Goal: Task Accomplishment & Management: Use online tool/utility

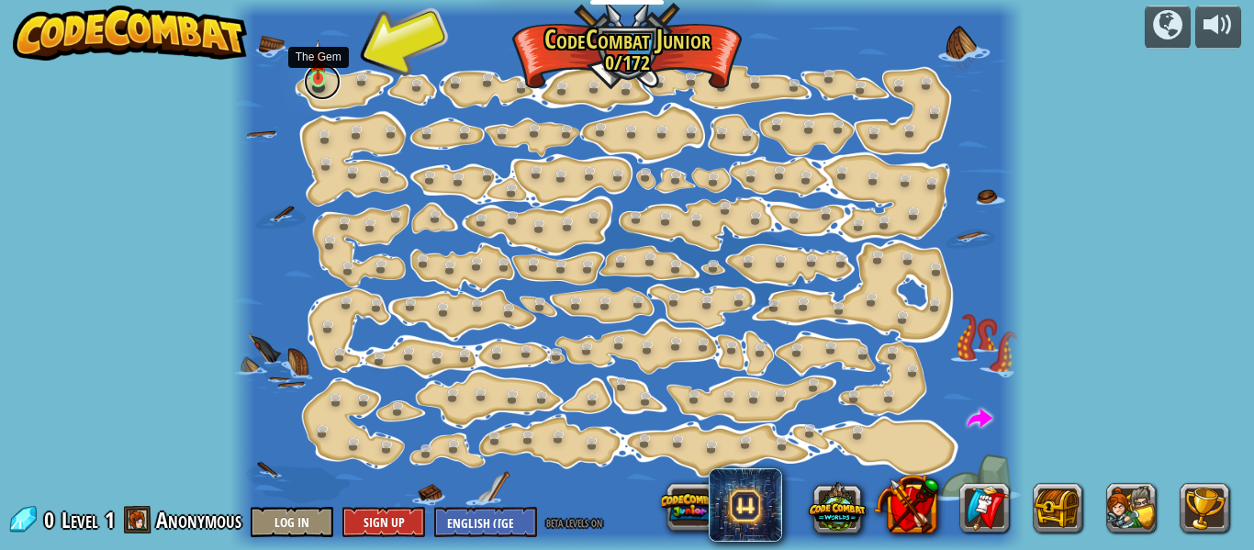
click at [333, 77] on link at bounding box center [322, 81] width 37 height 37
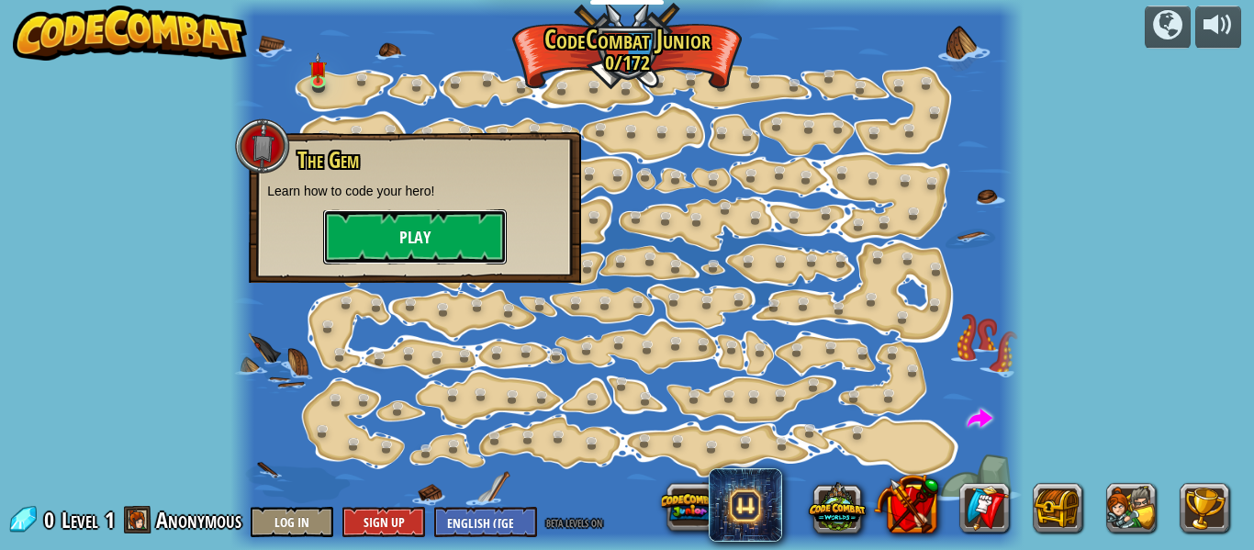
click at [417, 225] on button "Play" at bounding box center [415, 236] width 184 height 55
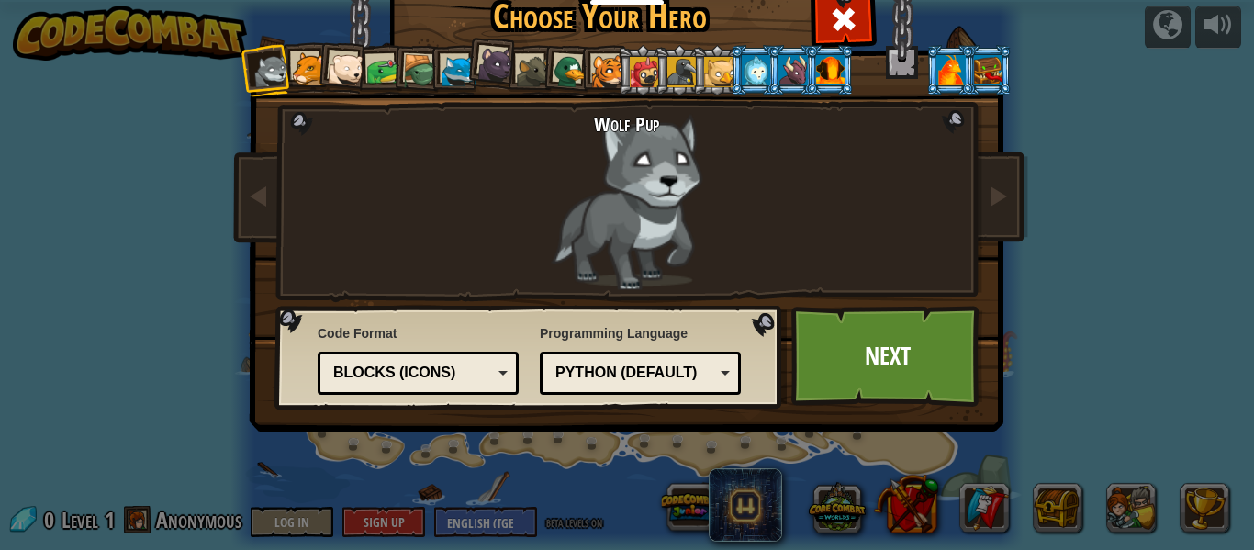
click at [304, 58] on div at bounding box center [309, 69] width 34 height 34
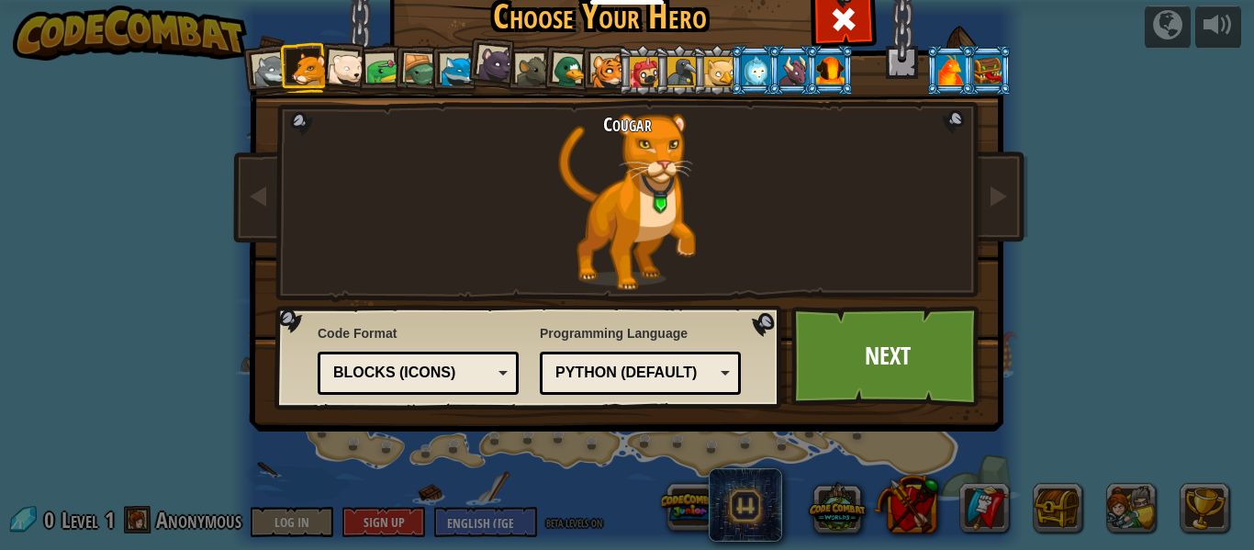
click at [348, 61] on div at bounding box center [346, 69] width 37 height 37
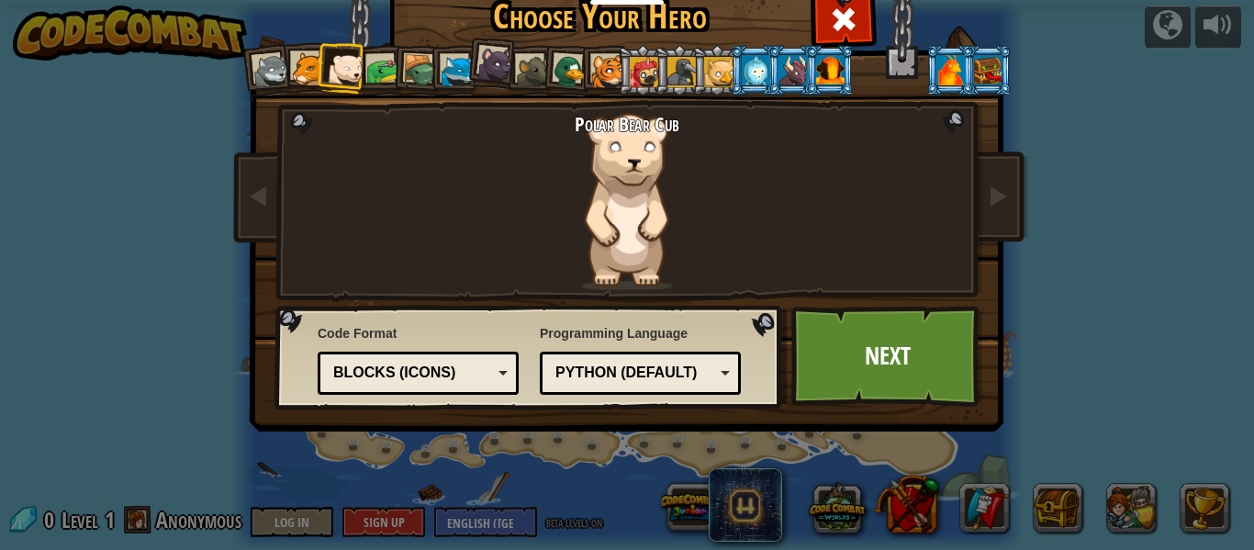
click at [396, 61] on li at bounding box center [417, 70] width 52 height 52
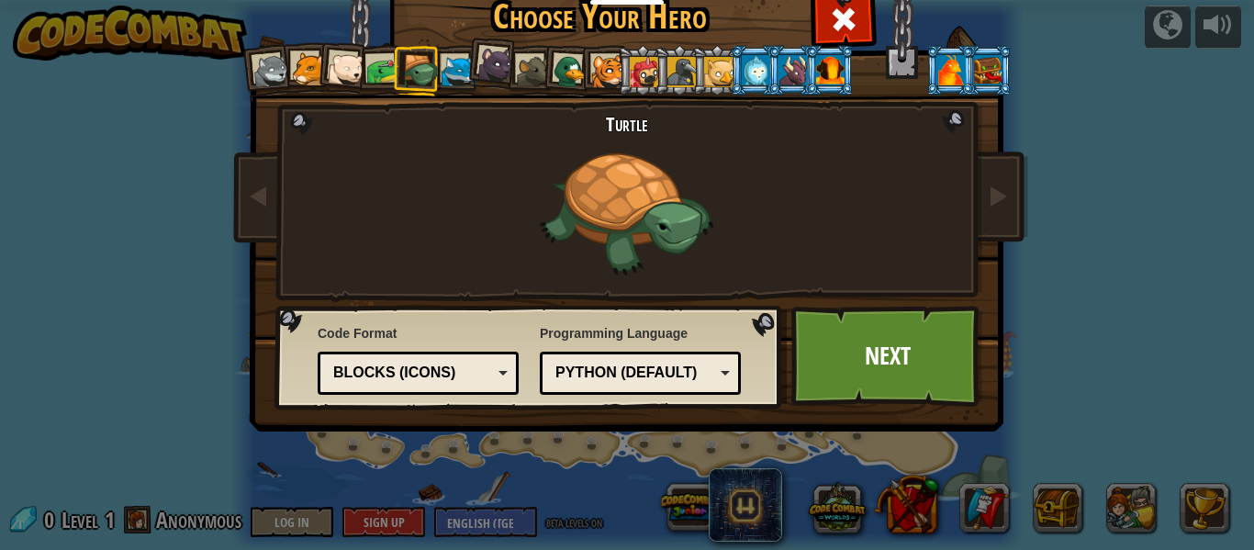
click at [380, 71] on div at bounding box center [383, 71] width 34 height 34
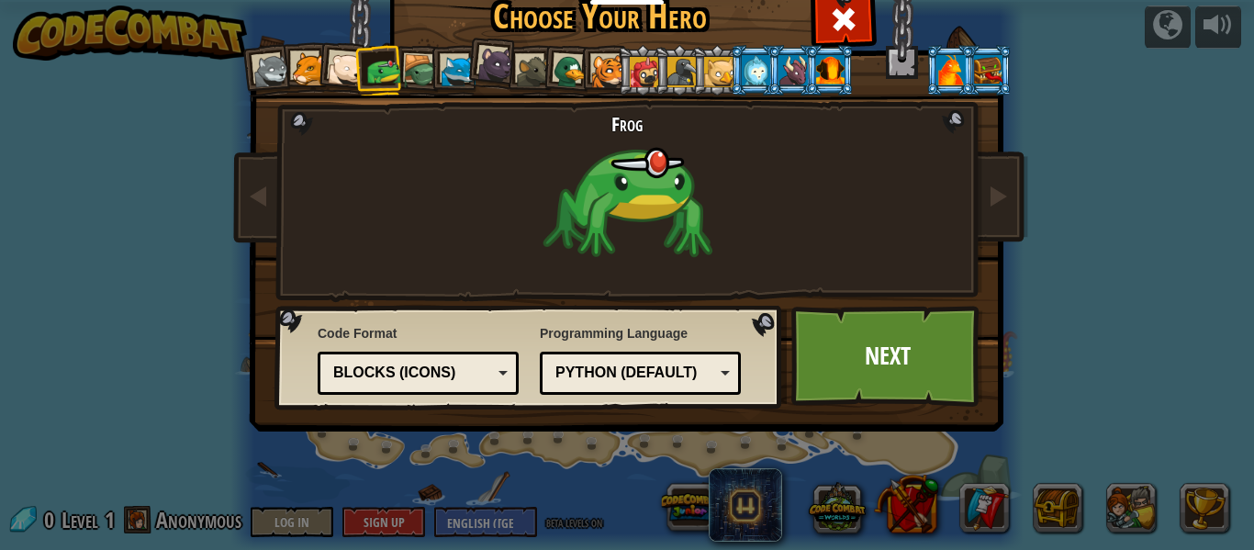
click at [599, 73] on div at bounding box center [608, 72] width 34 height 34
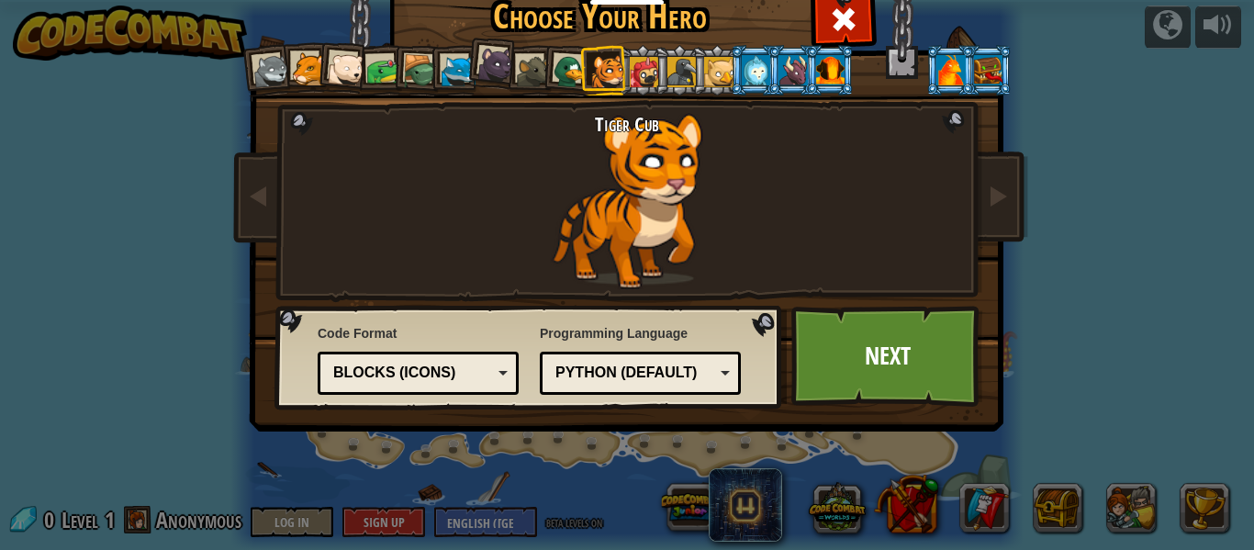
click at [572, 73] on div at bounding box center [571, 72] width 36 height 36
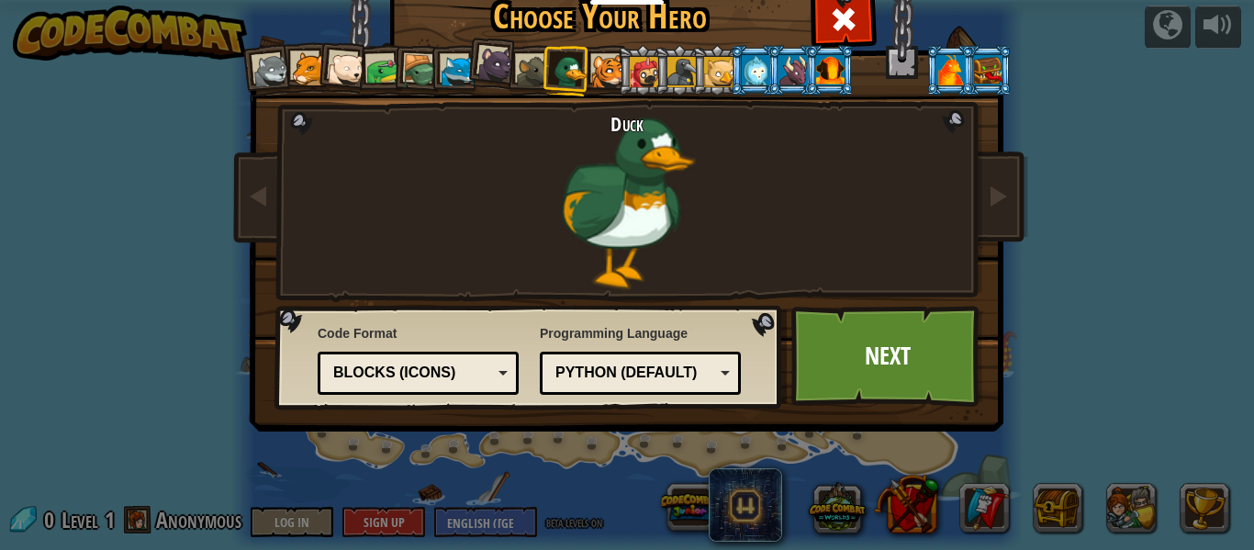
click at [538, 81] on div at bounding box center [534, 72] width 34 height 34
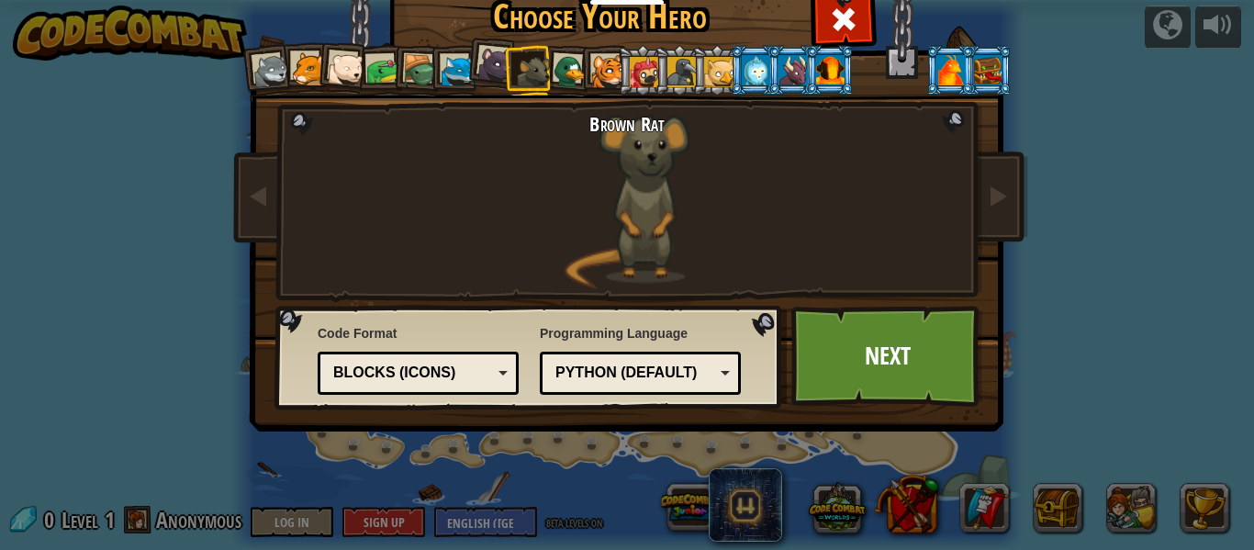
click at [505, 75] on li at bounding box center [530, 70] width 50 height 51
click at [492, 71] on div at bounding box center [496, 64] width 37 height 37
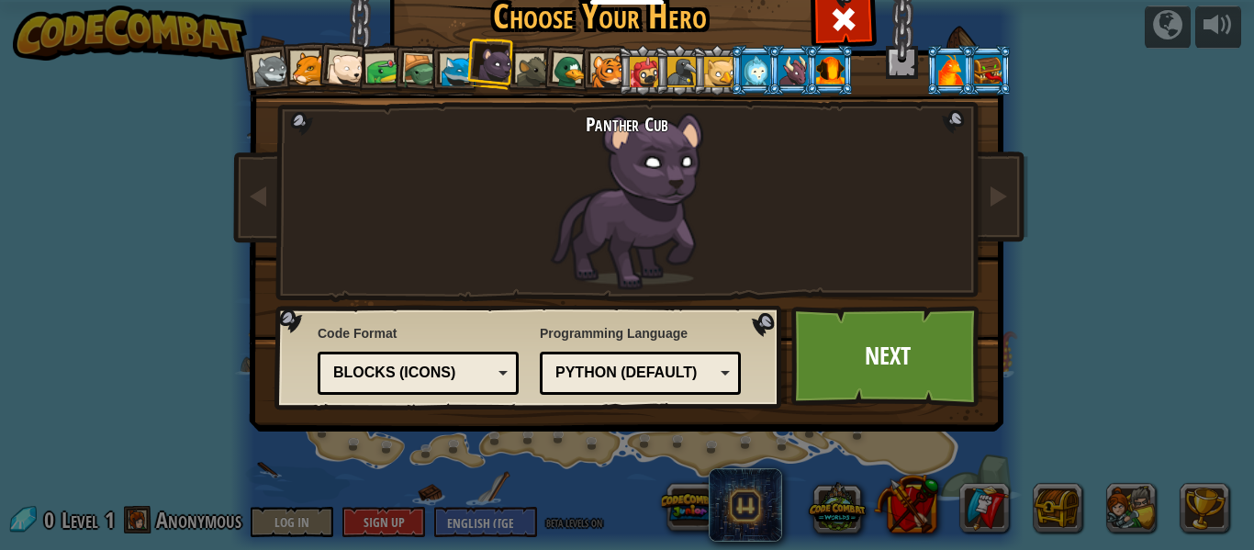
click at [451, 77] on div at bounding box center [459, 72] width 34 height 34
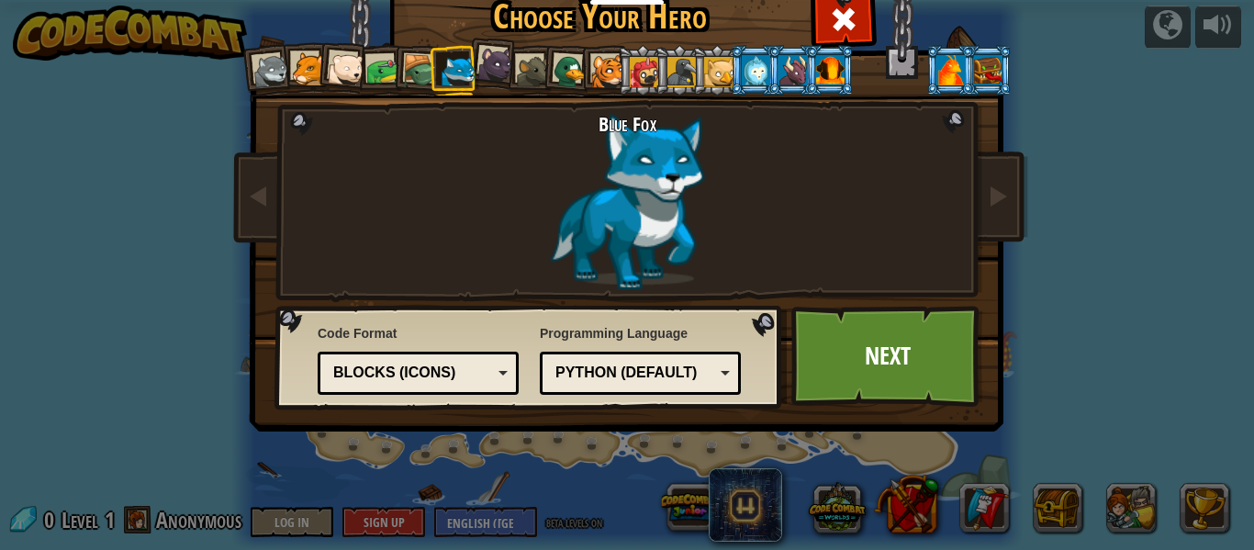
click at [410, 69] on div at bounding box center [420, 71] width 35 height 35
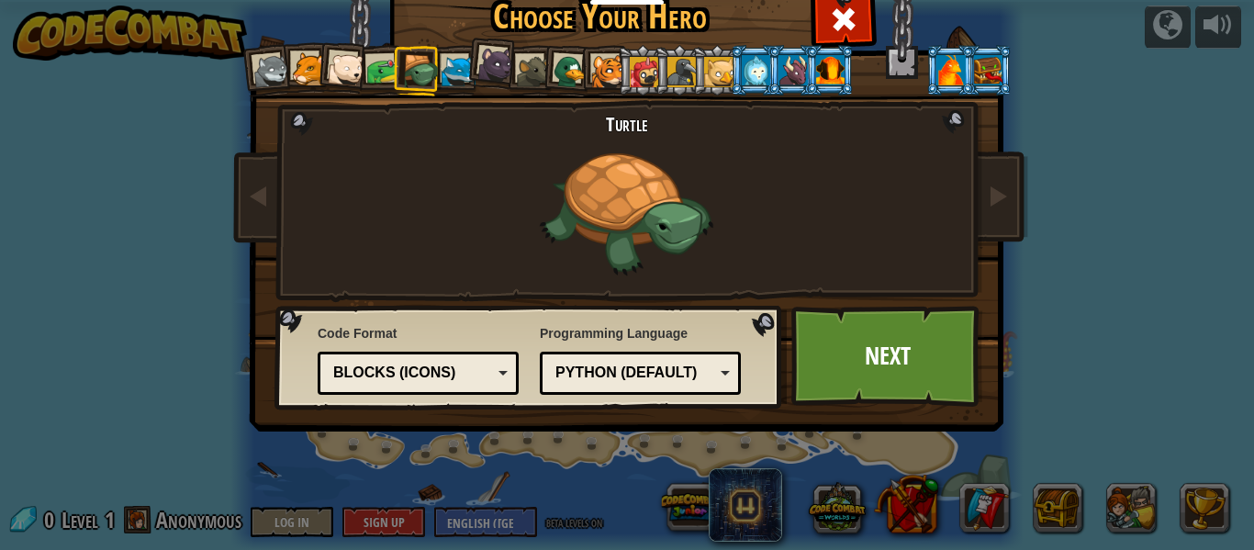
click at [368, 70] on div at bounding box center [383, 71] width 34 height 34
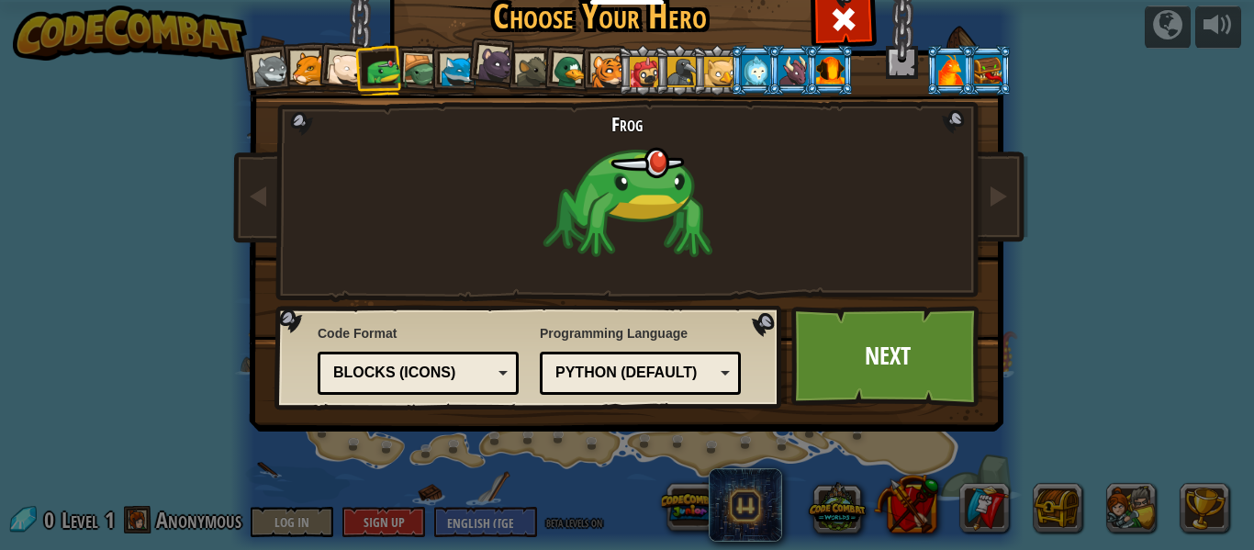
click at [345, 70] on div at bounding box center [346, 69] width 37 height 37
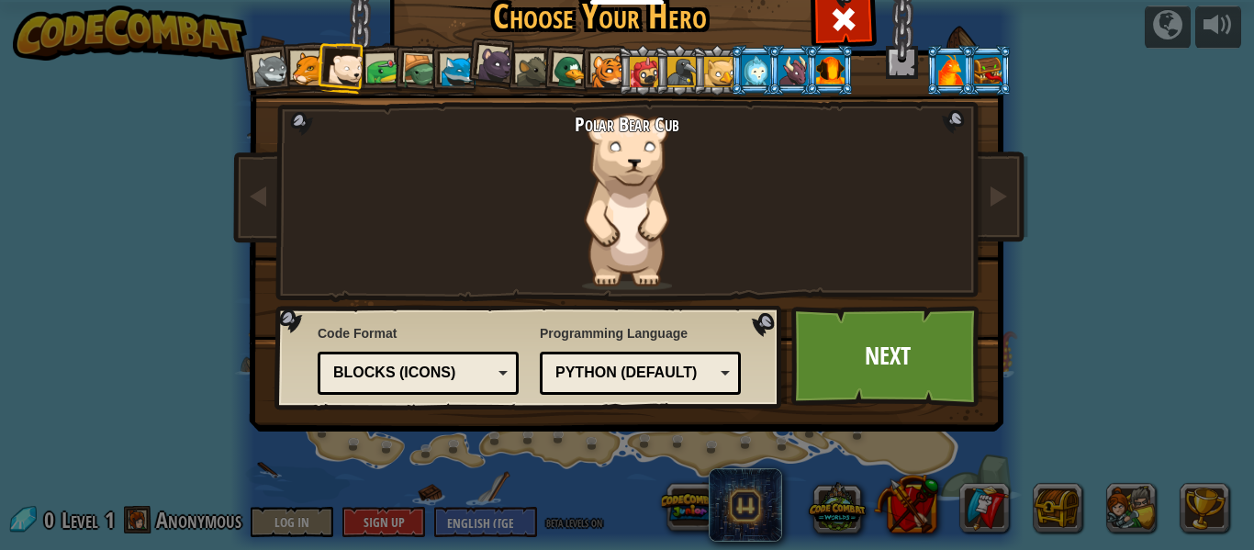
click at [306, 77] on div at bounding box center [309, 69] width 34 height 34
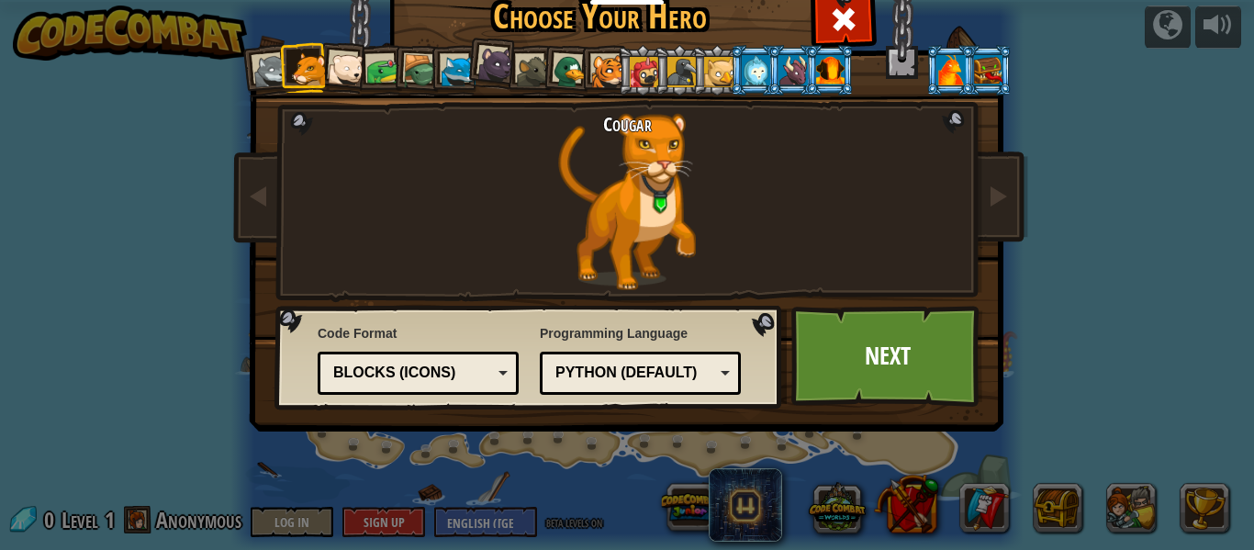
click at [825, 78] on div at bounding box center [830, 69] width 28 height 29
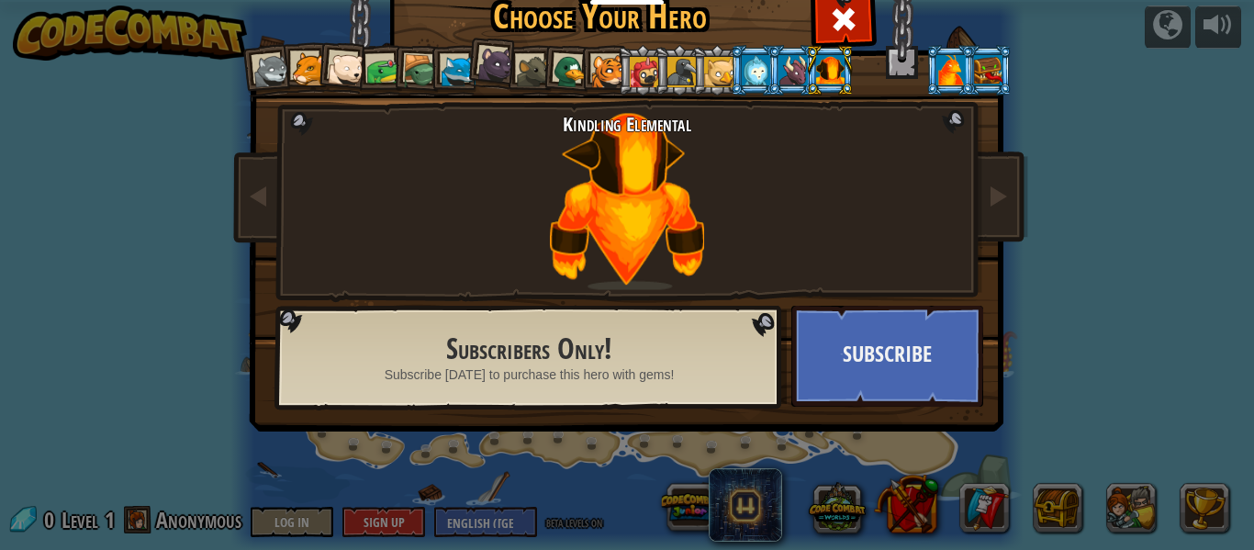
click at [794, 63] on div at bounding box center [793, 69] width 28 height 29
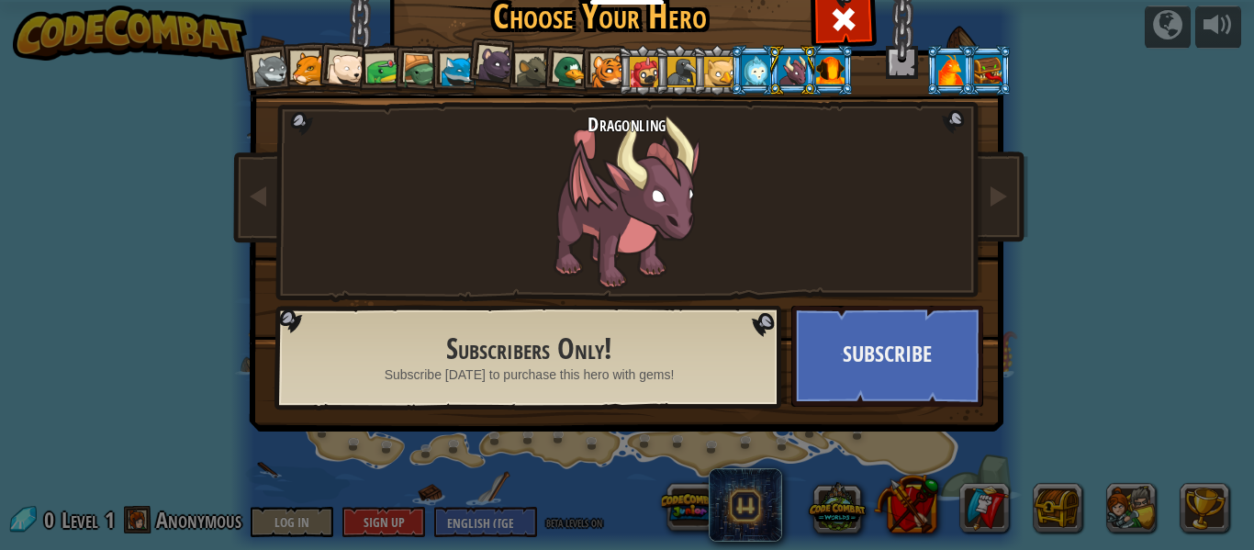
click at [752, 66] on div at bounding box center [756, 69] width 28 height 29
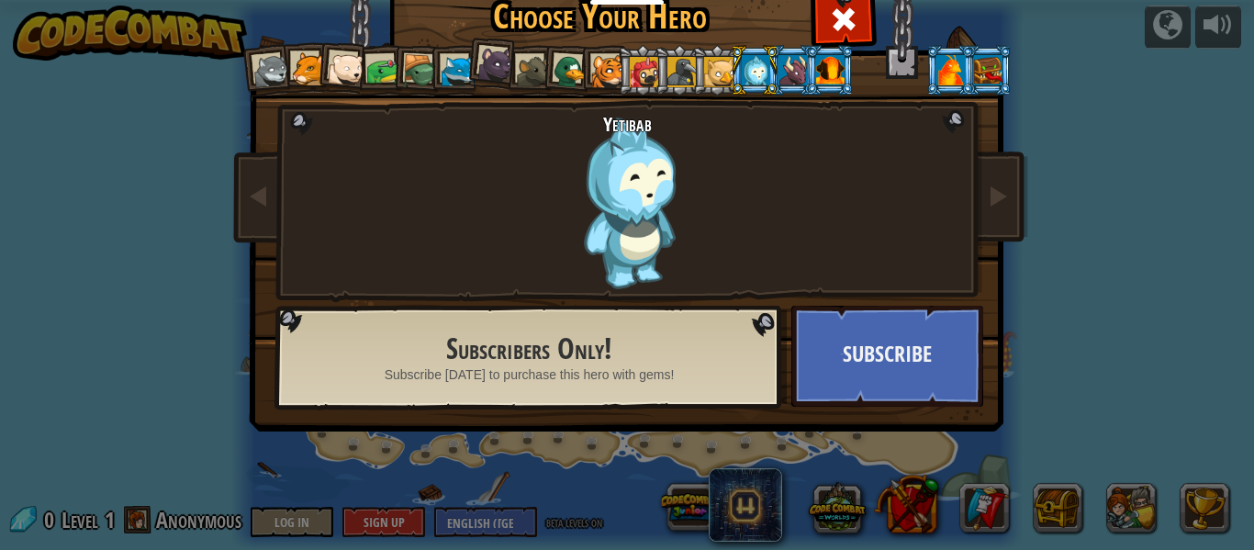
click at [713, 70] on div at bounding box center [718, 71] width 29 height 29
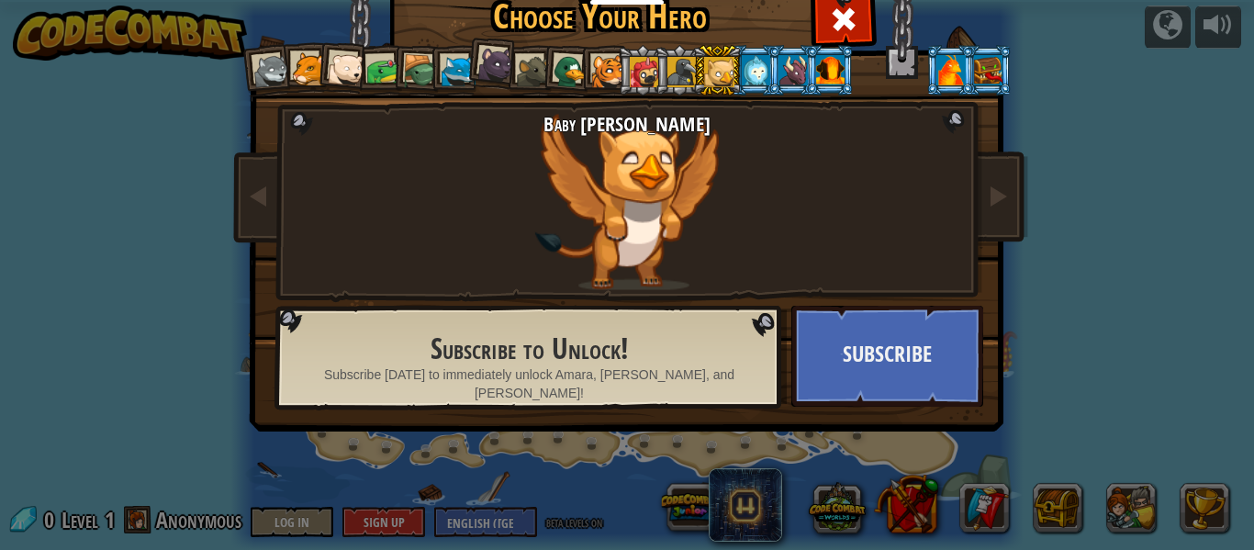
click at [683, 72] on div at bounding box center [682, 71] width 29 height 29
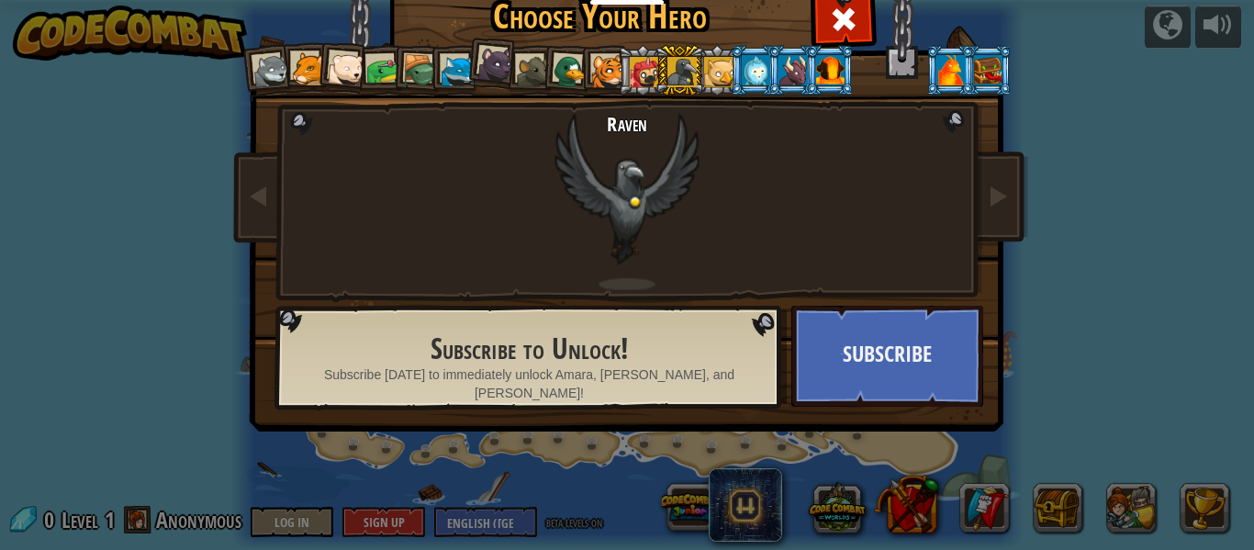
click at [723, 73] on div at bounding box center [718, 71] width 29 height 29
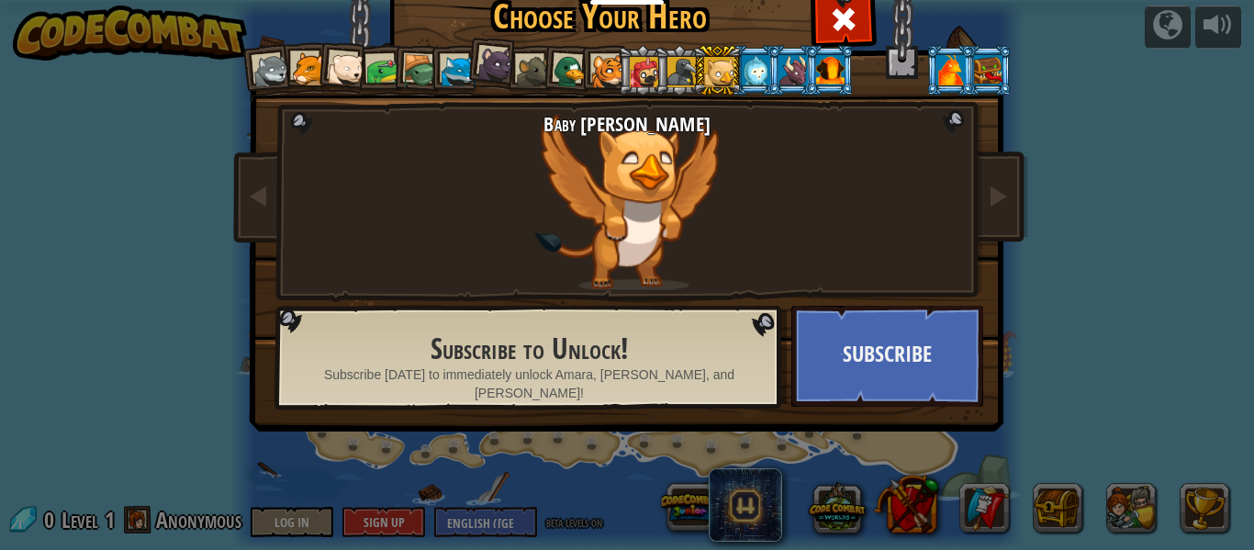
click at [759, 74] on div at bounding box center [756, 69] width 28 height 29
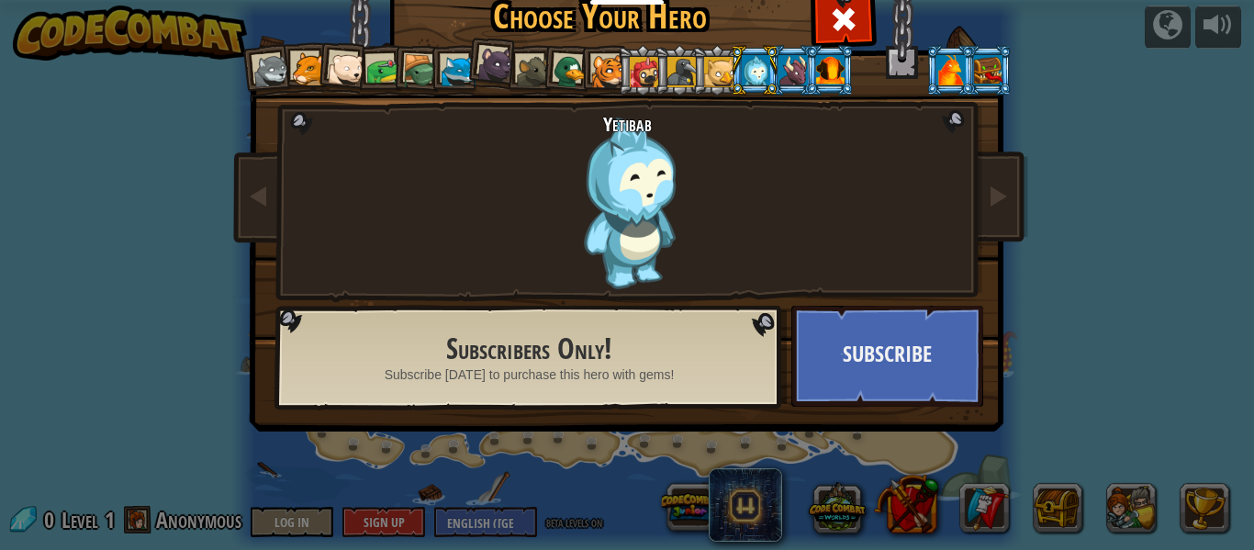
click at [721, 75] on div at bounding box center [718, 71] width 29 height 29
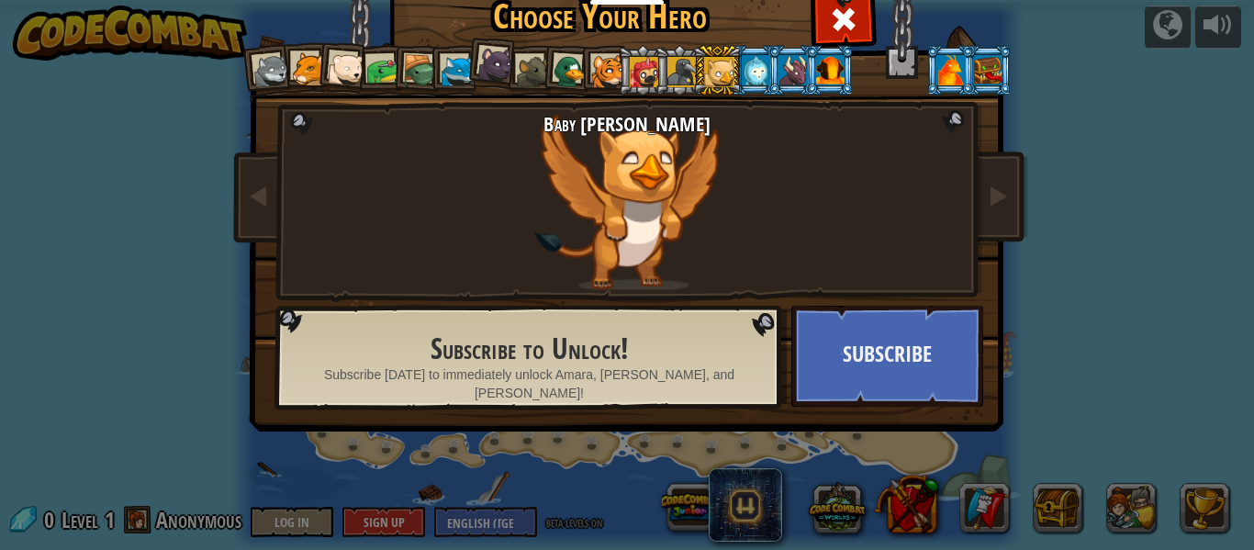
click at [683, 74] on div at bounding box center [682, 71] width 29 height 29
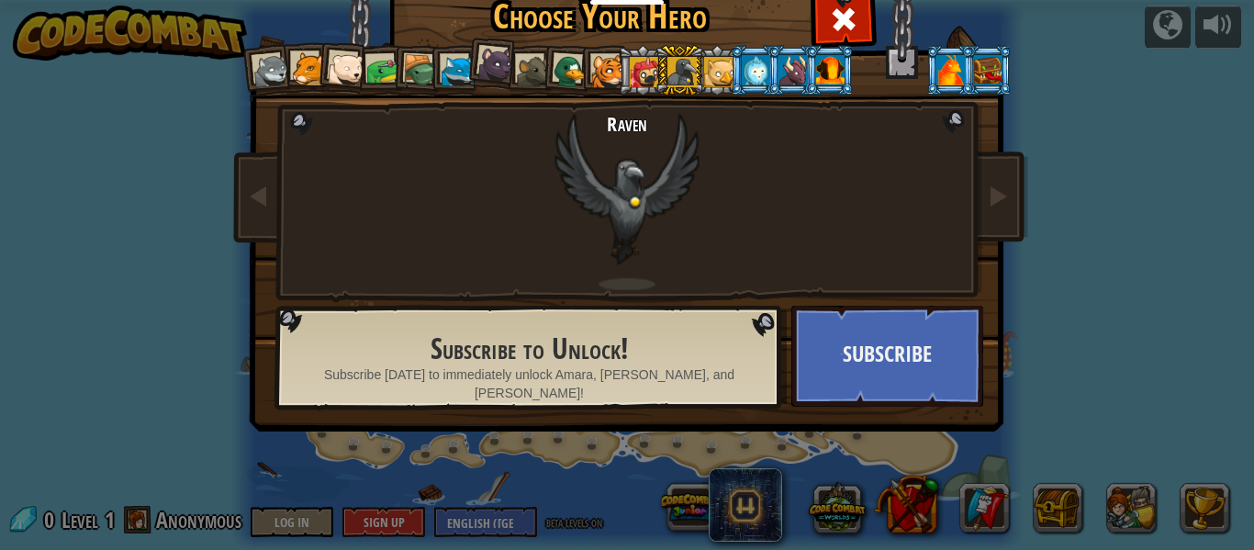
click at [639, 77] on div at bounding box center [644, 71] width 29 height 29
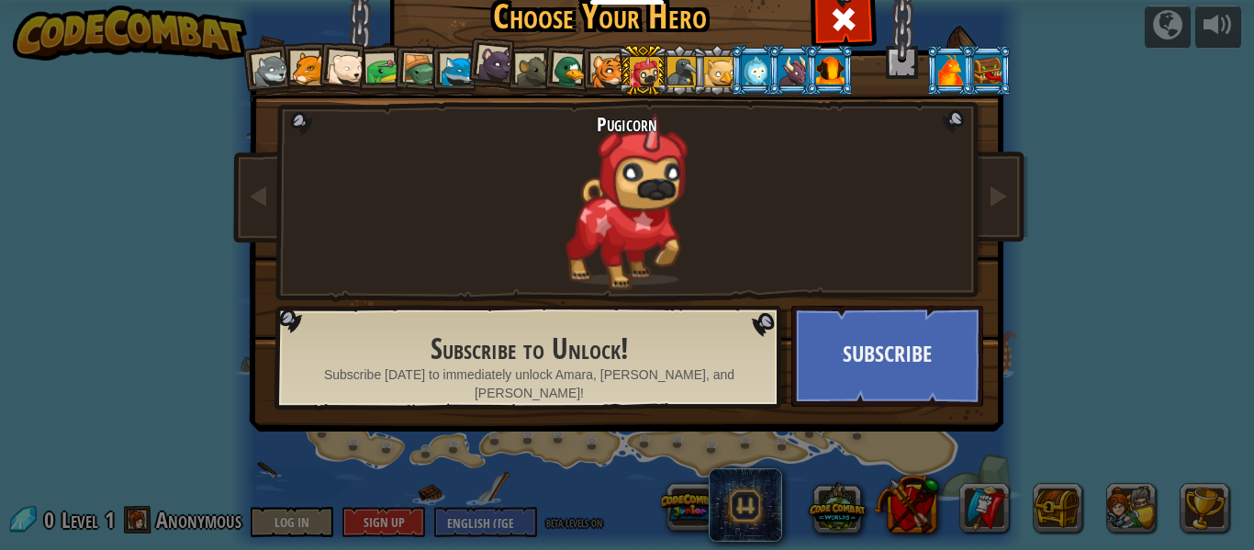
click at [610, 73] on div at bounding box center [608, 72] width 34 height 34
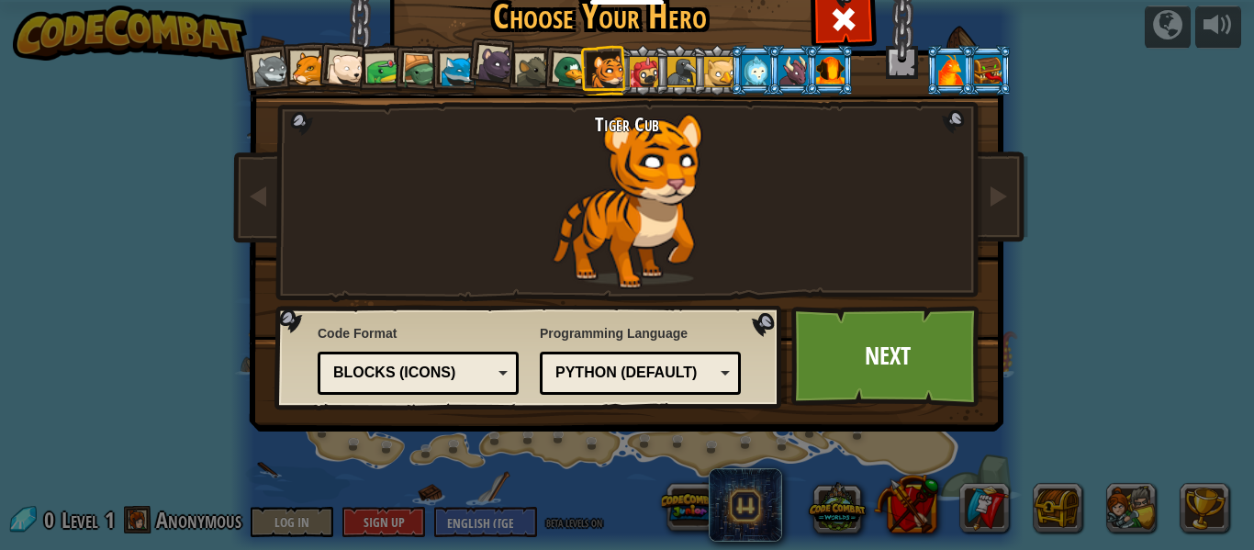
click at [312, 73] on div at bounding box center [309, 69] width 34 height 34
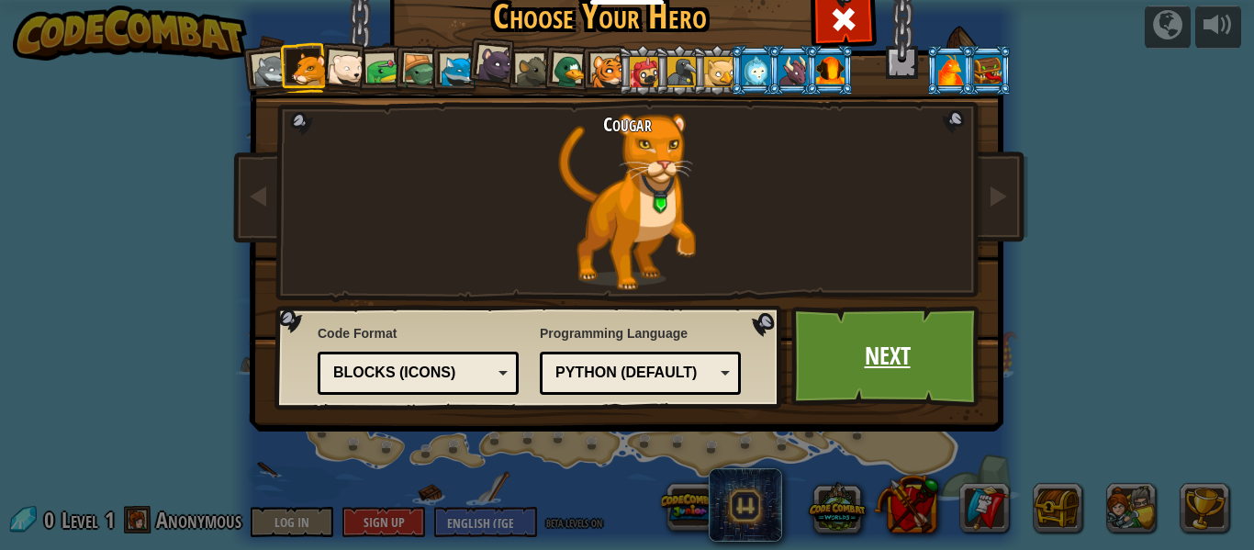
click at [881, 381] on link "Next" at bounding box center [888, 356] width 192 height 101
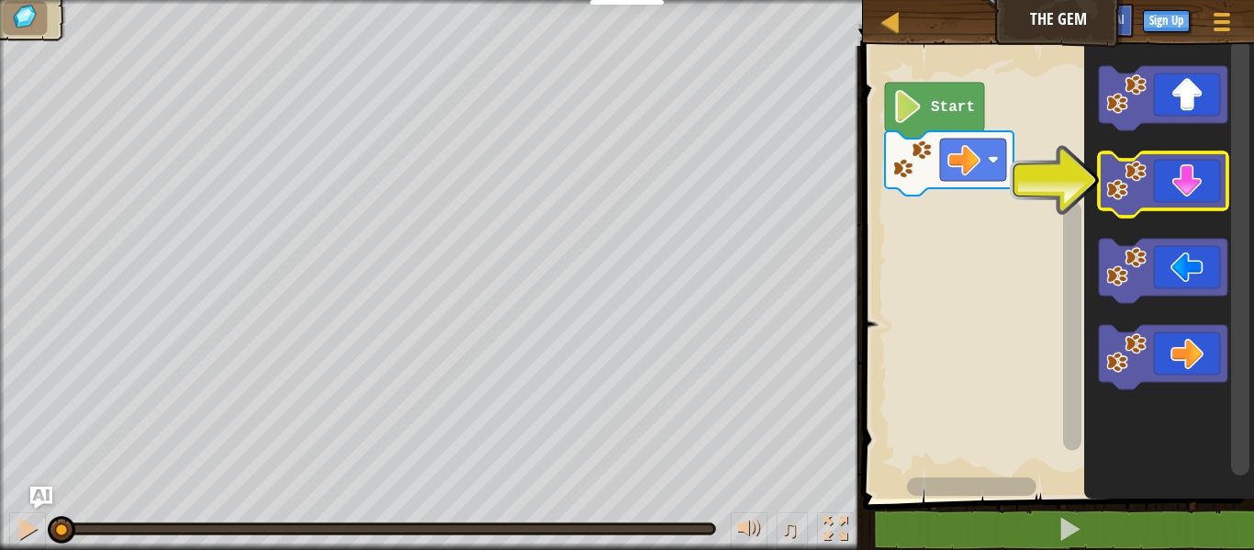
click at [1152, 174] on icon "Blockly Workspace" at bounding box center [1163, 184] width 129 height 64
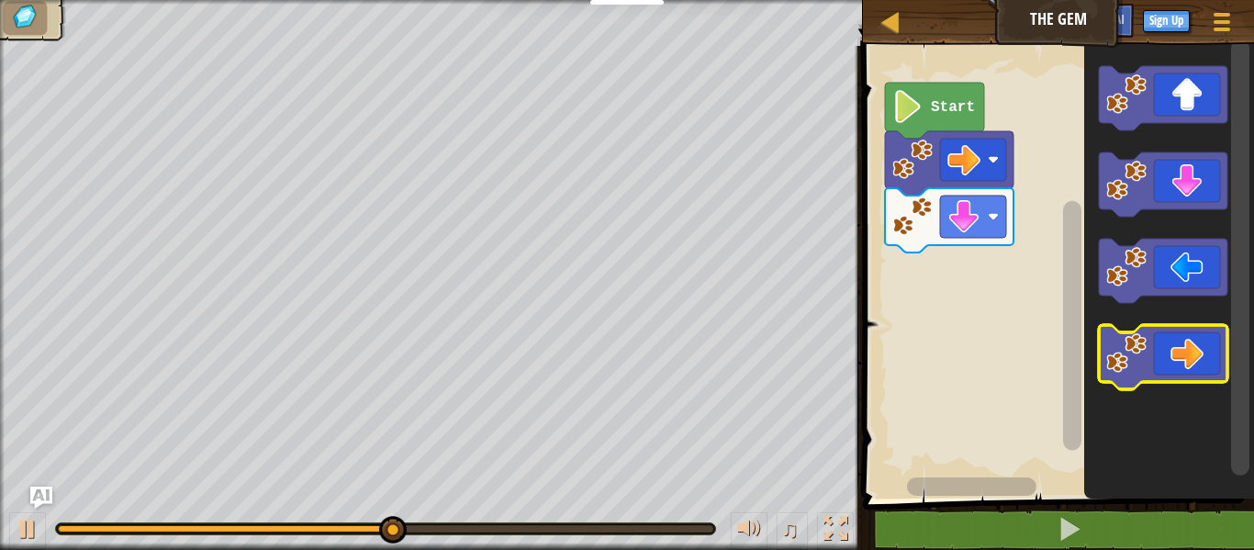
click at [1189, 363] on icon "Blockly Workspace" at bounding box center [1163, 357] width 129 height 64
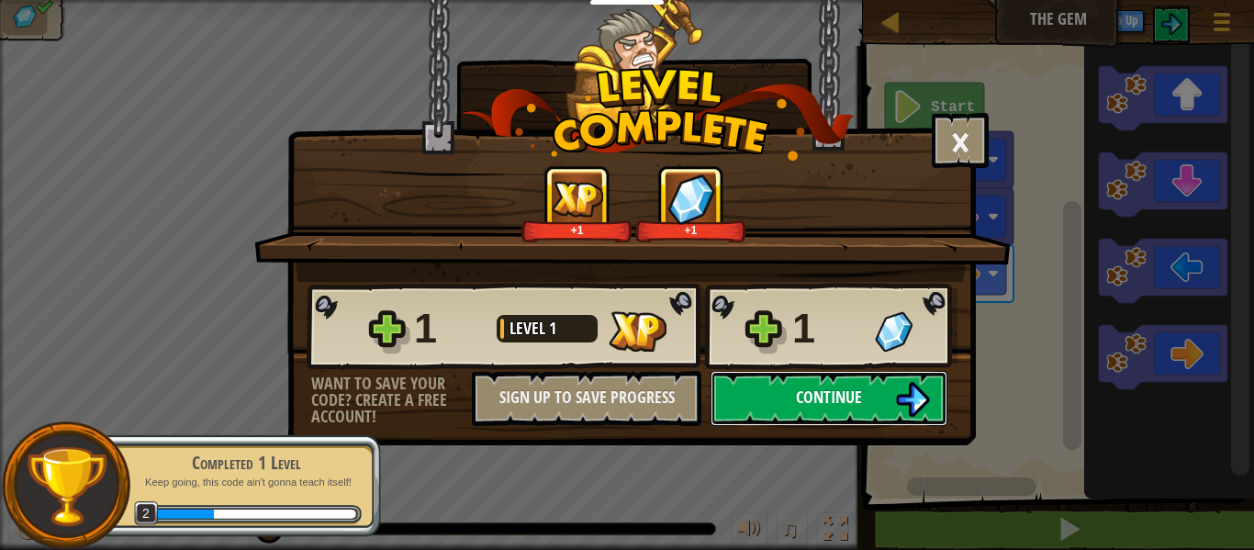
click at [840, 419] on button "Continue" at bounding box center [829, 398] width 237 height 55
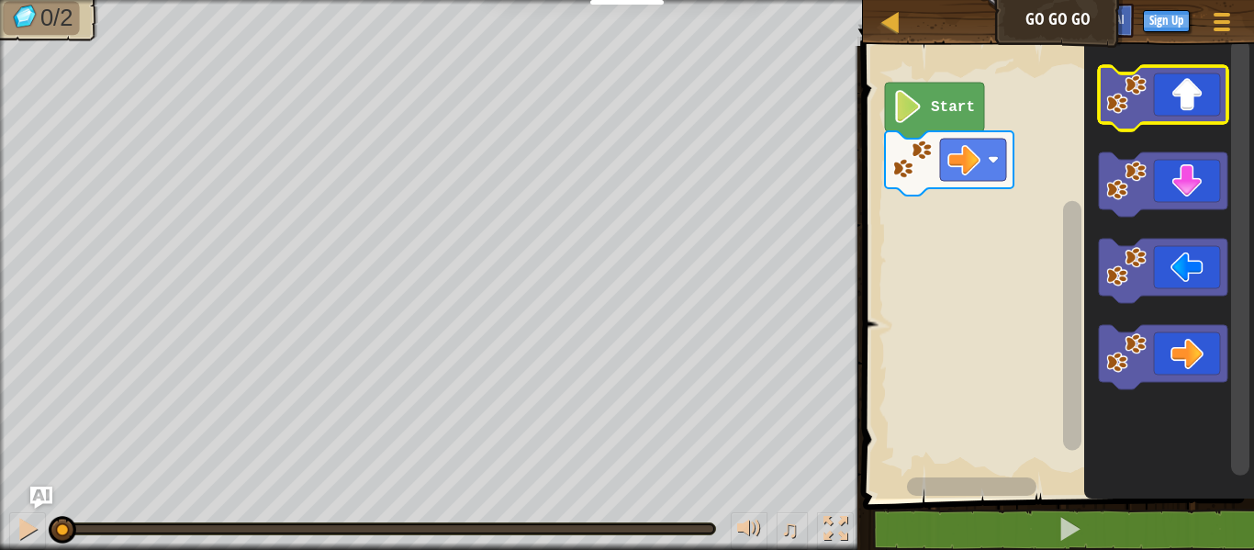
click at [1192, 108] on icon "Blockly Workspace" at bounding box center [1163, 98] width 129 height 64
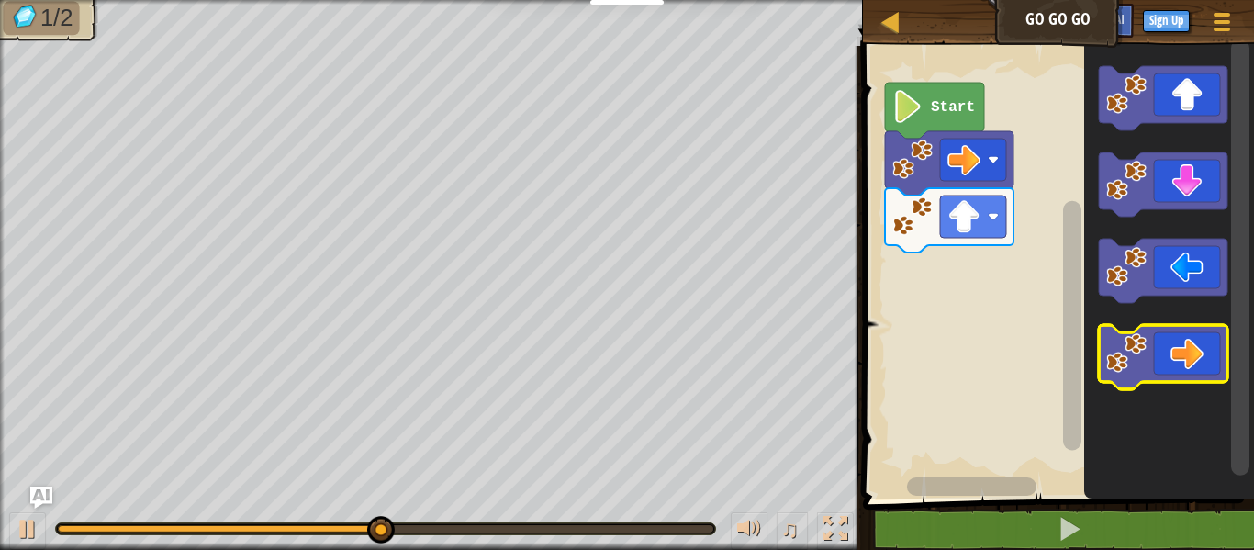
click at [1174, 353] on icon "Blockly Workspace" at bounding box center [1163, 357] width 129 height 64
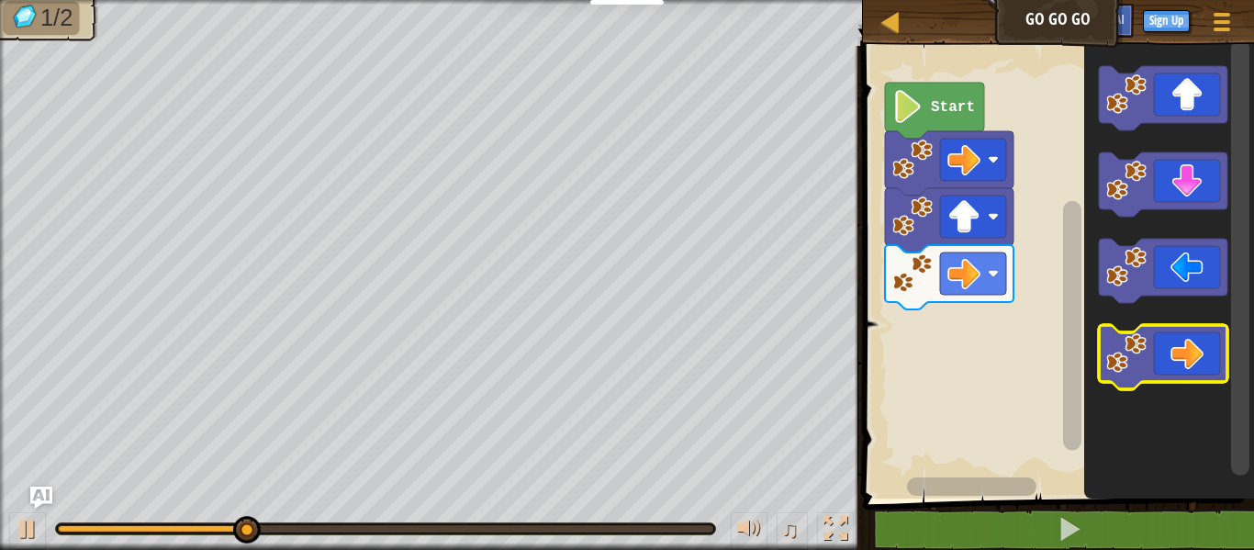
click at [1175, 357] on icon "Blockly Workspace" at bounding box center [1163, 357] width 129 height 64
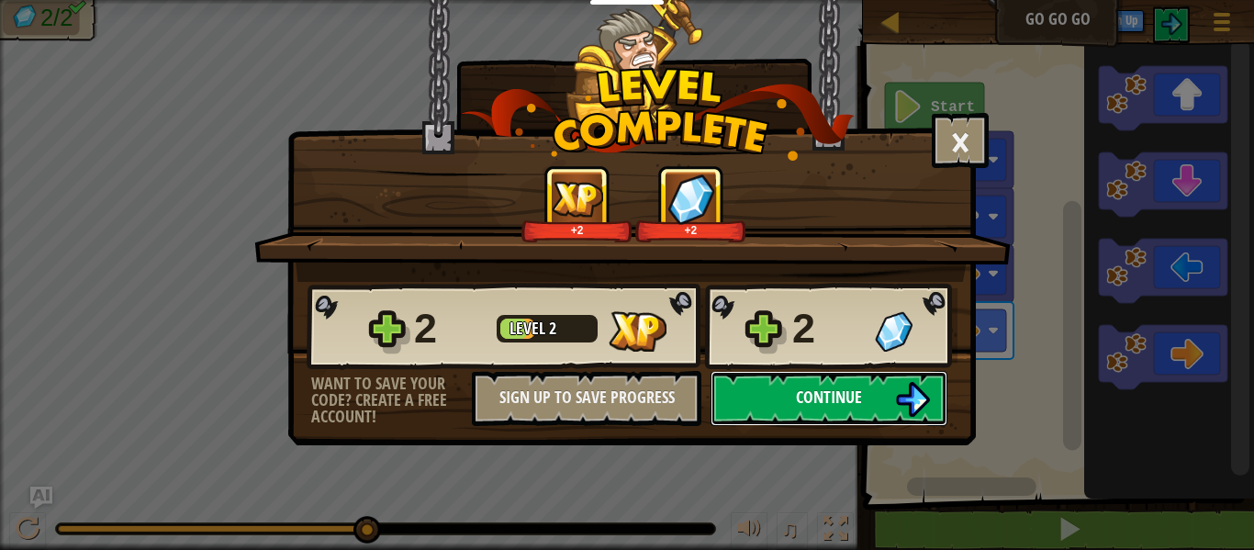
click at [909, 407] on img at bounding box center [912, 399] width 35 height 35
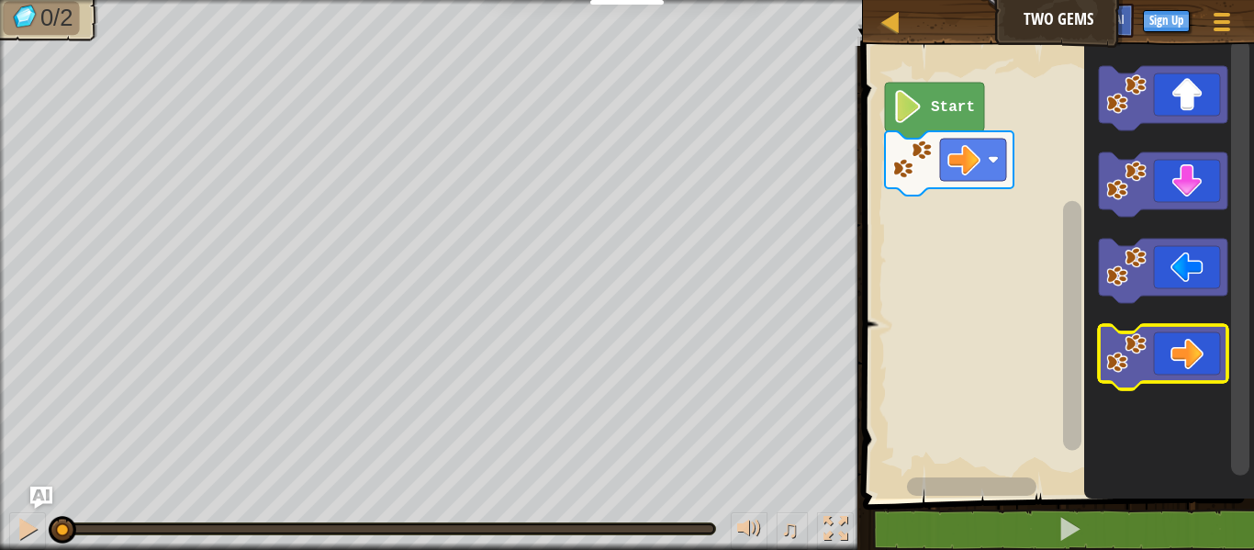
click at [1161, 363] on icon "Blockly Workspace" at bounding box center [1163, 357] width 129 height 64
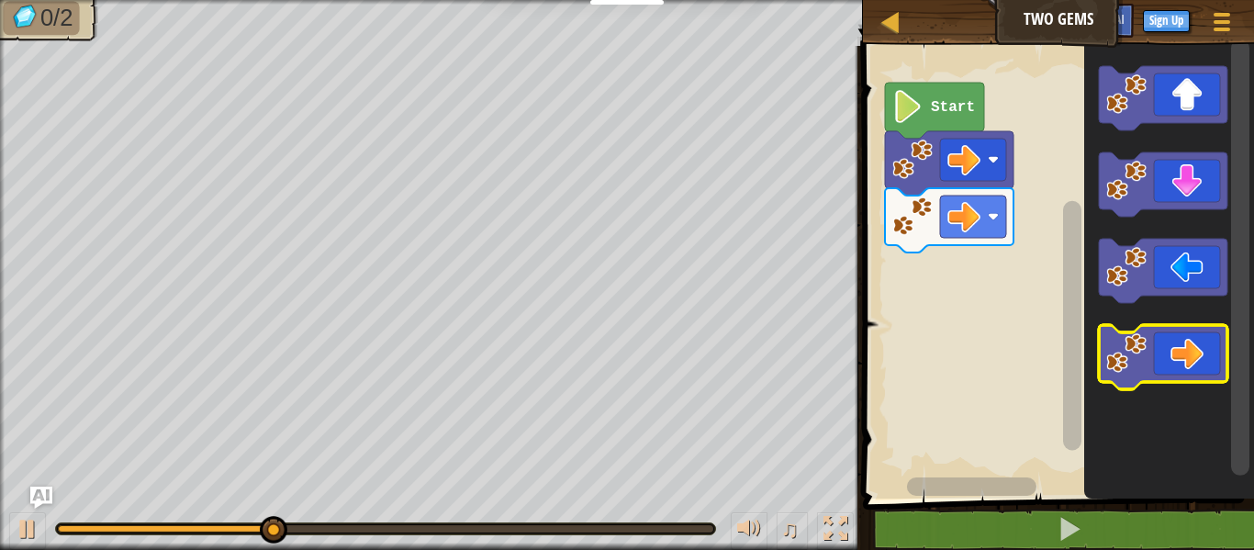
click at [1161, 363] on icon "Blockly Workspace" at bounding box center [1163, 357] width 129 height 64
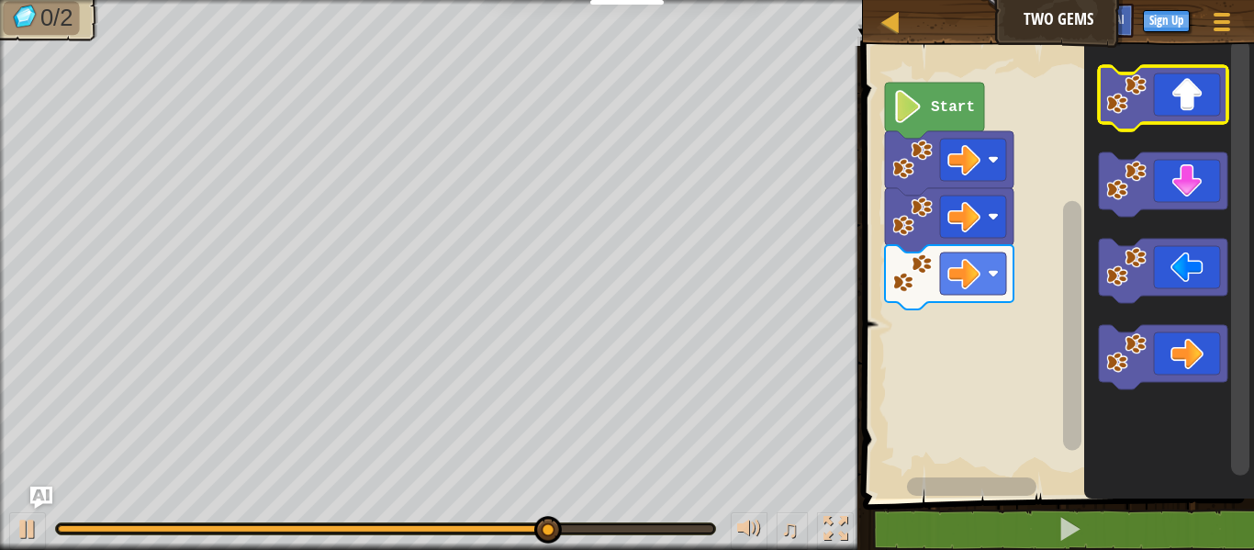
click at [1152, 130] on icon "Blockly Workspace" at bounding box center [1170, 268] width 170 height 462
click at [1150, 75] on icon "Blockly Workspace" at bounding box center [1163, 98] width 129 height 64
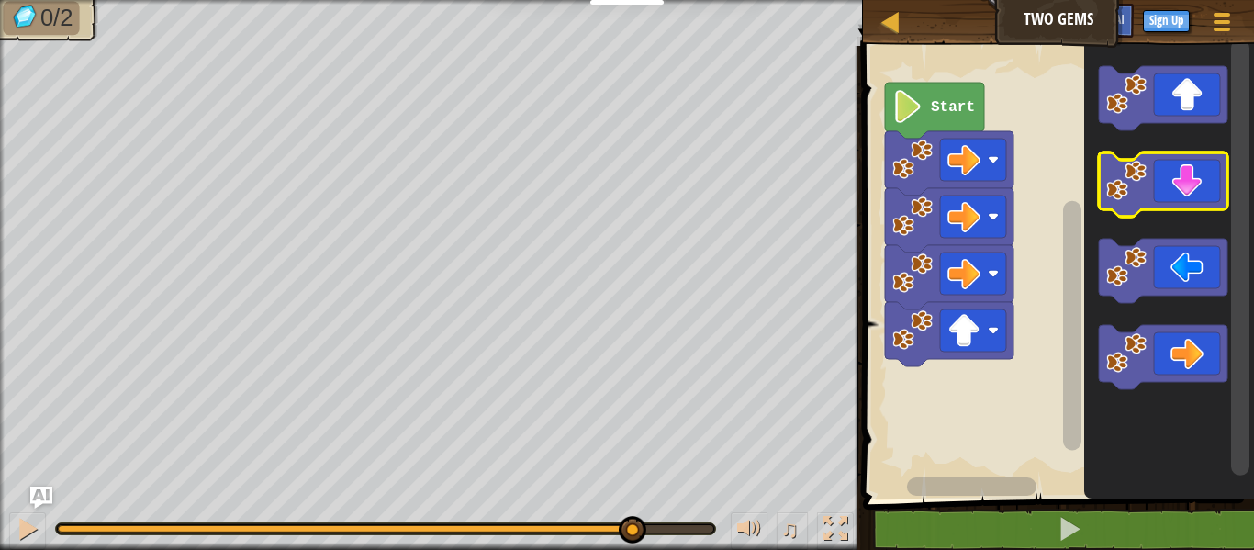
click at [1146, 183] on image "Blockly Workspace" at bounding box center [1127, 181] width 40 height 40
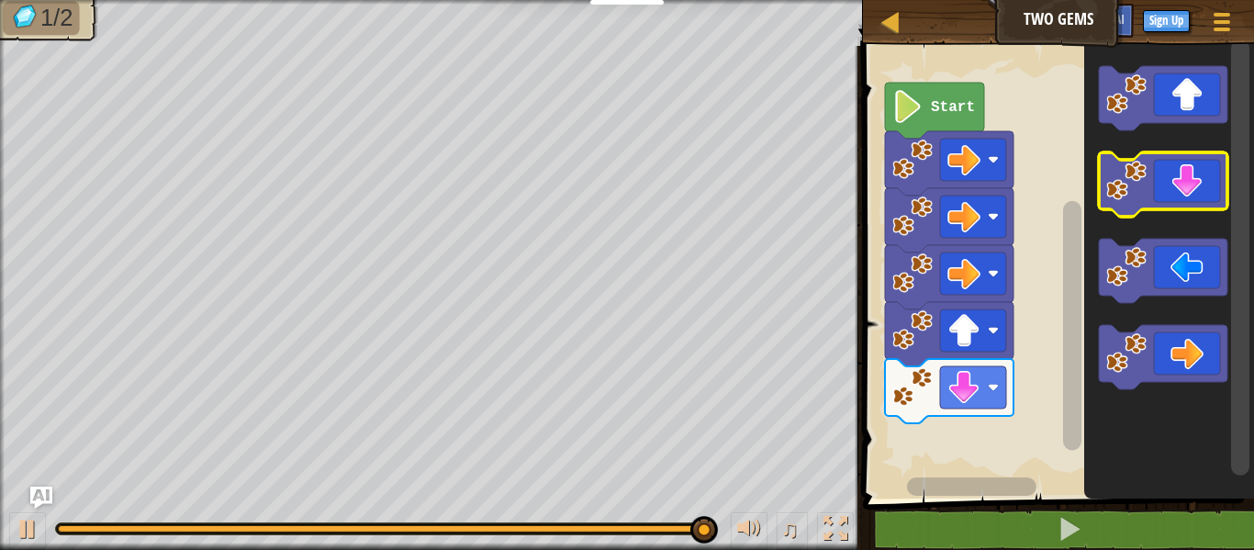
click at [1166, 174] on icon "Blockly Workspace" at bounding box center [1163, 184] width 129 height 64
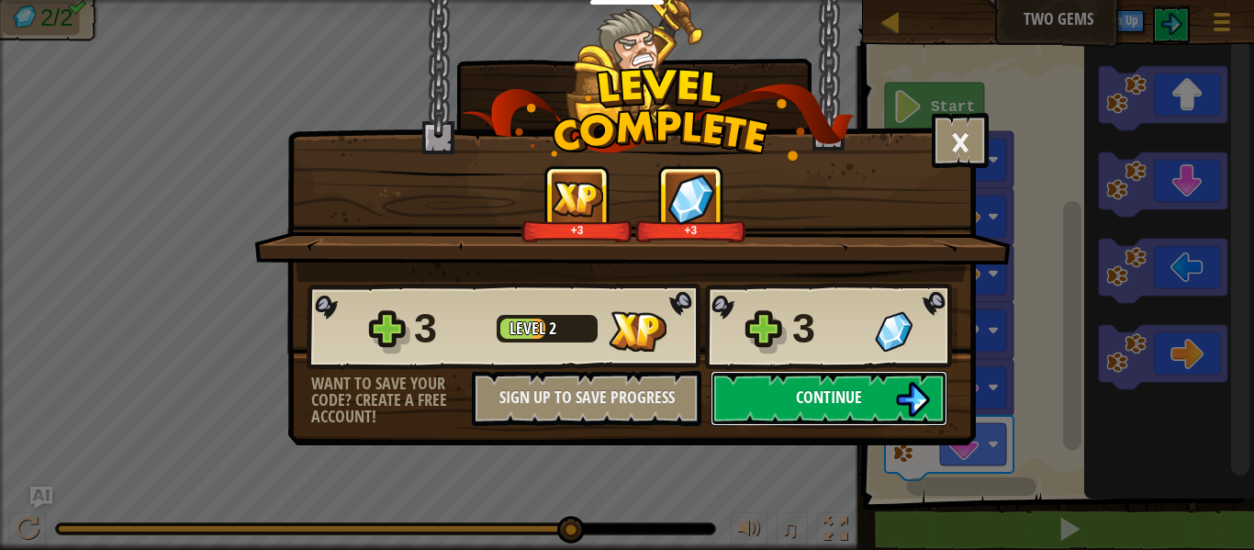
click at [829, 405] on span "Continue" at bounding box center [829, 397] width 66 height 23
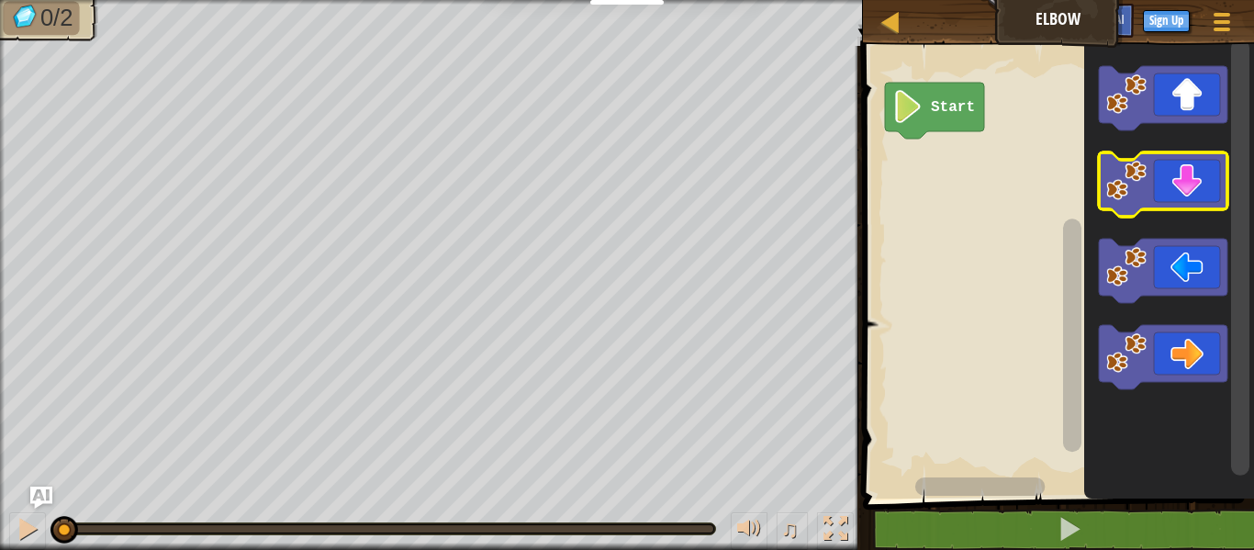
click at [1207, 170] on icon "Blockly Workspace" at bounding box center [1163, 184] width 129 height 64
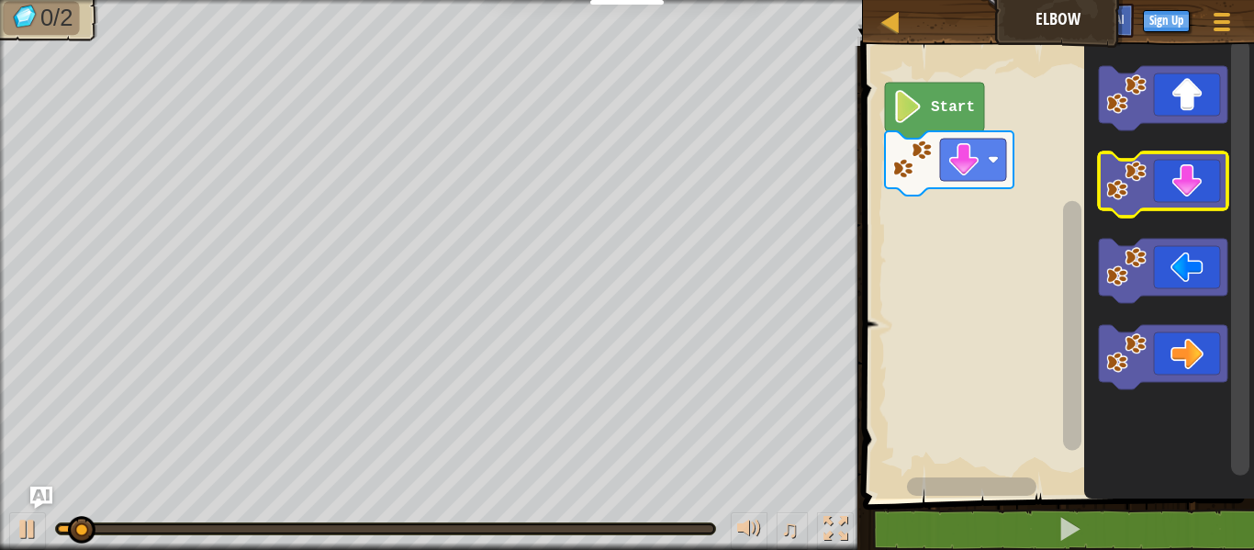
click at [1207, 170] on icon "Blockly Workspace" at bounding box center [1163, 184] width 129 height 64
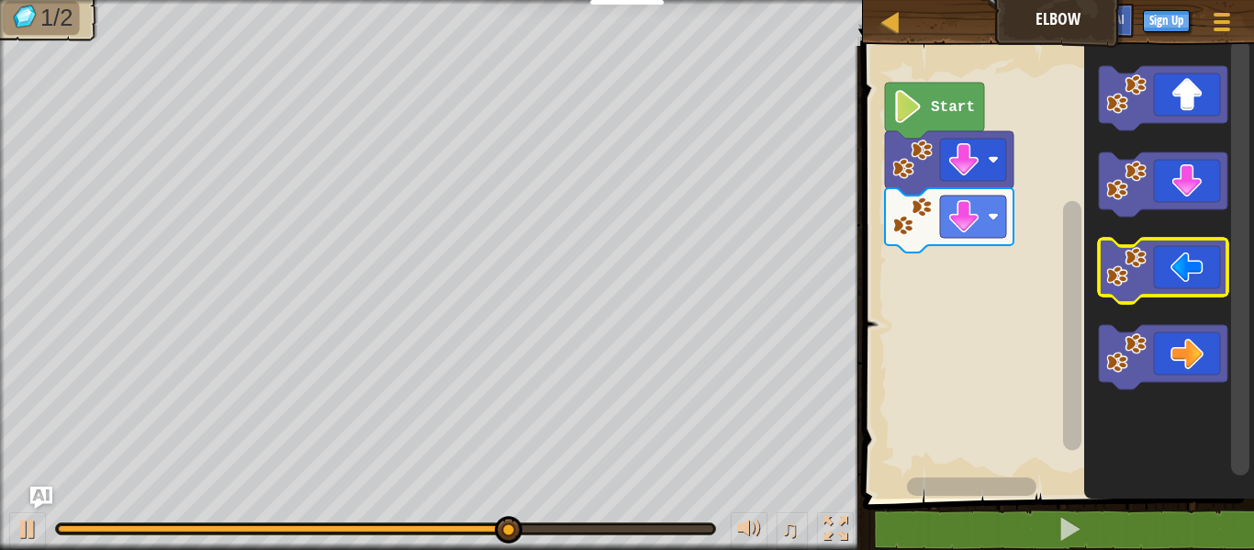
click at [1164, 256] on icon "Blockly Workspace" at bounding box center [1163, 271] width 129 height 64
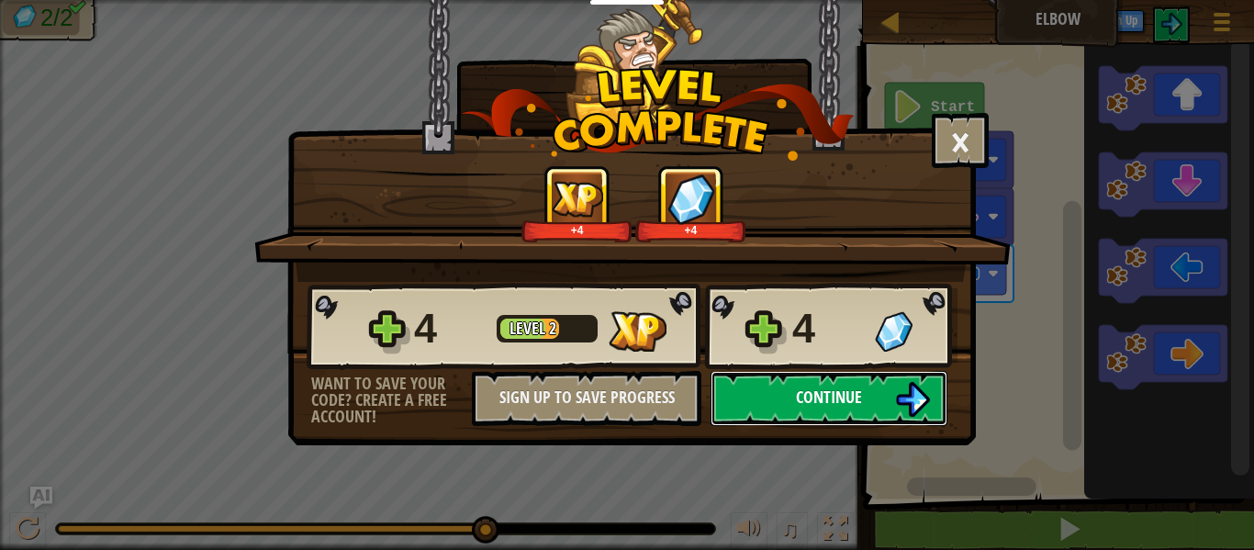
click at [926, 396] on img at bounding box center [912, 399] width 35 height 35
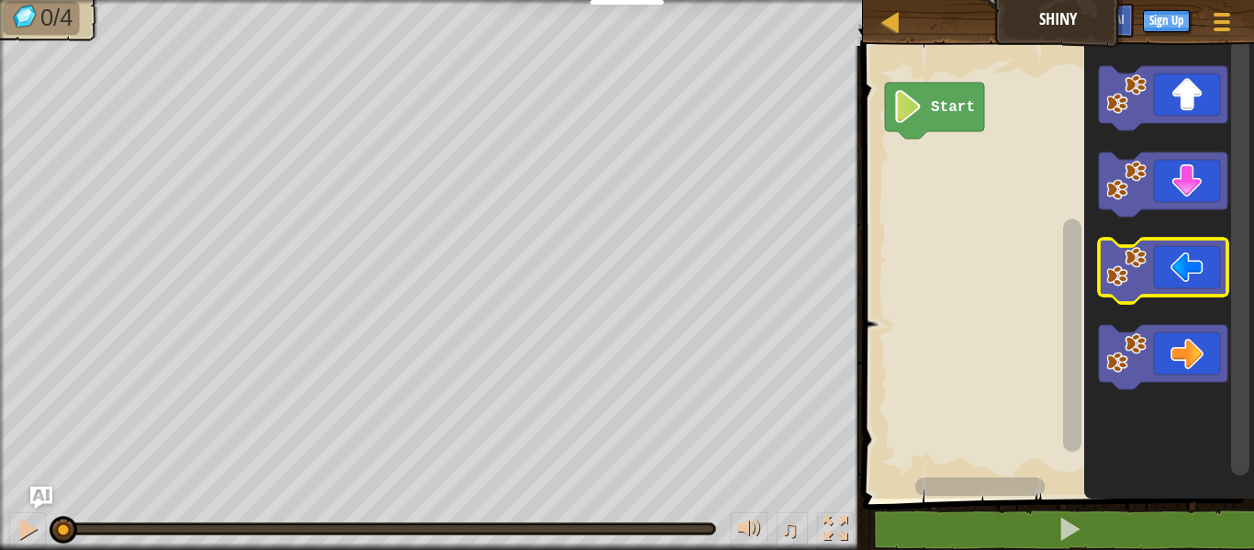
click at [1152, 281] on icon "Blockly Workspace" at bounding box center [1163, 271] width 129 height 64
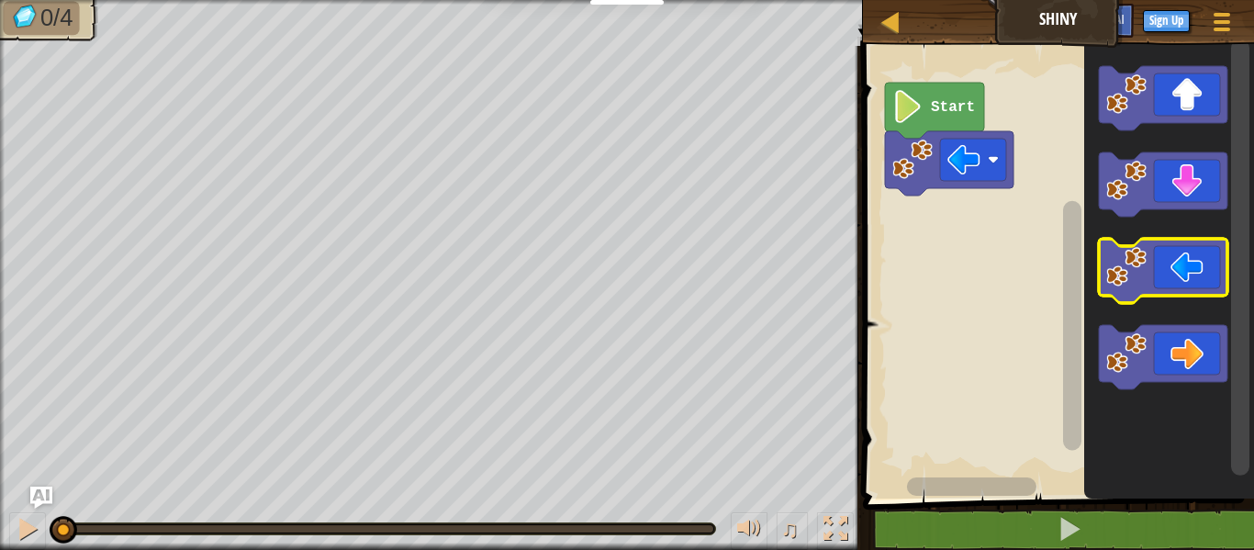
click at [1152, 281] on icon "Blockly Workspace" at bounding box center [1163, 271] width 129 height 64
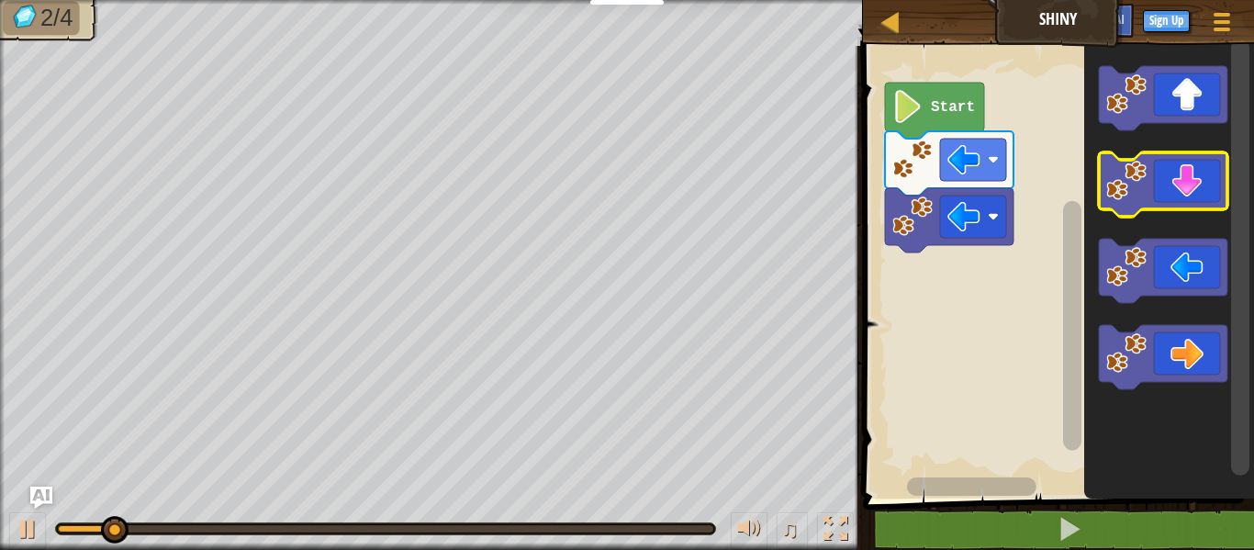
click at [1175, 204] on icon "Blockly Workspace" at bounding box center [1163, 184] width 129 height 64
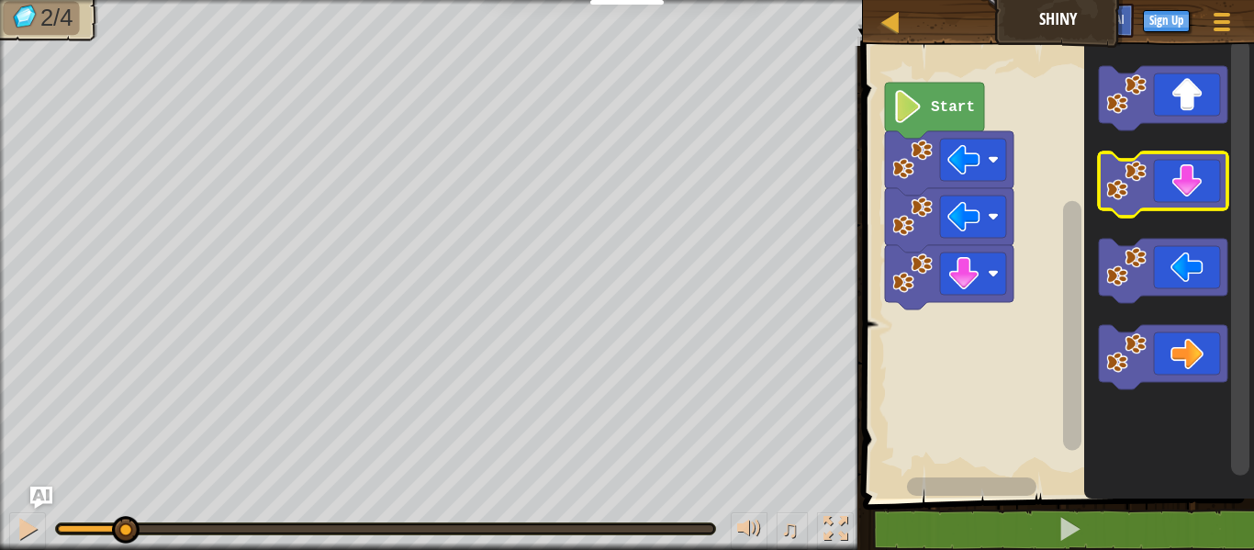
click at [1174, 204] on icon "Blockly Workspace" at bounding box center [1163, 184] width 129 height 64
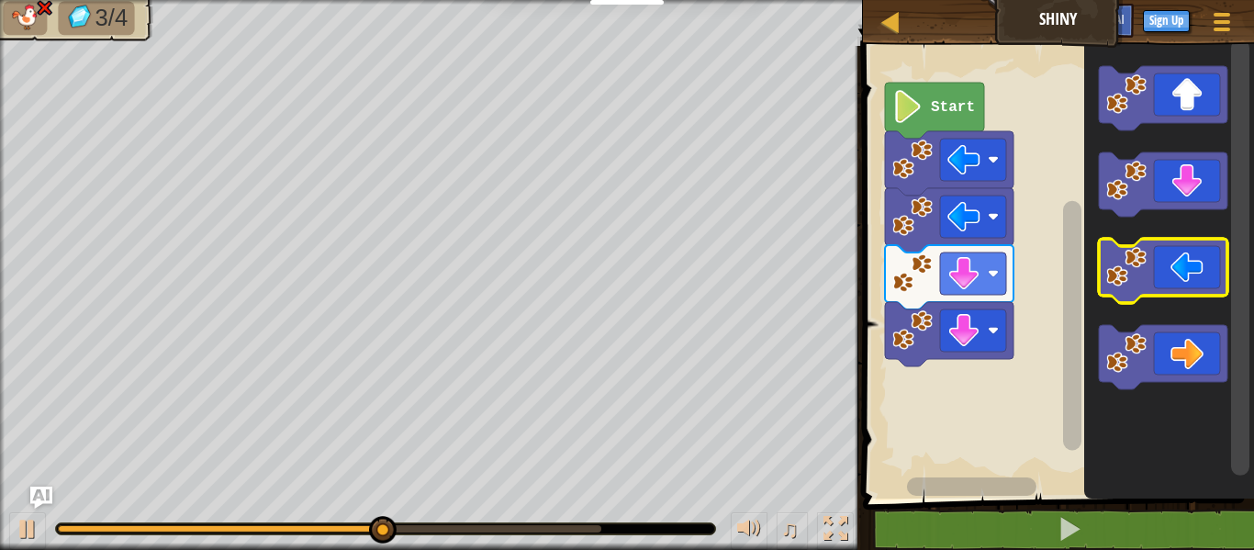
click at [1145, 284] on image "Blockly Workspace" at bounding box center [1127, 267] width 40 height 40
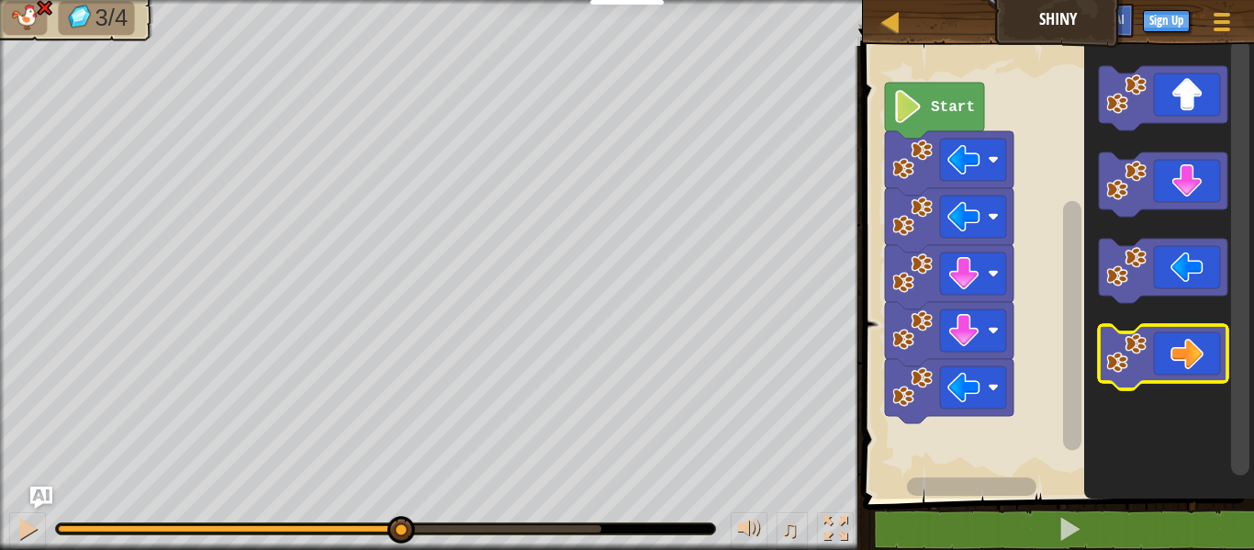
click at [1149, 377] on icon "Blockly Workspace" at bounding box center [1163, 357] width 129 height 64
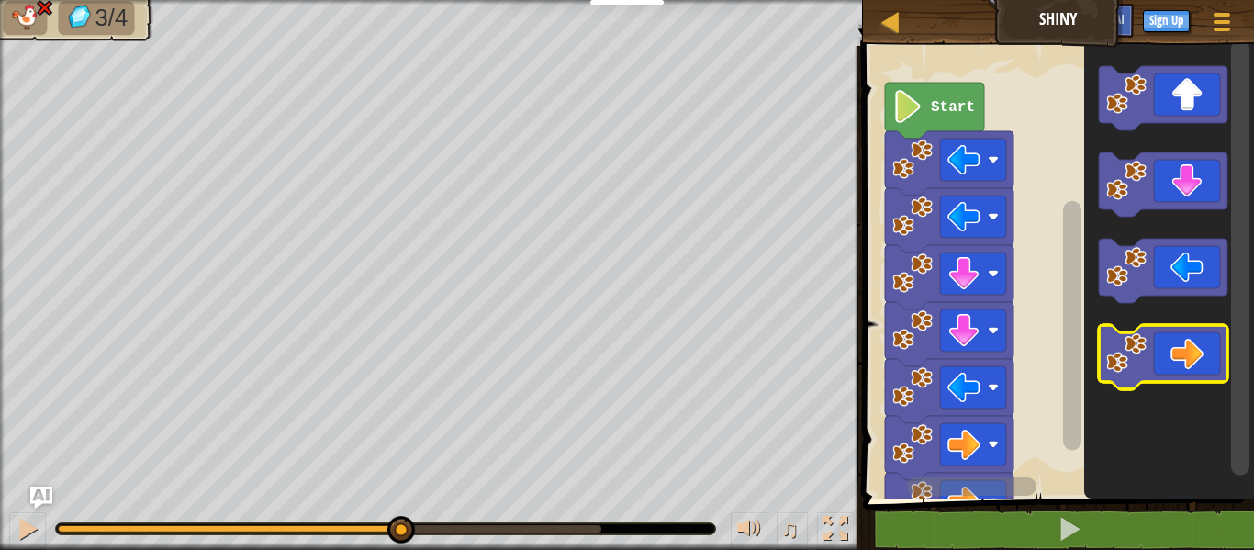
click at [1149, 377] on icon "Blockly Workspace" at bounding box center [1163, 357] width 129 height 64
click at [1148, 371] on icon "Blockly Workspace" at bounding box center [1163, 357] width 129 height 64
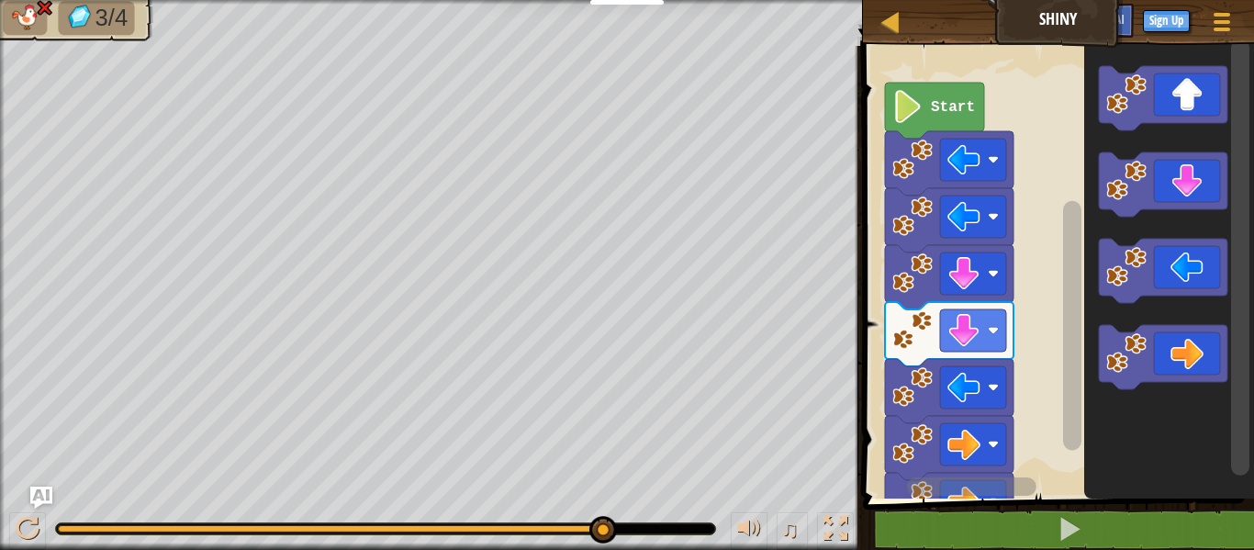
click at [955, 114] on text "Start" at bounding box center [953, 107] width 44 height 17
click at [920, 101] on image "Blockly Workspace" at bounding box center [908, 106] width 31 height 33
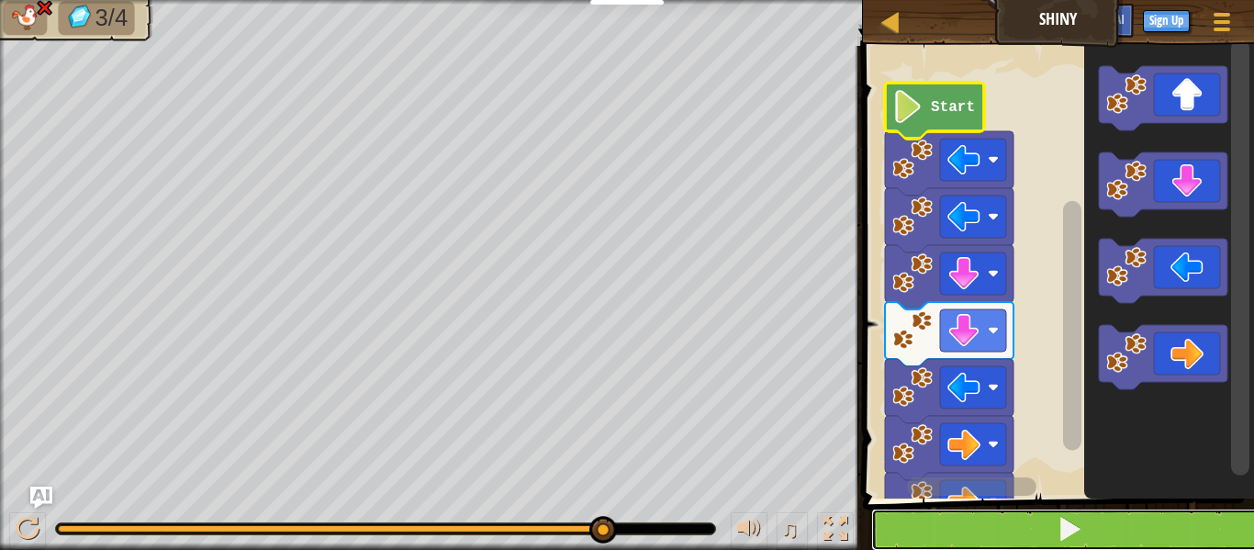
click at [1066, 538] on span at bounding box center [1070, 529] width 26 height 26
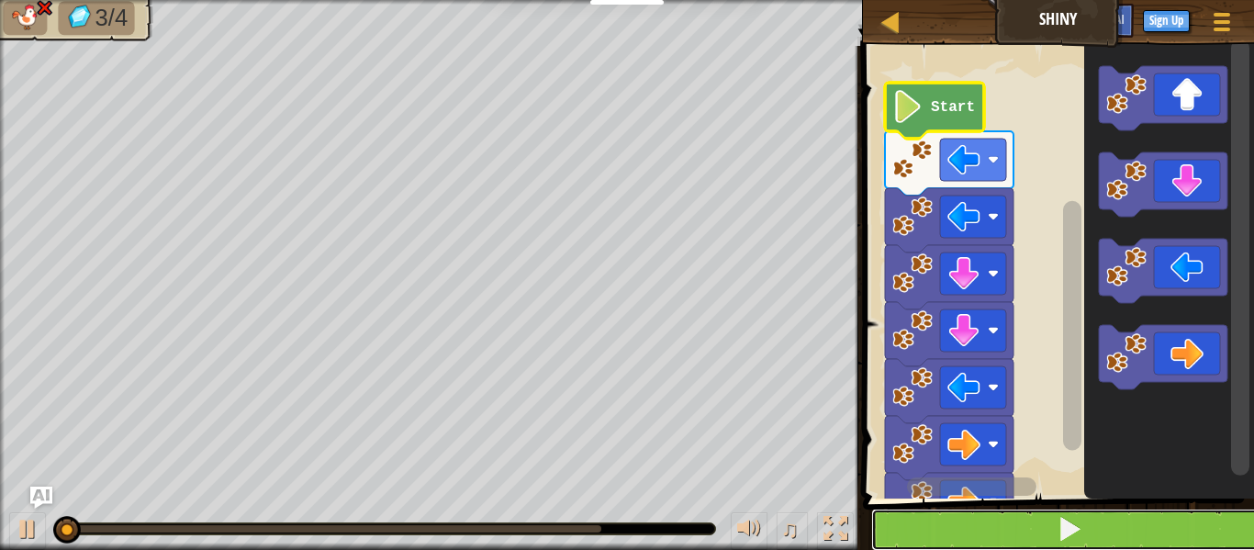
click at [1066, 538] on span at bounding box center [1070, 529] width 26 height 26
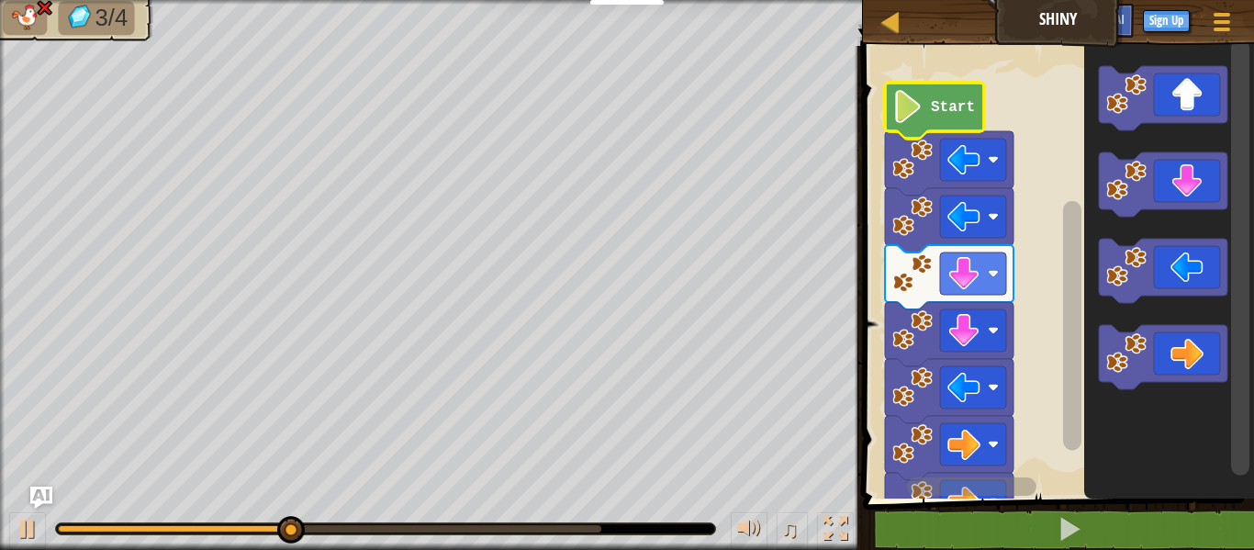
click at [949, 96] on icon "Blockly Workspace" at bounding box center [934, 111] width 99 height 56
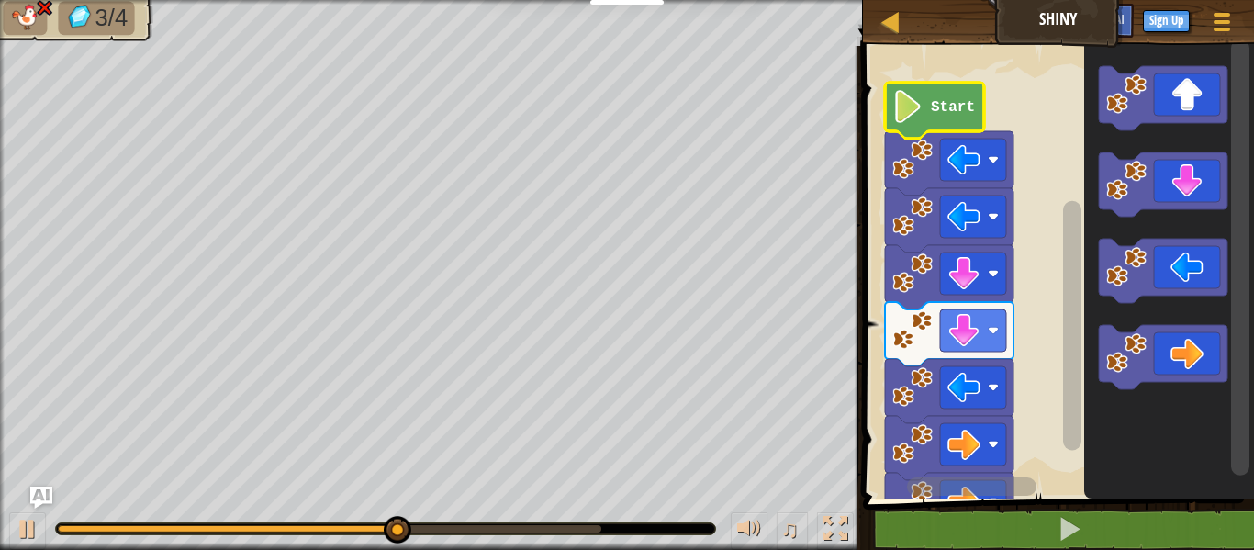
click at [949, 96] on icon "Blockly Workspace" at bounding box center [934, 111] width 99 height 56
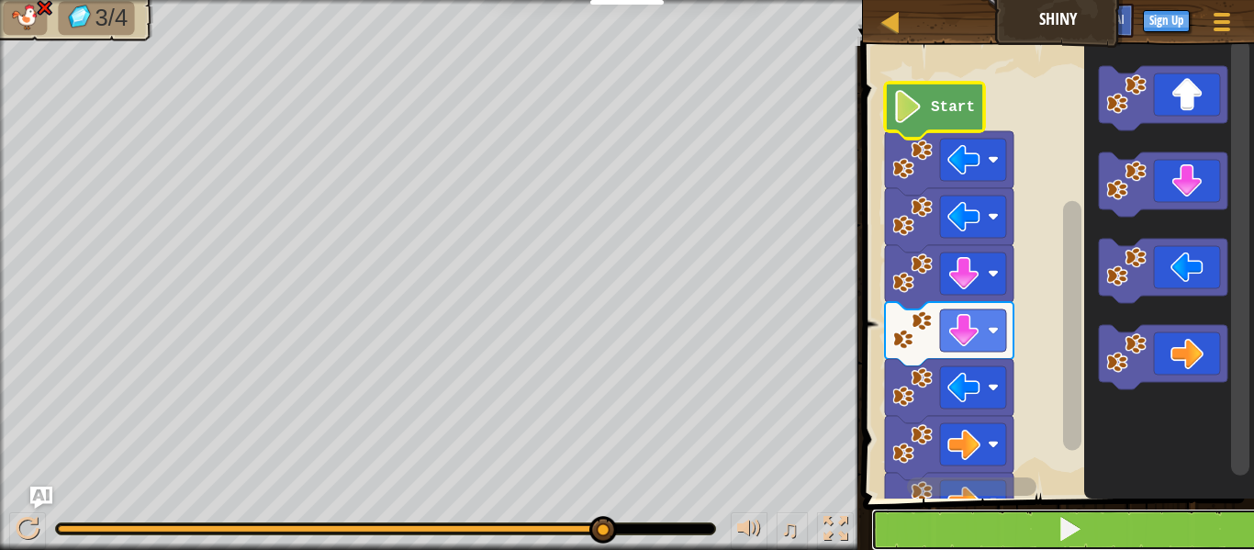
click at [961, 531] on button at bounding box center [1069, 530] width 397 height 42
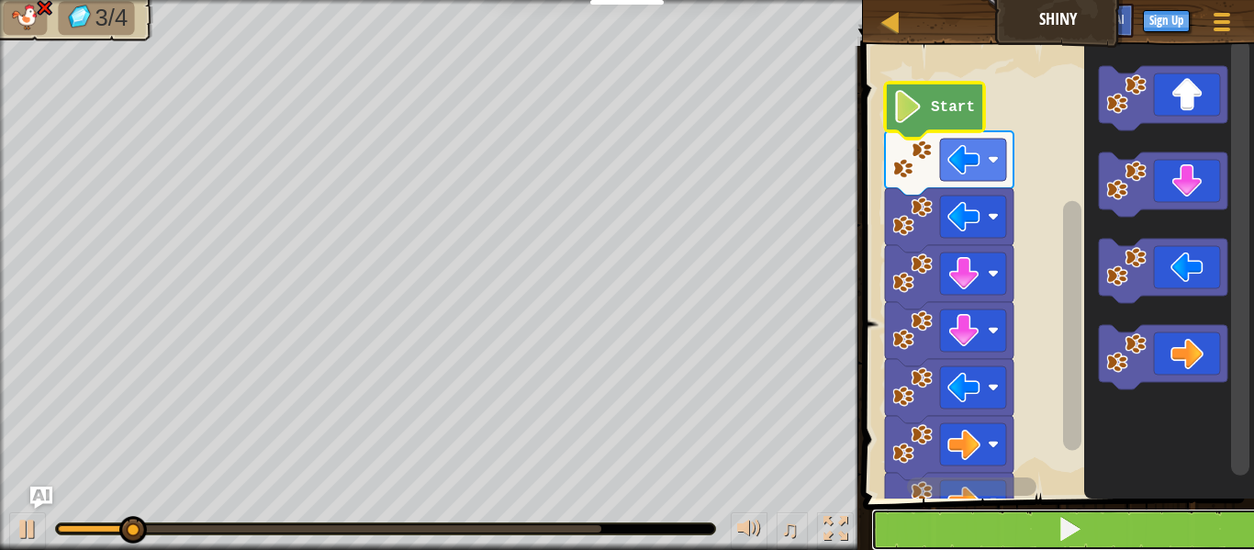
click at [961, 531] on button at bounding box center [1069, 530] width 397 height 42
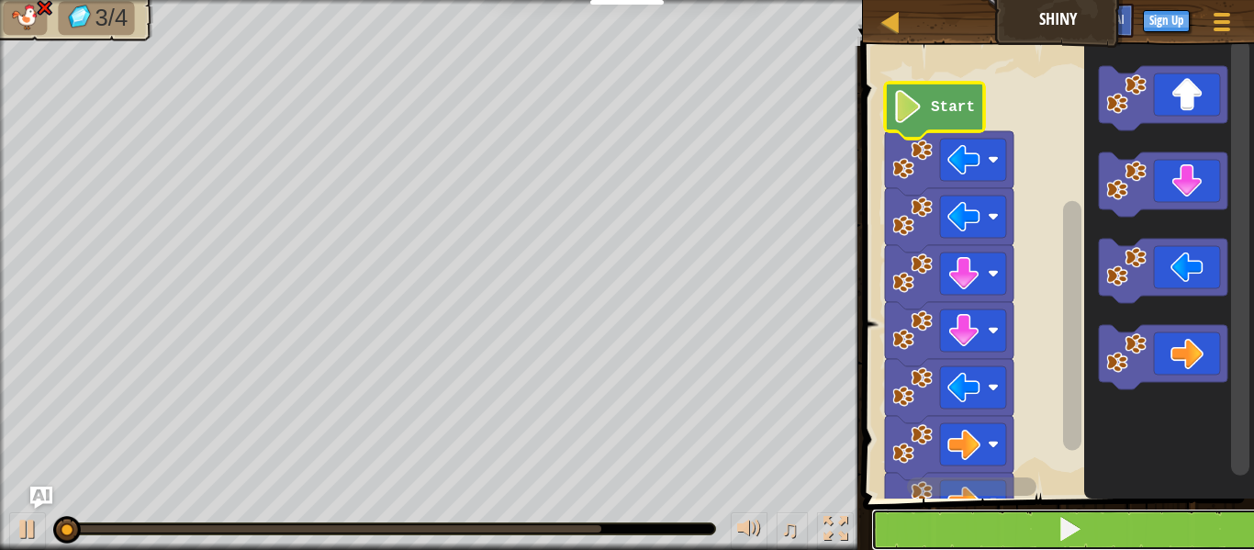
click at [961, 531] on button at bounding box center [1069, 530] width 397 height 42
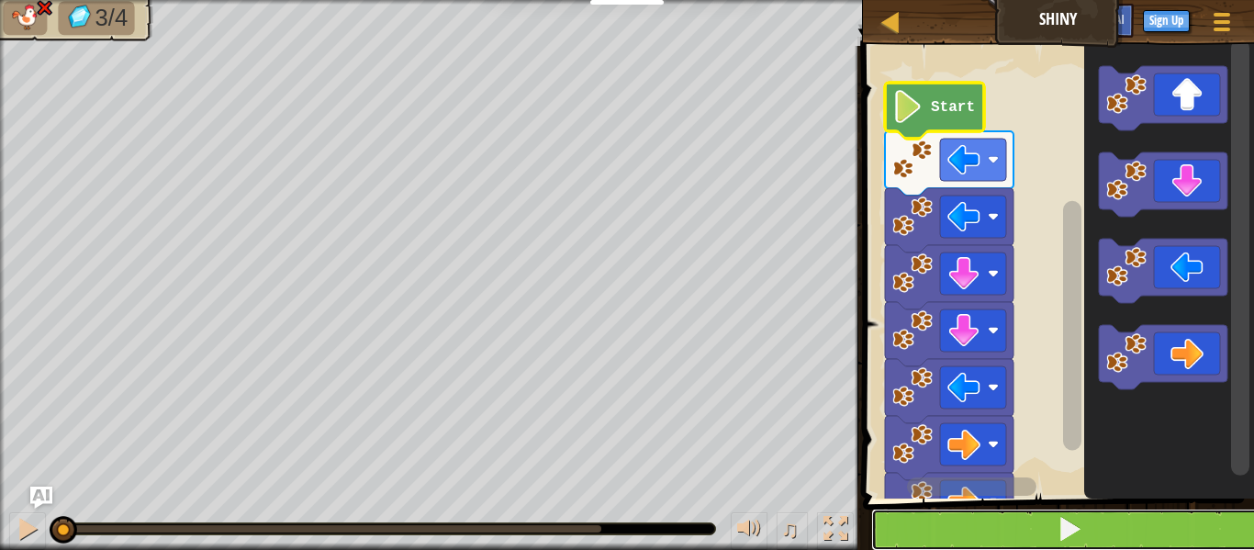
click at [961, 531] on button at bounding box center [1069, 530] width 397 height 42
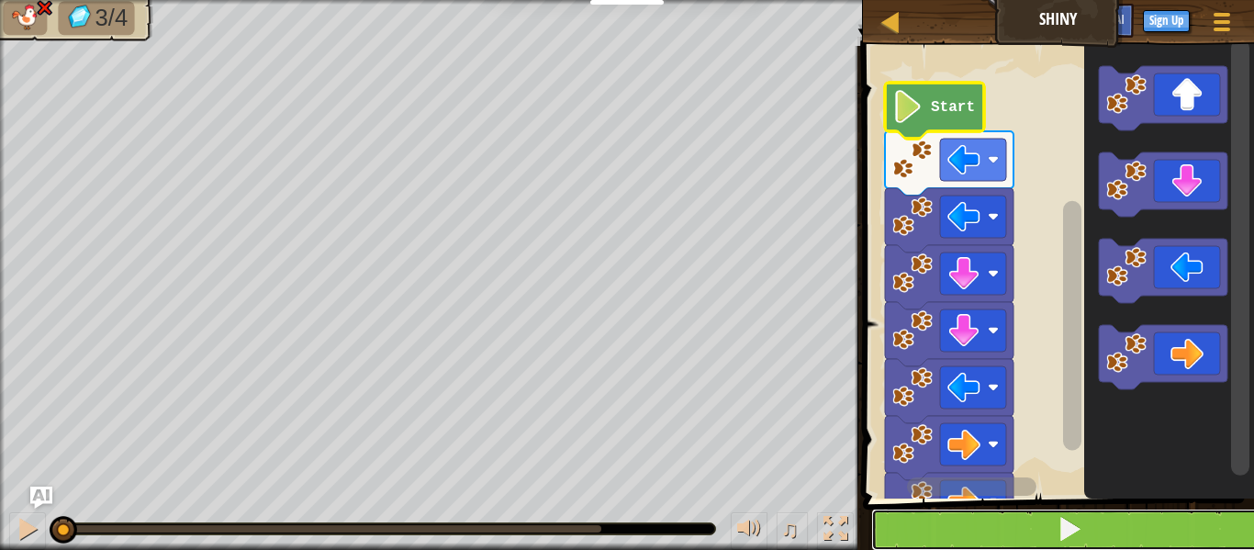
click at [961, 531] on button at bounding box center [1069, 530] width 397 height 42
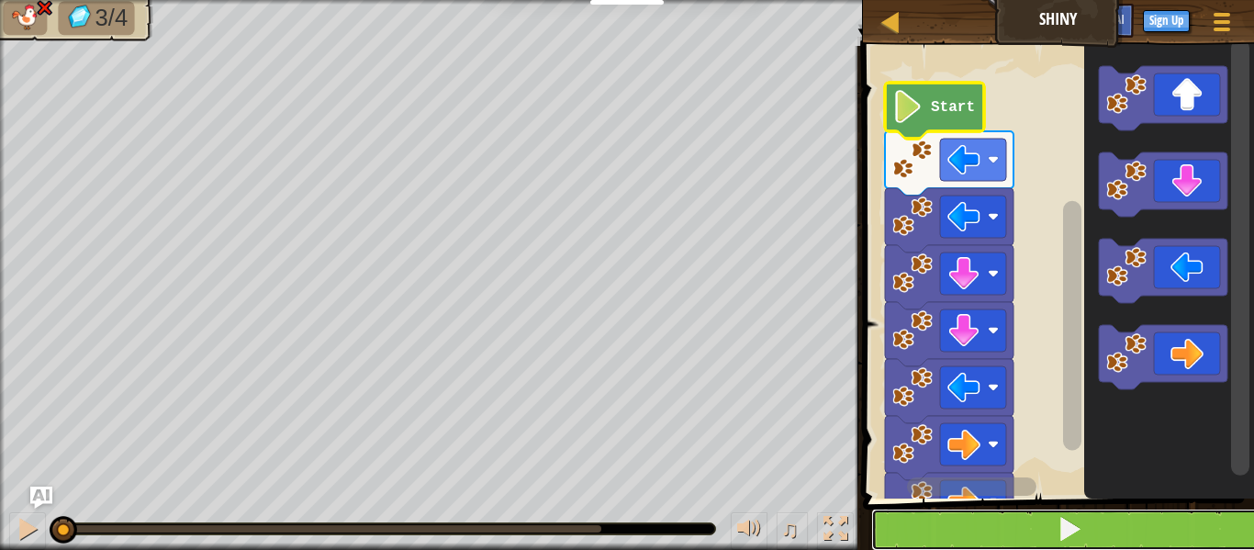
click at [961, 531] on button at bounding box center [1069, 530] width 397 height 42
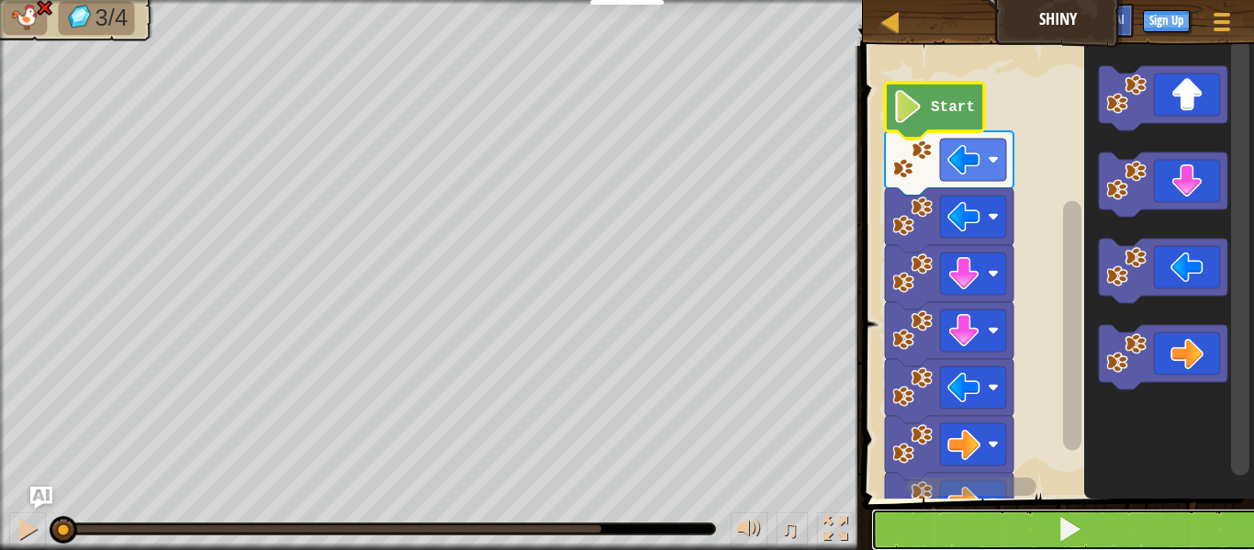
click at [961, 531] on button at bounding box center [1069, 530] width 397 height 42
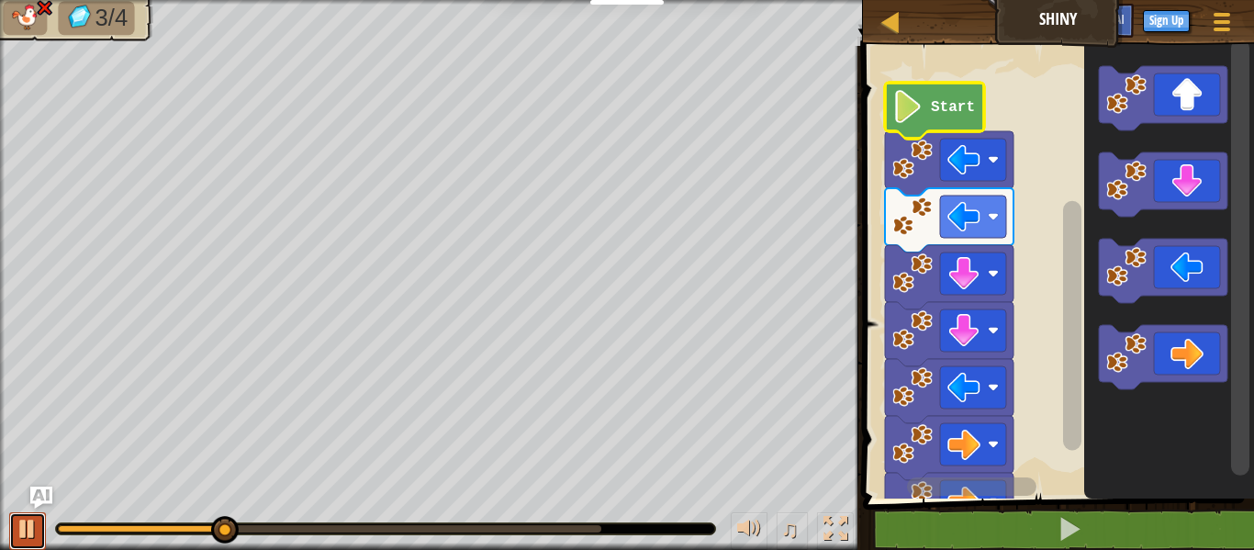
click at [27, 523] on div at bounding box center [28, 529] width 24 height 24
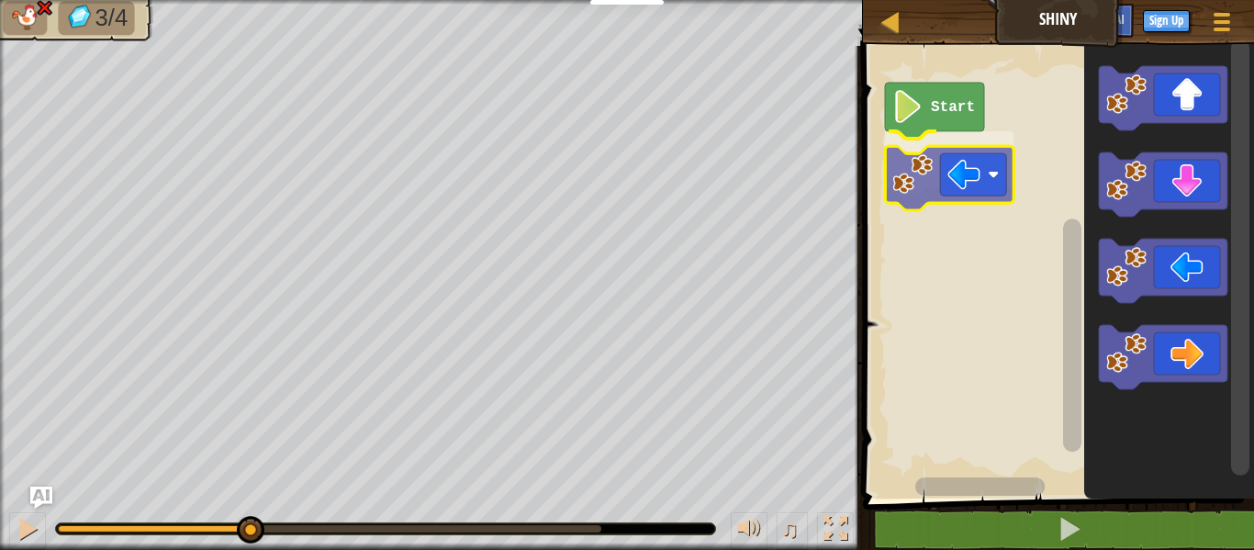
click at [970, 188] on div "Start" at bounding box center [1056, 268] width 397 height 462
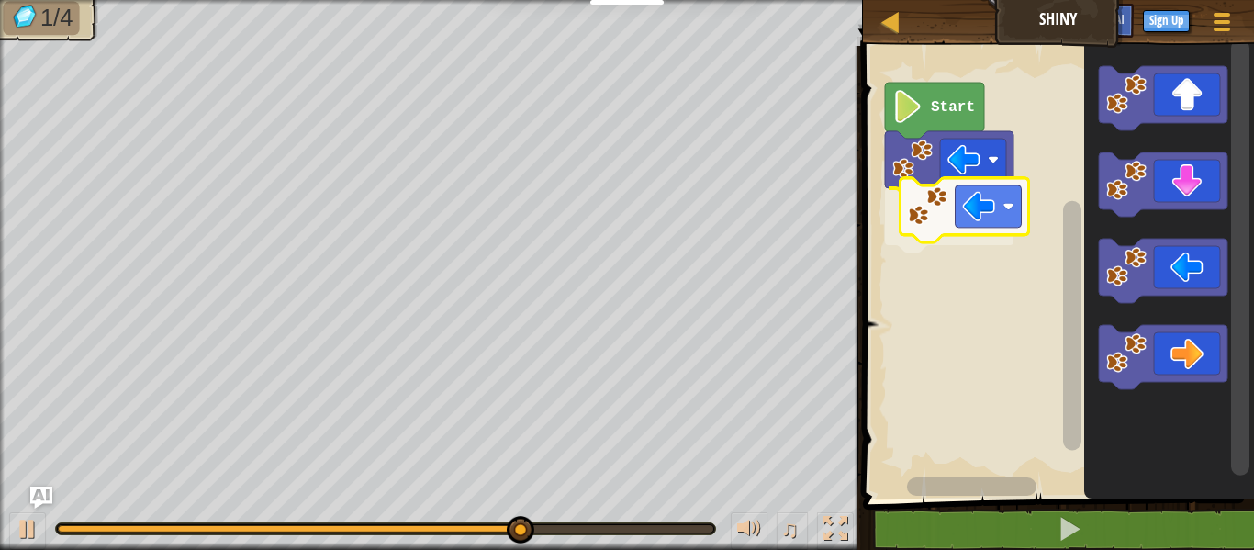
click at [929, 221] on div "Start" at bounding box center [1056, 268] width 397 height 462
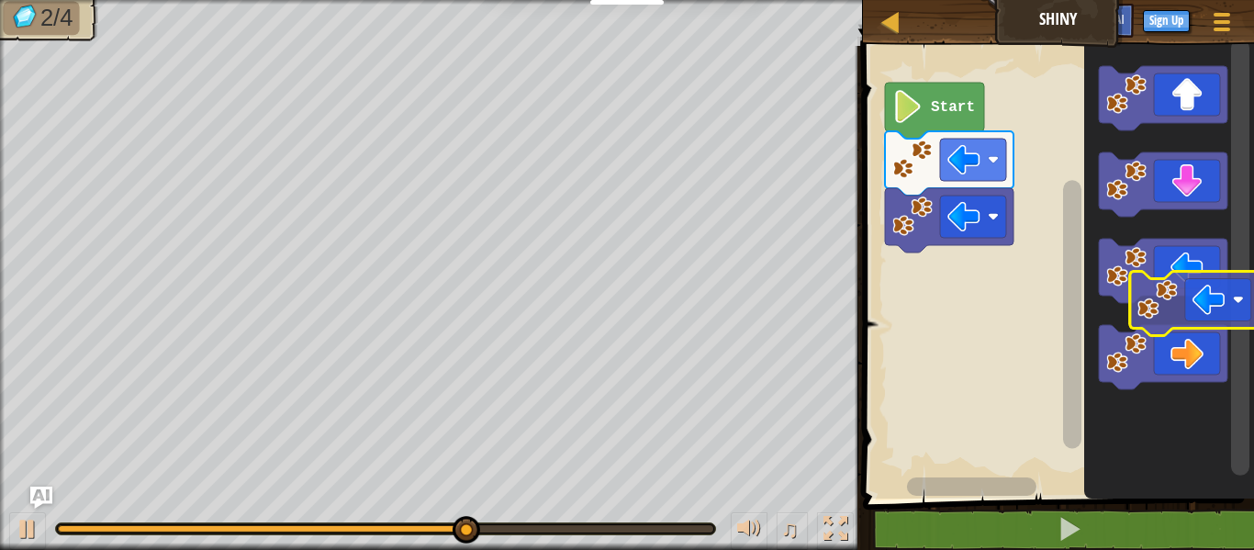
click at [1171, 309] on icon "Blockly Workspace" at bounding box center [1170, 268] width 170 height 462
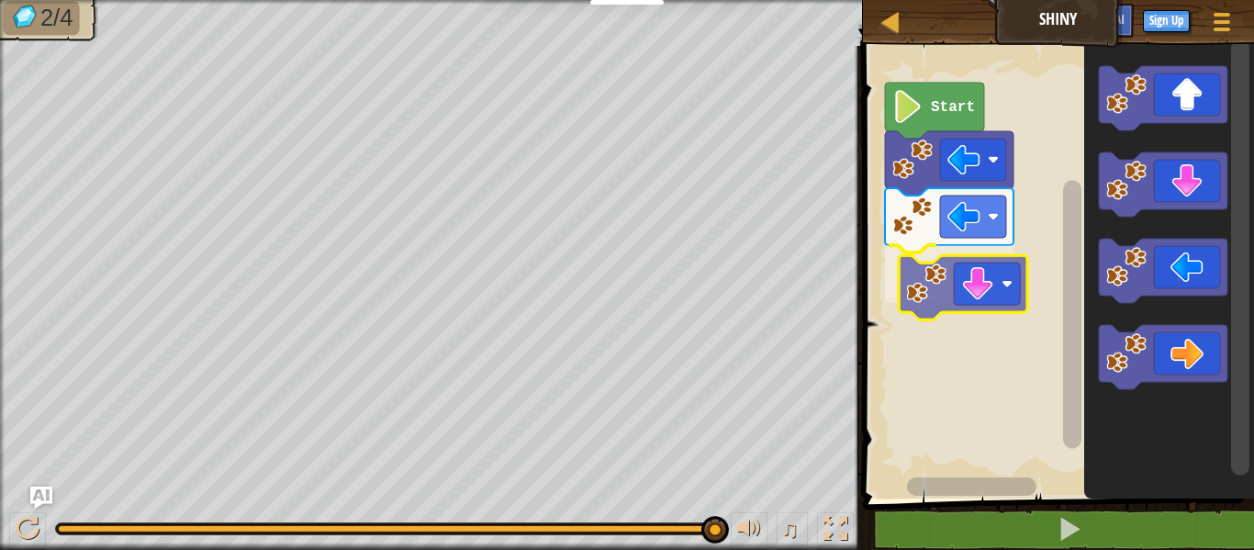
click at [945, 285] on div "Start" at bounding box center [1056, 268] width 397 height 462
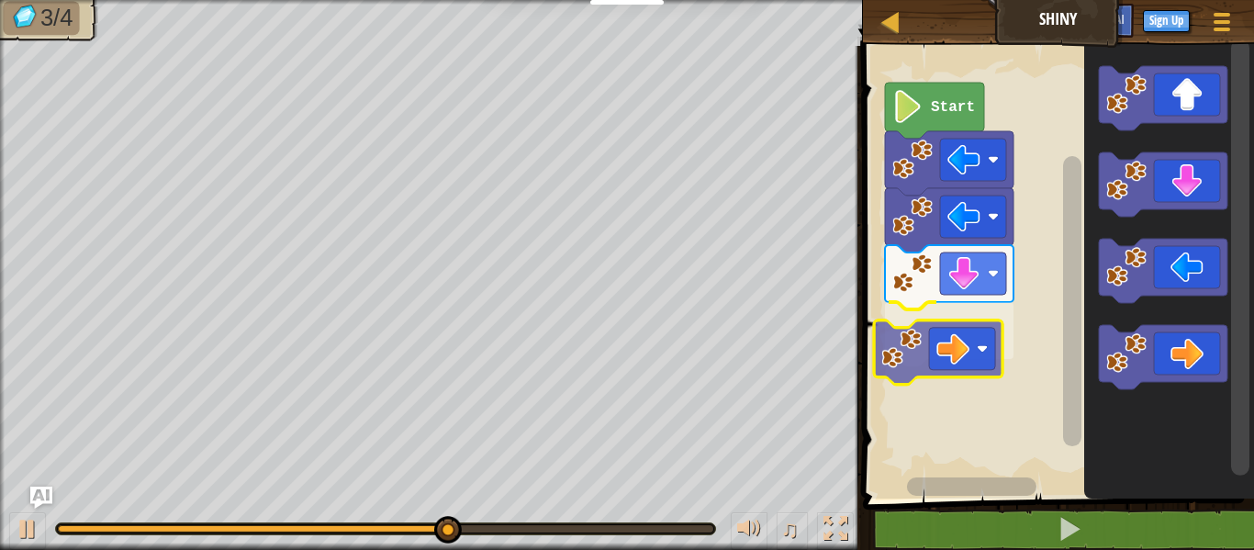
click at [947, 356] on div "Start" at bounding box center [1056, 268] width 397 height 462
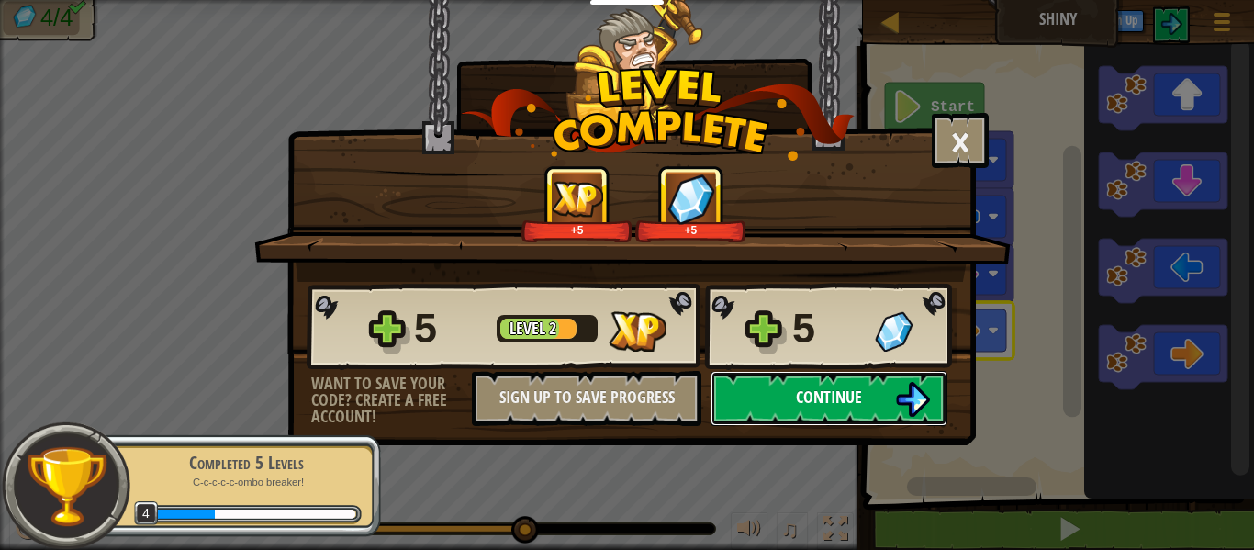
click at [857, 406] on span "Continue" at bounding box center [829, 397] width 66 height 23
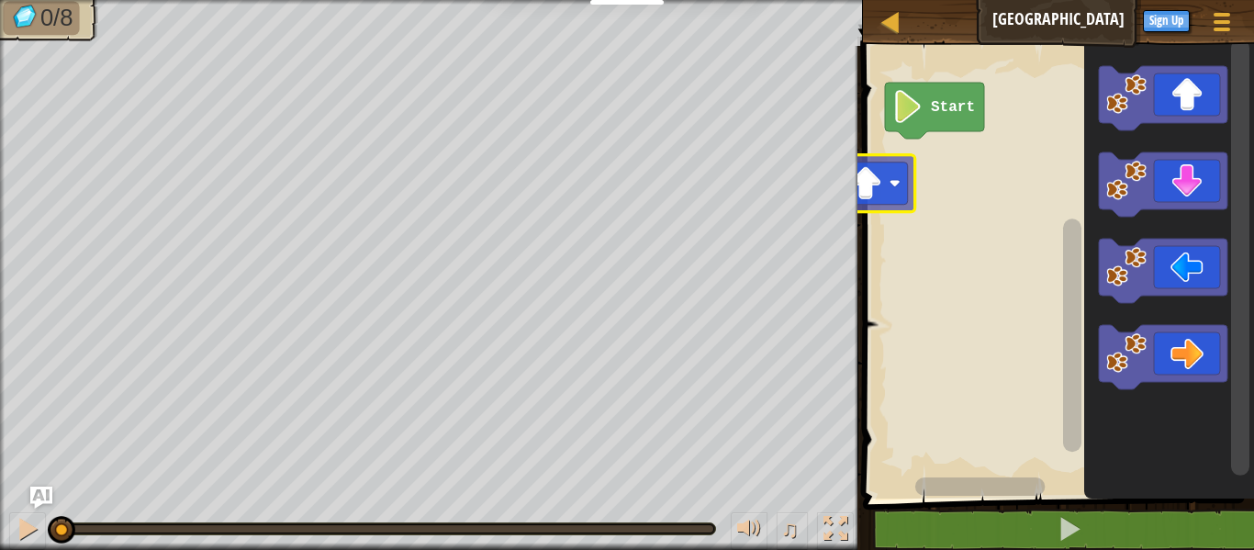
click at [875, 168] on div "Start" at bounding box center [1056, 268] width 397 height 462
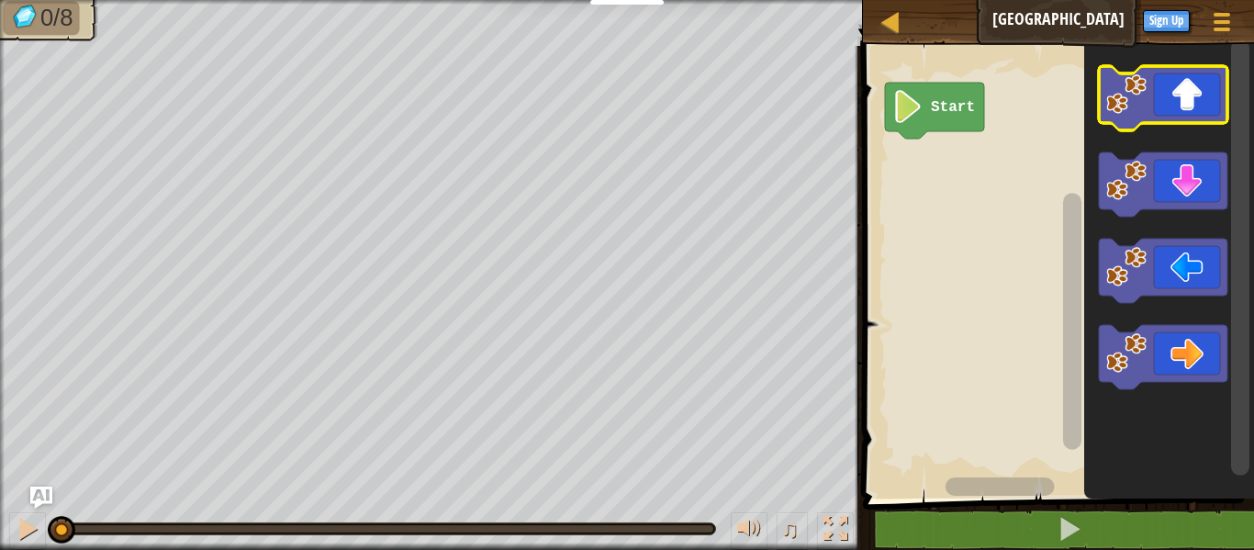
click at [1133, 93] on image "Blockly Workspace" at bounding box center [1127, 94] width 40 height 40
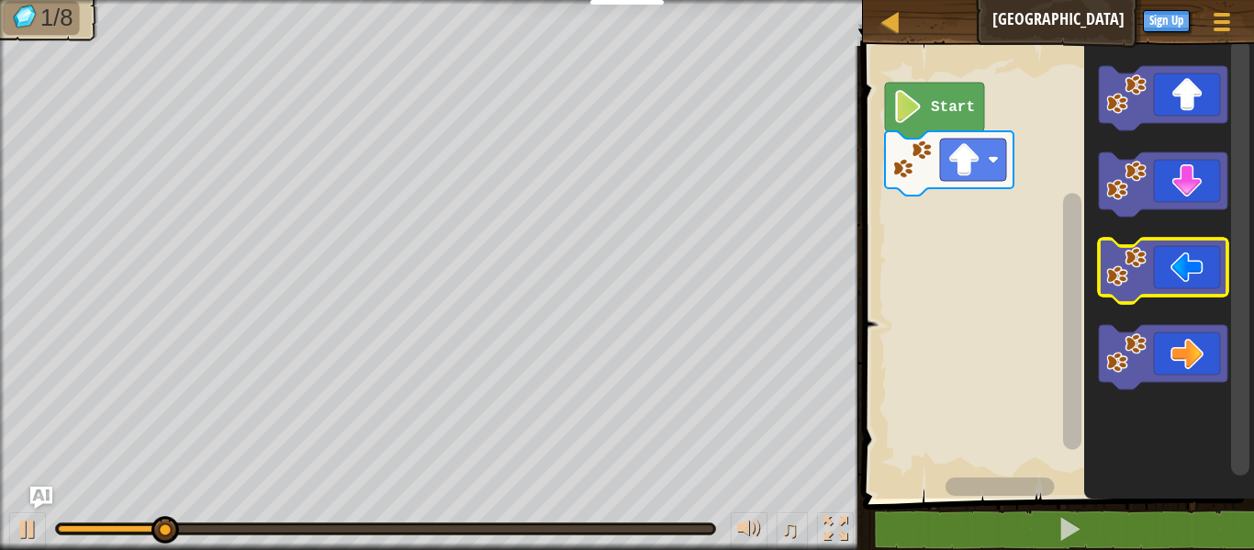
click at [1159, 267] on icon "Blockly Workspace" at bounding box center [1163, 271] width 129 height 64
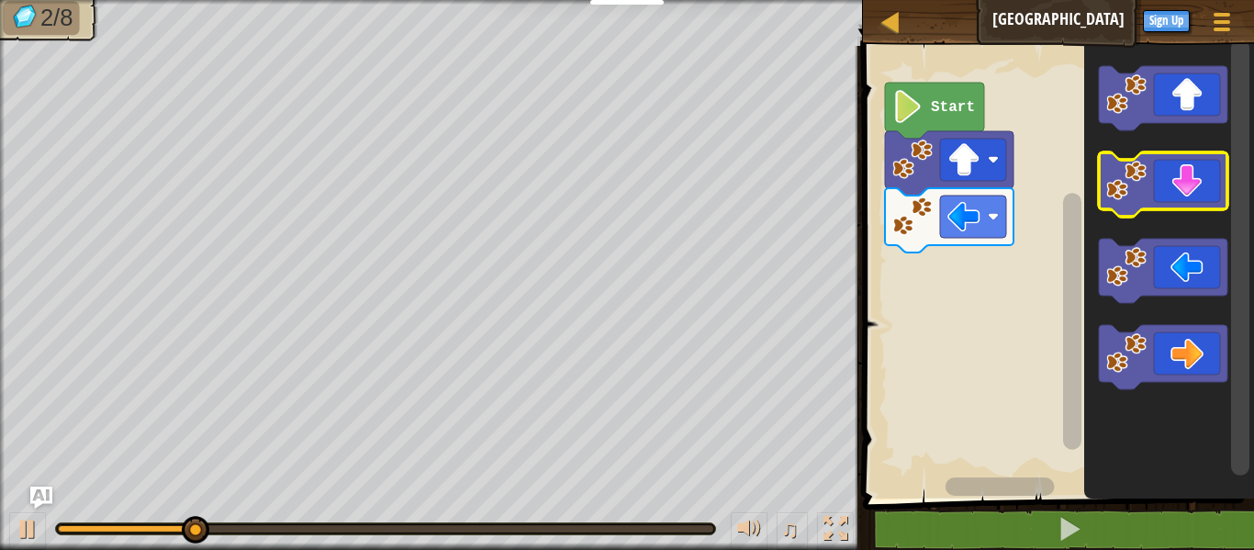
click at [1208, 182] on icon "Blockly Workspace" at bounding box center [1163, 184] width 129 height 64
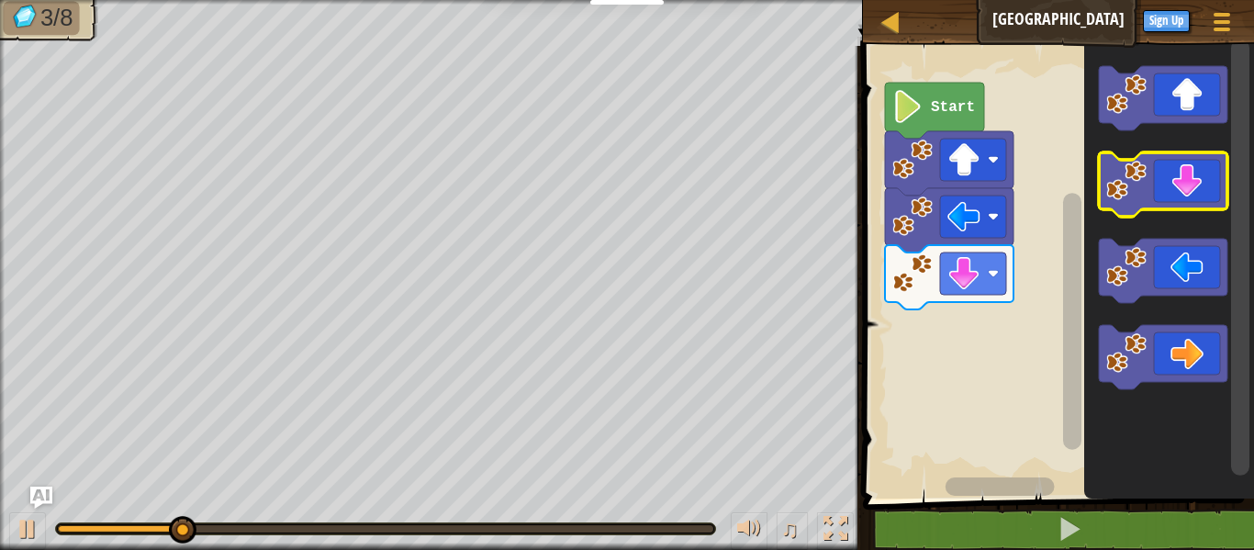
click at [1208, 182] on icon "Blockly Workspace" at bounding box center [1163, 184] width 129 height 64
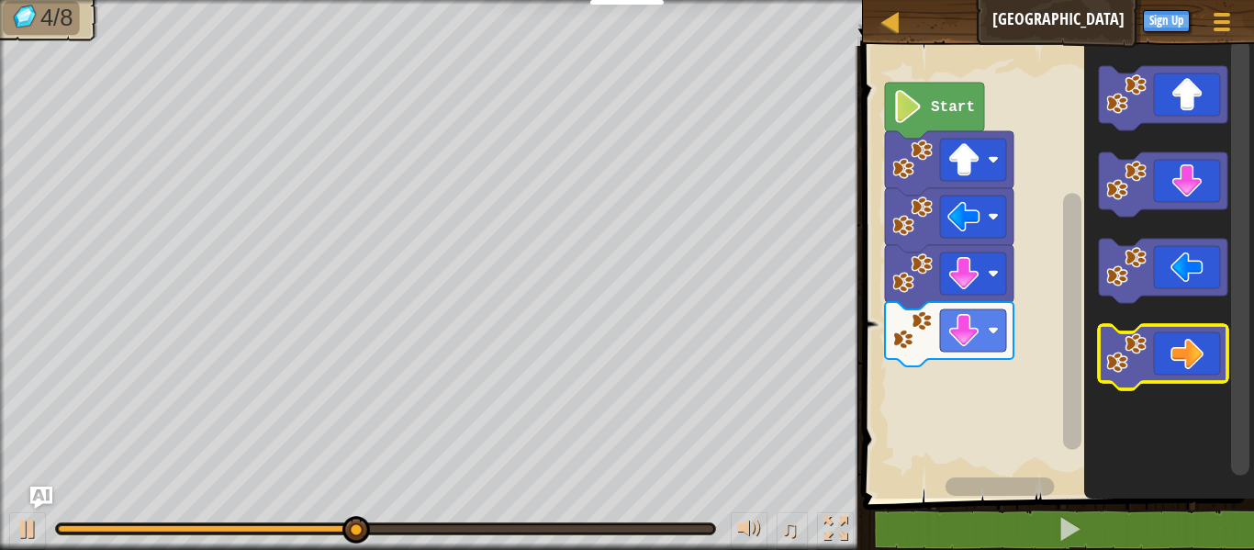
click at [1180, 332] on icon "Blockly Workspace" at bounding box center [1163, 357] width 129 height 64
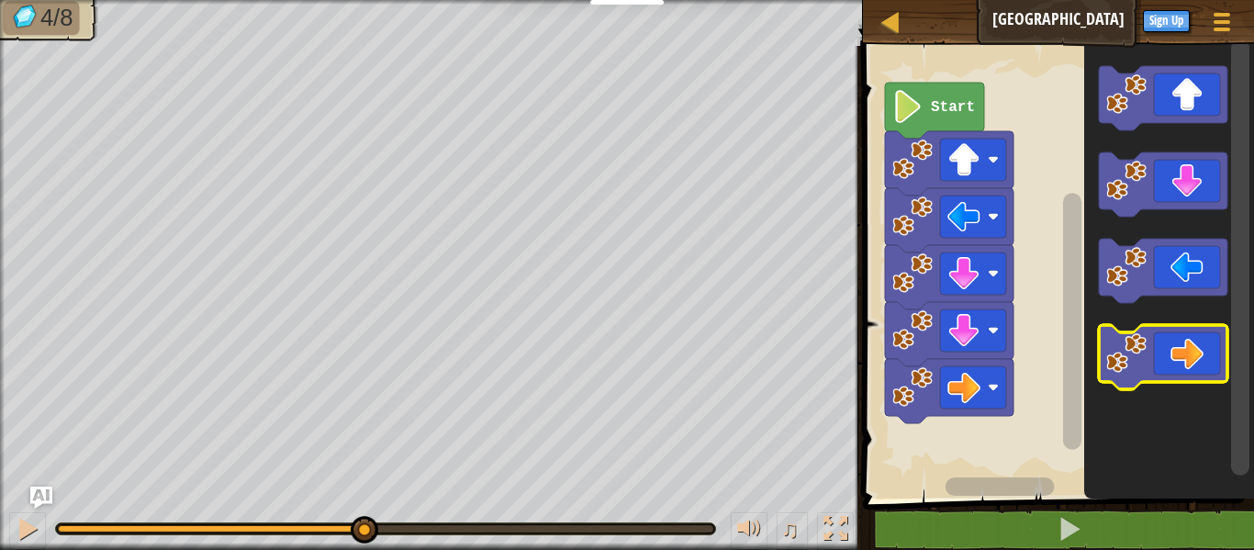
click at [1180, 332] on icon "Blockly Workspace" at bounding box center [1163, 357] width 129 height 64
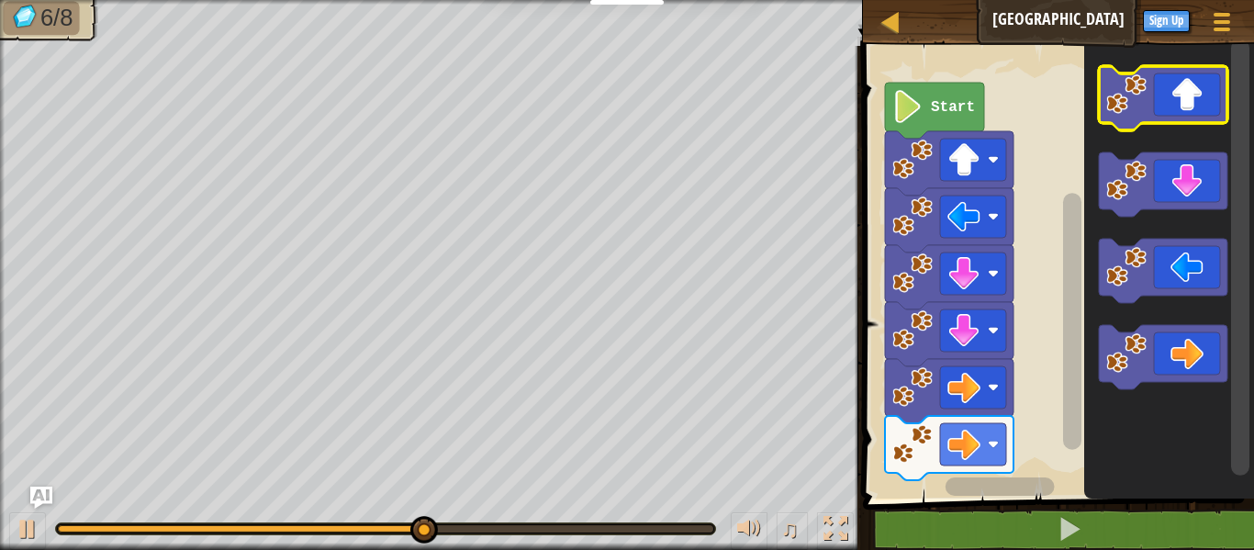
click at [1193, 102] on icon "Blockly Workspace" at bounding box center [1163, 98] width 129 height 64
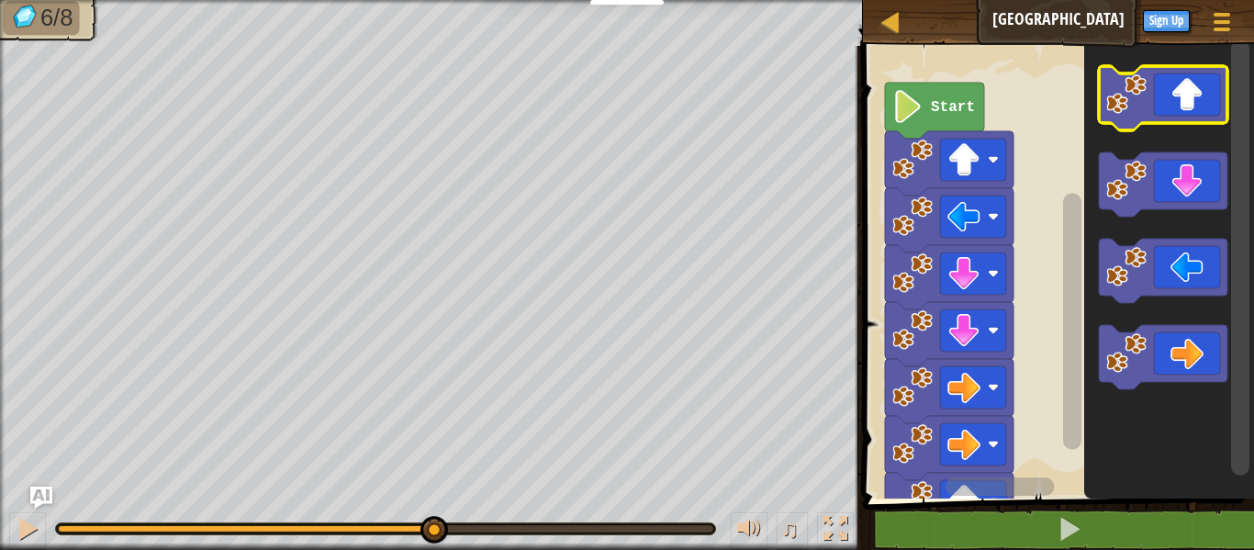
click at [1193, 102] on icon "Blockly Workspace" at bounding box center [1163, 98] width 129 height 64
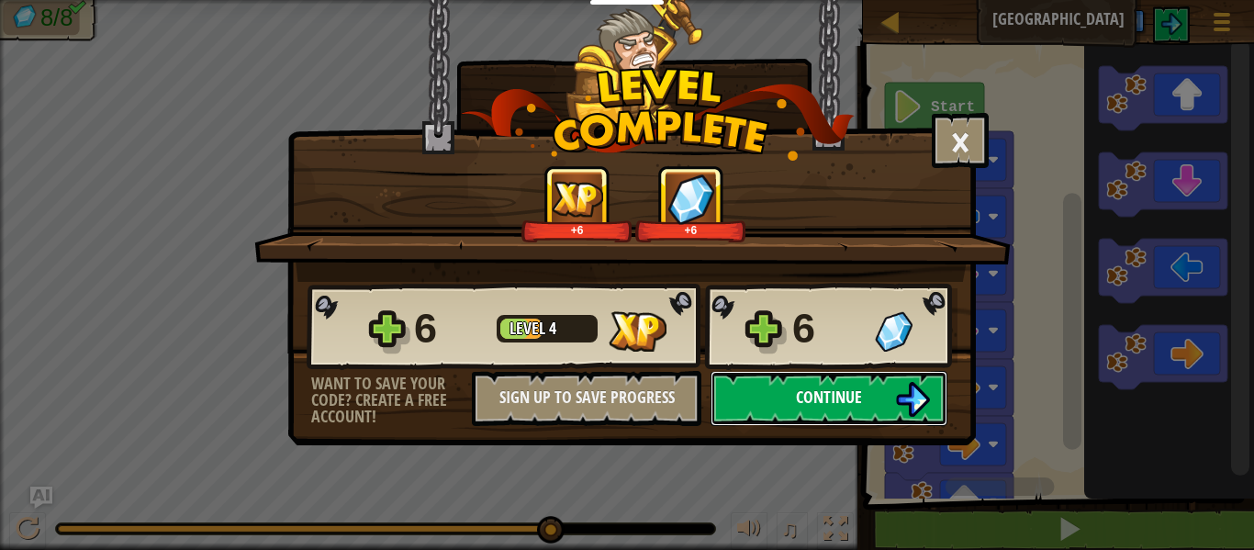
click at [822, 388] on span "Continue" at bounding box center [829, 397] width 66 height 23
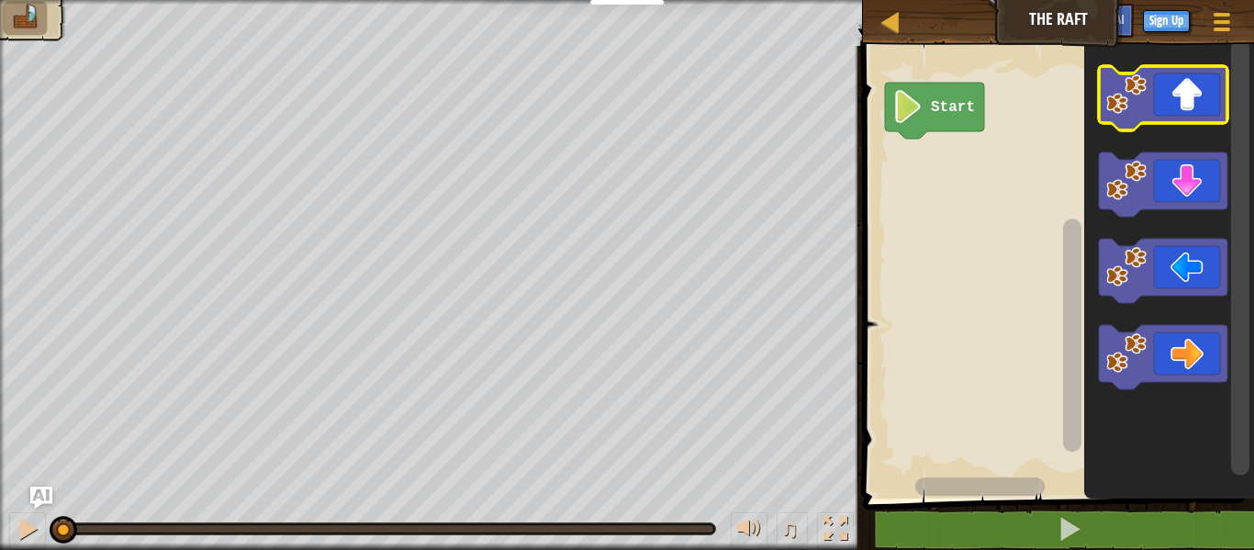
click at [1115, 80] on image "Blockly Workspace" at bounding box center [1127, 94] width 40 height 40
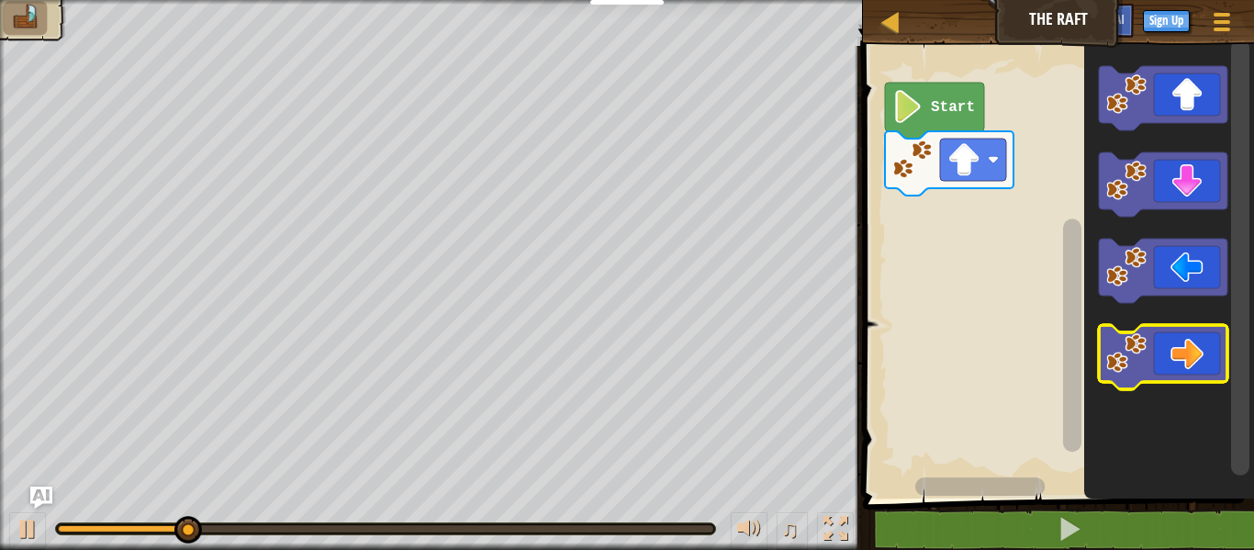
click at [1175, 343] on icon "Blockly Workspace" at bounding box center [1163, 357] width 129 height 64
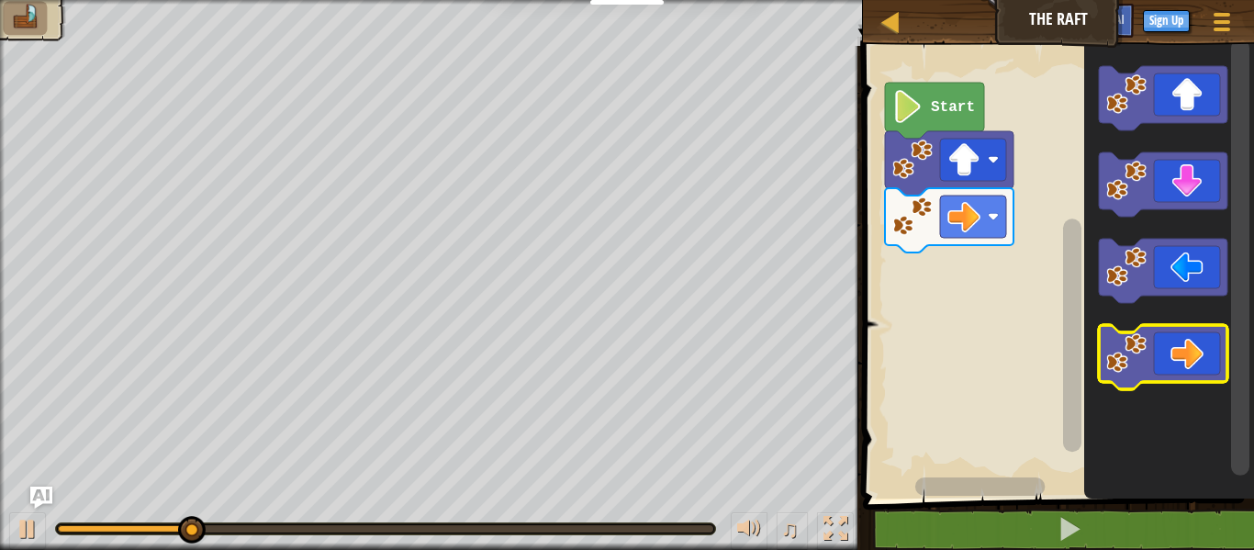
click at [1175, 344] on icon "Blockly Workspace" at bounding box center [1163, 357] width 129 height 64
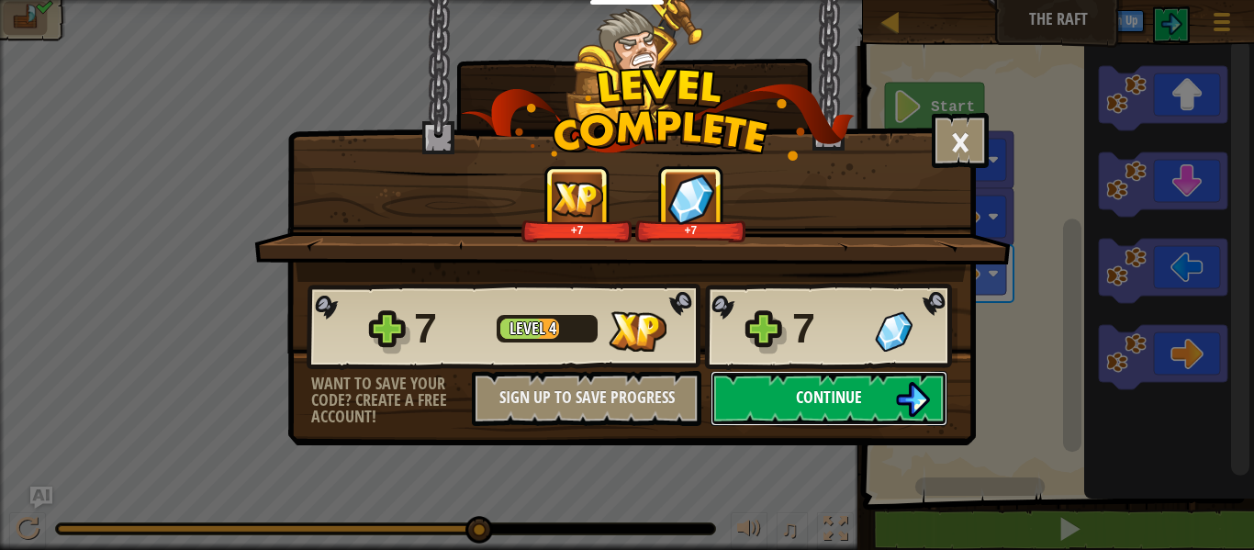
click at [810, 386] on span "Continue" at bounding box center [829, 397] width 66 height 23
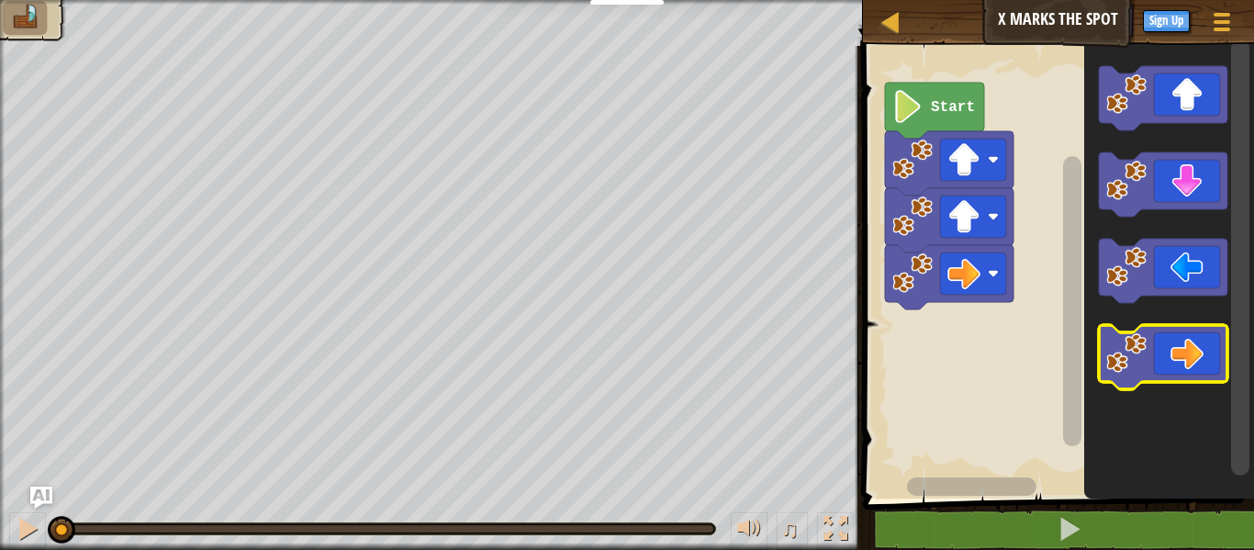
click at [1143, 351] on image "Blockly Workspace" at bounding box center [1127, 353] width 40 height 40
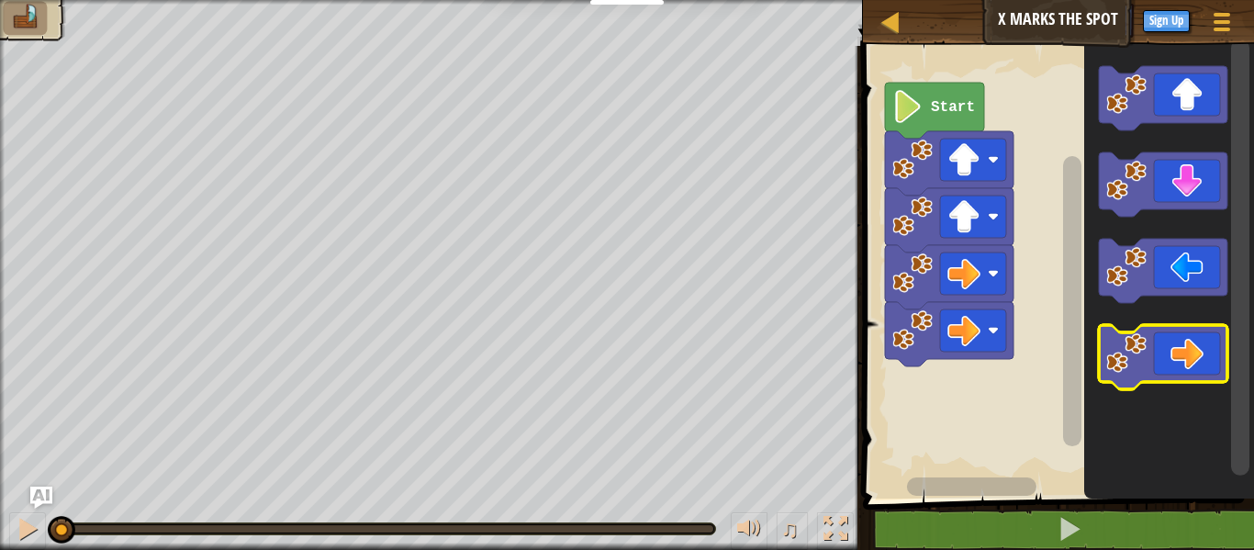
click at [1143, 351] on image "Blockly Workspace" at bounding box center [1127, 353] width 40 height 40
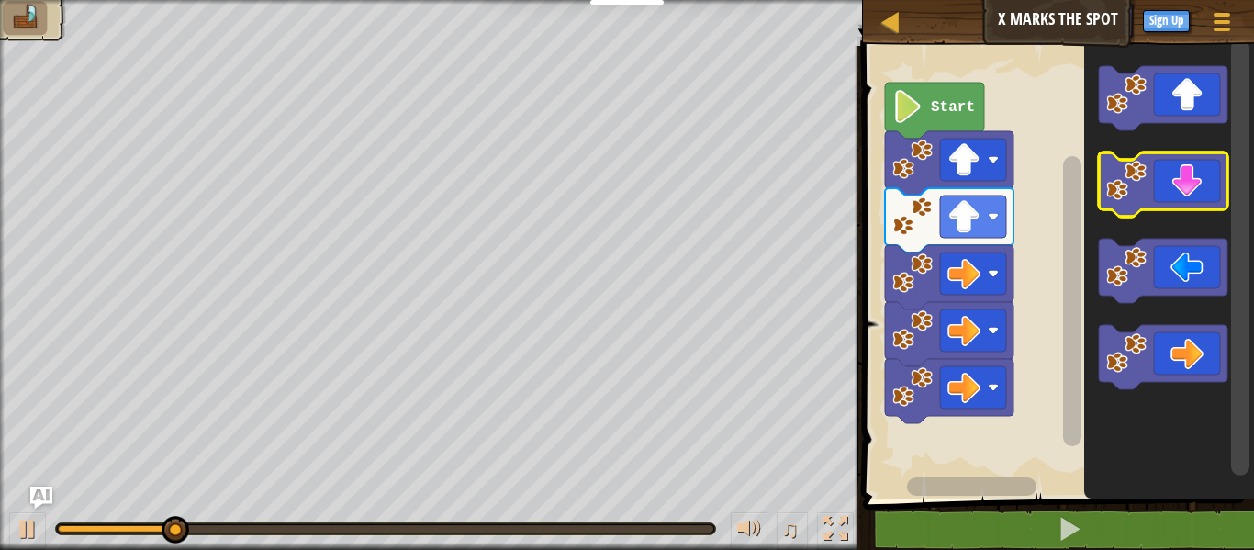
click at [1182, 187] on icon "Blockly Workspace" at bounding box center [1163, 184] width 129 height 64
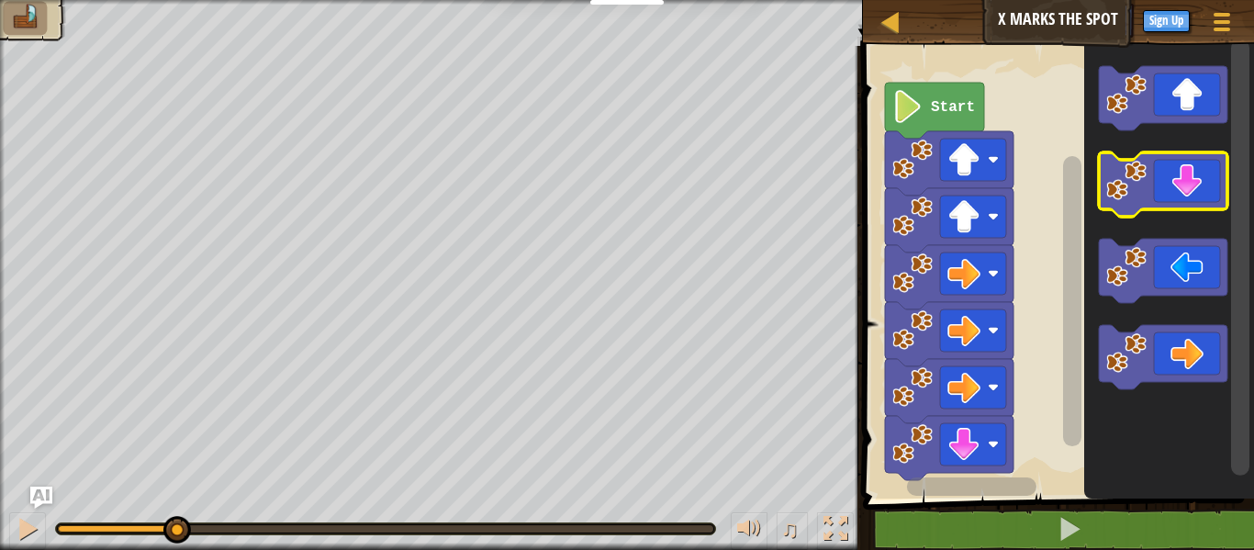
click at [1182, 187] on icon "Blockly Workspace" at bounding box center [1163, 184] width 129 height 64
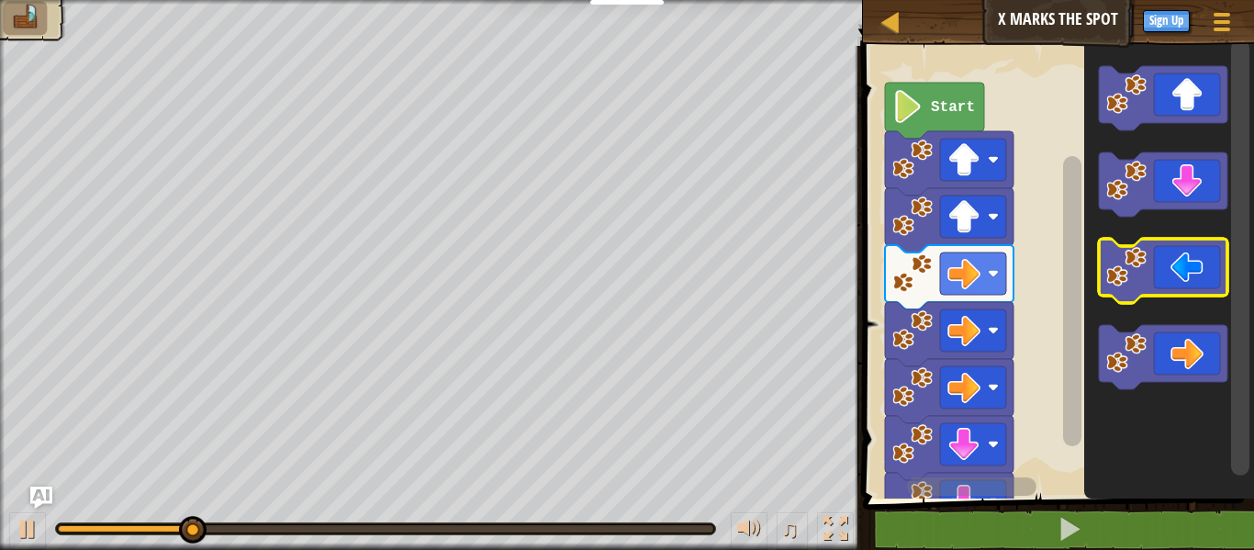
click at [1167, 271] on icon "Blockly Workspace" at bounding box center [1163, 271] width 129 height 64
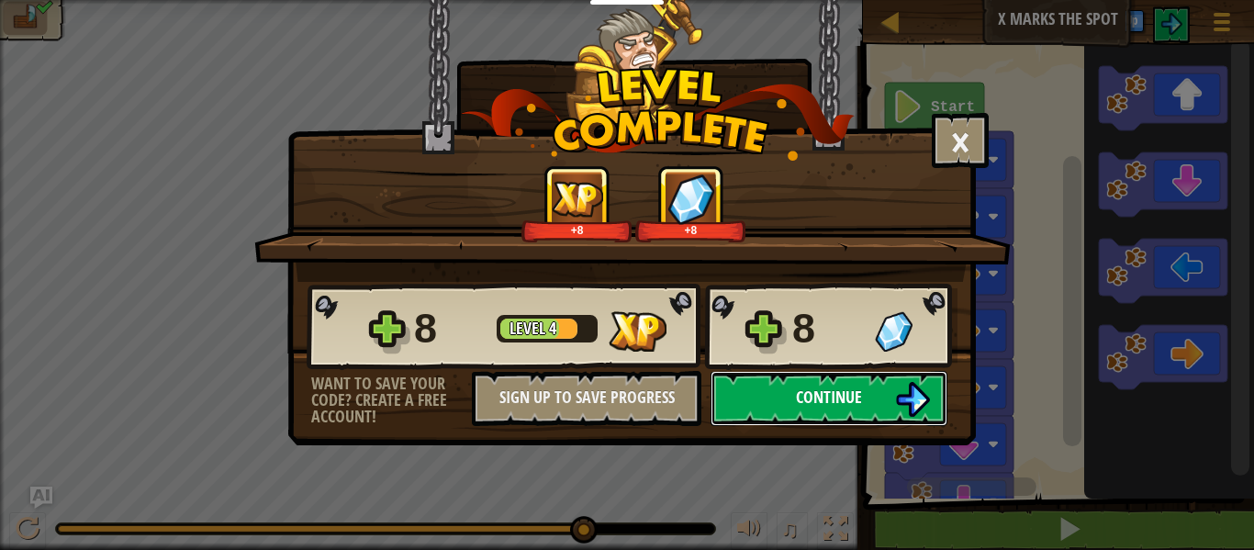
click at [835, 397] on span "Continue" at bounding box center [829, 397] width 66 height 23
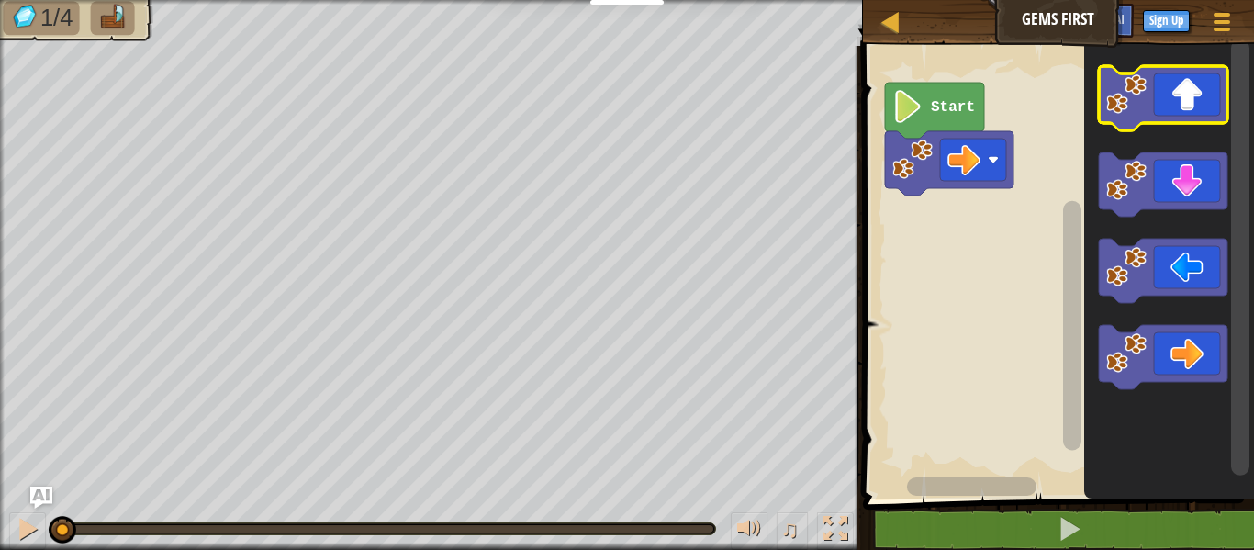
click at [1203, 89] on icon "Blockly Workspace" at bounding box center [1163, 98] width 129 height 64
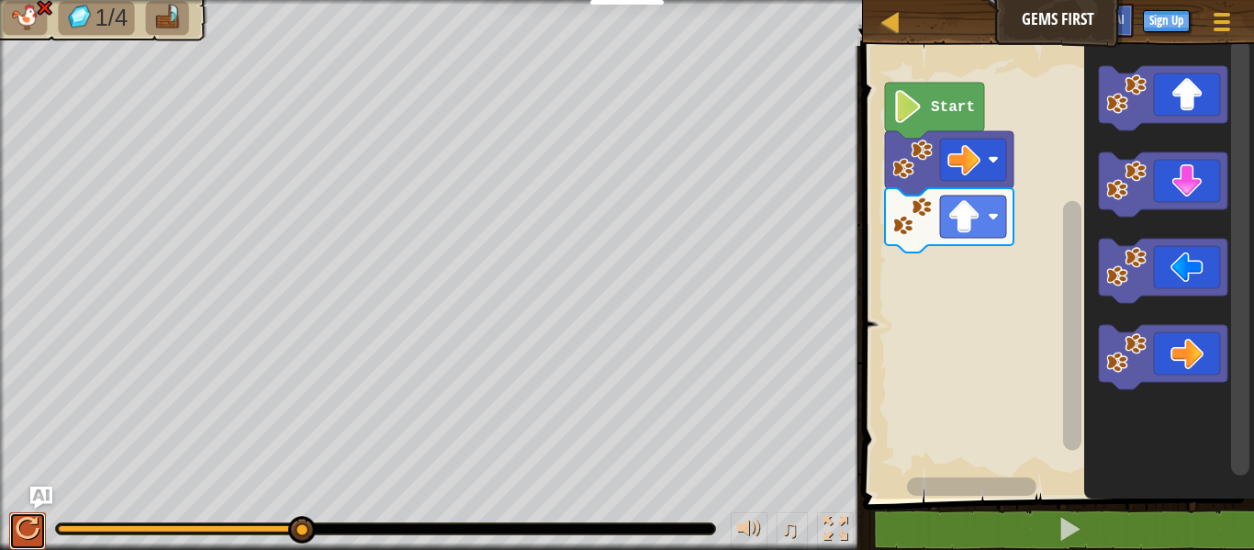
click at [22, 535] on div at bounding box center [28, 529] width 24 height 24
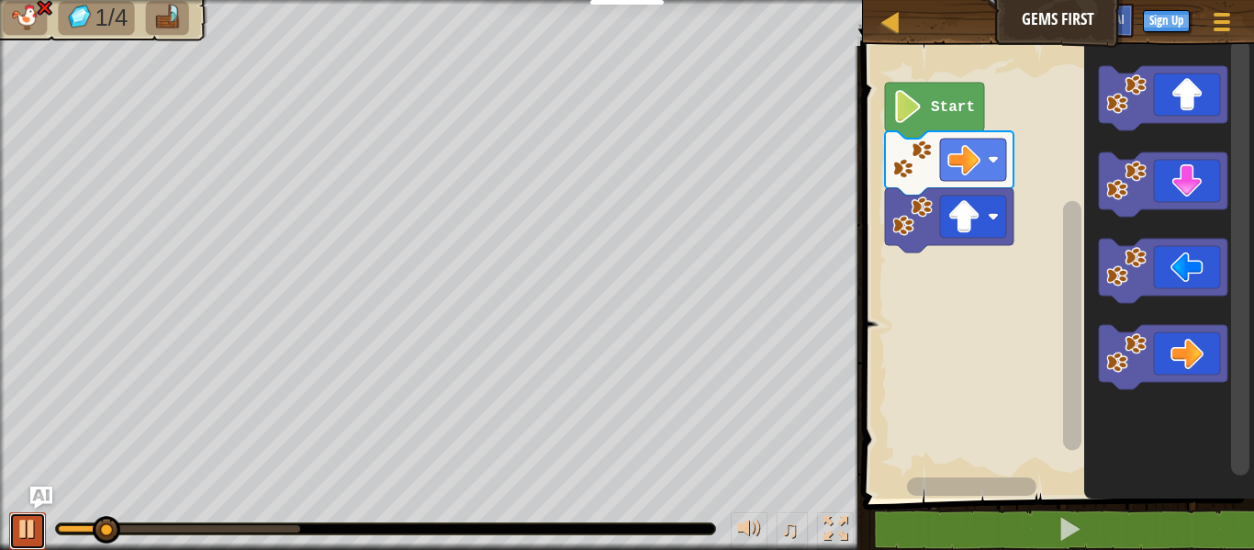
click at [22, 535] on div at bounding box center [28, 529] width 24 height 24
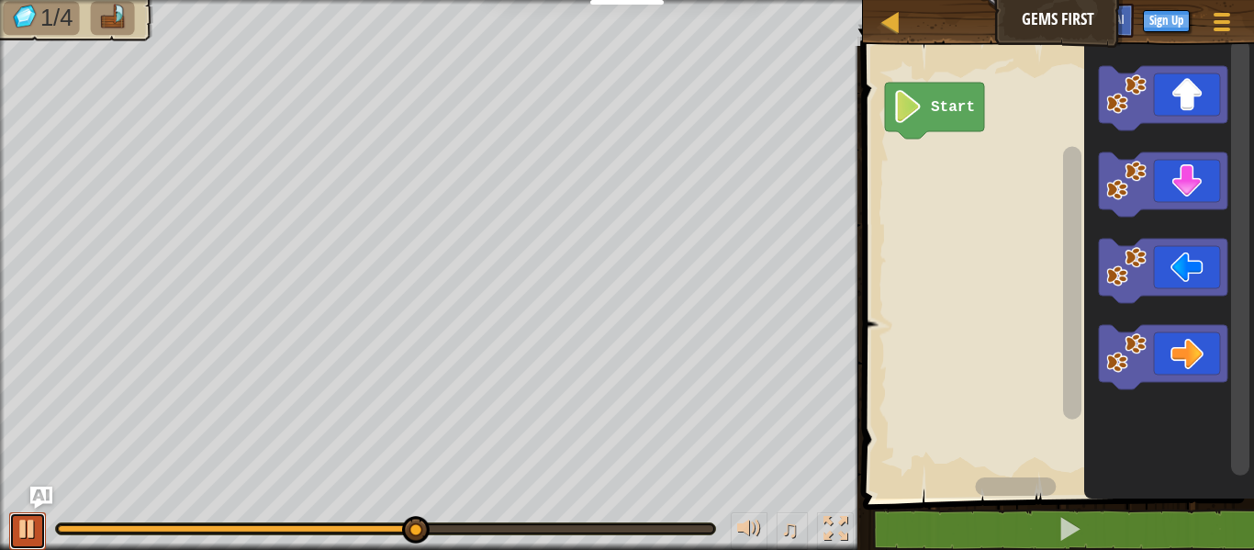
click at [16, 532] on div at bounding box center [28, 529] width 24 height 24
drag, startPoint x: 421, startPoint y: 531, endPoint x: 46, endPoint y: 523, distance: 374.7
click at [46, 523] on div "♫" at bounding box center [431, 524] width 863 height 55
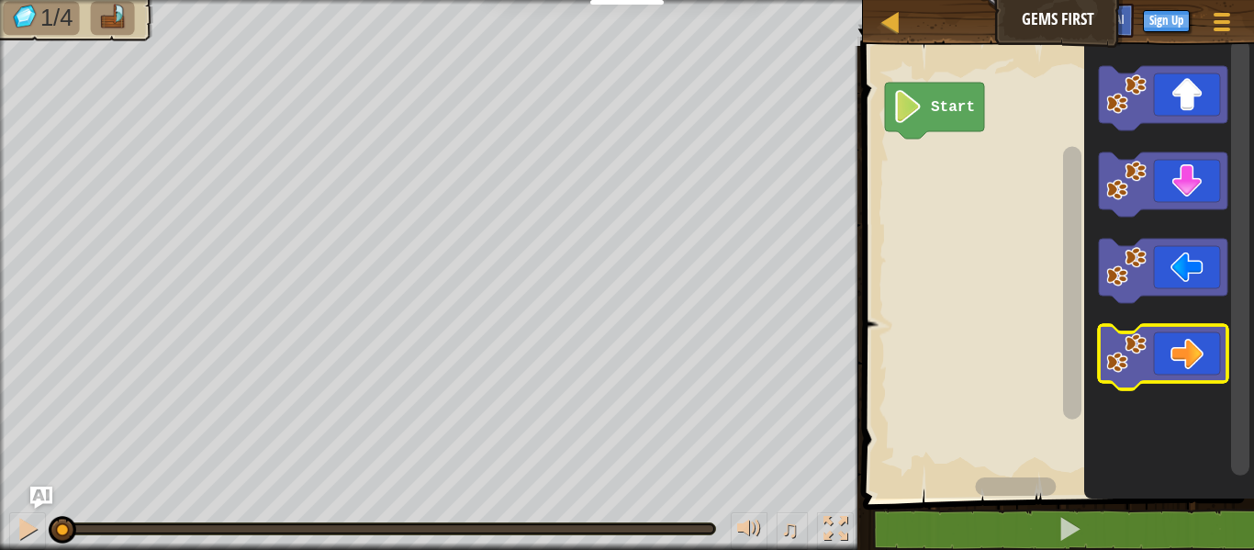
click at [1176, 339] on icon "Blockly Workspace" at bounding box center [1163, 357] width 129 height 64
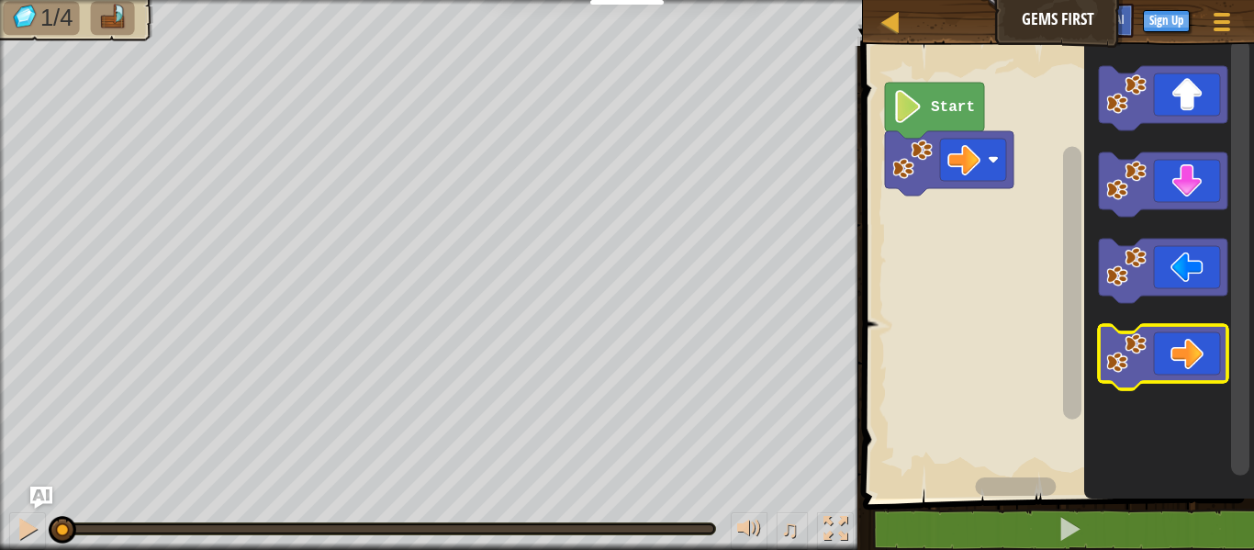
click at [1176, 339] on icon "Blockly Workspace" at bounding box center [1163, 357] width 129 height 64
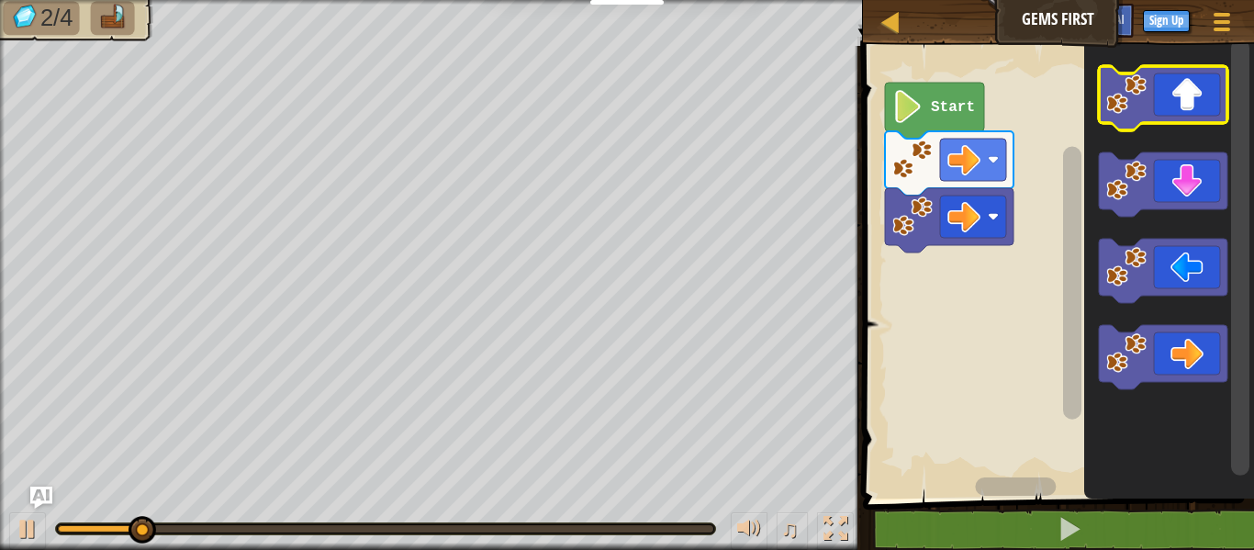
click at [1202, 102] on icon "Blockly Workspace" at bounding box center [1163, 98] width 129 height 64
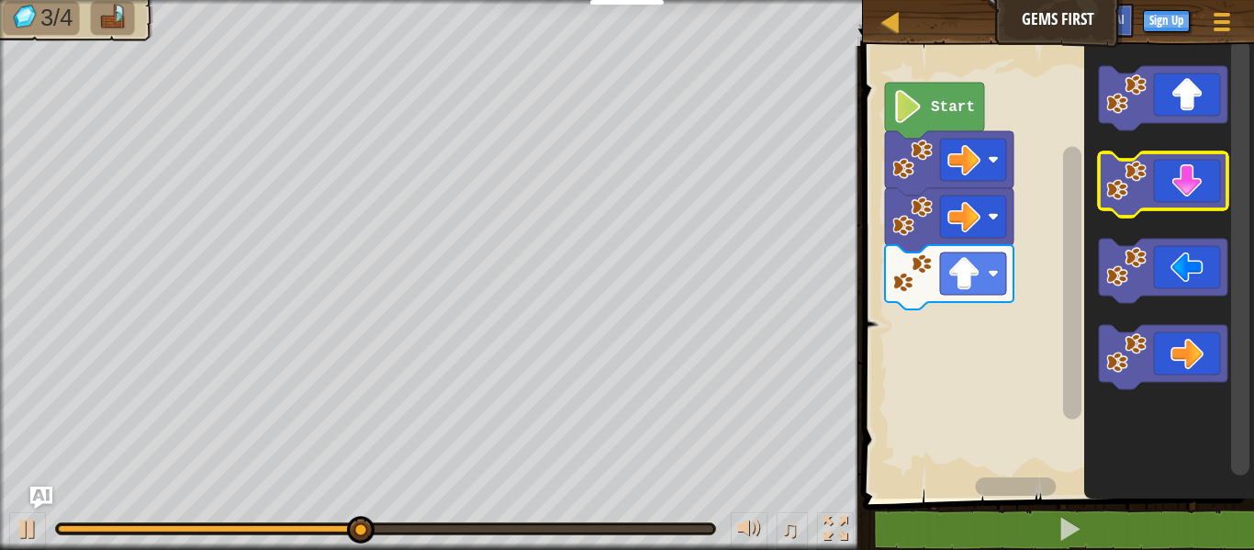
click at [1153, 197] on icon "Blockly Workspace" at bounding box center [1163, 184] width 129 height 64
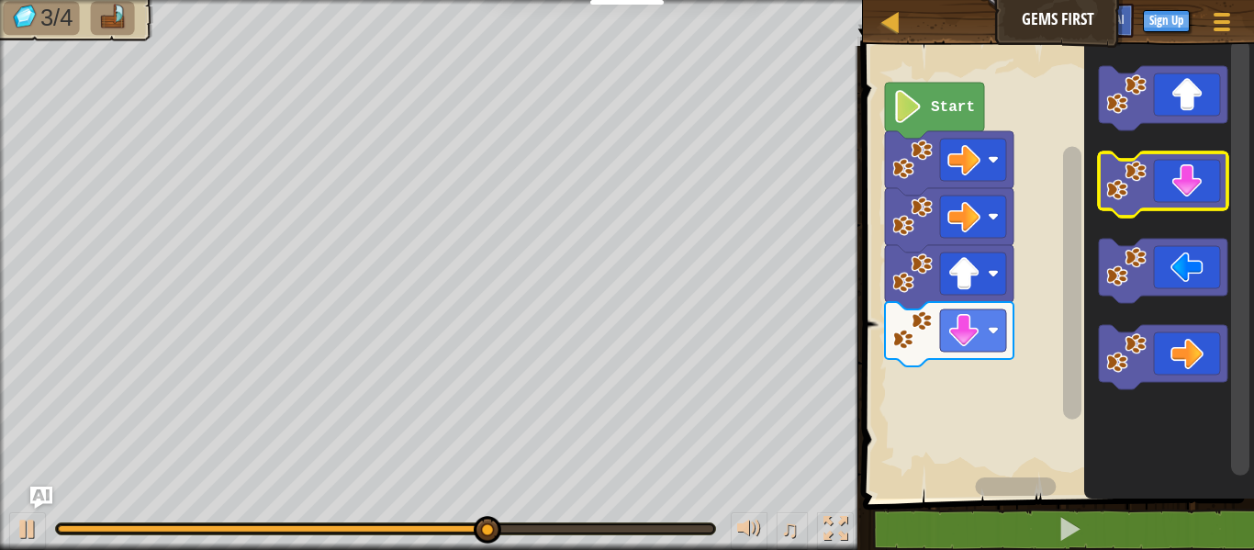
click at [1160, 188] on icon "Blockly Workspace" at bounding box center [1163, 184] width 129 height 64
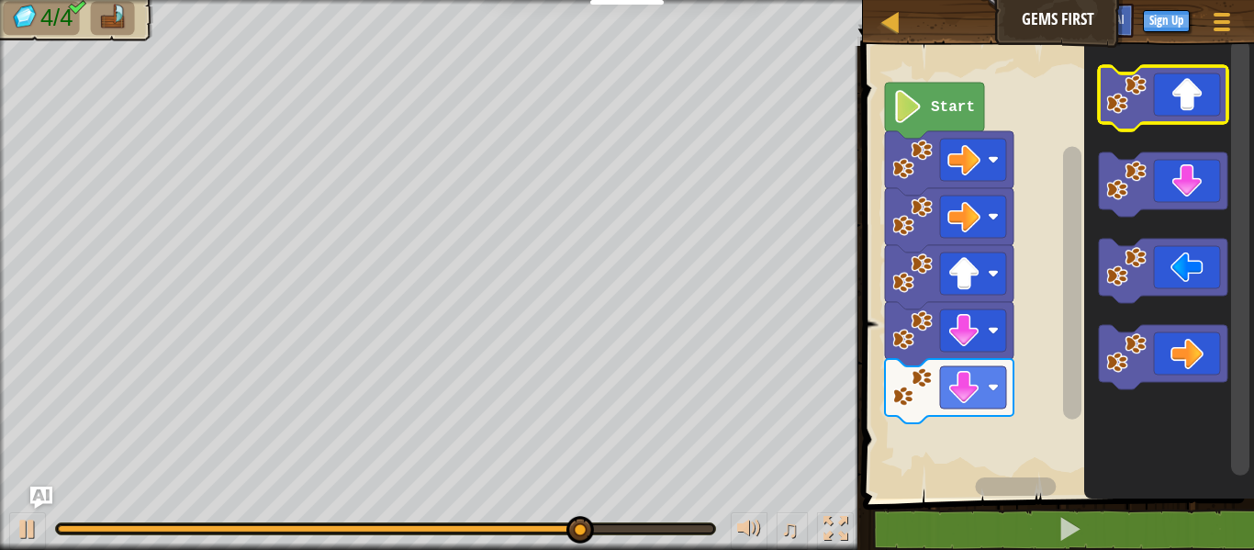
click at [1184, 110] on icon "Blockly Workspace" at bounding box center [1163, 98] width 129 height 64
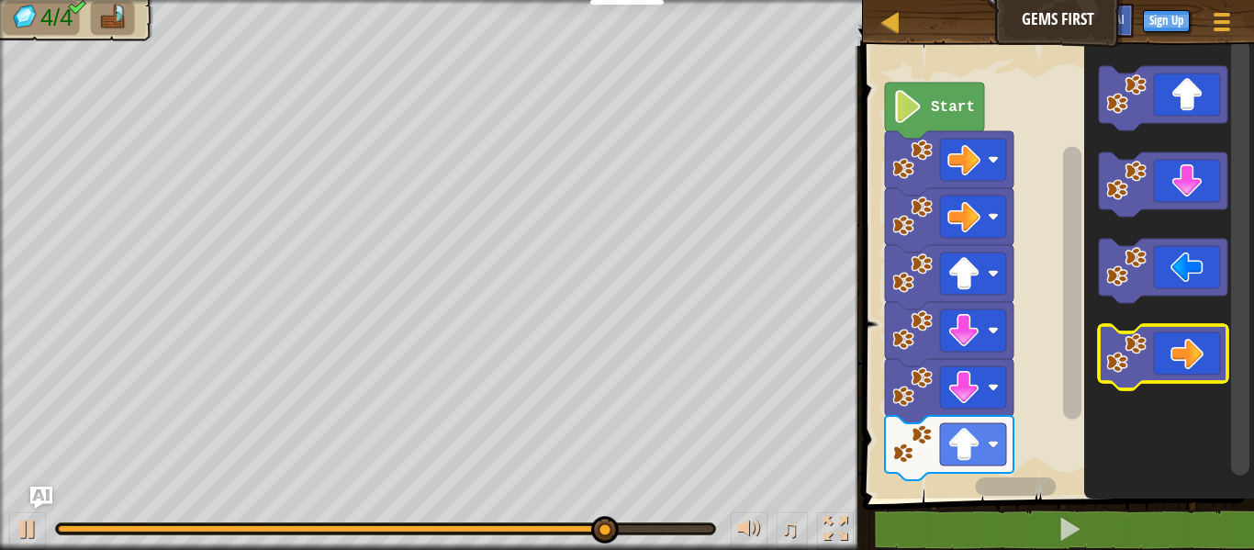
click at [1185, 343] on icon "Blockly Workspace" at bounding box center [1163, 357] width 129 height 64
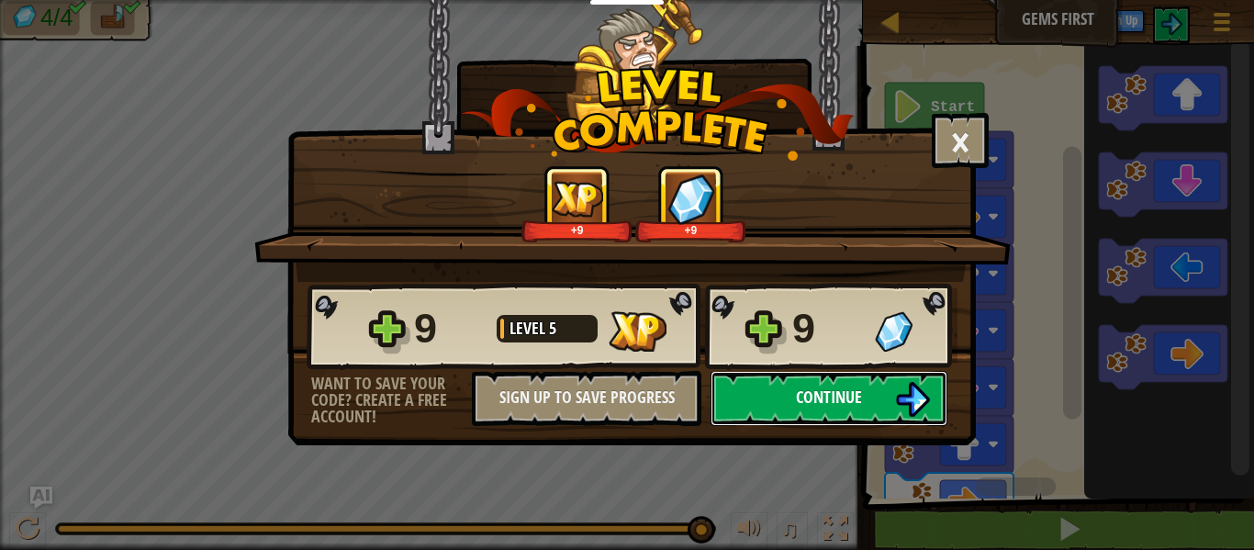
click at [896, 404] on img at bounding box center [912, 399] width 35 height 35
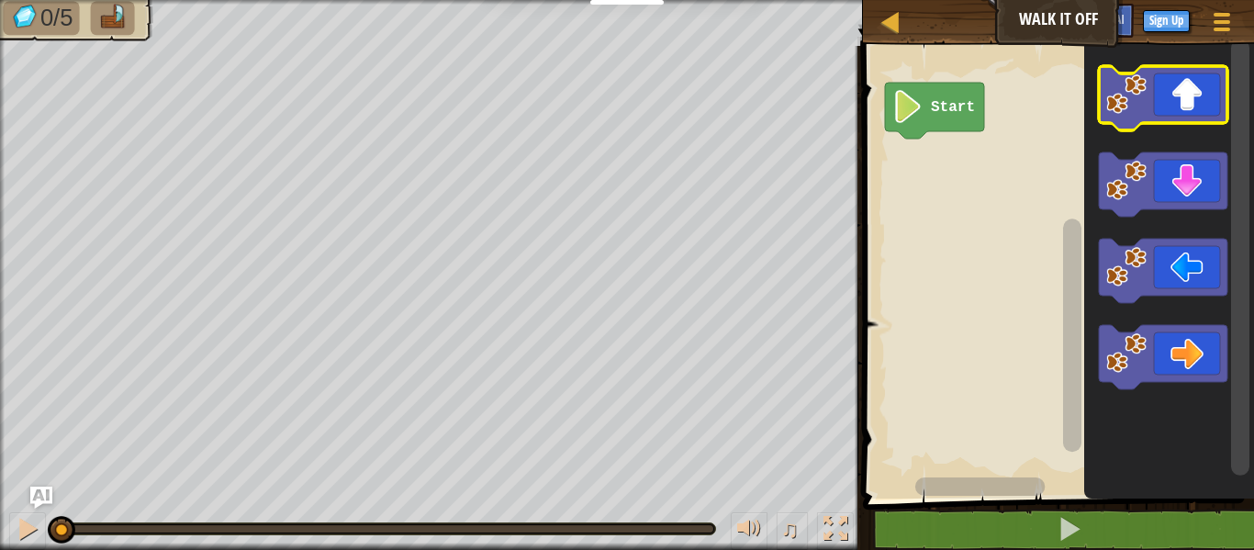
click at [1158, 103] on icon "Blockly Workspace" at bounding box center [1163, 98] width 129 height 64
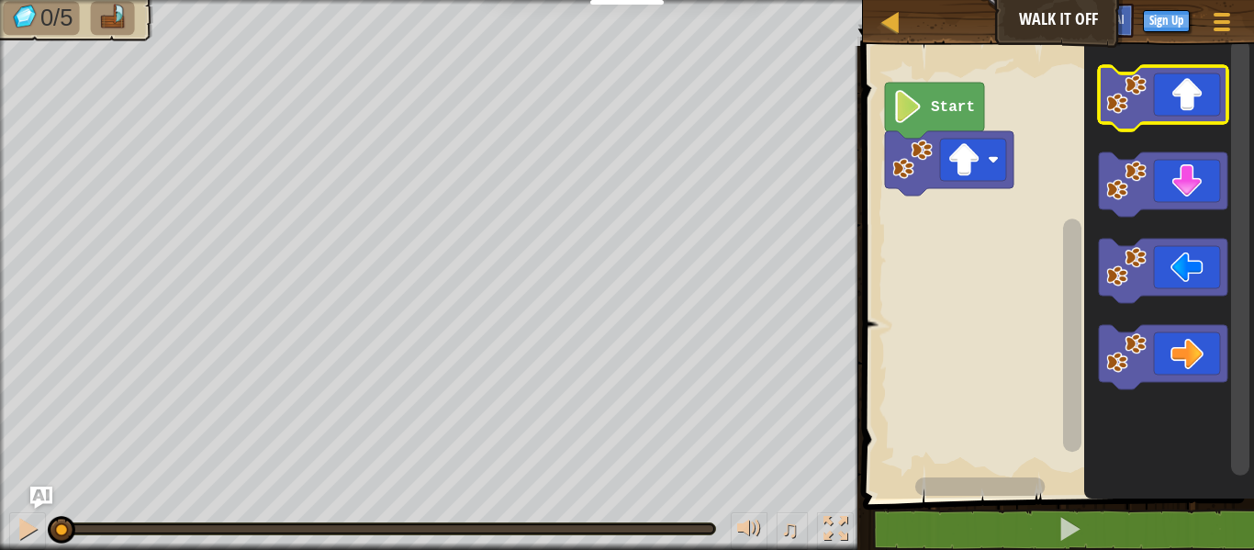
click at [1158, 103] on icon "Blockly Workspace" at bounding box center [1163, 98] width 129 height 64
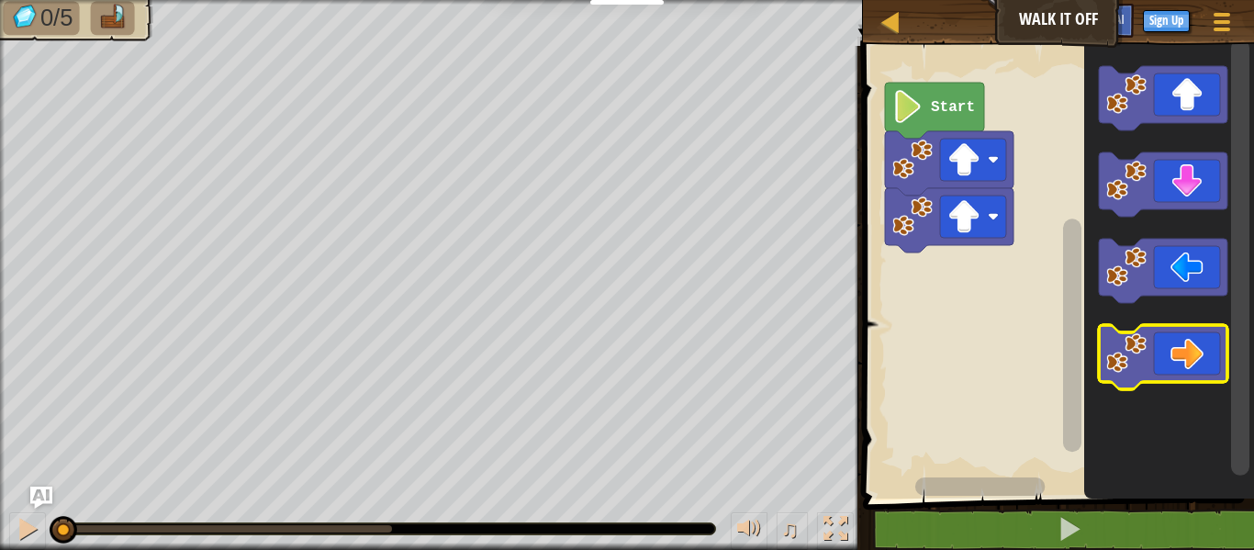
click at [1161, 364] on icon "Blockly Workspace" at bounding box center [1163, 357] width 129 height 64
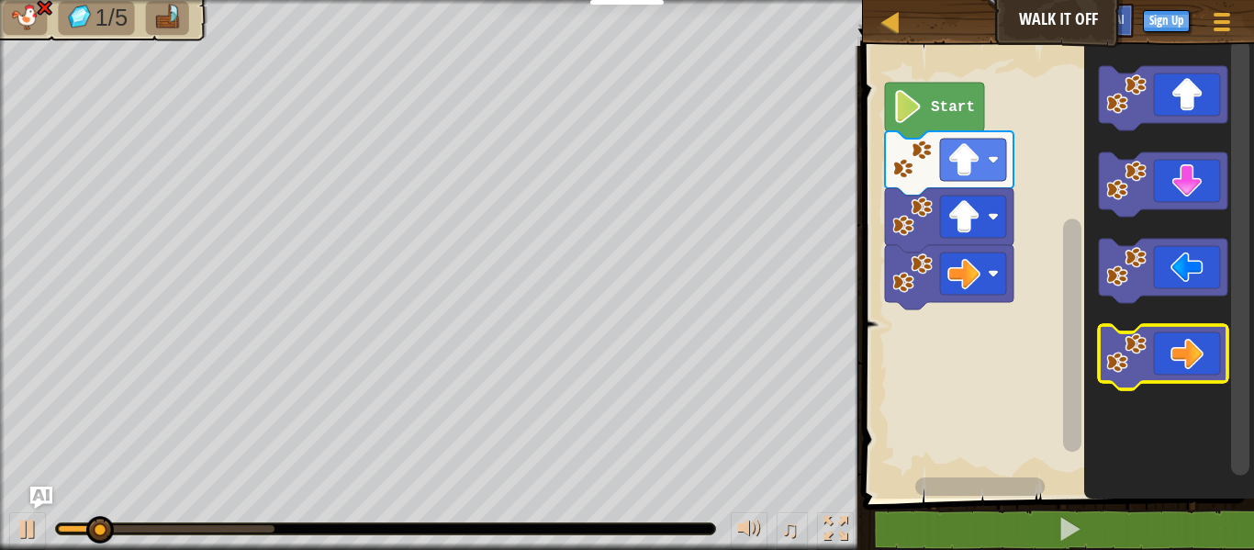
click at [1161, 364] on icon "Blockly Workspace" at bounding box center [1163, 357] width 129 height 64
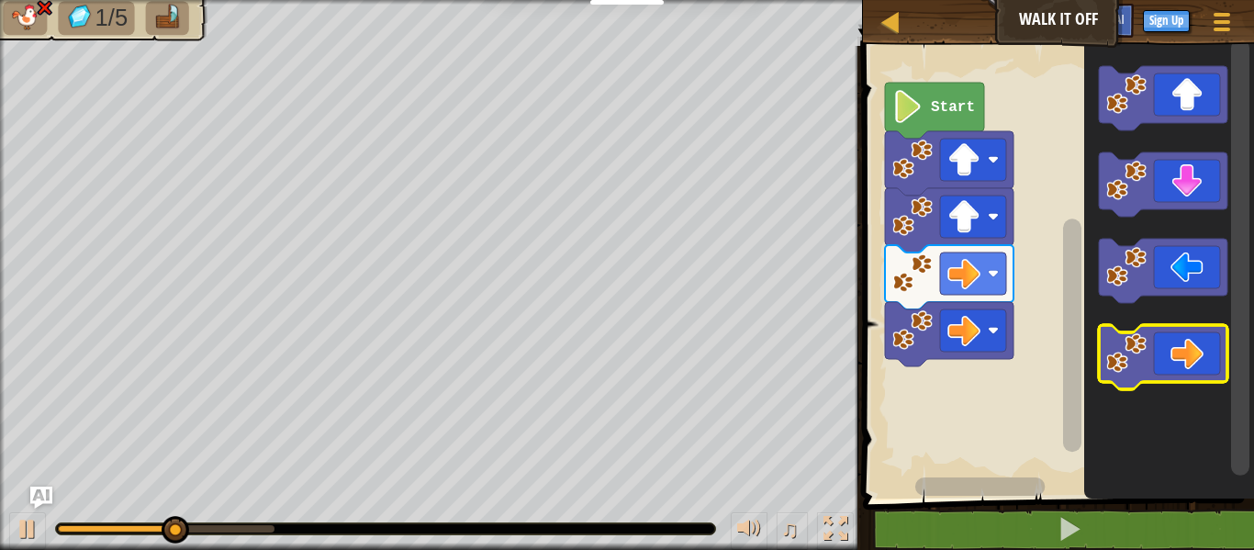
click at [1161, 364] on icon "Blockly Workspace" at bounding box center [1163, 357] width 129 height 64
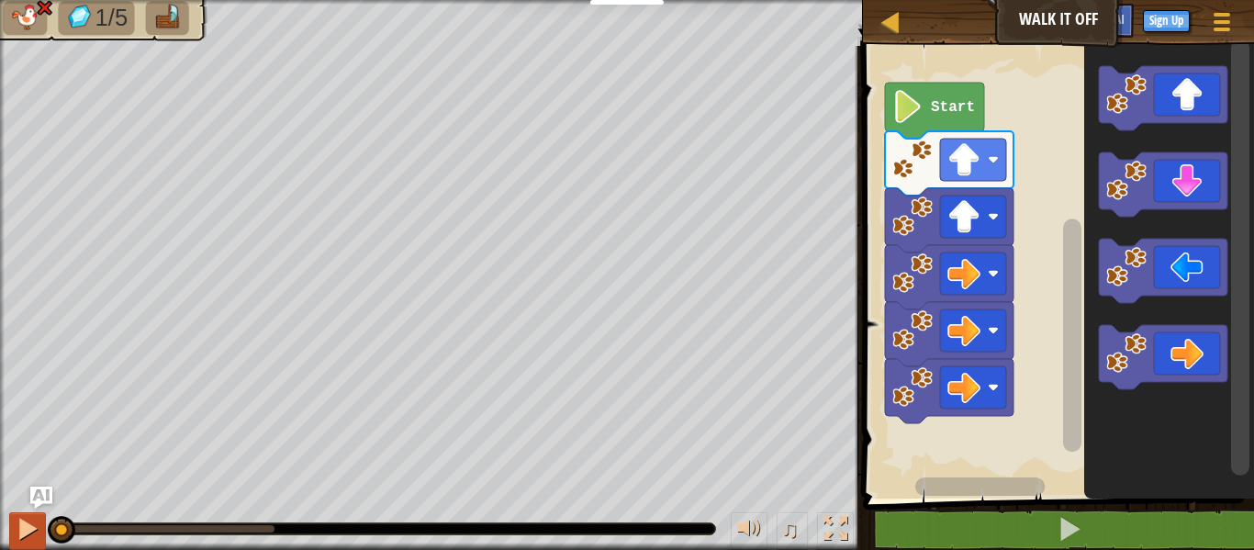
drag, startPoint x: 264, startPoint y: 541, endPoint x: 32, endPoint y: 537, distance: 231.4
click at [32, 537] on div "♫" at bounding box center [431, 524] width 863 height 55
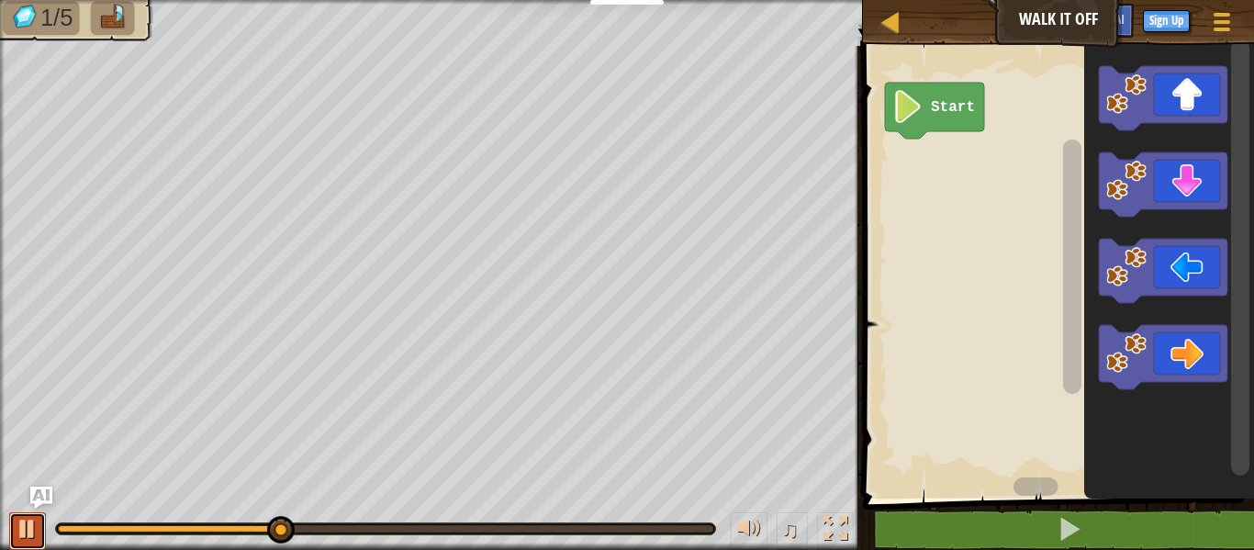
click at [18, 534] on div at bounding box center [28, 529] width 24 height 24
drag, startPoint x: 276, startPoint y: 513, endPoint x: 161, endPoint y: 523, distance: 116.1
click at [161, 523] on div "♫" at bounding box center [431, 524] width 863 height 55
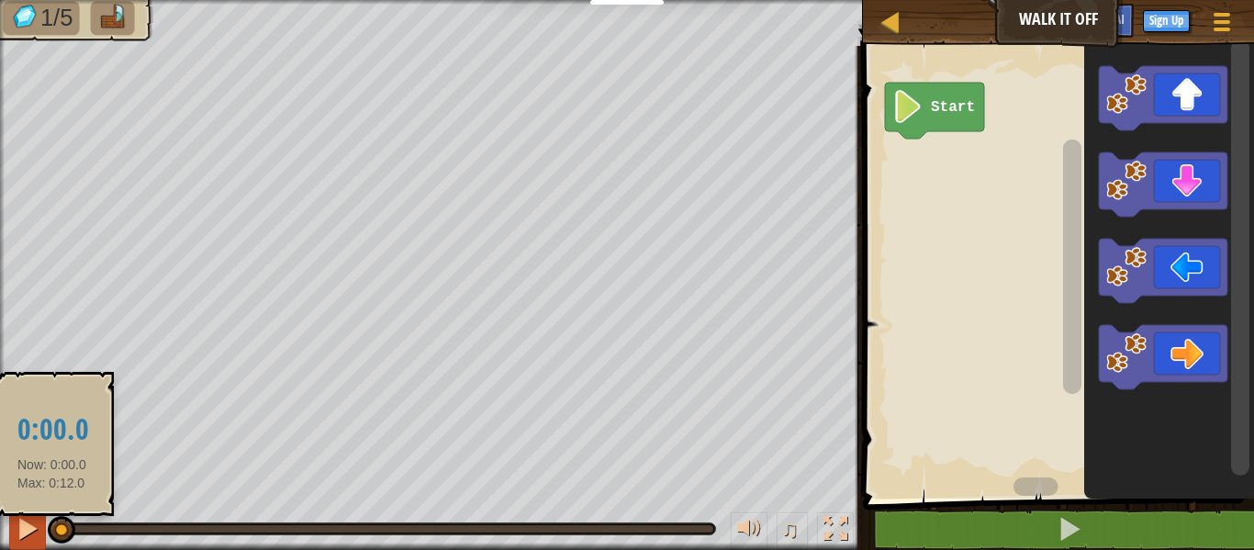
drag, startPoint x: 280, startPoint y: 534, endPoint x: 36, endPoint y: 540, distance: 244.3
click at [36, 540] on div "♫" at bounding box center [431, 524] width 863 height 55
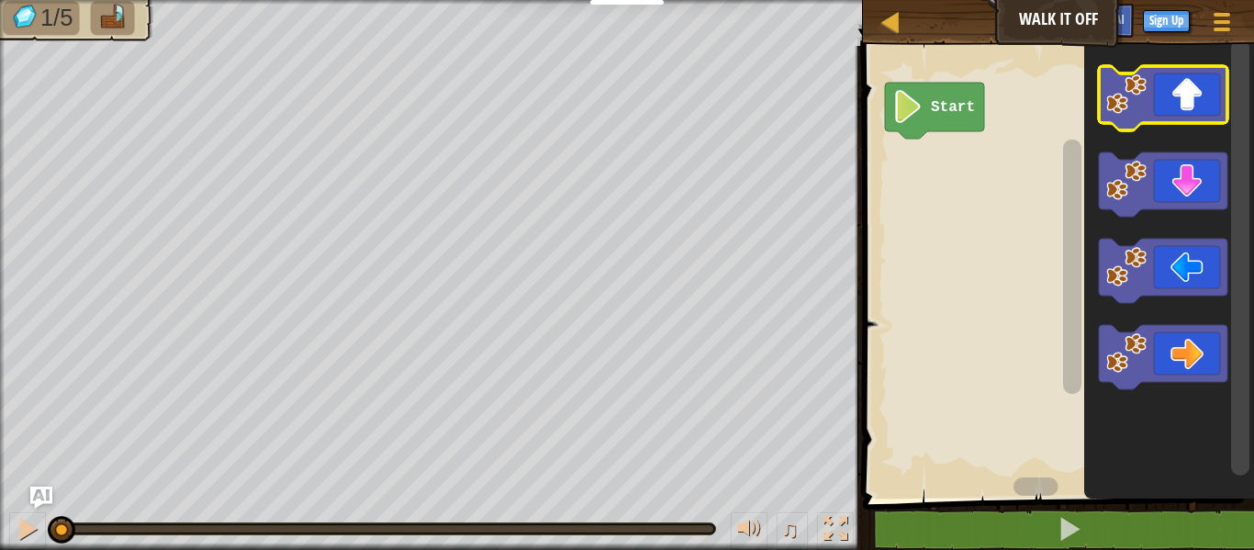
click at [1187, 96] on icon "Blockly Workspace" at bounding box center [1163, 98] width 129 height 64
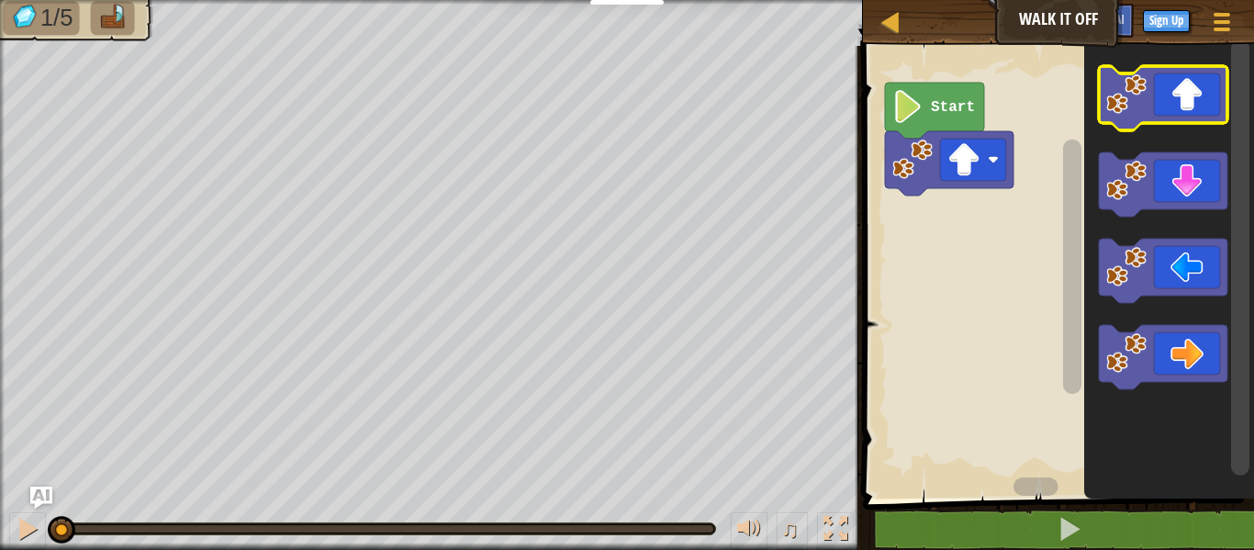
click at [1187, 98] on icon "Blockly Workspace" at bounding box center [1163, 98] width 129 height 64
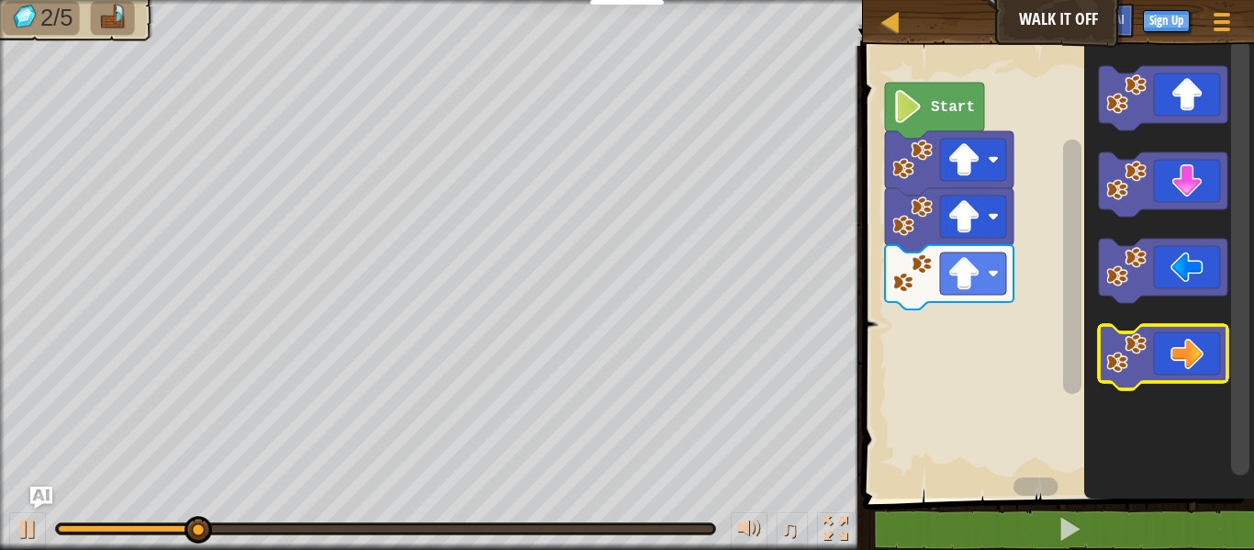
click at [1196, 355] on icon "Blockly Workspace" at bounding box center [1163, 357] width 129 height 64
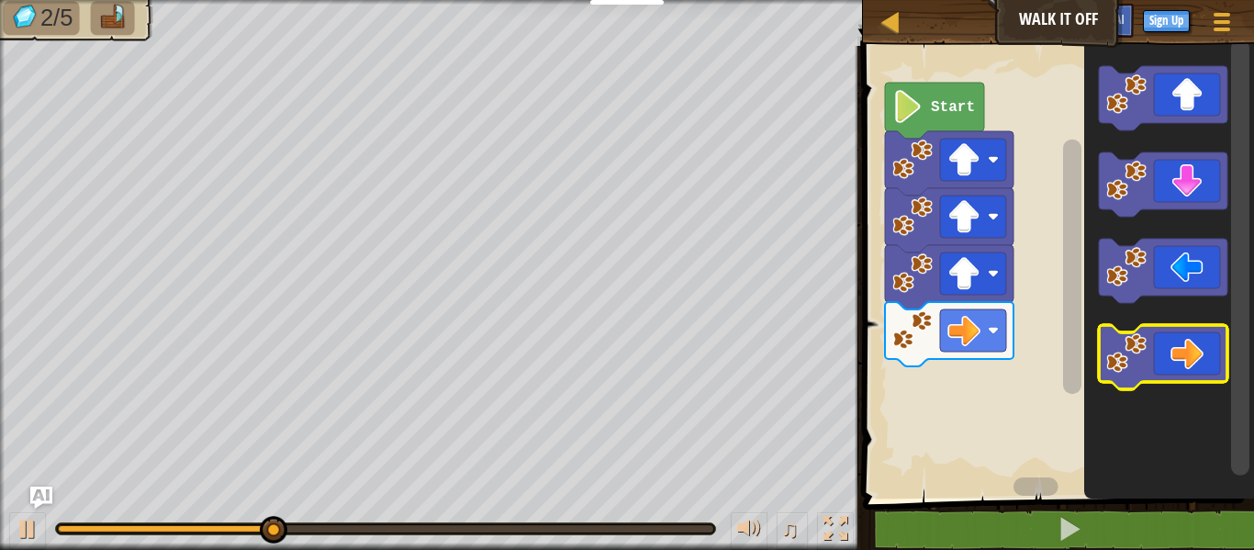
click at [1196, 355] on icon "Blockly Workspace" at bounding box center [1163, 357] width 129 height 64
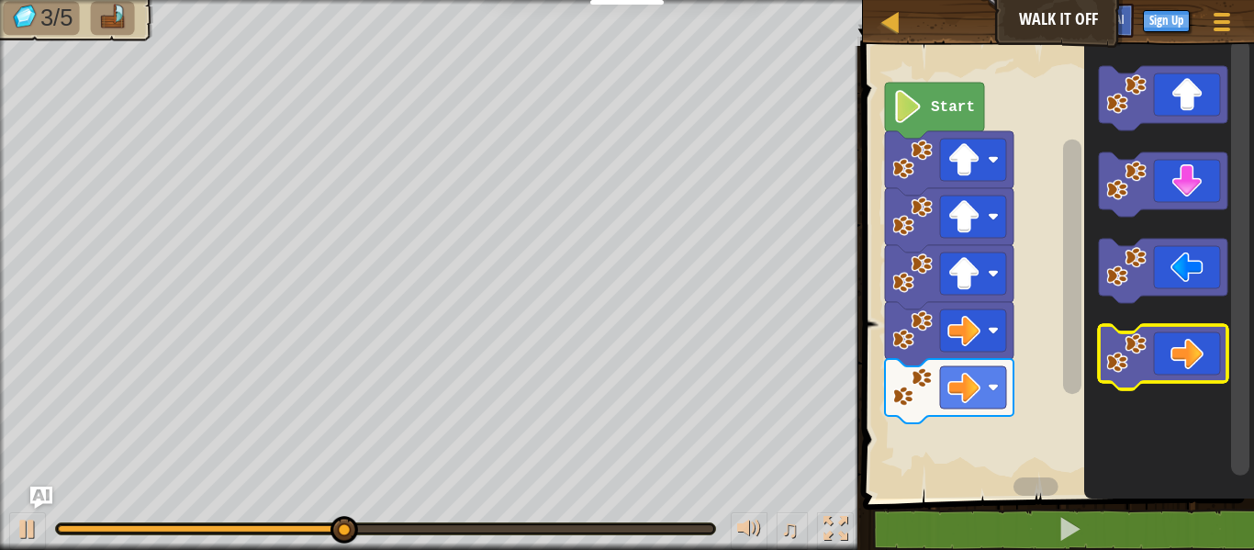
click at [1196, 355] on icon "Blockly Workspace" at bounding box center [1163, 357] width 129 height 64
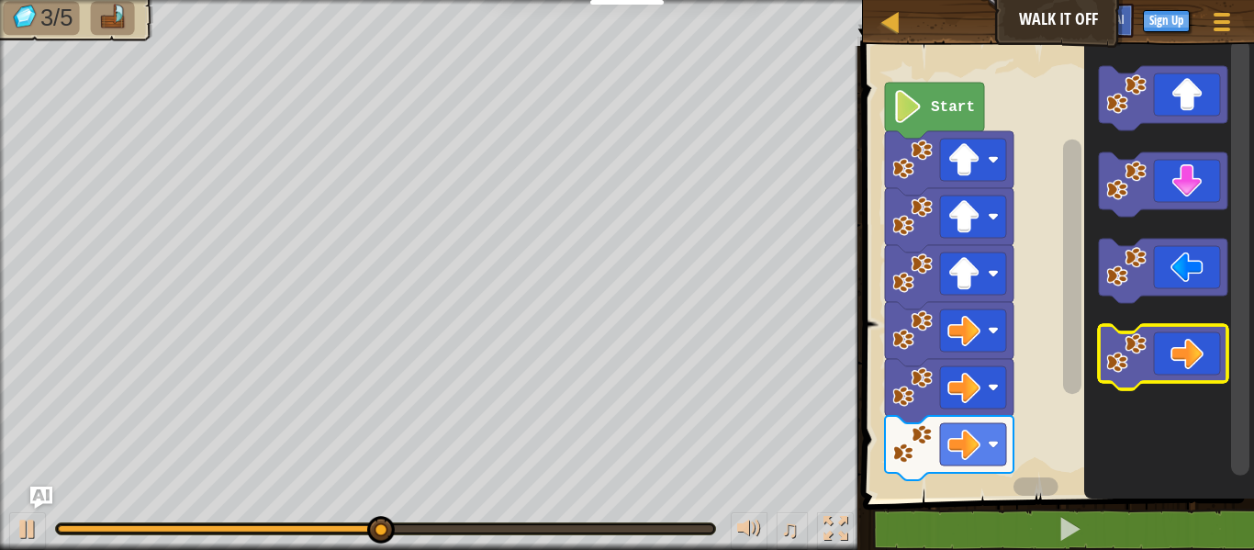
click at [1196, 355] on icon "Blockly Workspace" at bounding box center [1163, 357] width 129 height 64
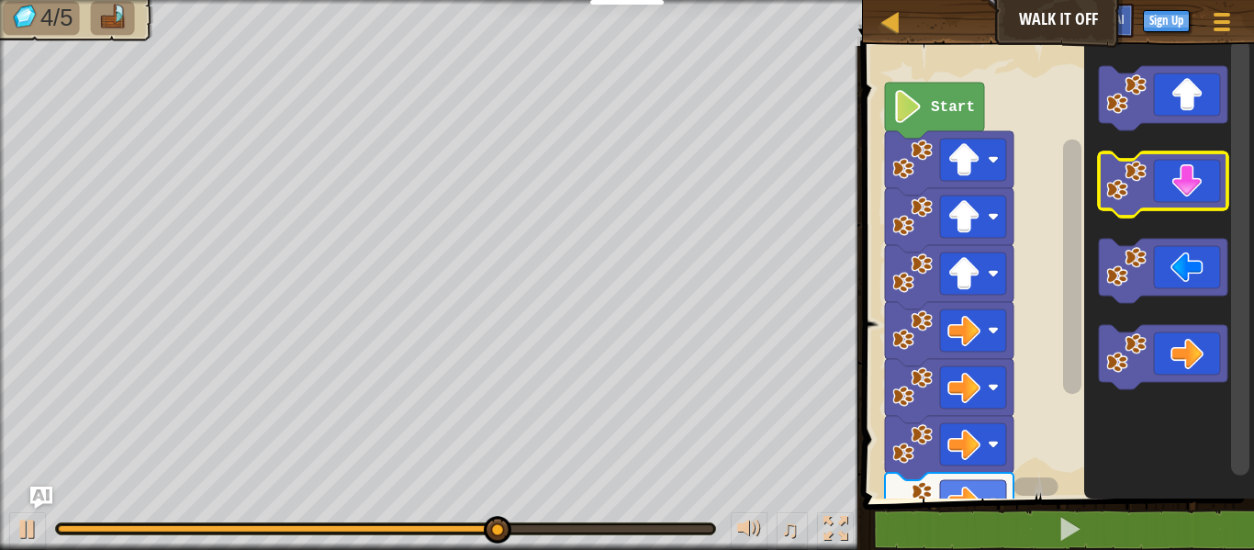
click at [1167, 163] on icon "Blockly Workspace" at bounding box center [1163, 184] width 129 height 64
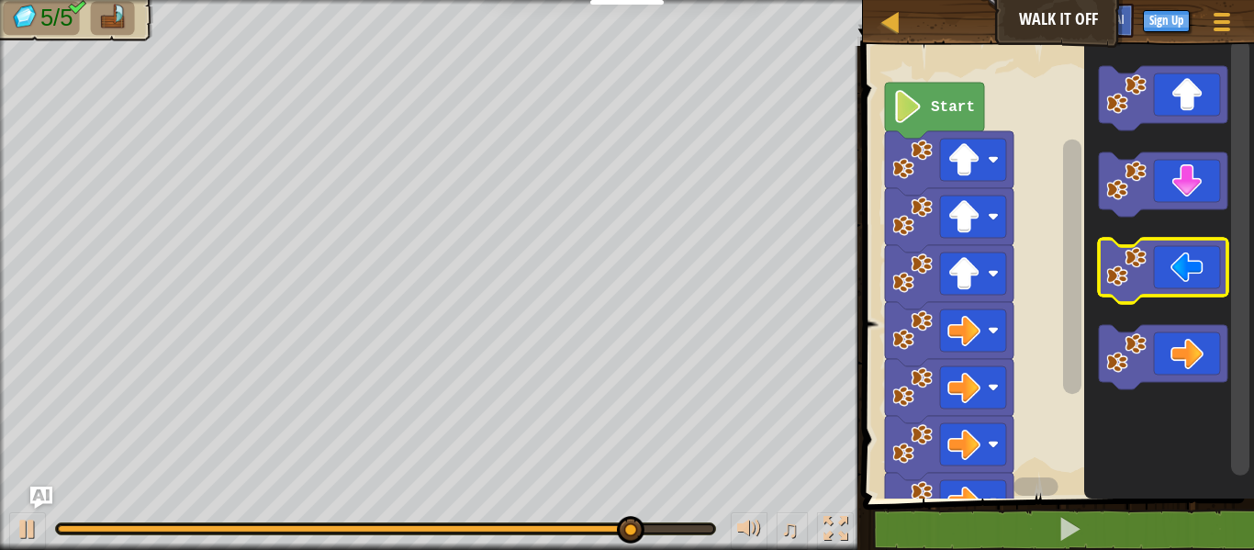
click at [1184, 281] on icon "Blockly Workspace" at bounding box center [1163, 271] width 129 height 64
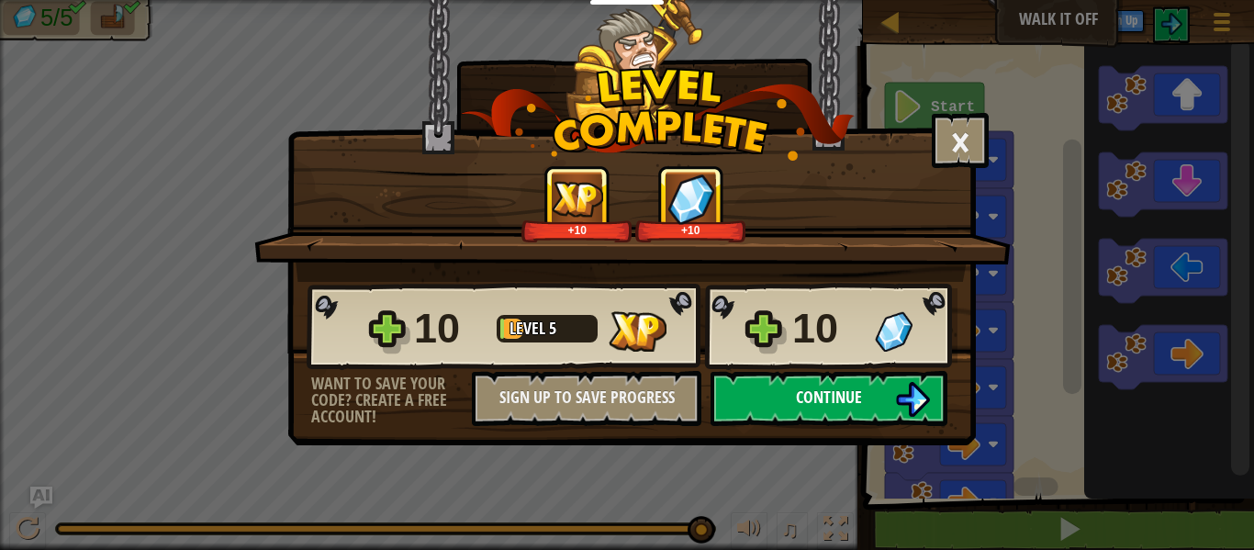
click at [910, 392] on img at bounding box center [912, 399] width 35 height 35
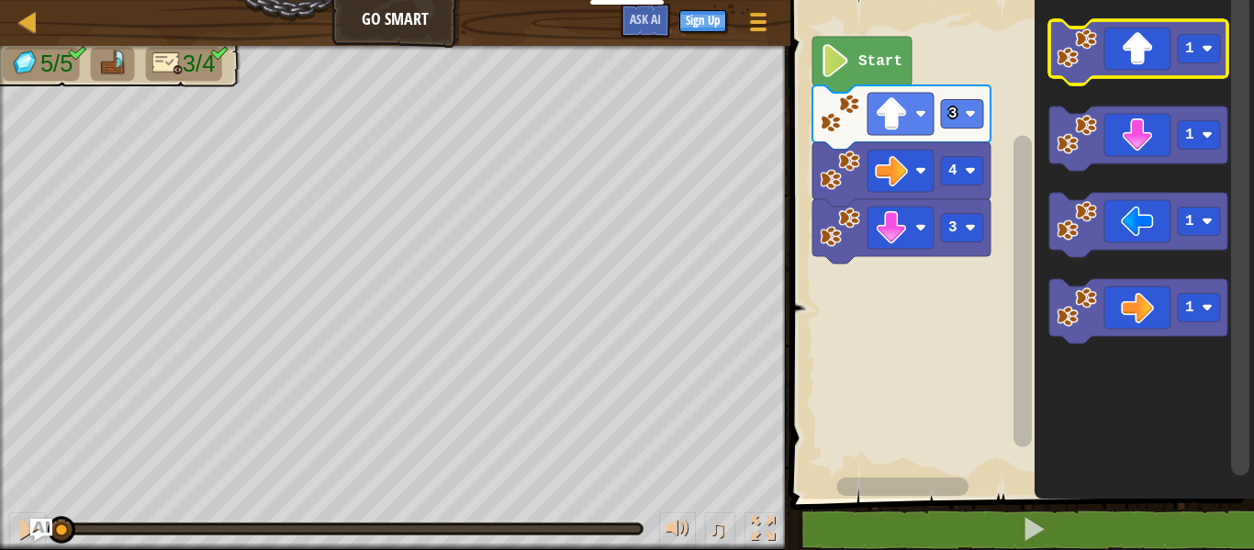
click at [1174, 66] on icon "Blockly Workspace" at bounding box center [1139, 52] width 178 height 64
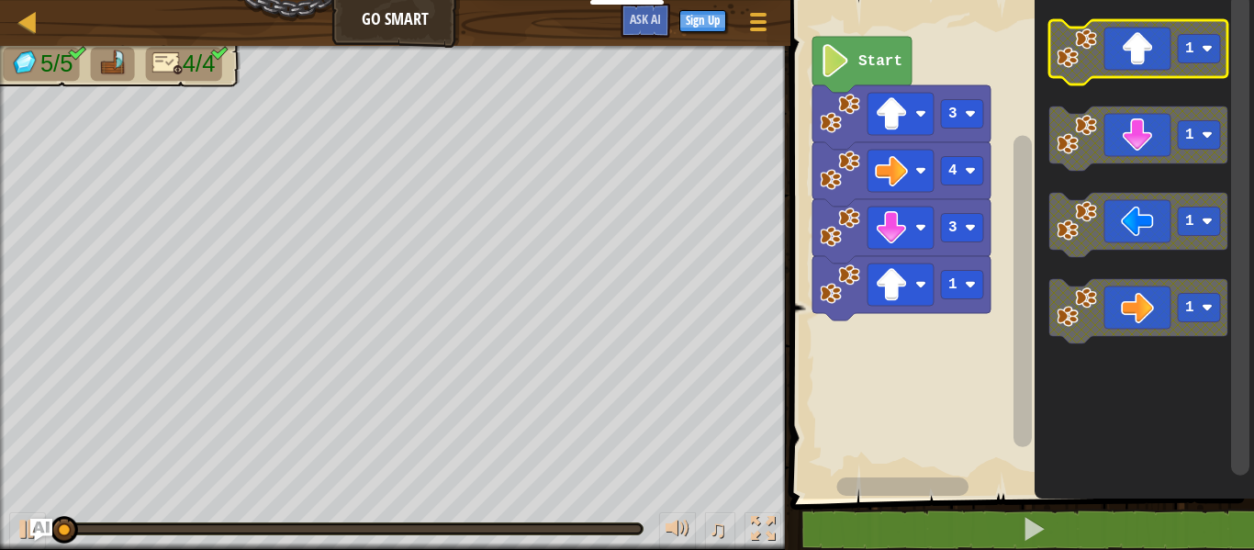
click at [1174, 66] on icon "Blockly Workspace" at bounding box center [1139, 52] width 178 height 64
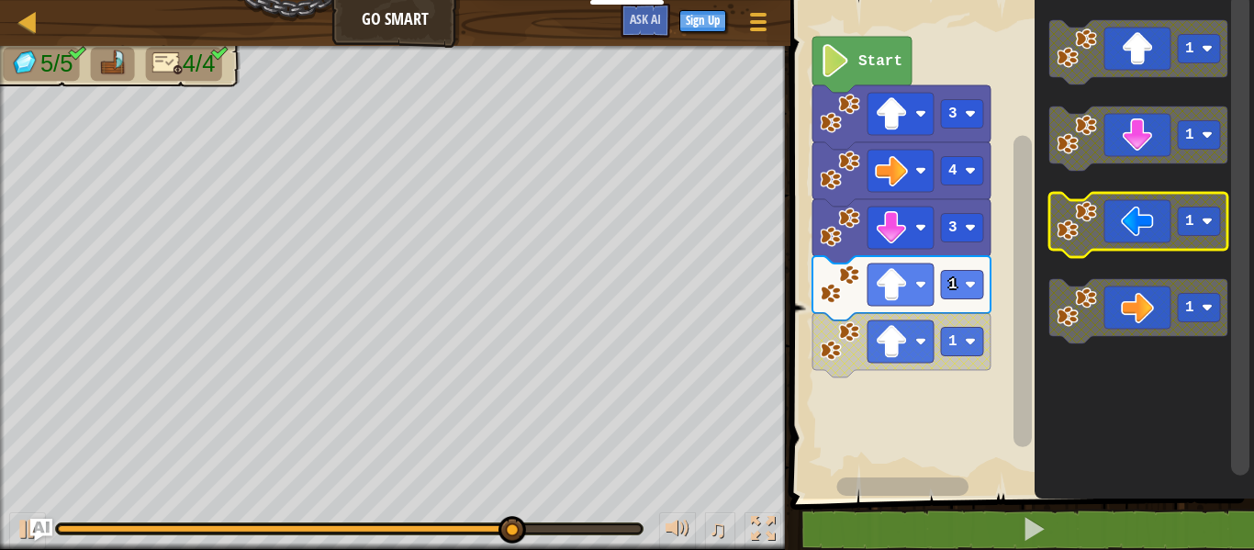
click at [1159, 219] on icon "Blockly Workspace" at bounding box center [1139, 225] width 178 height 64
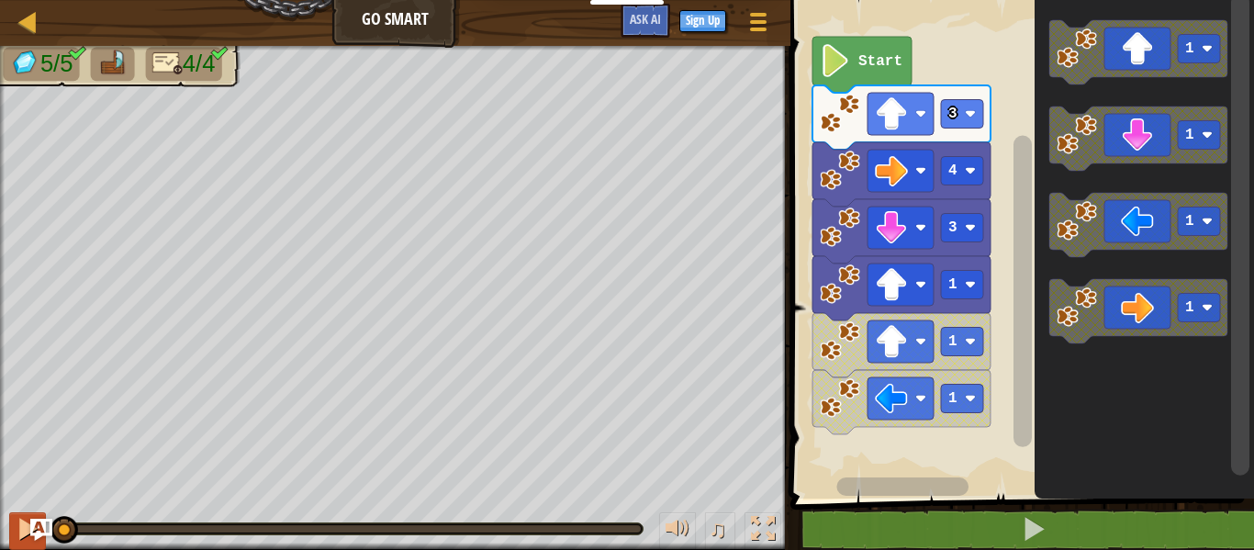
drag, startPoint x: 631, startPoint y: 533, endPoint x: 42, endPoint y: 515, distance: 588.9
click at [42, 515] on div "♫" at bounding box center [395, 524] width 791 height 55
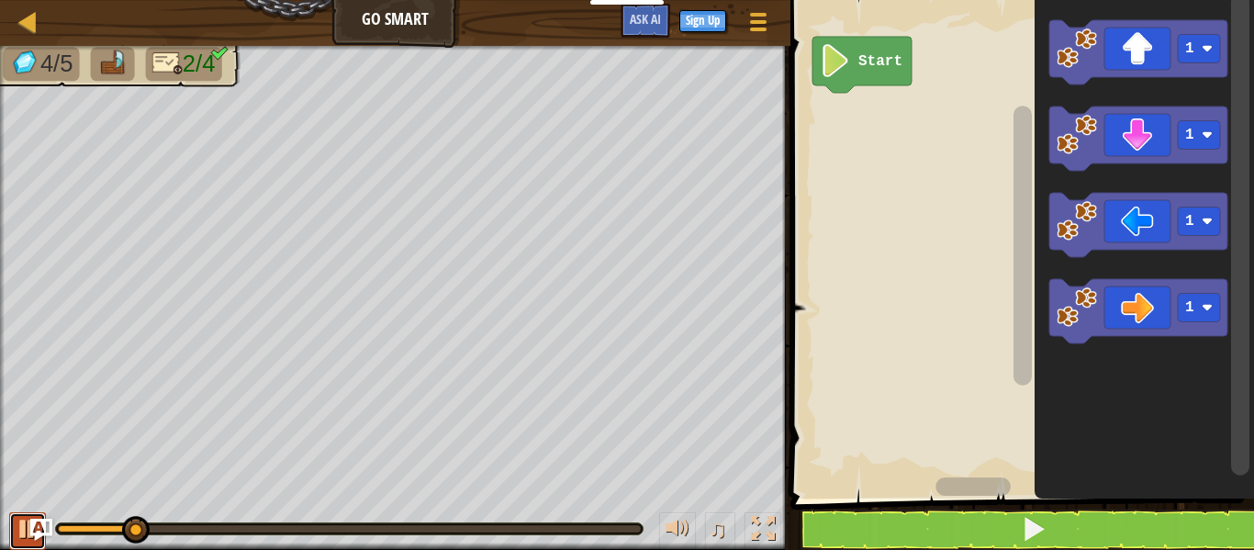
click at [26, 534] on div at bounding box center [28, 529] width 24 height 24
drag, startPoint x: 145, startPoint y: 529, endPoint x: 30, endPoint y: 534, distance: 114.9
click at [30, 534] on div "Map Go Smart Game Menu Sign Up Ask AI 1 ההההההההההההההההההההההההההההההההההההההה…" at bounding box center [627, 275] width 1254 height 550
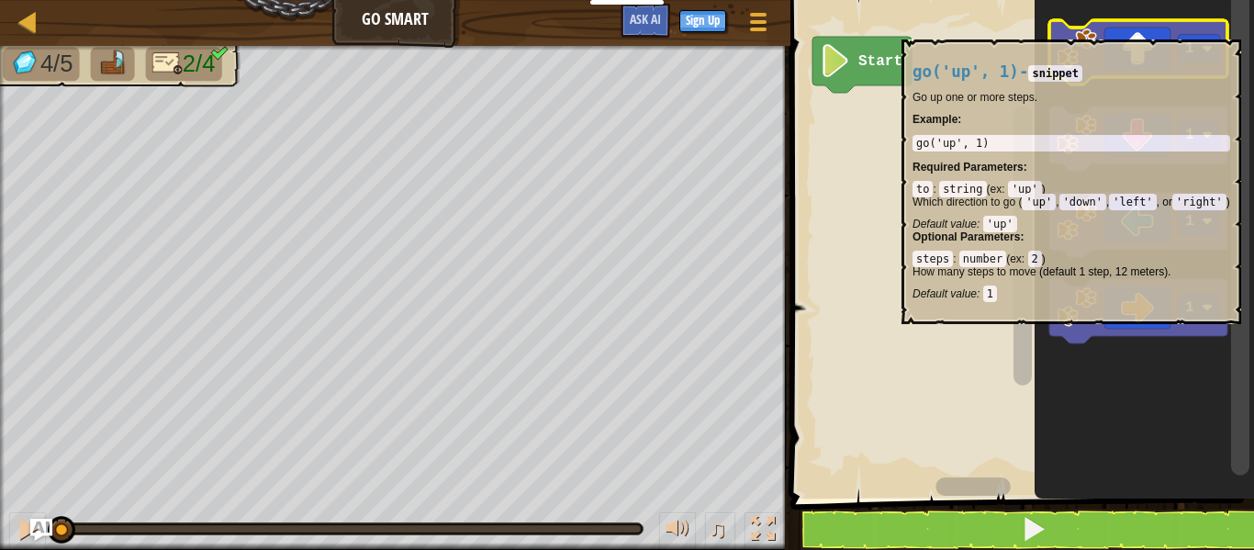
click at [1089, 30] on image "Blockly Workspace" at bounding box center [1077, 48] width 40 height 40
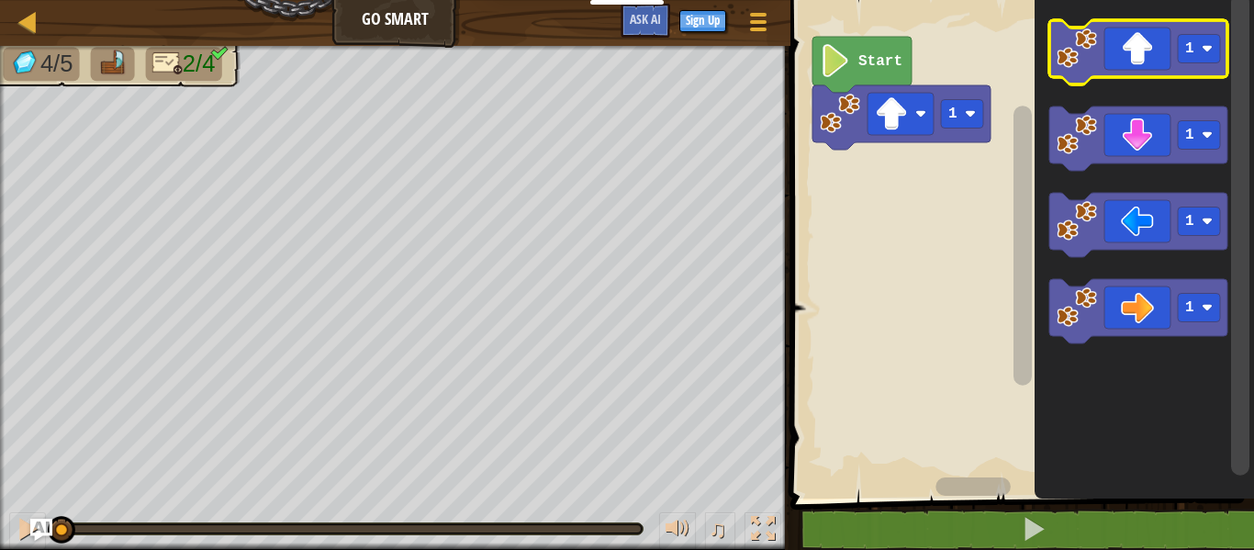
click at [1089, 30] on image "Blockly Workspace" at bounding box center [1077, 48] width 40 height 40
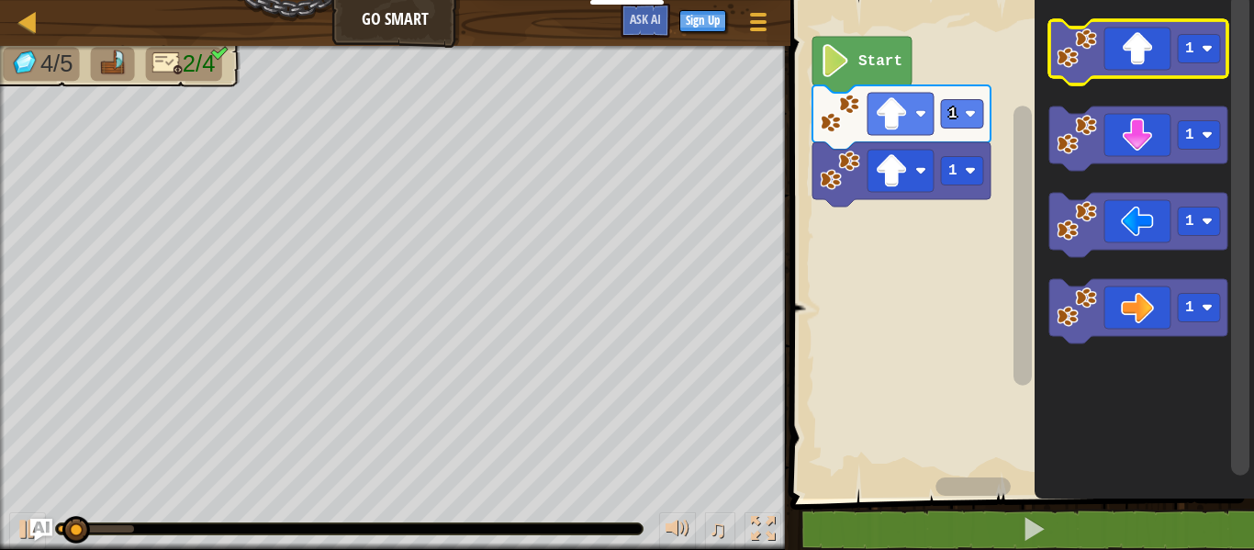
click at [1089, 30] on image "Blockly Workspace" at bounding box center [1077, 48] width 40 height 40
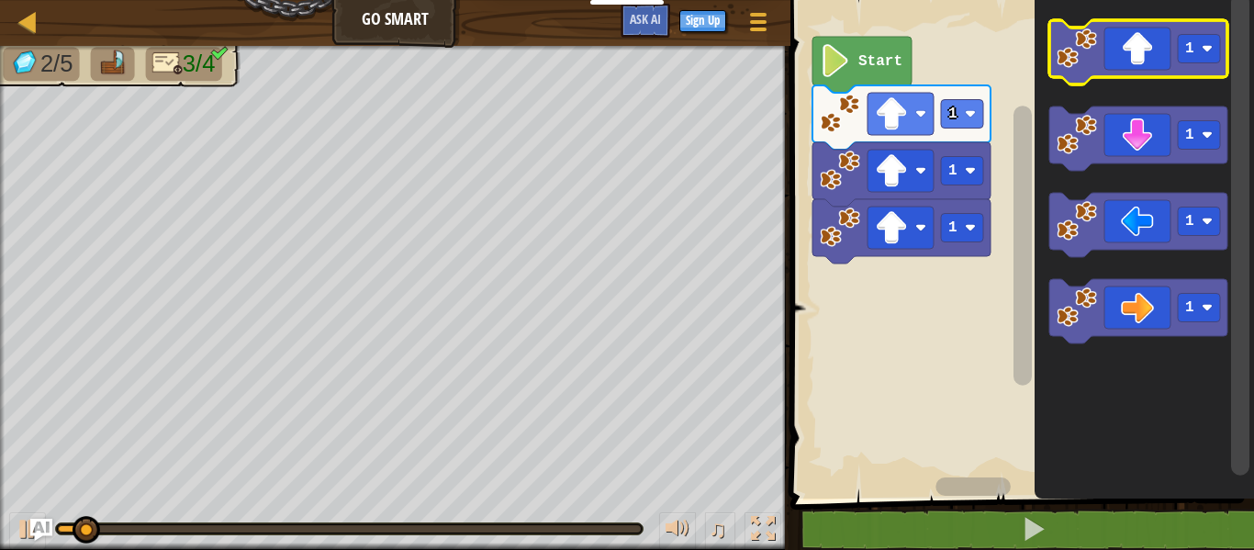
click at [1089, 30] on image "Blockly Workspace" at bounding box center [1077, 48] width 40 height 40
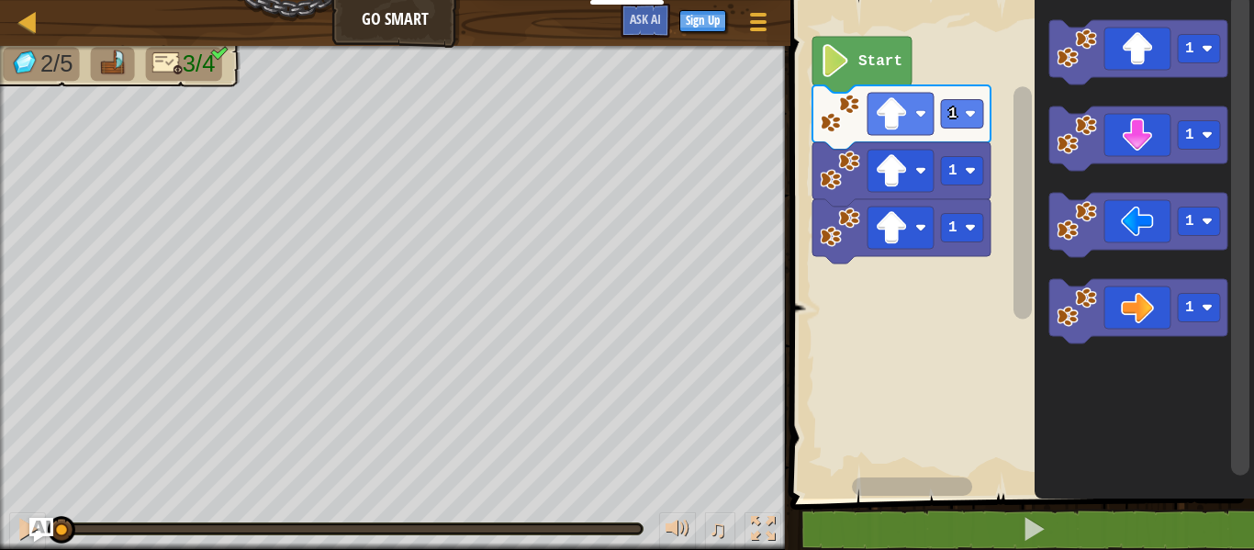
drag, startPoint x: 201, startPoint y: 528, endPoint x: 37, endPoint y: 534, distance: 164.5
click at [37, 534] on div "Map Go Smart Game Menu Sign Up Ask AI 1 ההההההההההההההההההההההההההההההההההההההה…" at bounding box center [627, 275] width 1254 height 550
click at [27, 537] on div at bounding box center [28, 529] width 24 height 24
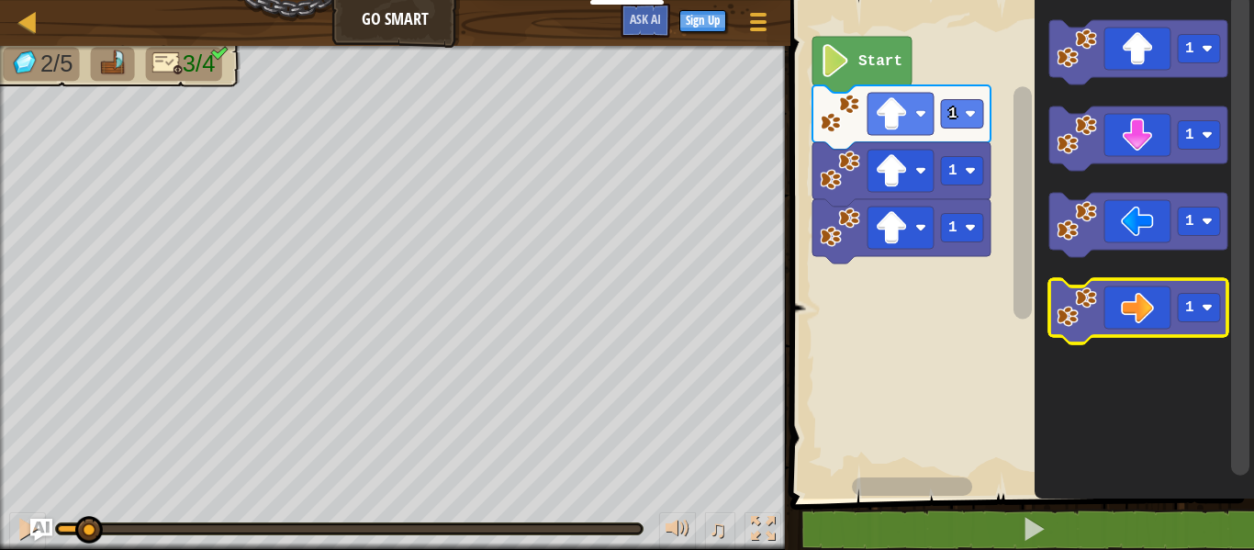
click at [1128, 305] on icon "Blockly Workspace" at bounding box center [1139, 311] width 178 height 64
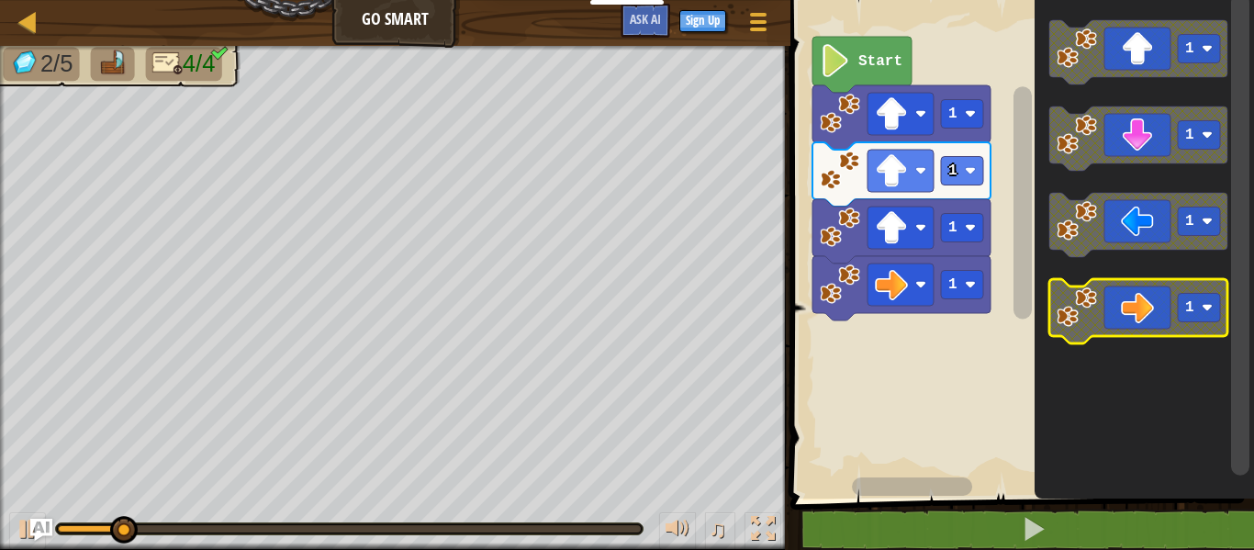
click at [1128, 305] on icon "Blockly Workspace" at bounding box center [1139, 311] width 178 height 64
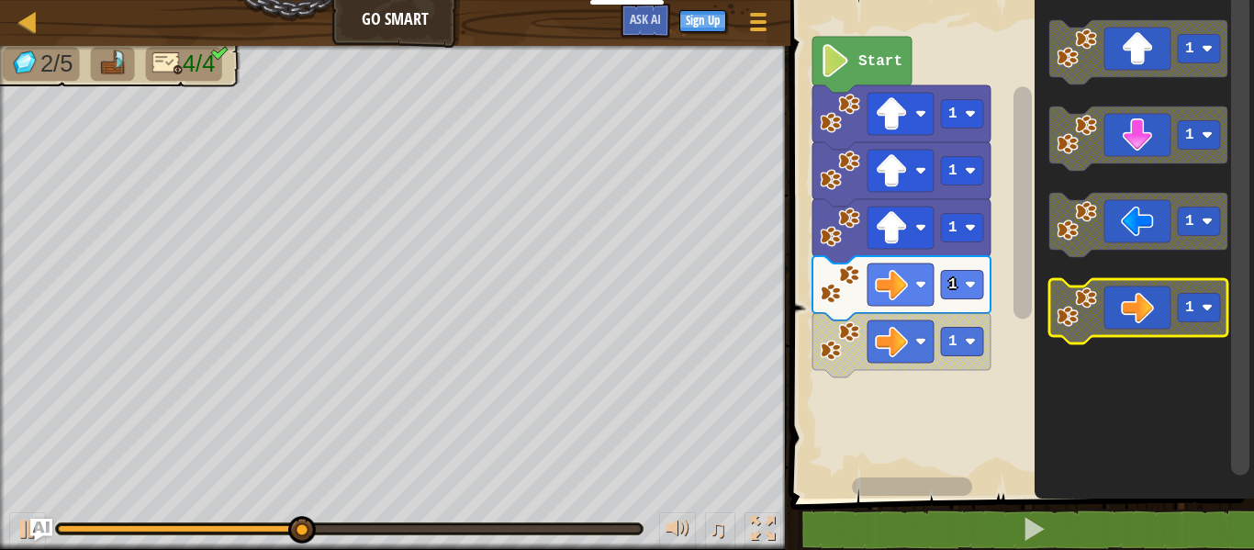
click at [1128, 305] on icon "Blockly Workspace" at bounding box center [1139, 311] width 178 height 64
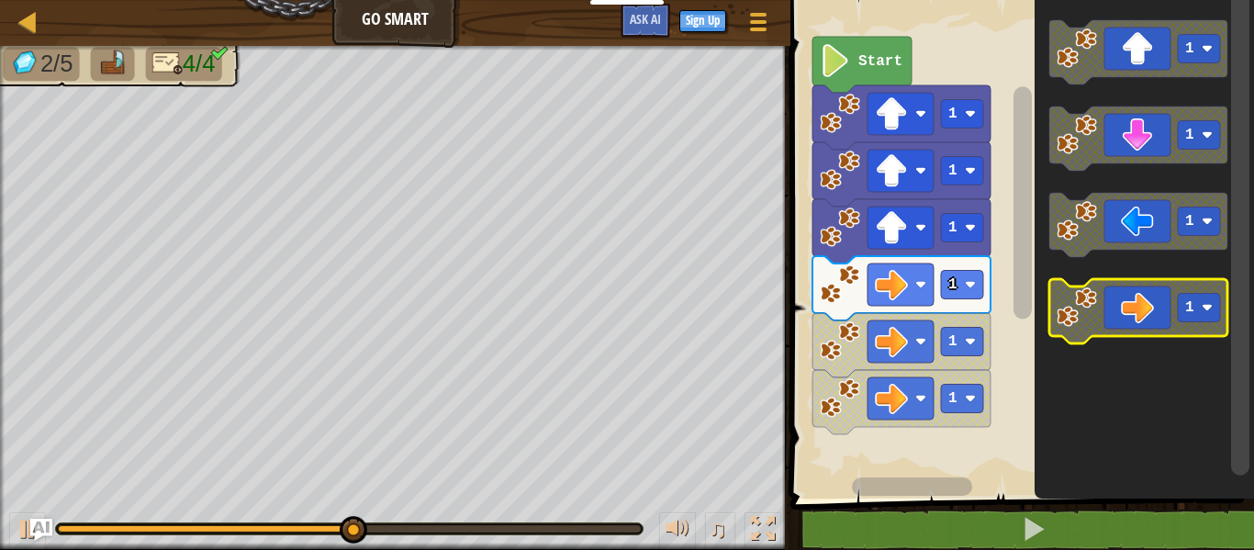
click at [1128, 305] on icon "Blockly Workspace" at bounding box center [1139, 311] width 178 height 64
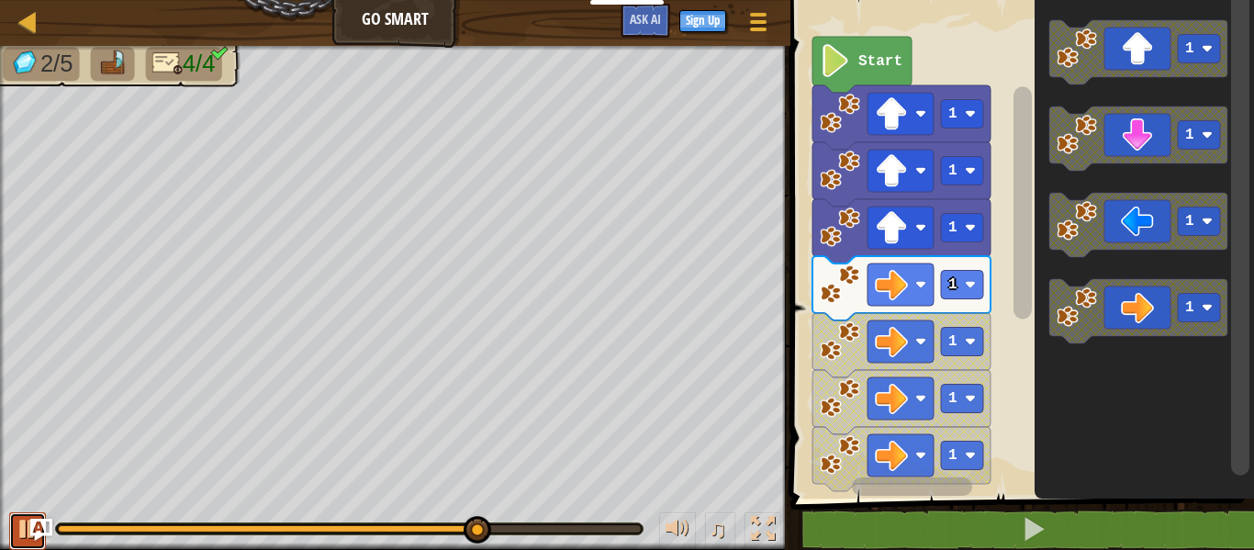
click at [23, 534] on div at bounding box center [28, 529] width 24 height 24
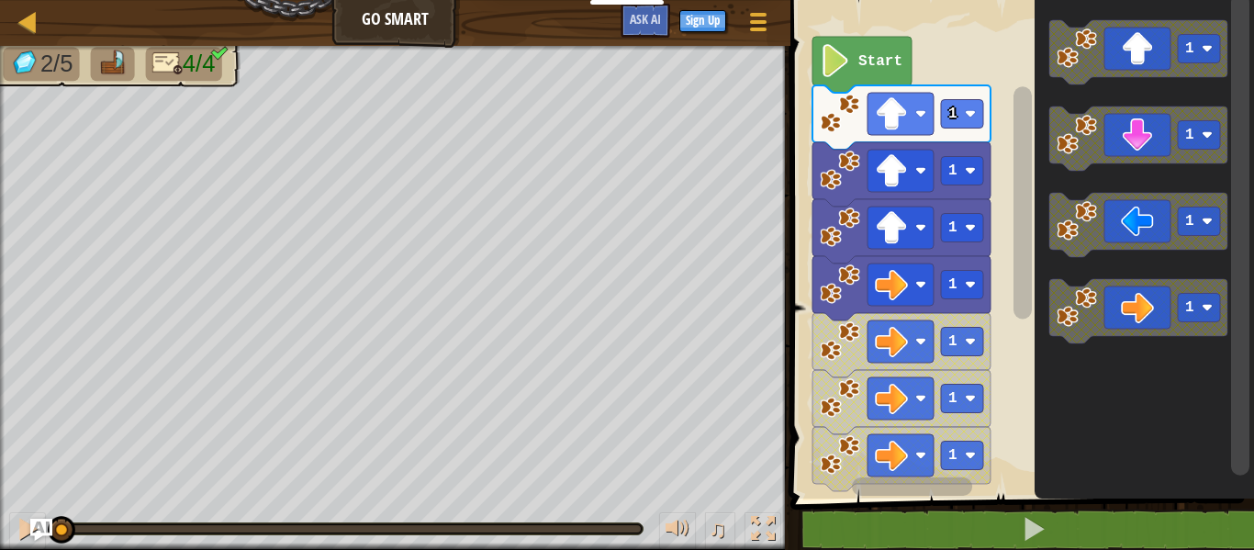
drag, startPoint x: 587, startPoint y: 522, endPoint x: 0, endPoint y: 469, distance: 589.1
click at [0, 469] on div "2/5 4/4 ♫ Cougar" at bounding box center [627, 298] width 1254 height 504
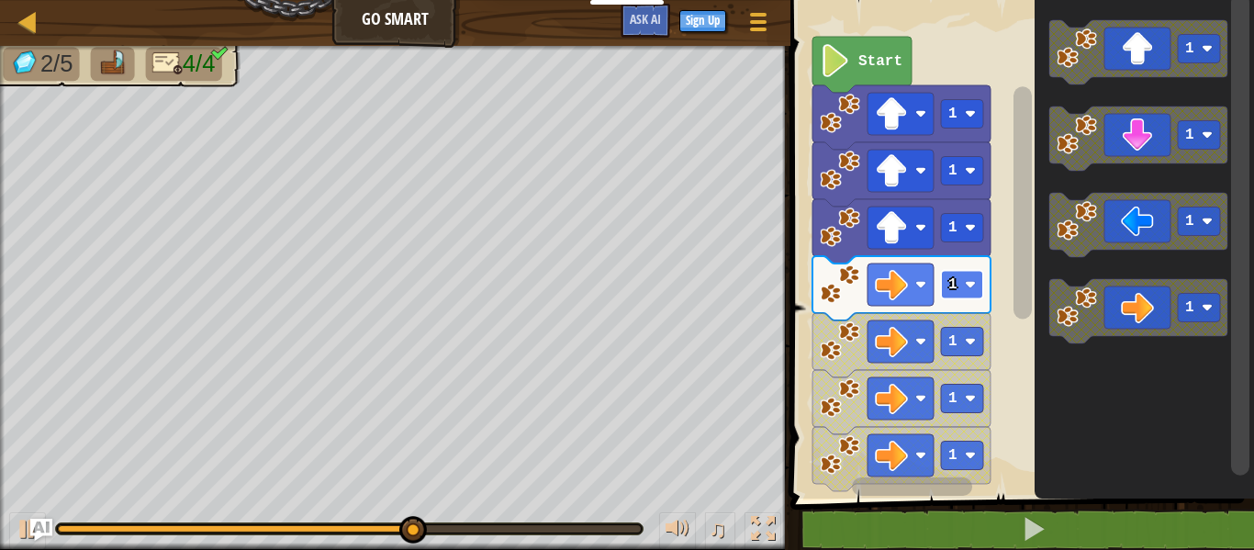
click at [960, 286] on rect "Blockly Workspace" at bounding box center [962, 285] width 42 height 28
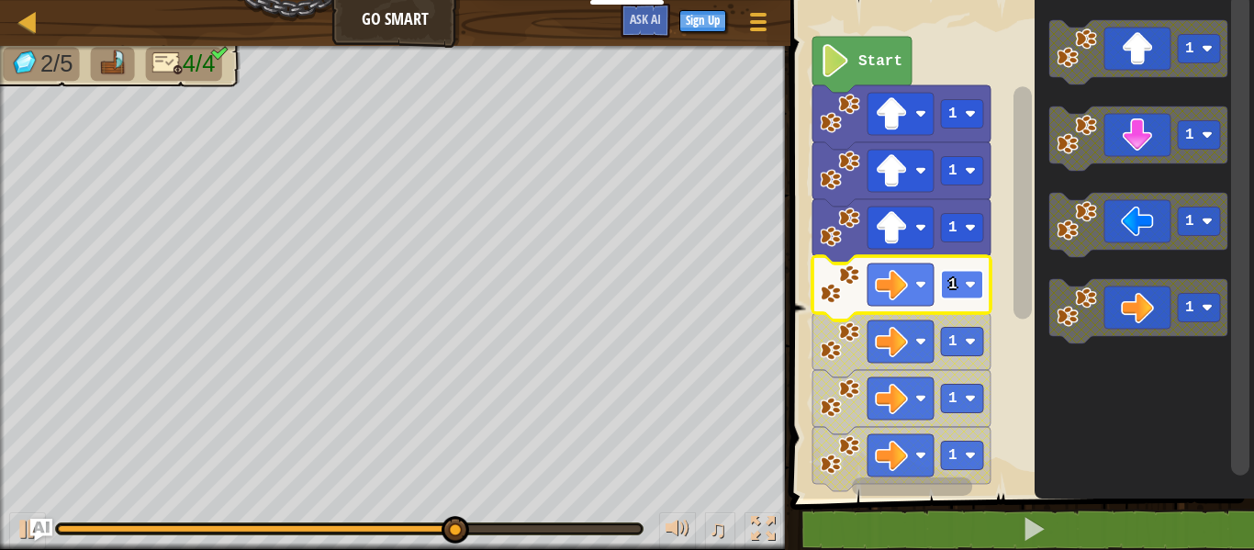
click at [960, 287] on rect "Blockly Workspace" at bounding box center [962, 285] width 42 height 28
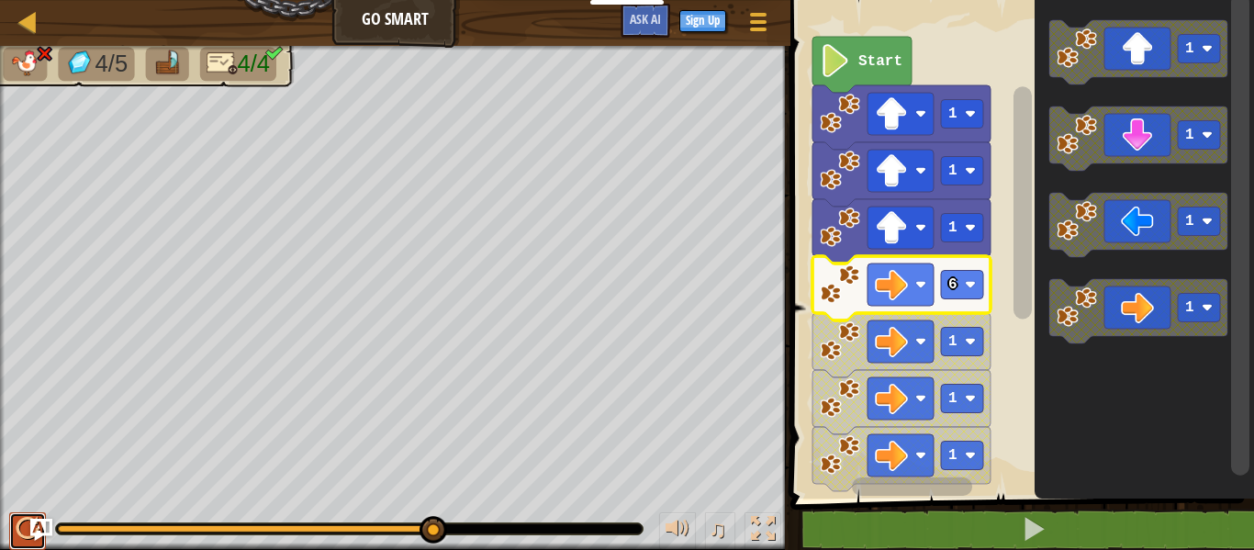
click at [28, 533] on div at bounding box center [28, 529] width 24 height 24
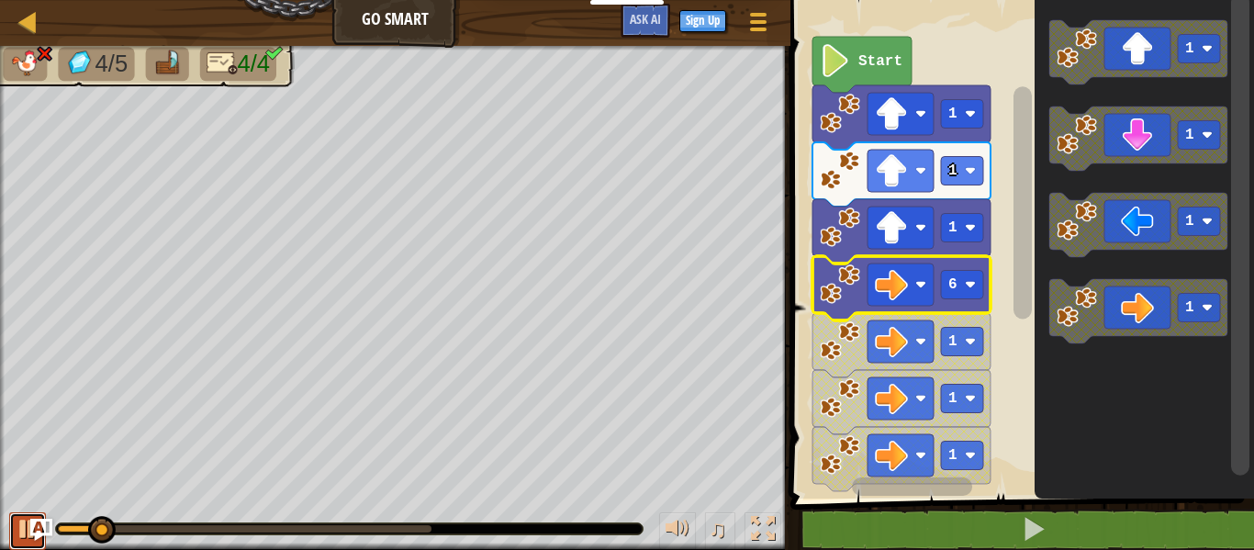
click at [10, 539] on button at bounding box center [27, 531] width 37 height 38
click at [870, 60] on text "Start" at bounding box center [881, 61] width 44 height 17
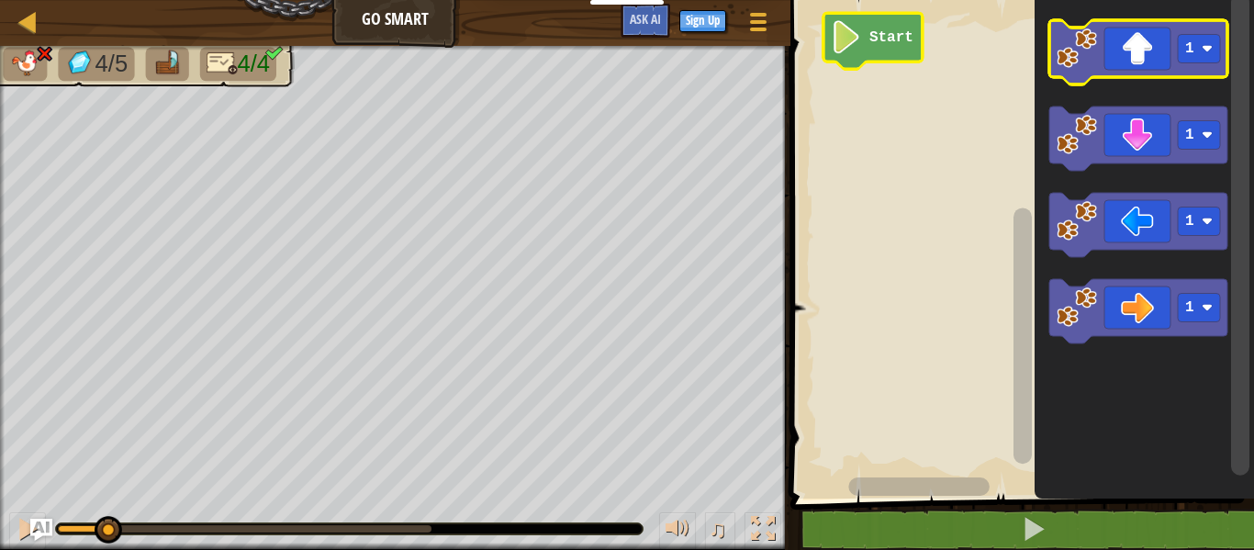
click at [1125, 73] on icon "Blockly Workspace" at bounding box center [1139, 52] width 178 height 64
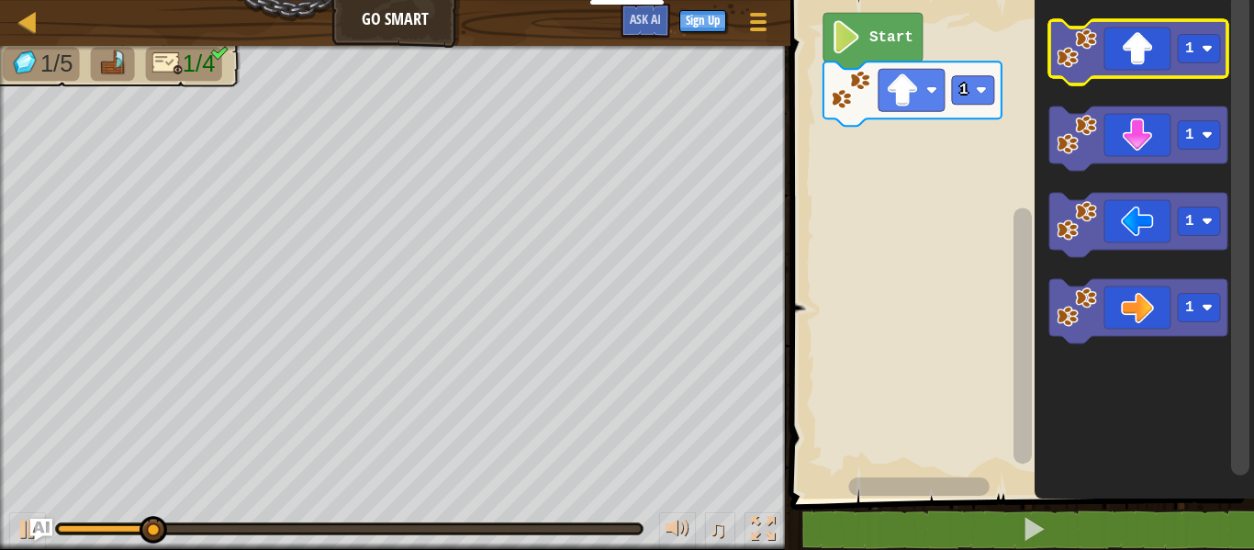
click at [1125, 73] on icon "Blockly Workspace" at bounding box center [1139, 52] width 178 height 64
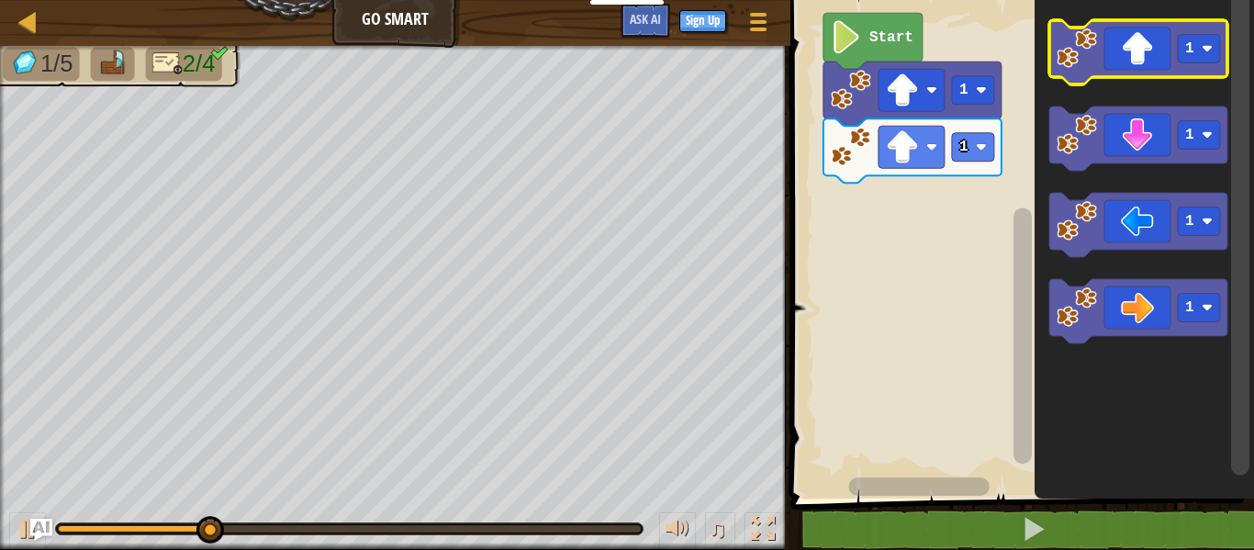
click at [1144, 51] on icon "Blockly Workspace" at bounding box center [1139, 52] width 178 height 64
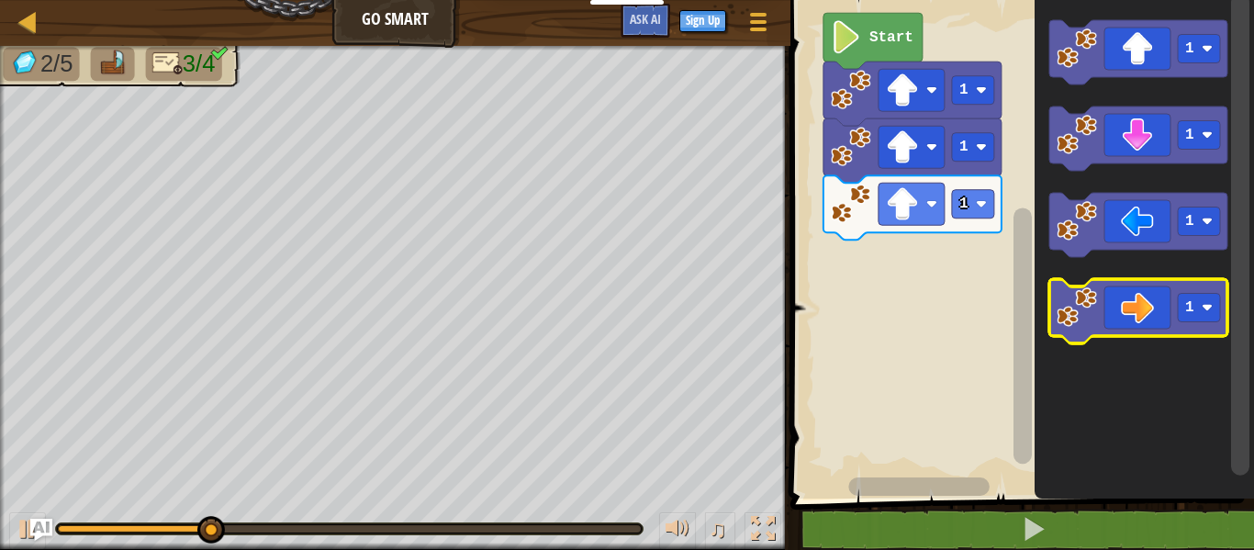
click at [1137, 305] on icon "Blockly Workspace" at bounding box center [1139, 311] width 178 height 64
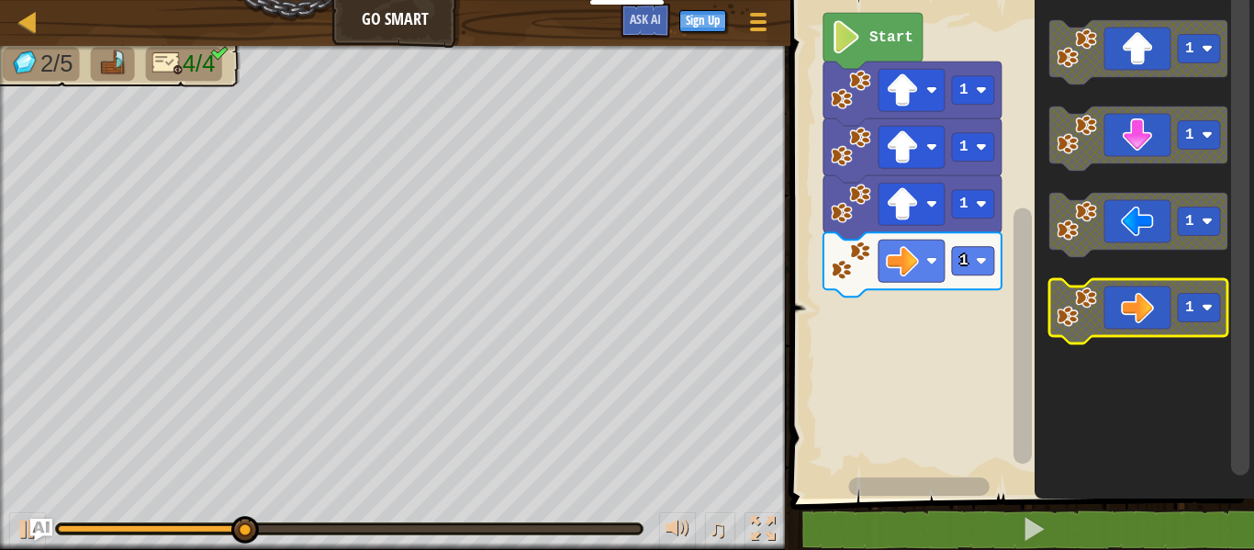
click at [1137, 305] on icon "Blockly Workspace" at bounding box center [1139, 311] width 178 height 64
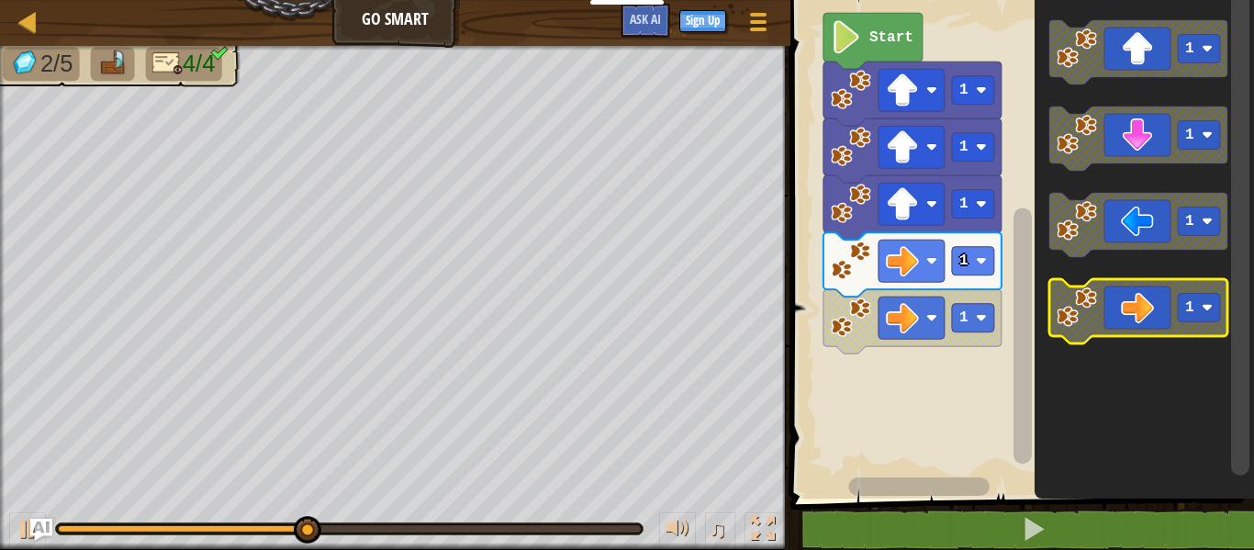
click at [1137, 305] on icon "Blockly Workspace" at bounding box center [1139, 311] width 178 height 64
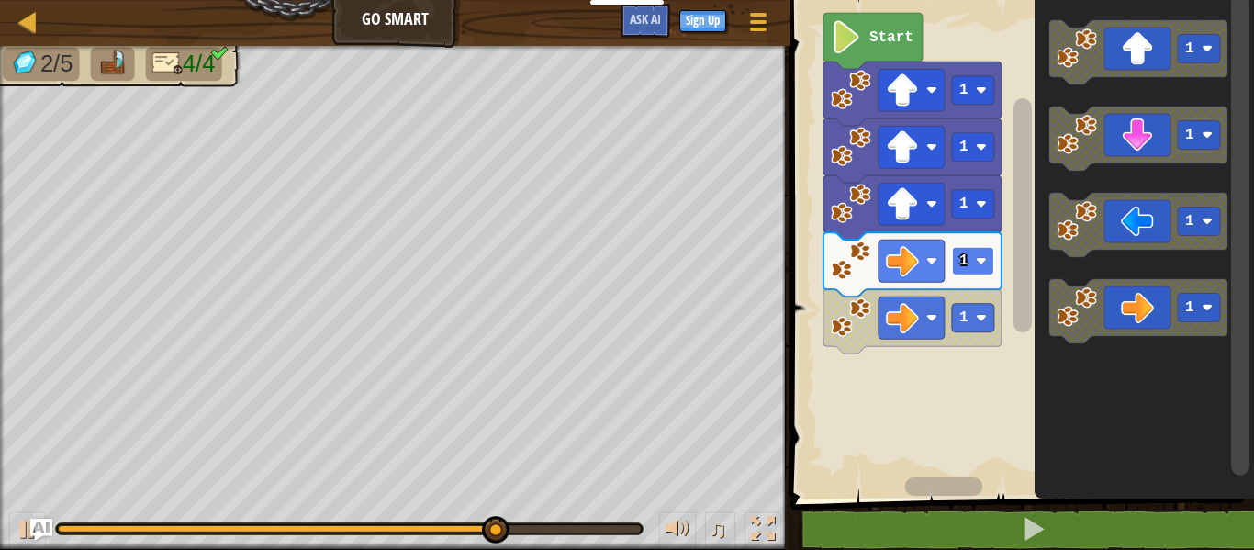
click at [969, 260] on rect "Blockly Workspace" at bounding box center [973, 261] width 42 height 28
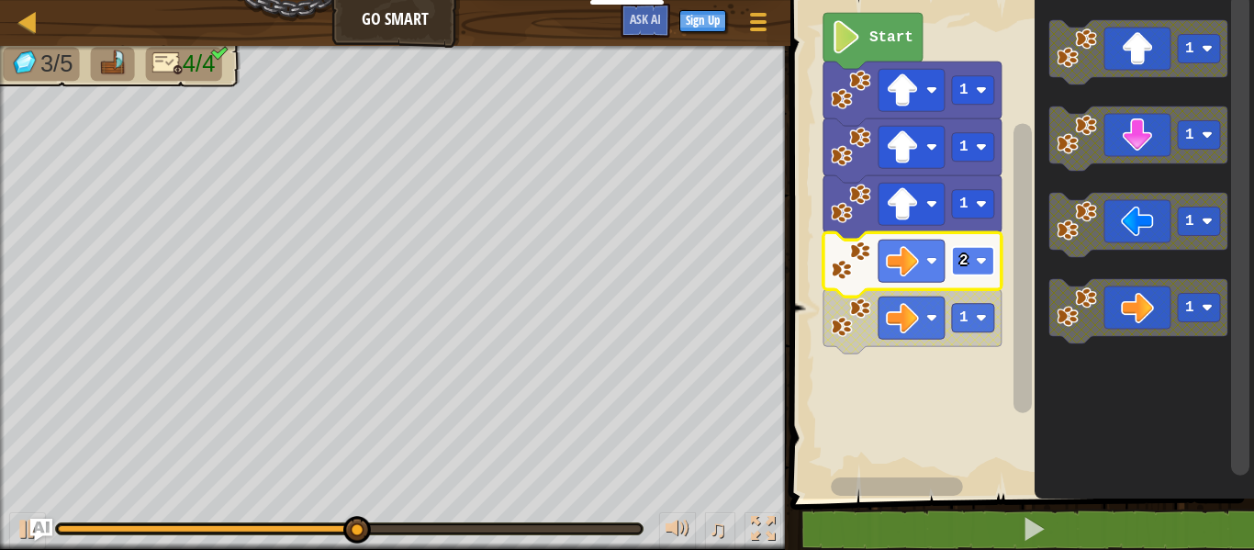
click at [958, 263] on rect "Blockly Workspace" at bounding box center [973, 261] width 42 height 28
click at [972, 246] on icon "Blockly Workspace" at bounding box center [913, 264] width 178 height 64
click at [986, 269] on rect "Blockly Workspace" at bounding box center [973, 261] width 42 height 28
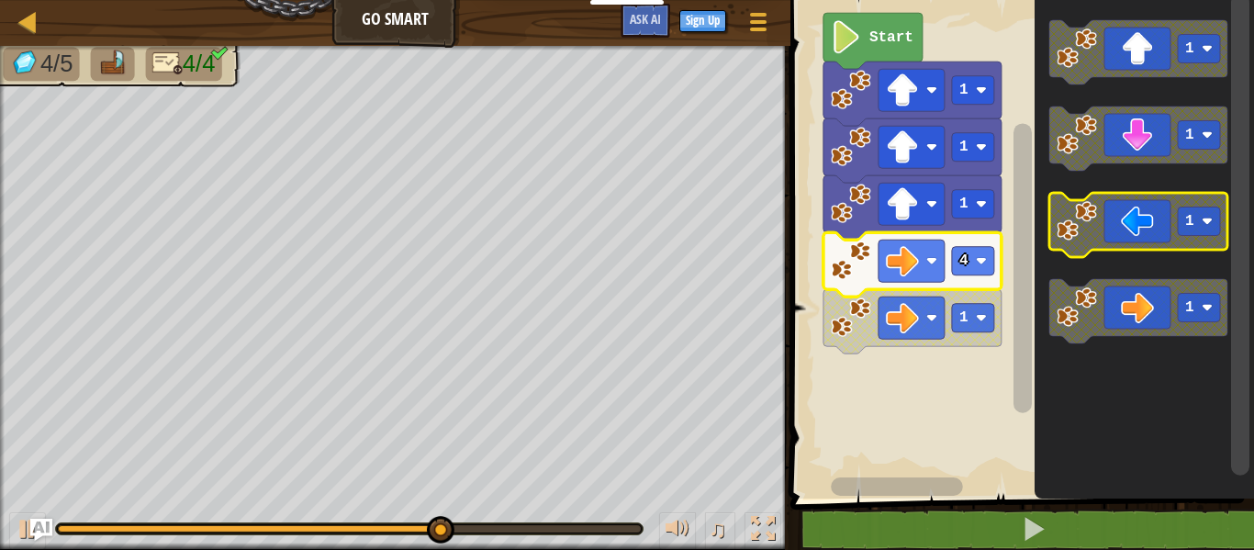
click at [1152, 214] on icon "Blockly Workspace" at bounding box center [1139, 225] width 178 height 64
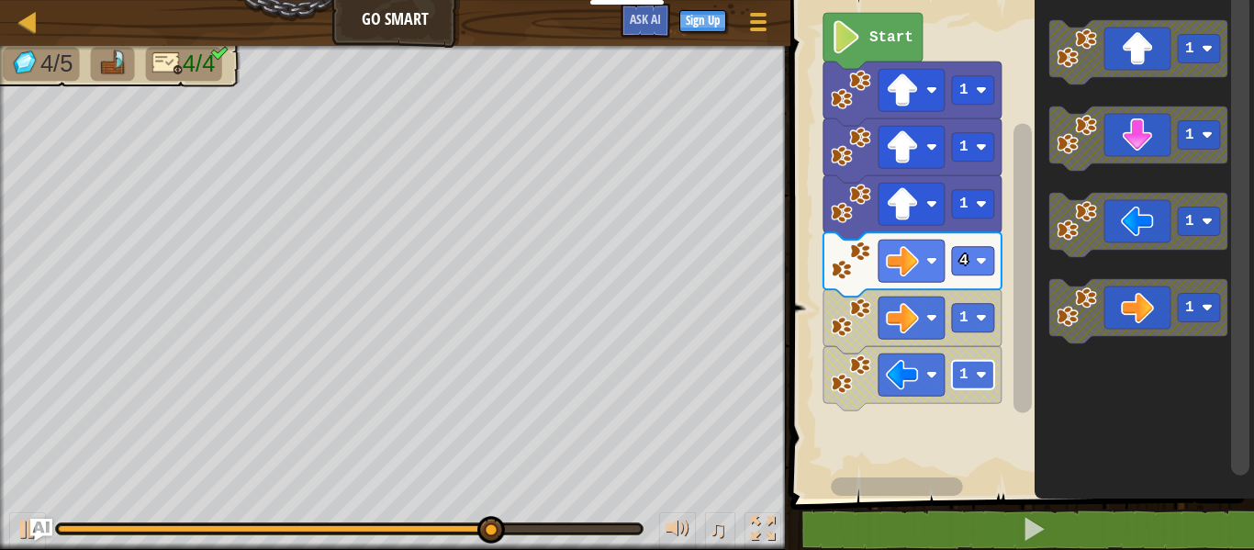
click at [962, 382] on text "1" at bounding box center [964, 374] width 9 height 17
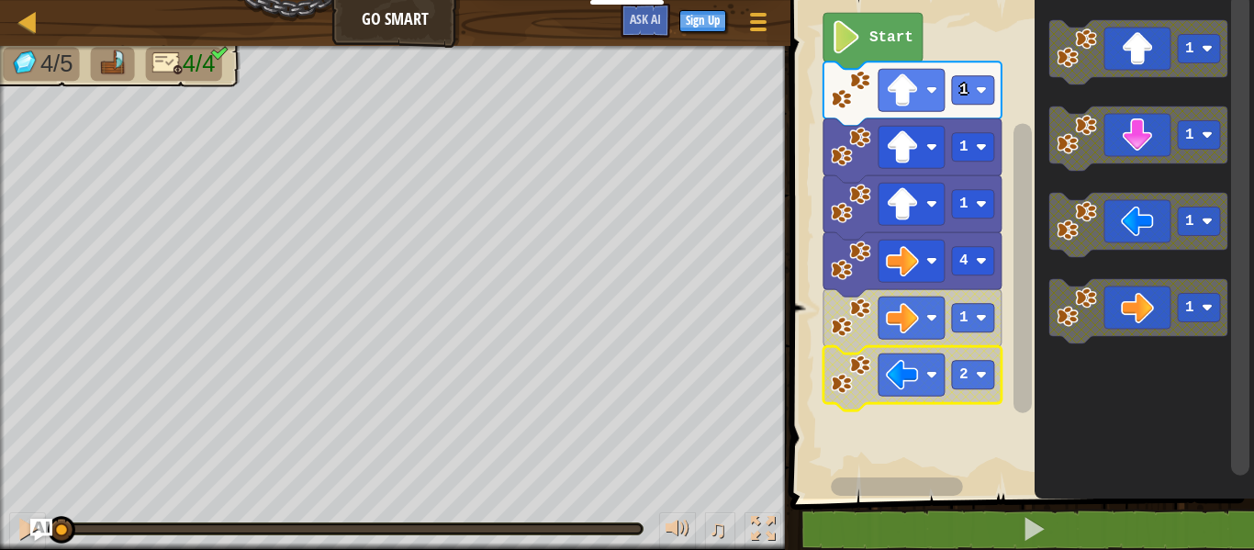
drag, startPoint x: 643, startPoint y: 524, endPoint x: 0, endPoint y: 520, distance: 642.8
click at [0, 520] on div "♫" at bounding box center [395, 524] width 791 height 55
click at [27, 526] on div at bounding box center [28, 529] width 24 height 24
click at [770, 527] on div at bounding box center [763, 529] width 24 height 24
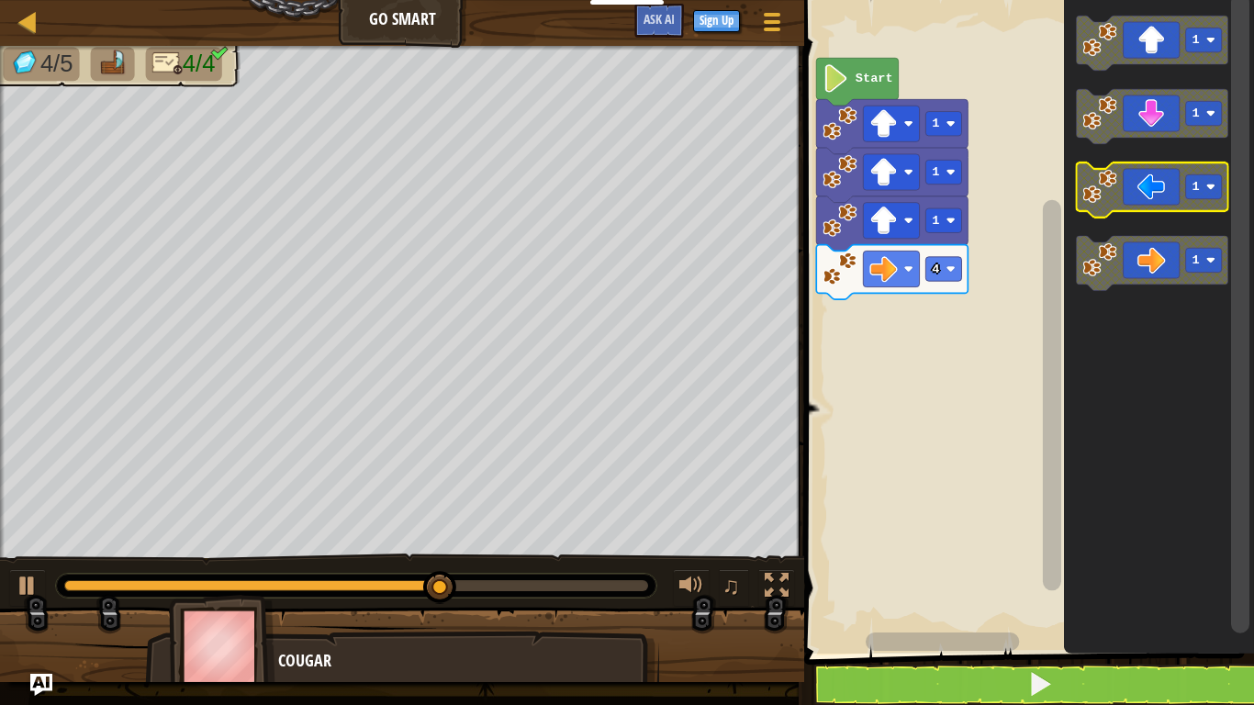
click at [1138, 182] on icon "Blockly Workspace" at bounding box center [1153, 190] width 152 height 55
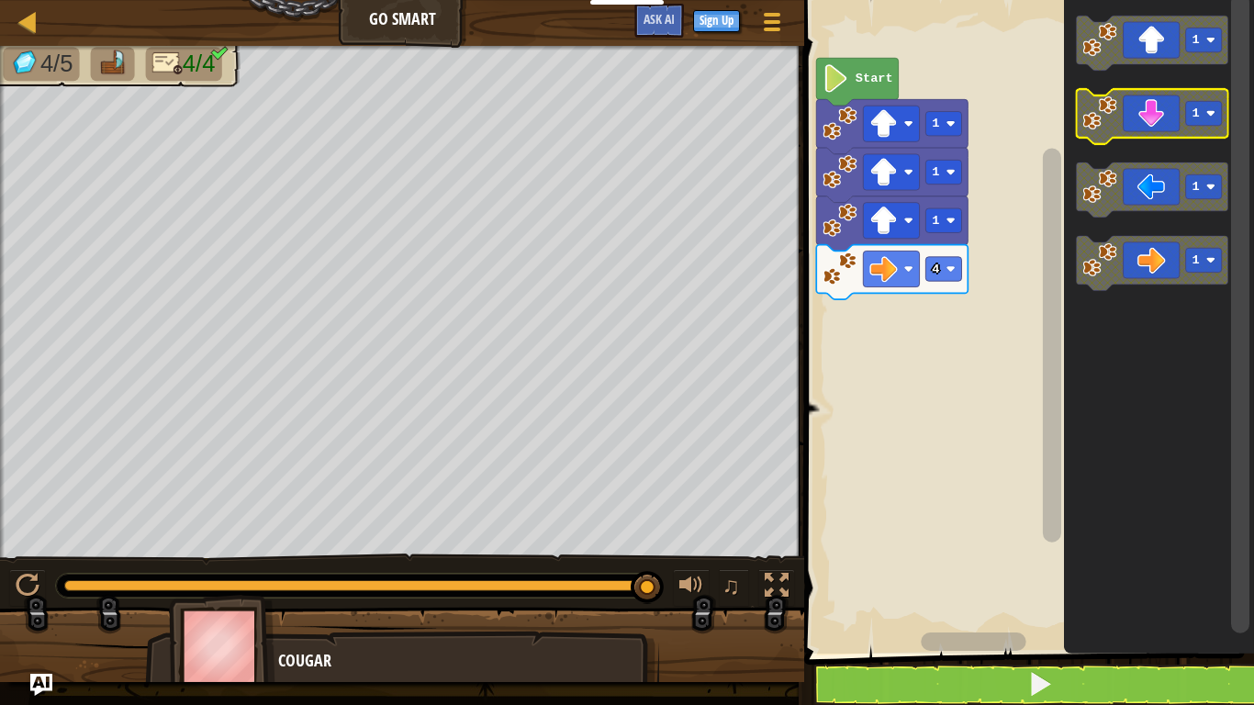
click at [1161, 99] on icon "Blockly Workspace" at bounding box center [1153, 116] width 152 height 55
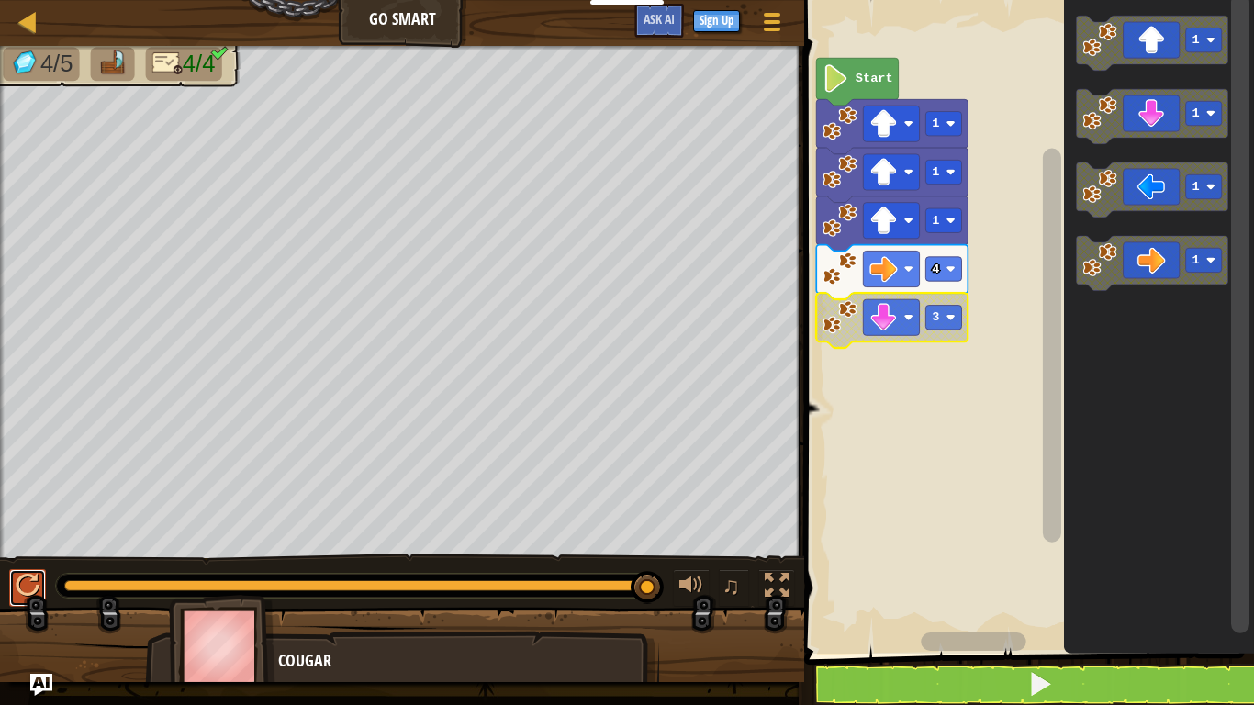
click at [39, 549] on button at bounding box center [27, 588] width 37 height 38
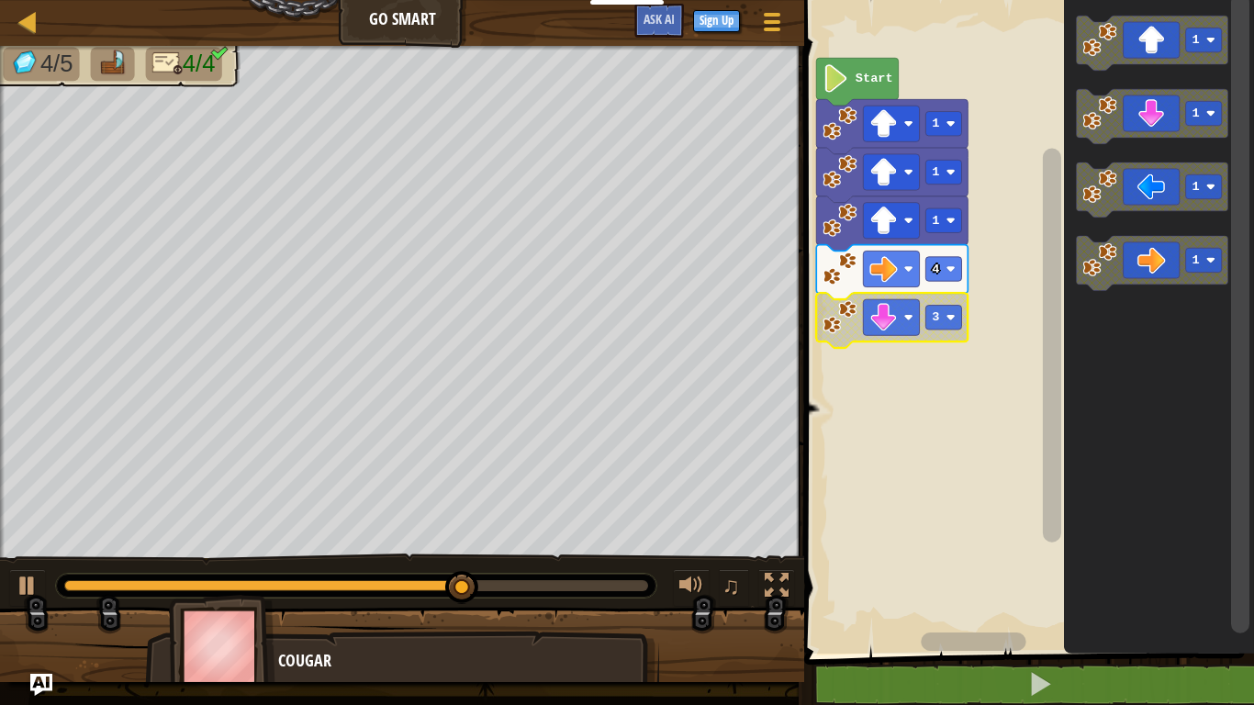
click at [883, 406] on rect "Blockly Workspace" at bounding box center [1026, 322] width 455 height 663
click at [856, 319] on image "Blockly Workspace" at bounding box center [840, 317] width 34 height 34
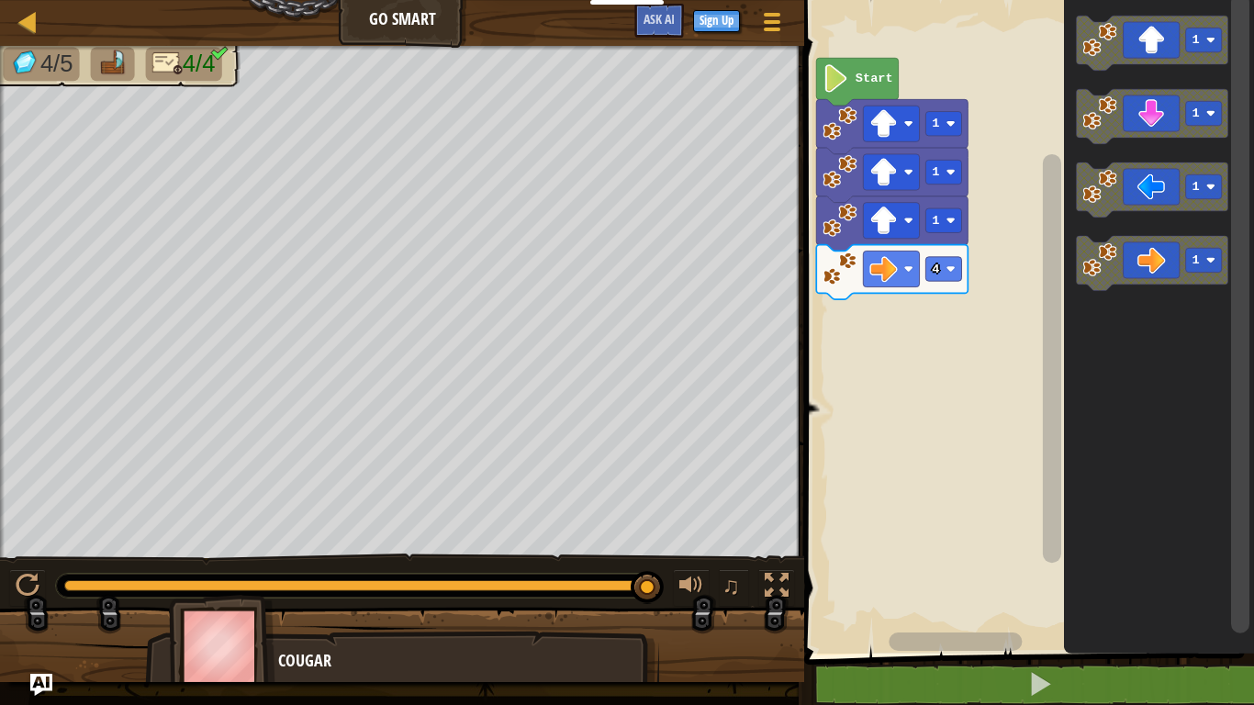
click at [1091, 151] on icon "Blockly Workspace" at bounding box center [1159, 322] width 190 height 663
click at [906, 298] on div "Start 1 1 1 4 1 1 1 1" at bounding box center [1026, 322] width 455 height 663
click at [914, 139] on rect "Blockly Workspace" at bounding box center [891, 124] width 56 height 36
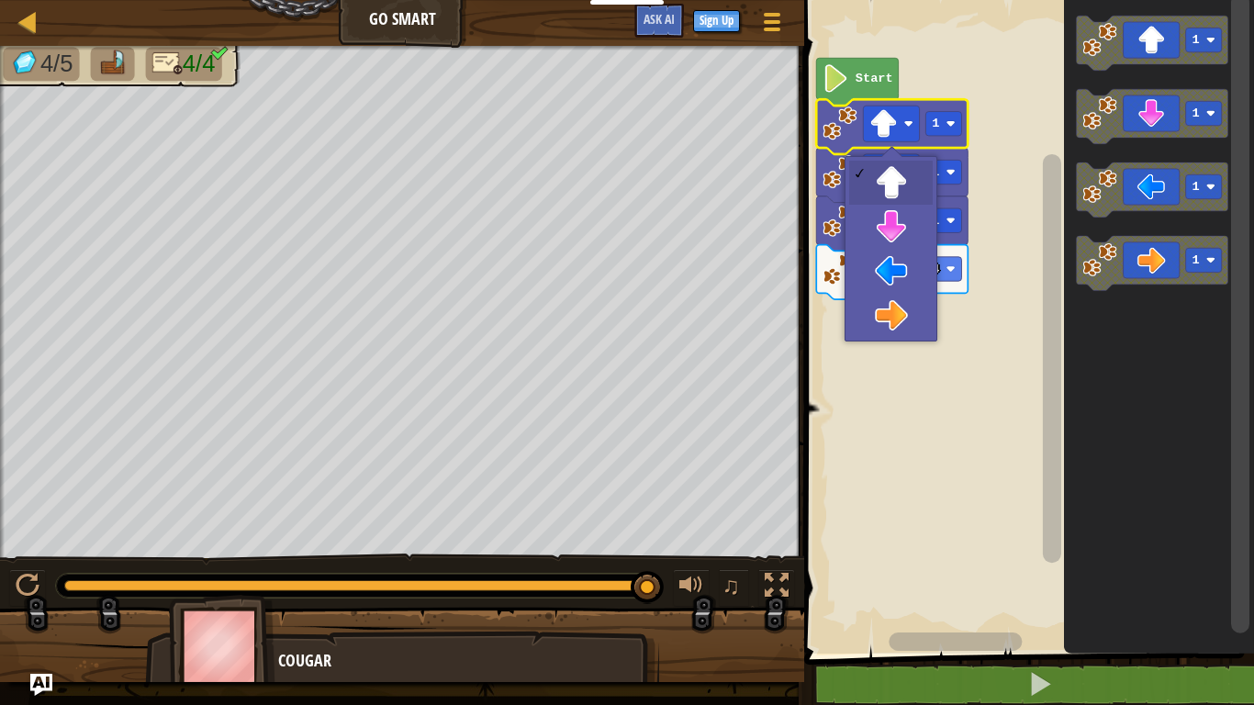
click at [967, 320] on rect "Blockly Workspace" at bounding box center [1026, 322] width 455 height 663
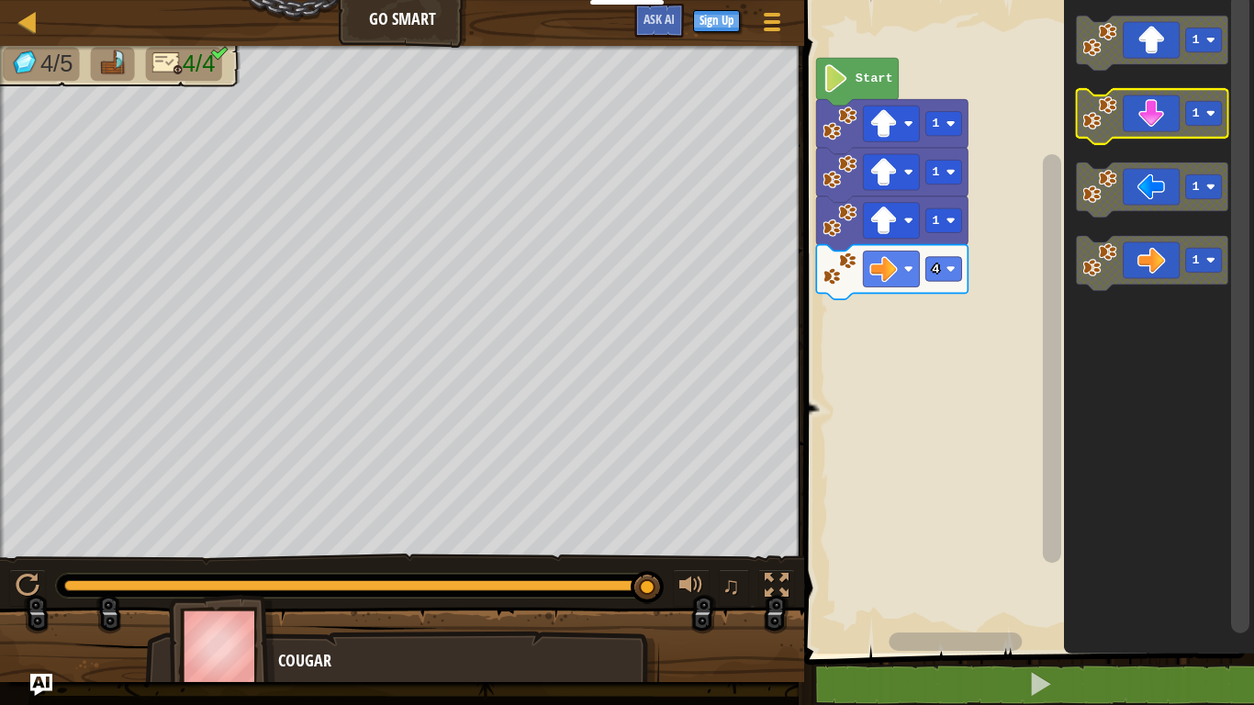
click at [1131, 119] on icon "Blockly Workspace" at bounding box center [1153, 116] width 152 height 55
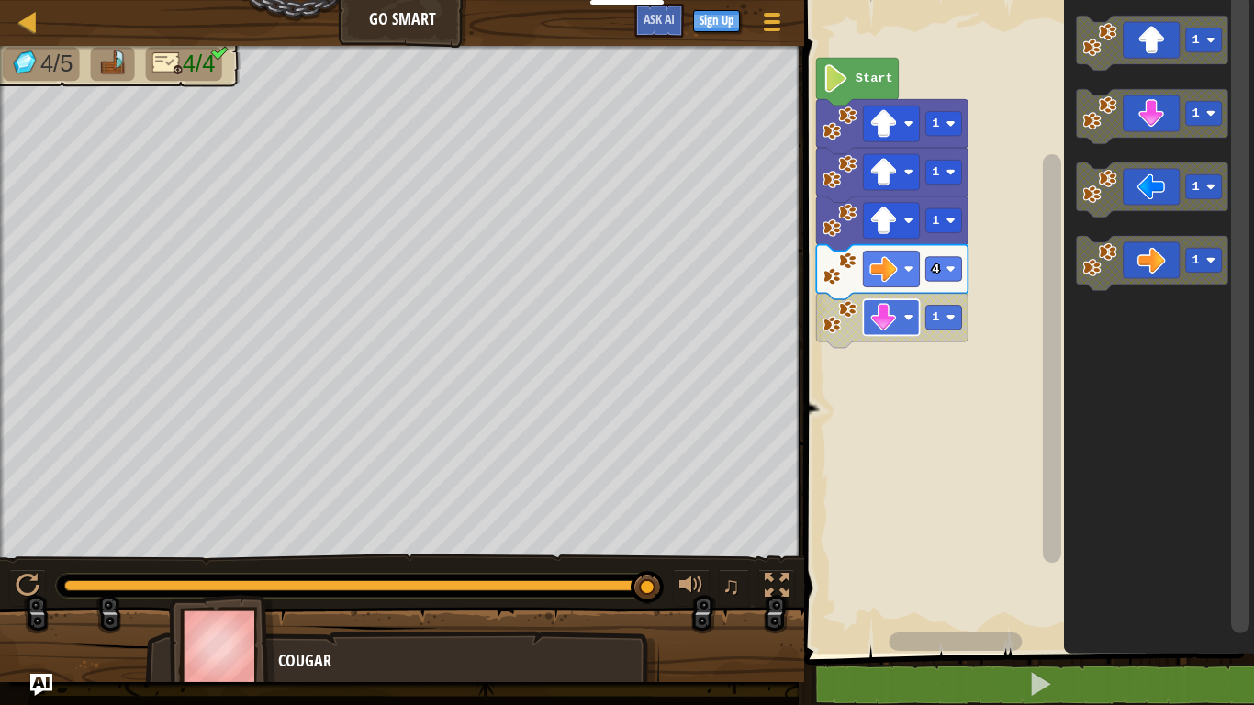
click at [891, 318] on image "Blockly Workspace" at bounding box center [884, 317] width 28 height 28
click at [950, 320] on image "Blockly Workspace" at bounding box center [950, 317] width 9 height 9
click at [42, 549] on button at bounding box center [27, 588] width 37 height 38
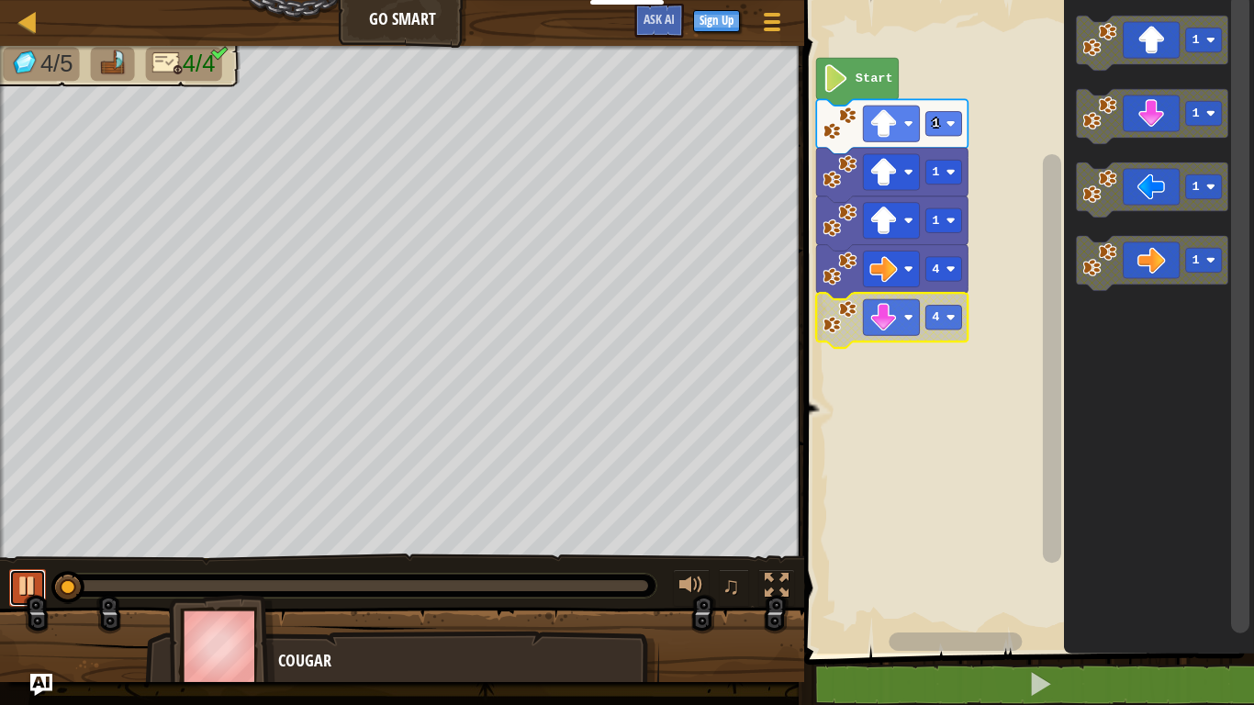
click at [42, 549] on button at bounding box center [27, 588] width 37 height 38
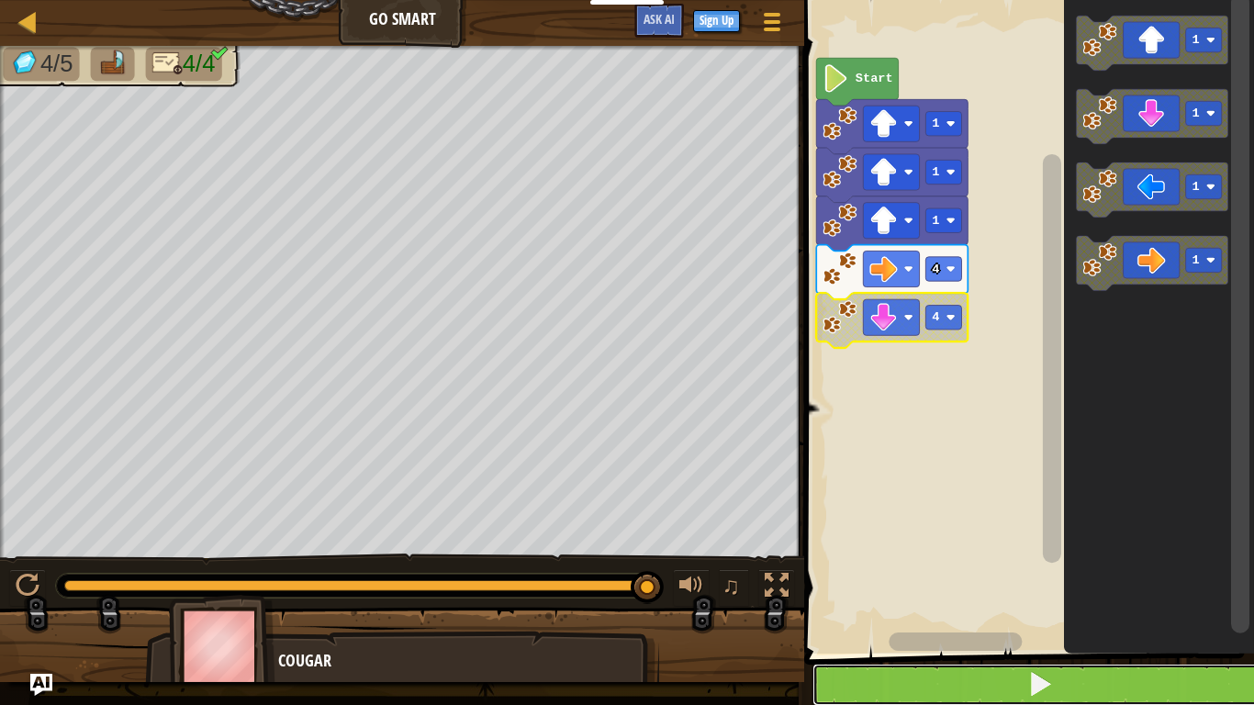
click at [1095, 549] on button at bounding box center [1040, 685] width 455 height 42
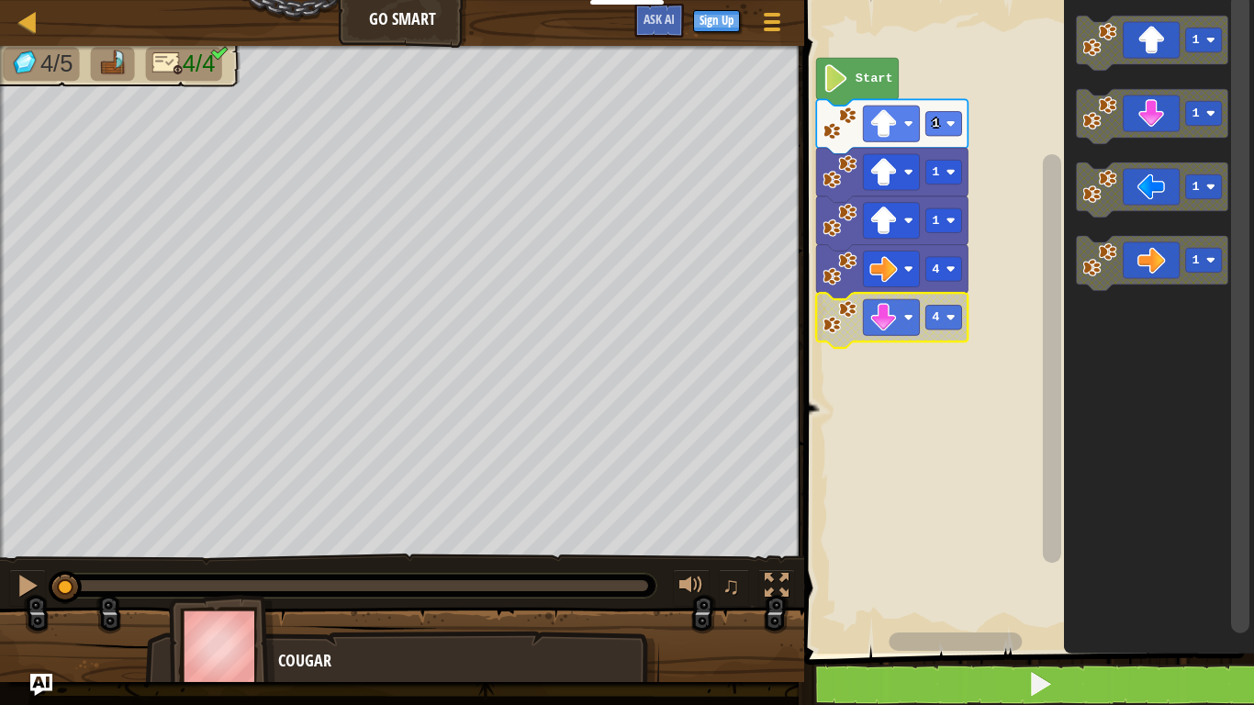
click at [1095, 549] on icon "Blockly Workspace" at bounding box center [1159, 322] width 190 height 663
click at [1083, 549] on button at bounding box center [1040, 685] width 455 height 42
click at [1067, 549] on button at bounding box center [1040, 685] width 455 height 42
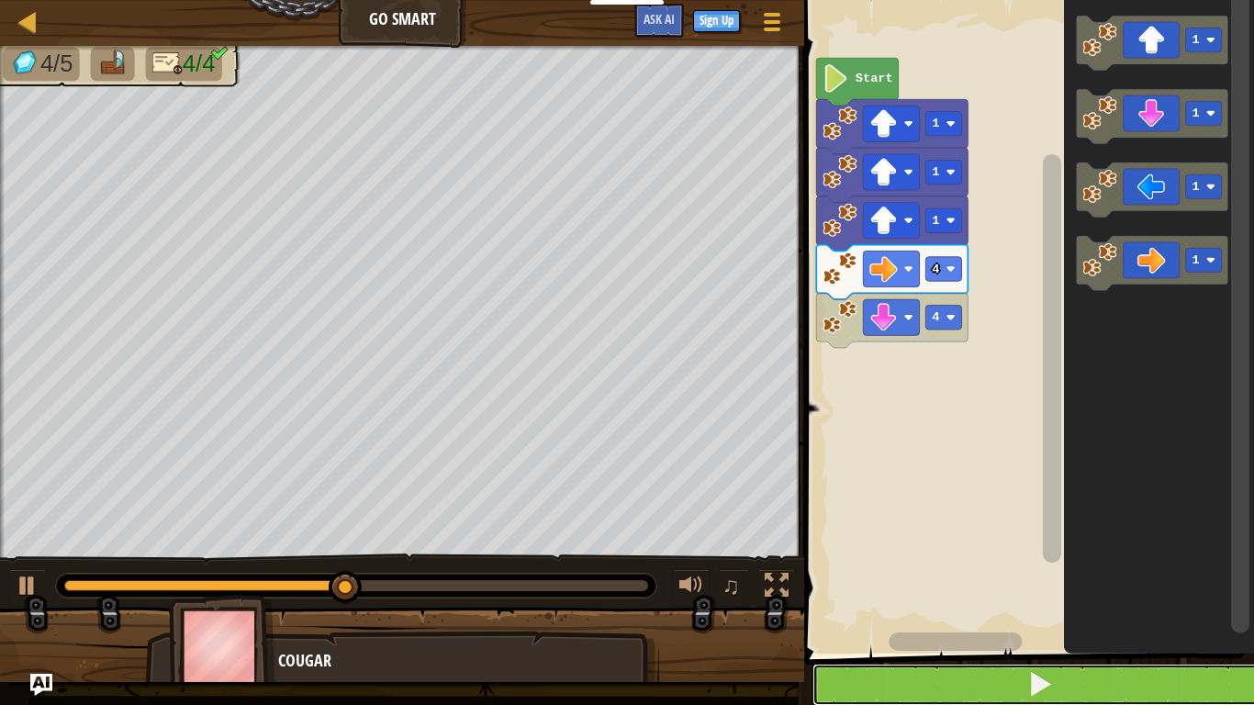
click at [966, 549] on button at bounding box center [1040, 685] width 455 height 42
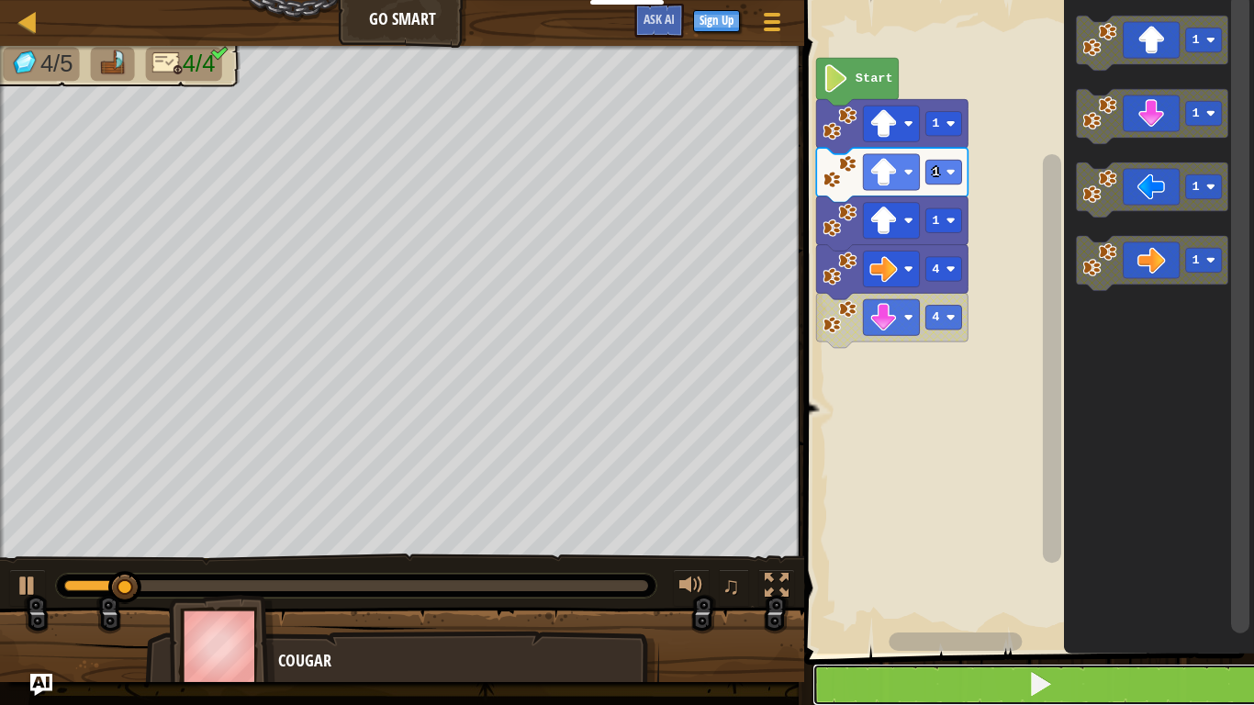
click at [961, 549] on button at bounding box center [1040, 685] width 455 height 42
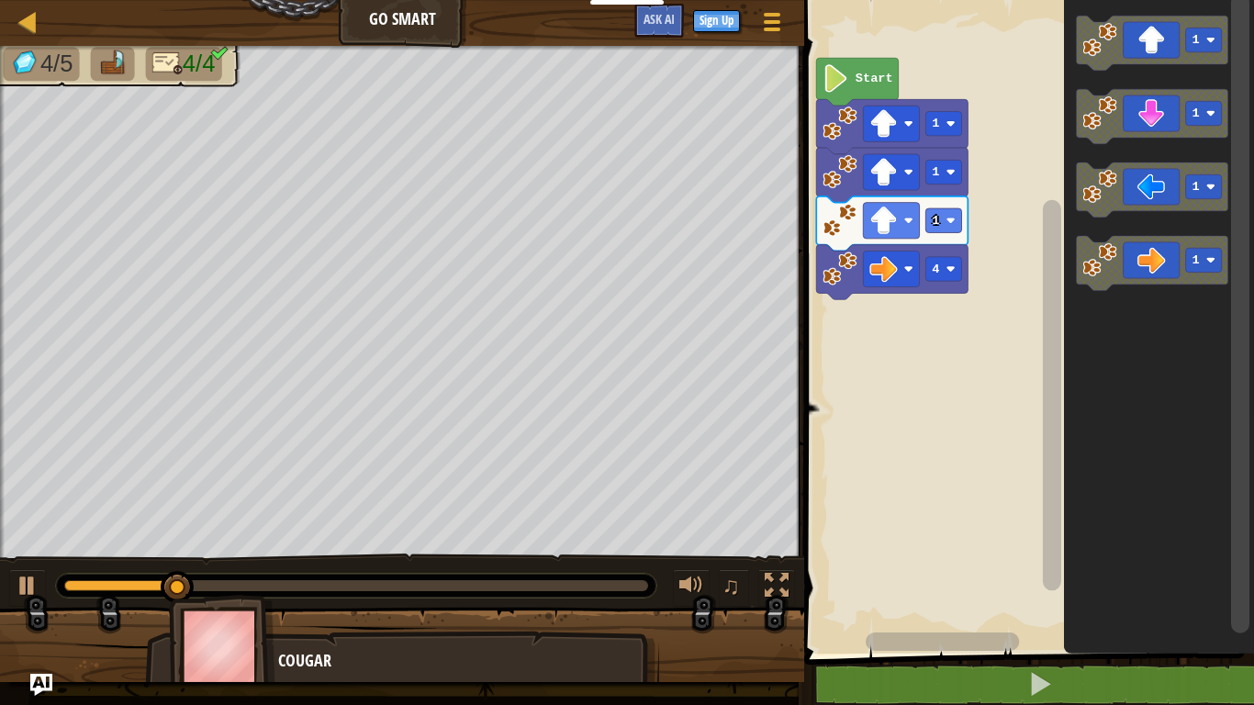
click at [978, 322] on div "Start 1 1 1 4 1 1 1 1" at bounding box center [1026, 322] width 455 height 663
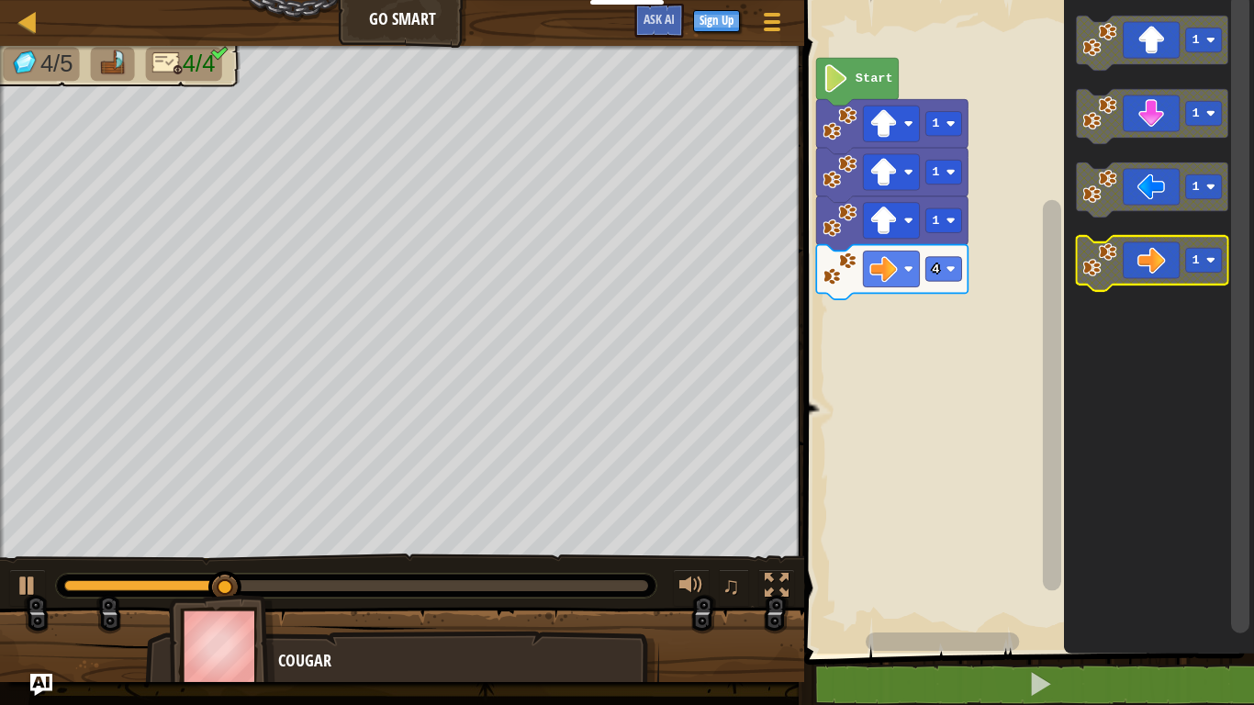
click at [1084, 265] on image "Blockly Workspace" at bounding box center [1100, 259] width 34 height 34
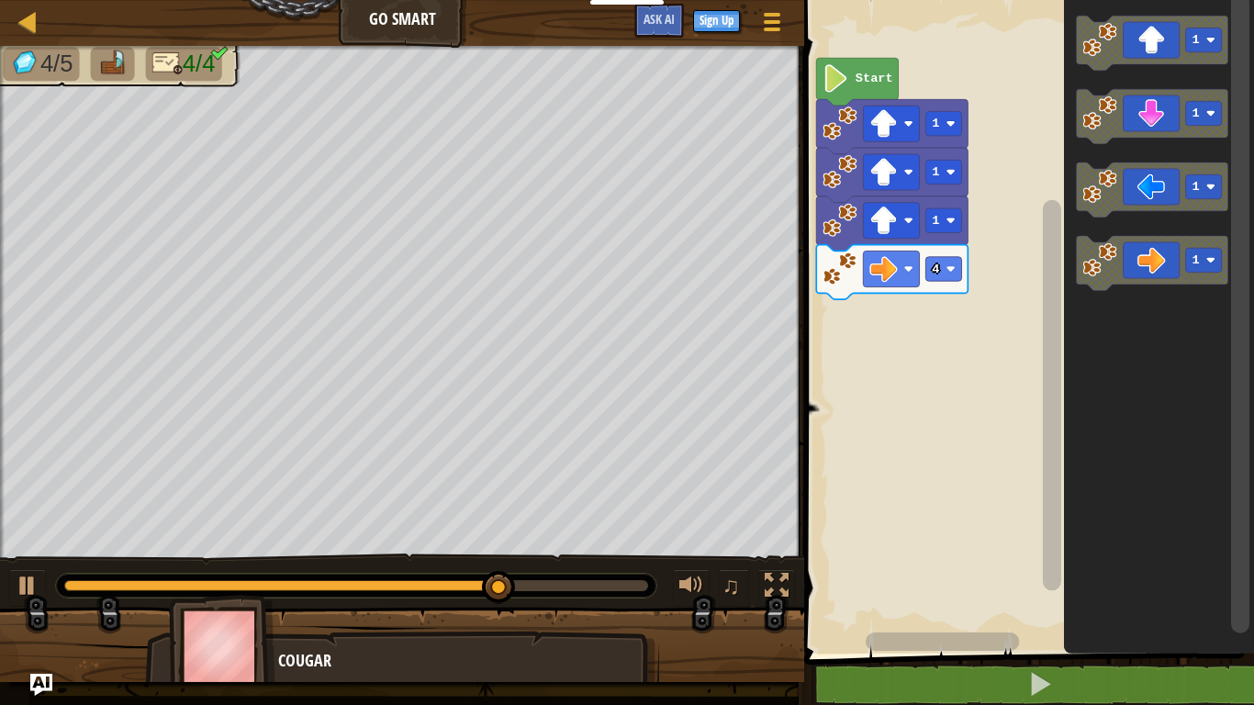
click at [1154, 28] on icon "Blockly Workspace" at bounding box center [1153, 43] width 152 height 55
click at [1166, 104] on icon "Blockly Workspace" at bounding box center [1153, 116] width 152 height 55
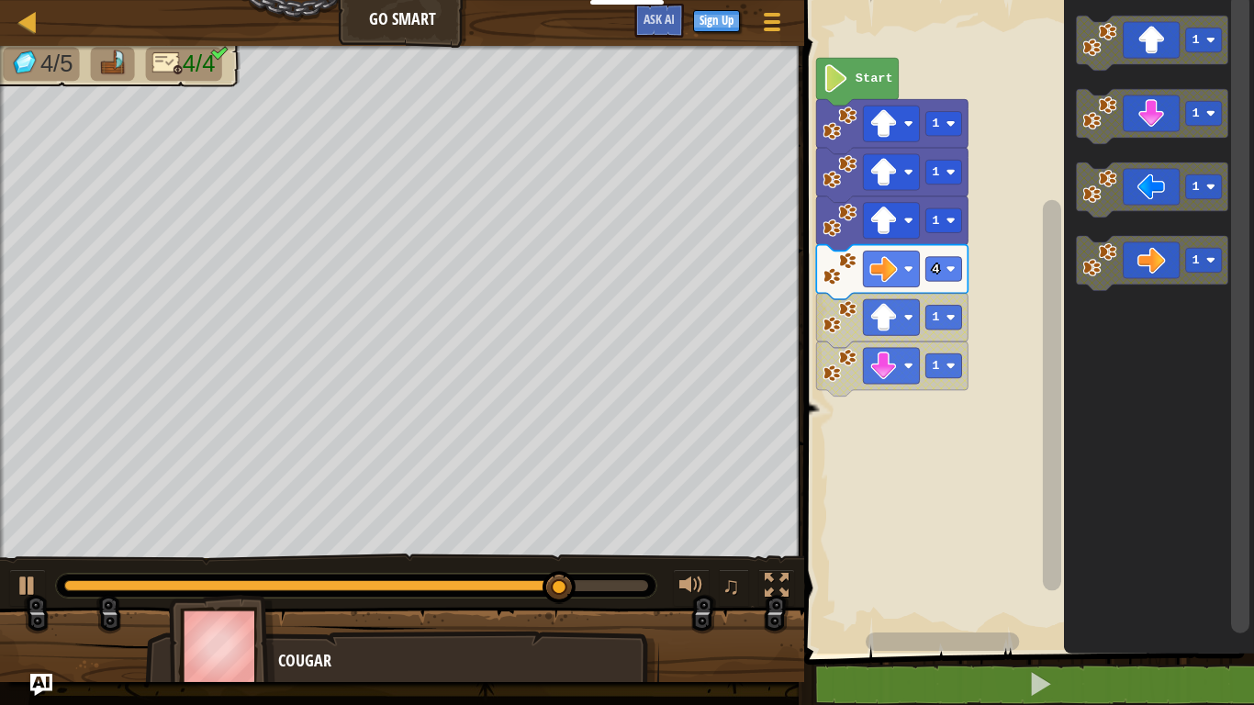
click at [1150, 241] on icon "Blockly Workspace" at bounding box center [1153, 263] width 152 height 55
click at [1152, 273] on icon "Blockly Workspace" at bounding box center [1153, 263] width 152 height 55
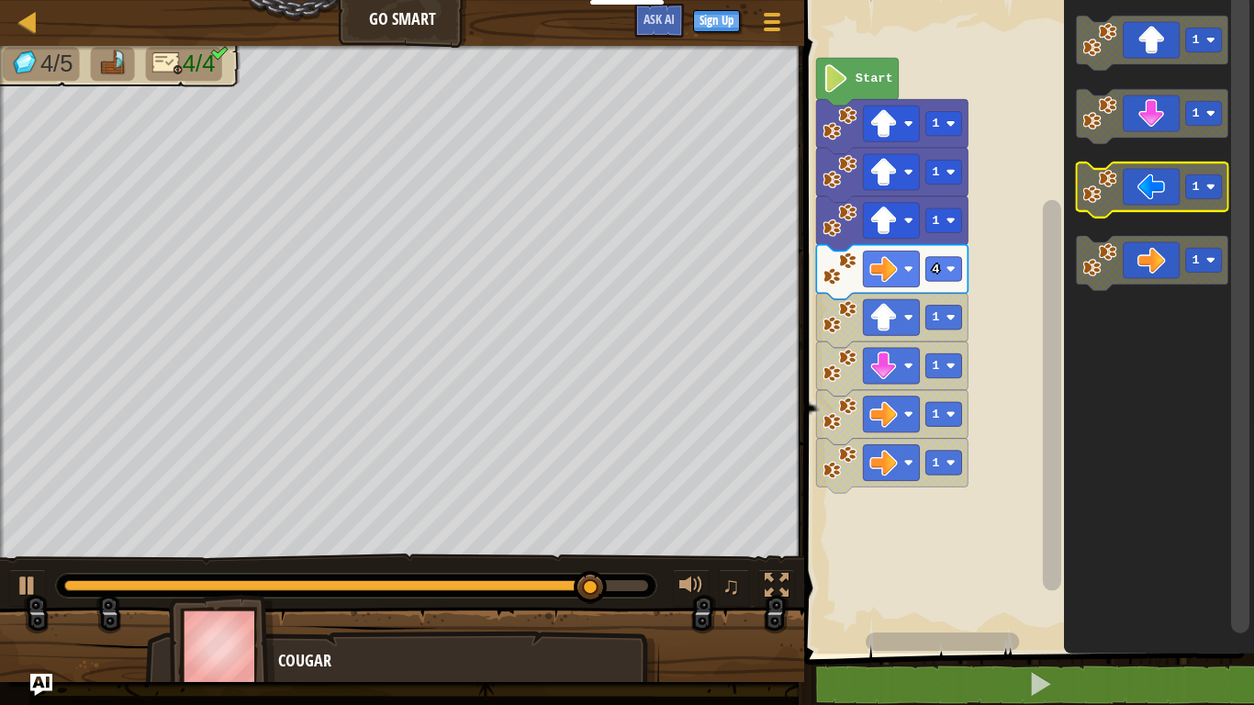
click at [1166, 180] on icon "Blockly Workspace" at bounding box center [1153, 190] width 152 height 55
click at [1169, 174] on icon "Blockly Workspace" at bounding box center [1153, 190] width 152 height 55
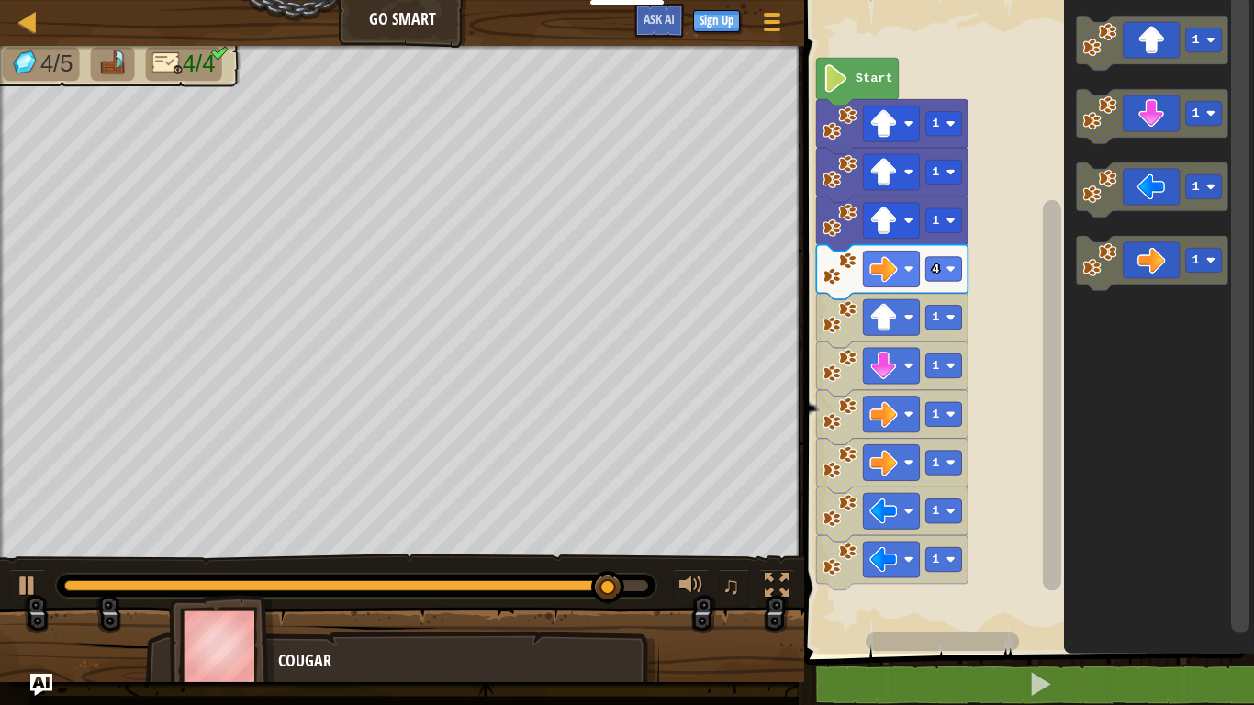
click at [1171, 107] on icon "Blockly Workspace" at bounding box center [1153, 116] width 152 height 55
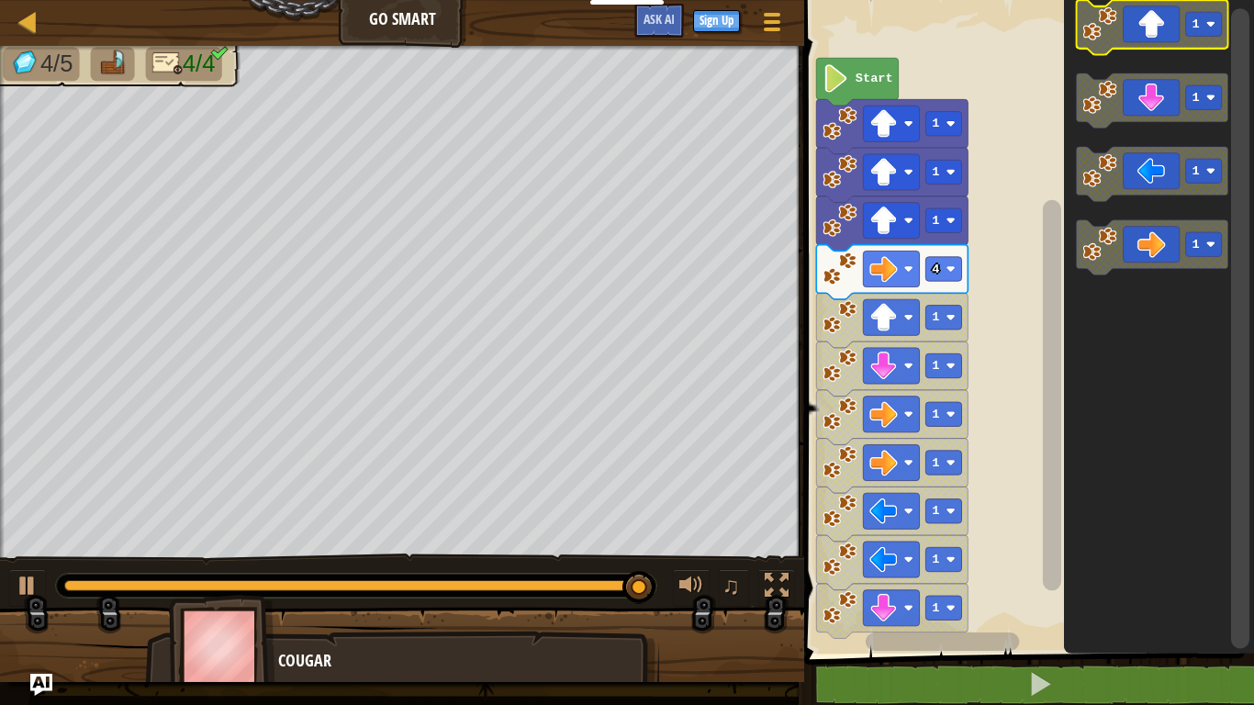
click at [1205, 38] on icon "Blockly Workspace" at bounding box center [1153, 27] width 152 height 55
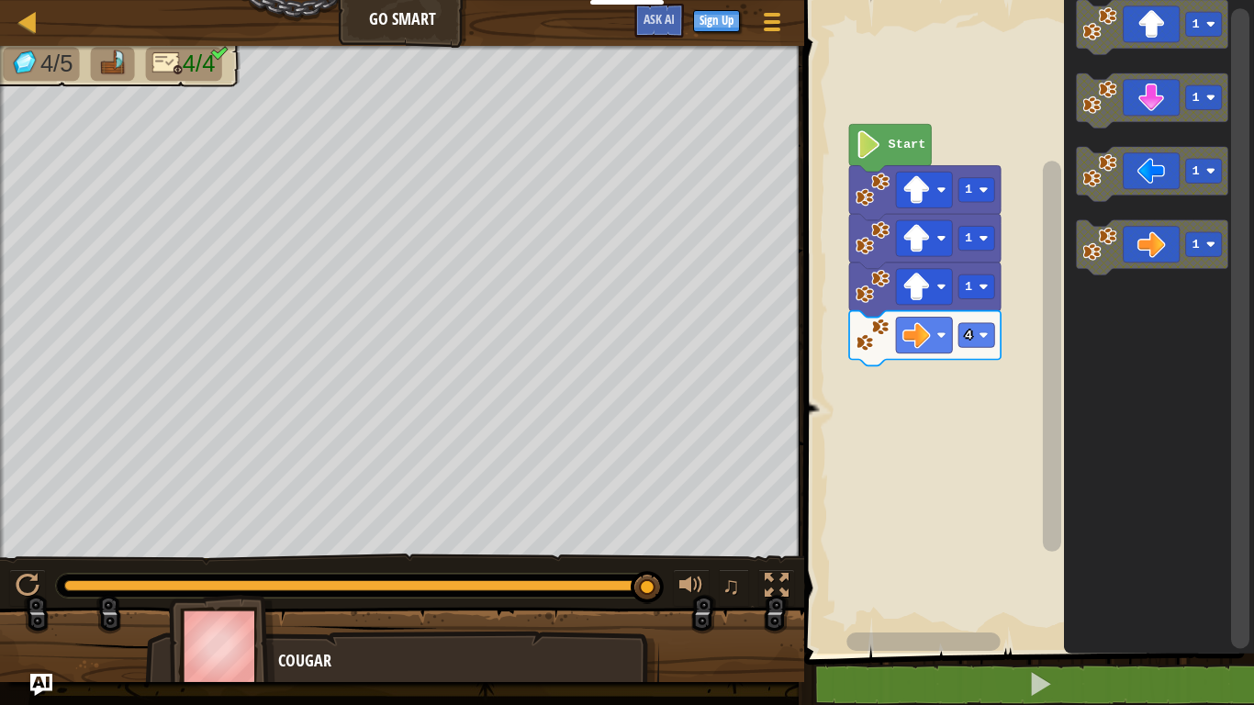
click at [1169, 230] on icon "Blockly Workspace" at bounding box center [1153, 247] width 152 height 55
click at [692, 549] on div at bounding box center [692, 586] width 24 height 24
click at [684, 549] on div at bounding box center [692, 586] width 24 height 24
click at [228, 549] on img at bounding box center [222, 646] width 107 height 102
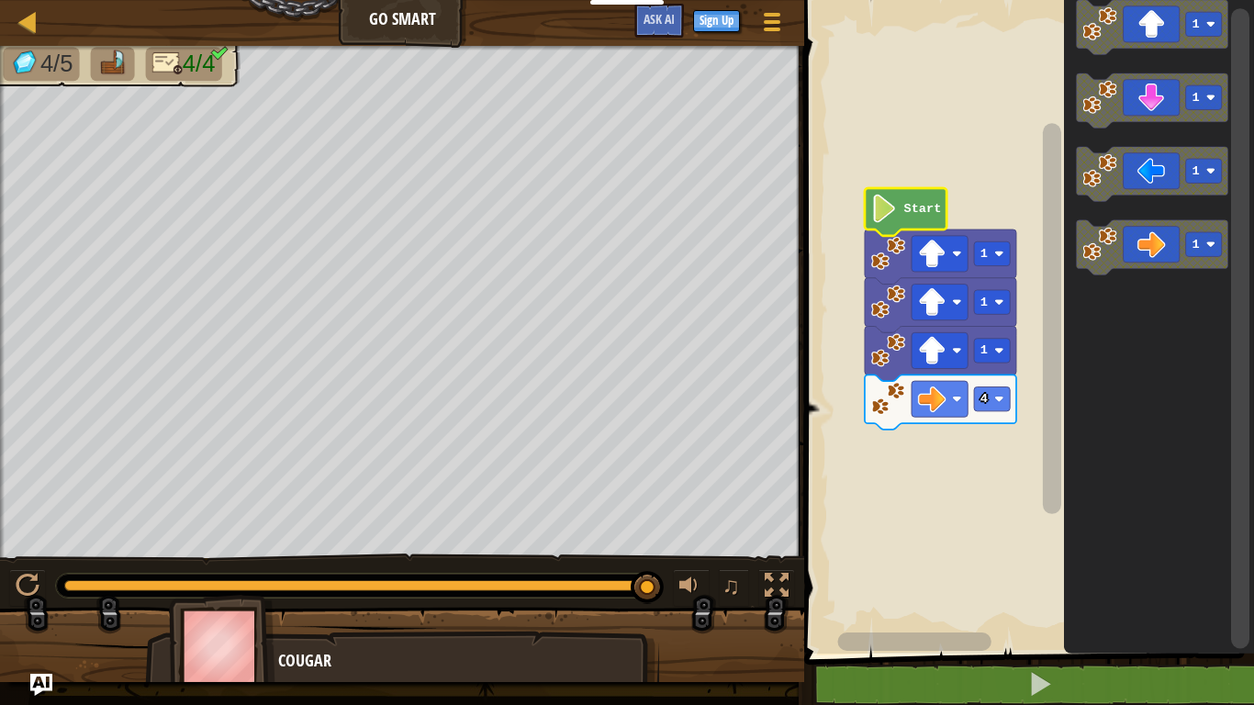
click at [916, 195] on icon "Blockly Workspace" at bounding box center [906, 212] width 82 height 48
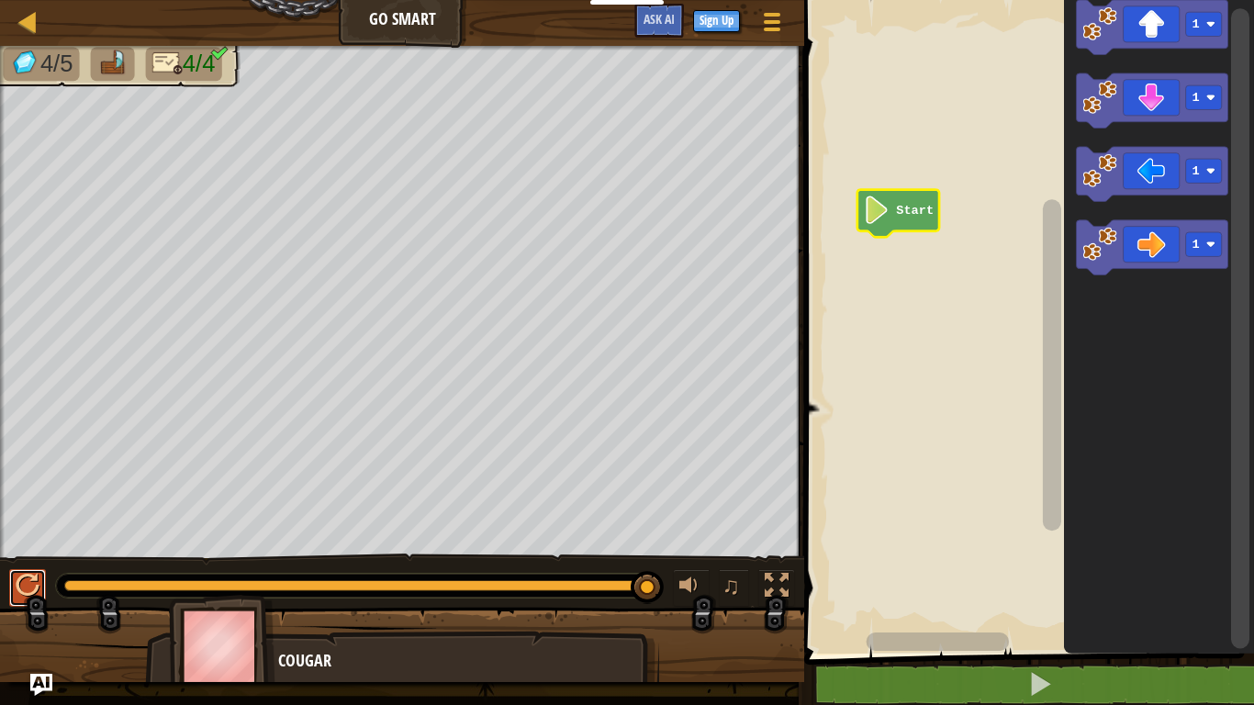
click at [33, 549] on div at bounding box center [28, 586] width 24 height 24
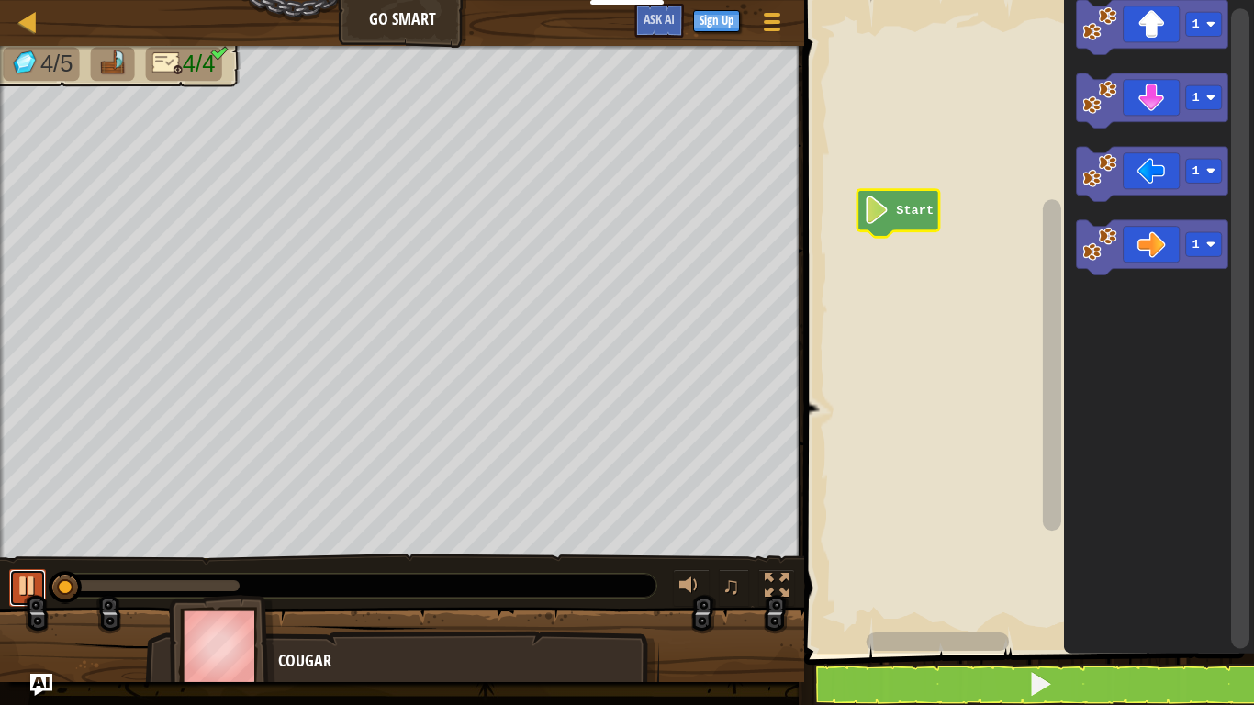
click at [33, 549] on div at bounding box center [28, 586] width 24 height 24
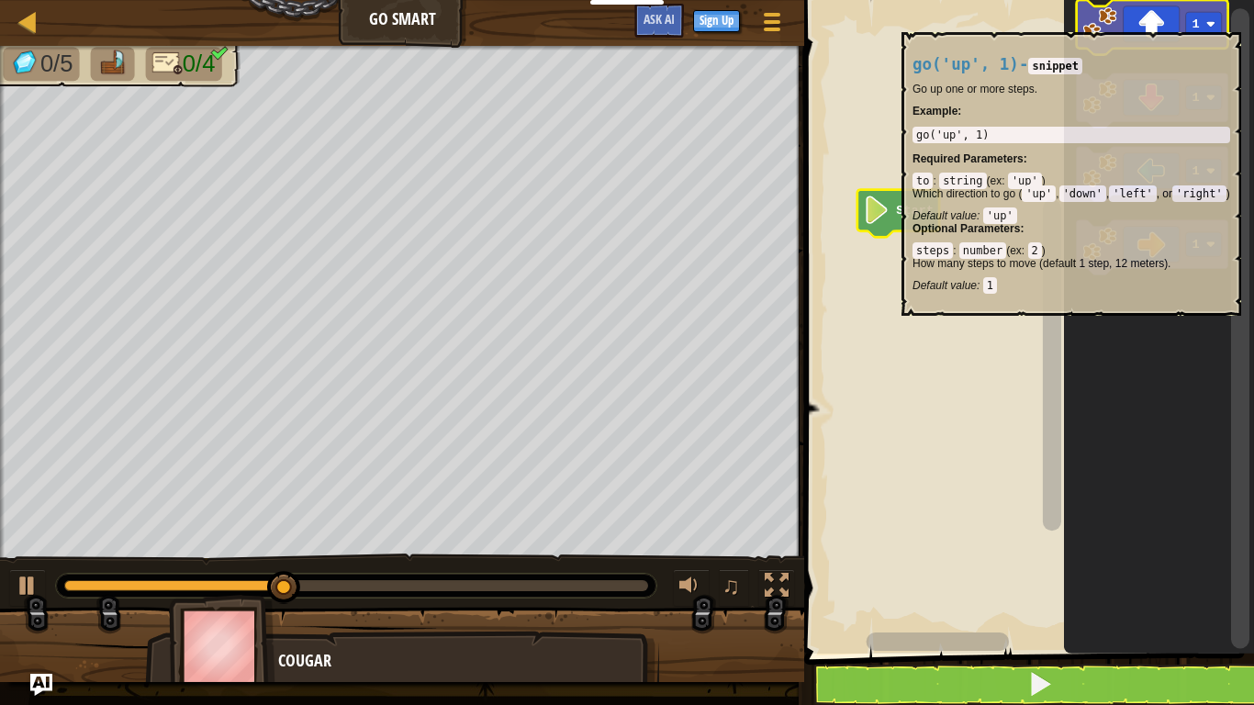
click at [1135, 23] on icon "Blockly Workspace" at bounding box center [1153, 27] width 152 height 55
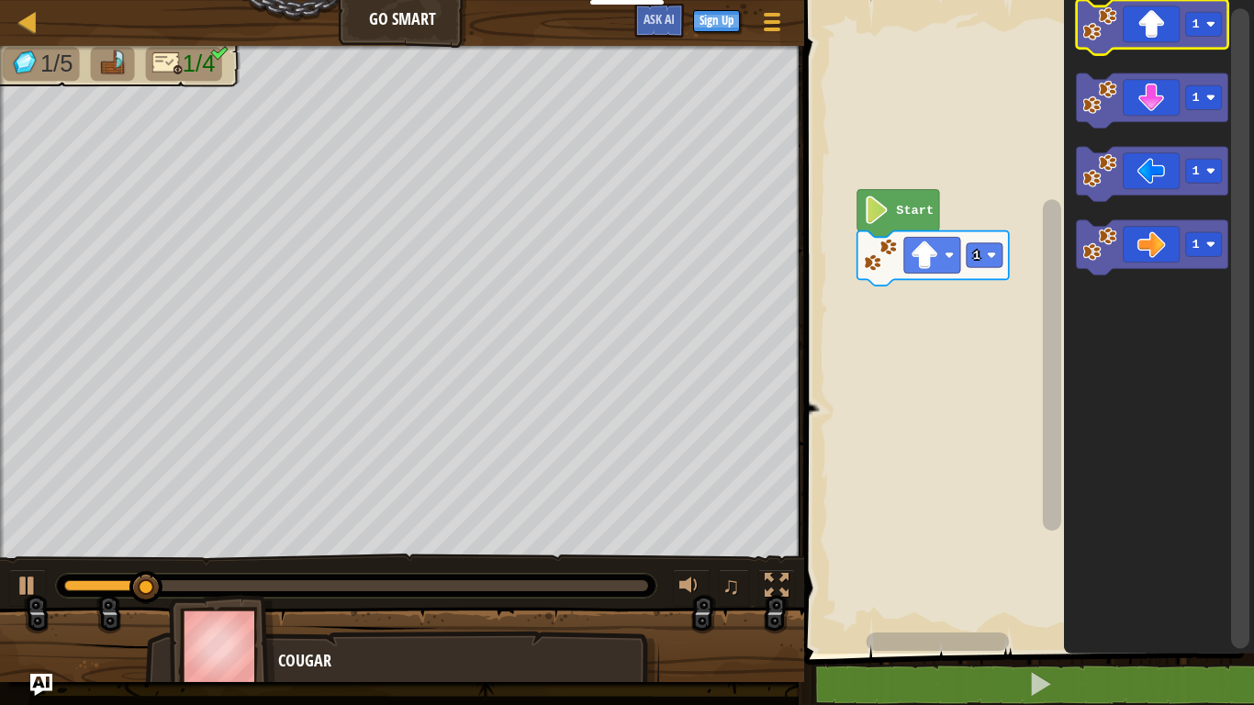
click at [1135, 23] on icon "Blockly Workspace" at bounding box center [1153, 27] width 152 height 55
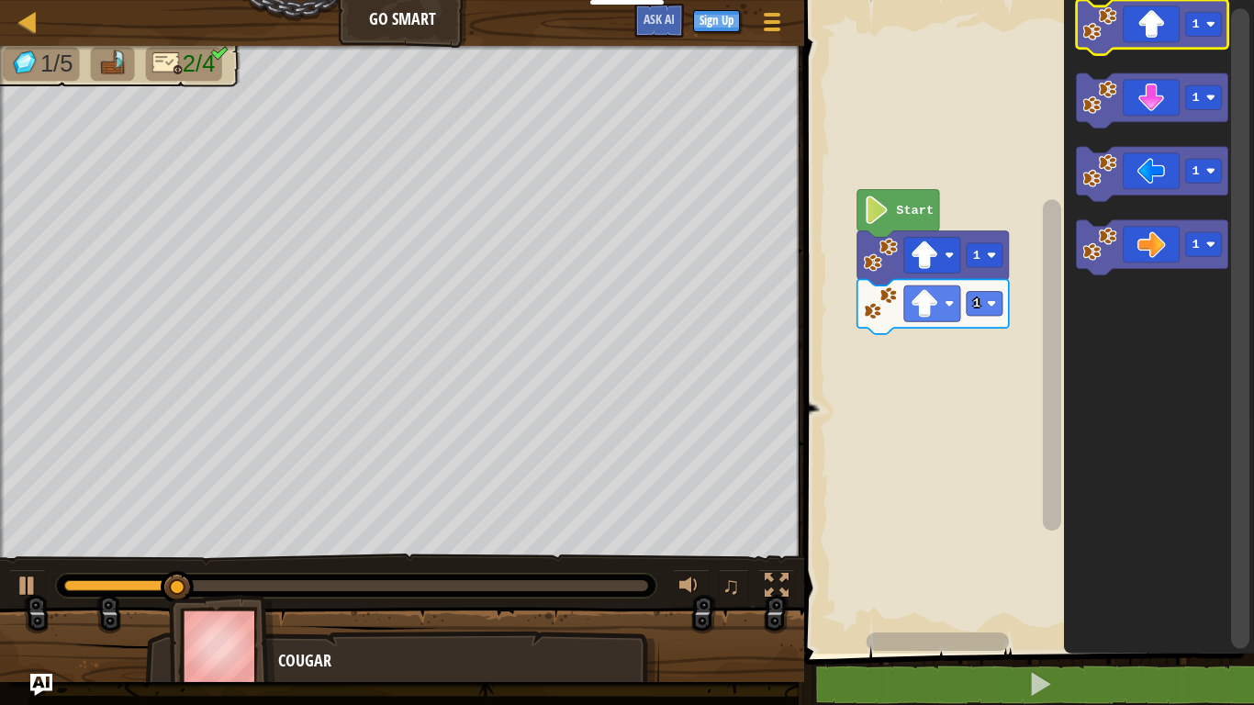
click at [1135, 23] on icon "Blockly Workspace" at bounding box center [1153, 27] width 152 height 55
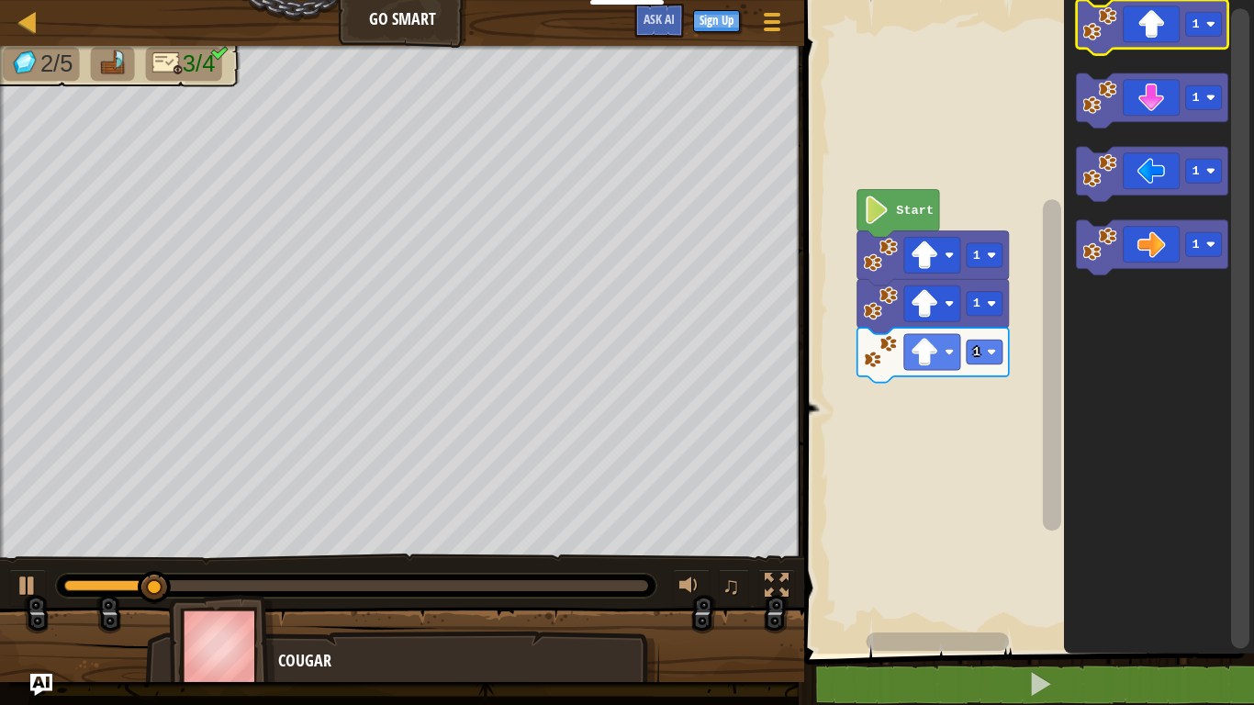
click at [1135, 23] on icon "Blockly Workspace" at bounding box center [1153, 27] width 152 height 55
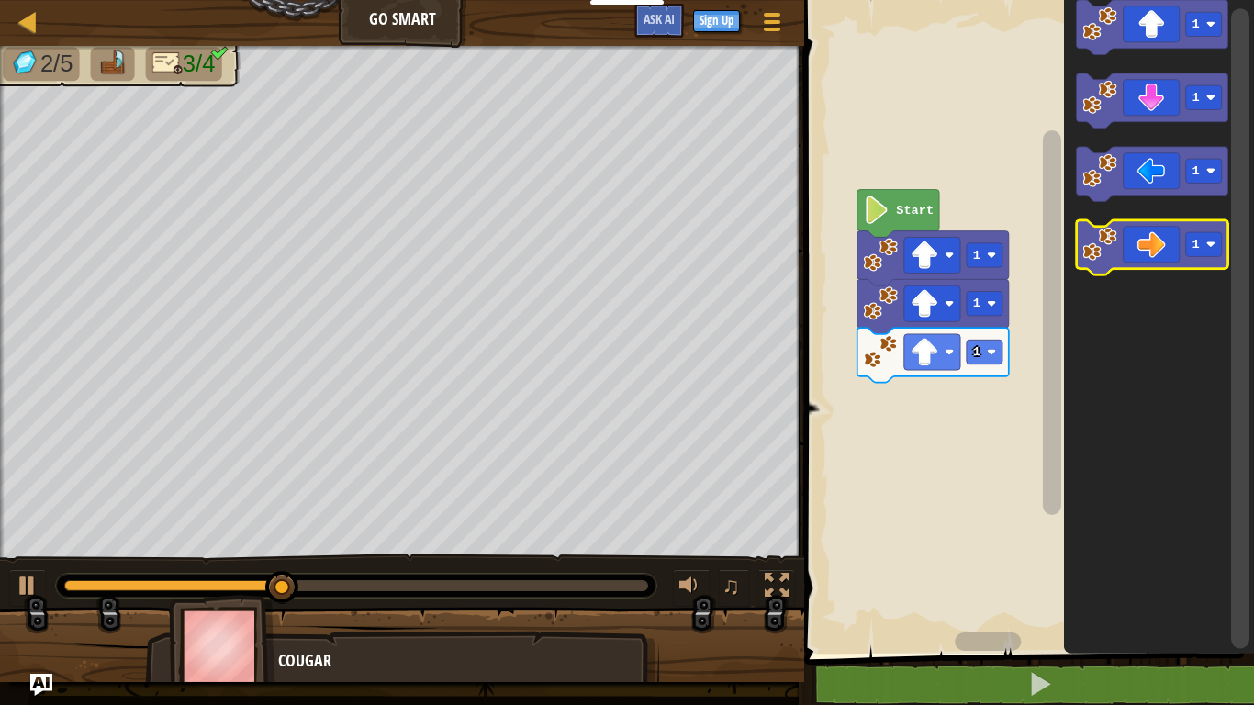
click at [1099, 239] on image "Blockly Workspace" at bounding box center [1100, 244] width 34 height 34
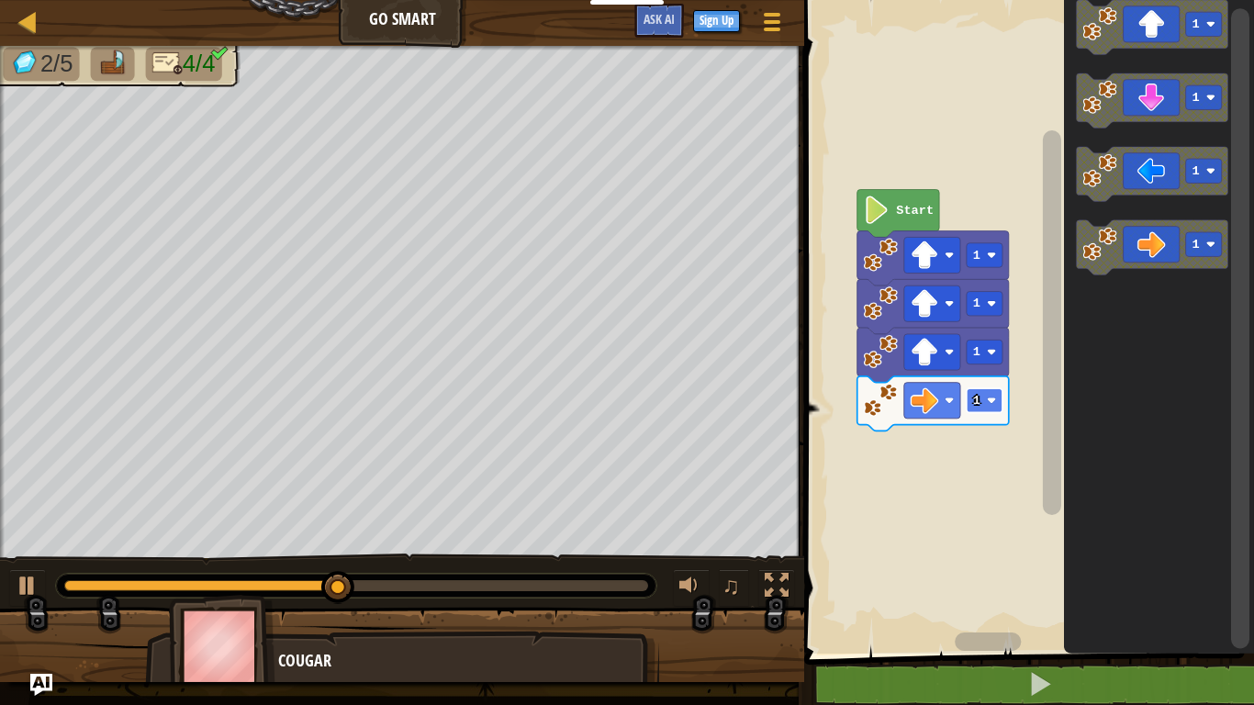
click at [996, 404] on rect "Blockly Workspace" at bounding box center [985, 400] width 36 height 24
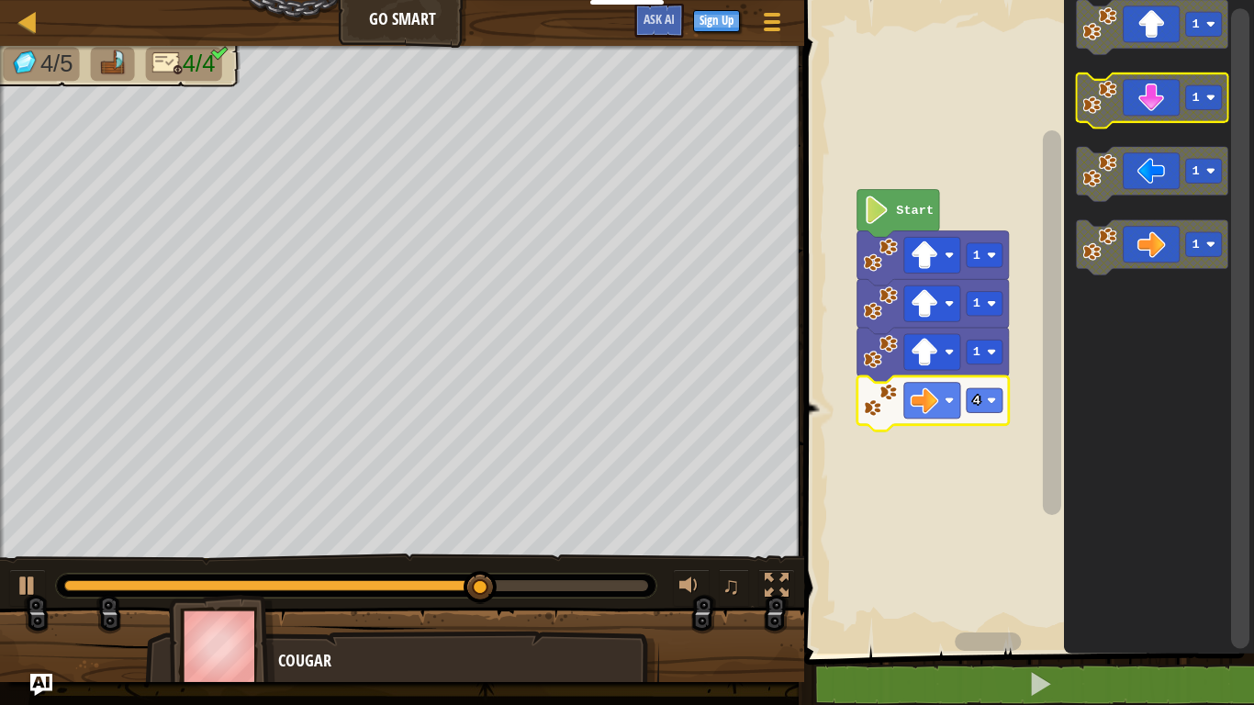
click at [1208, 77] on icon "Blockly Workspace" at bounding box center [1153, 100] width 152 height 55
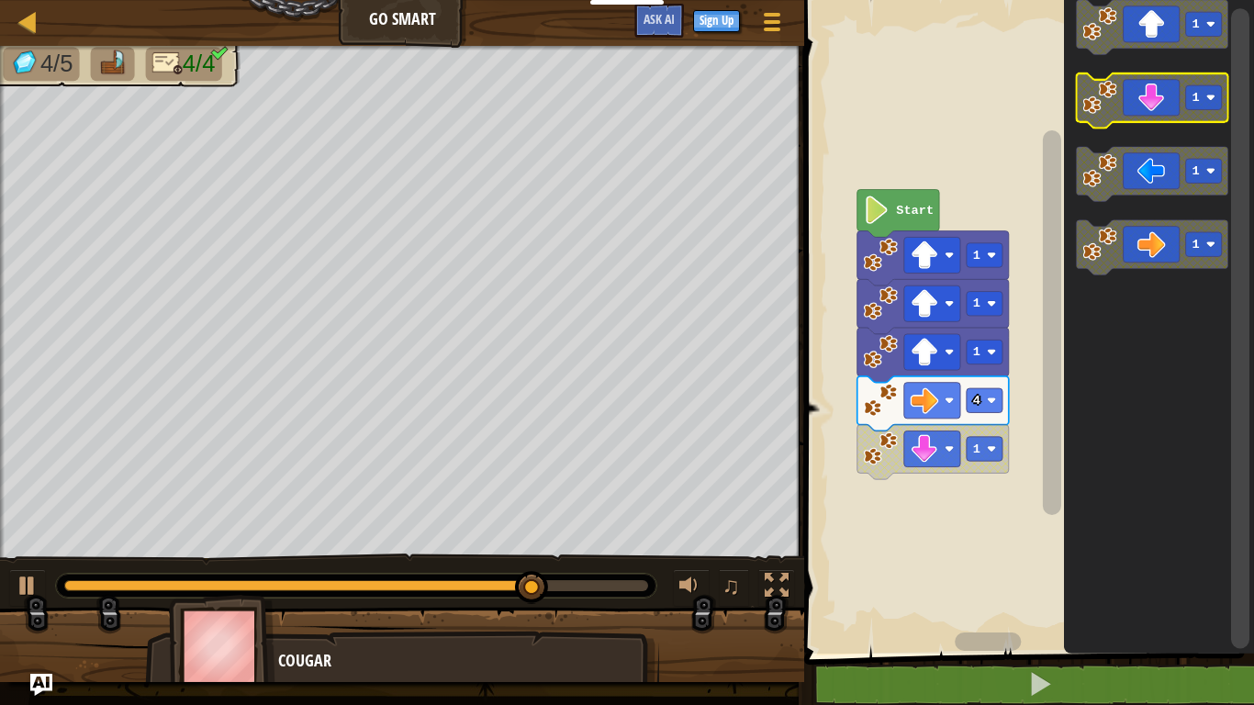
click at [1208, 77] on icon "Blockly Workspace" at bounding box center [1153, 100] width 152 height 55
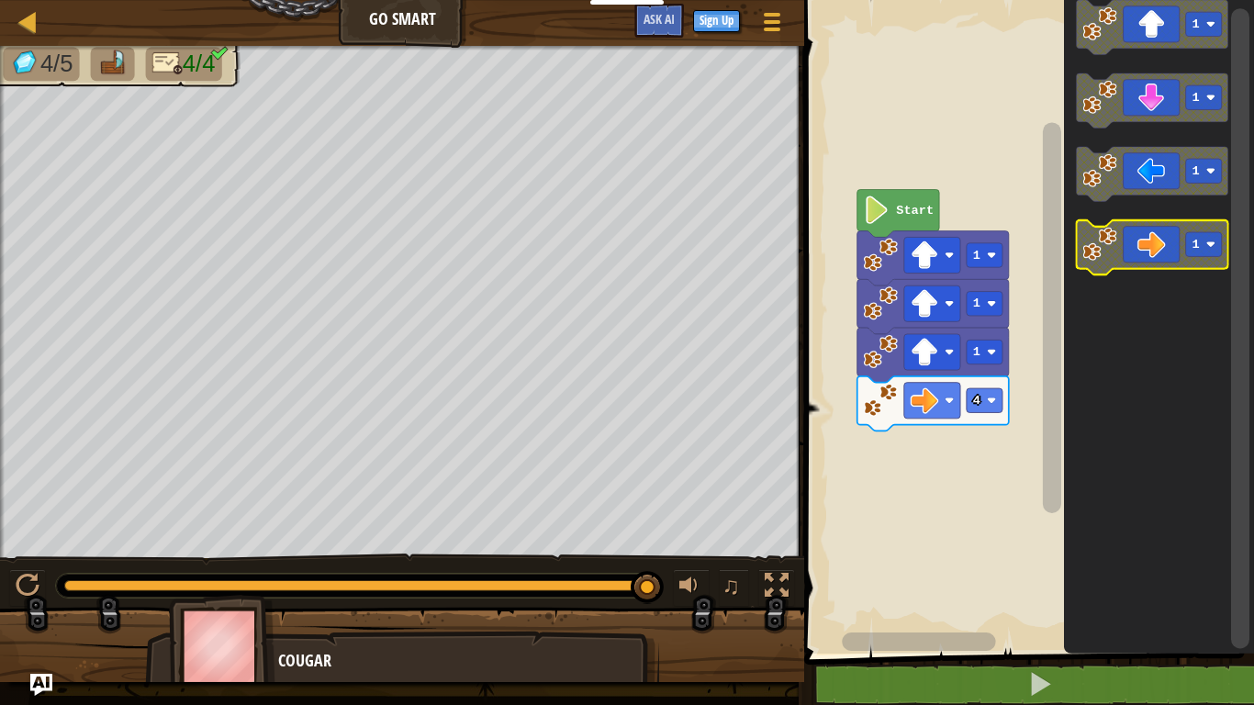
click at [1172, 242] on icon "Blockly Workspace" at bounding box center [1153, 247] width 152 height 55
click at [943, 352] on rect "Blockly Workspace" at bounding box center [933, 352] width 56 height 36
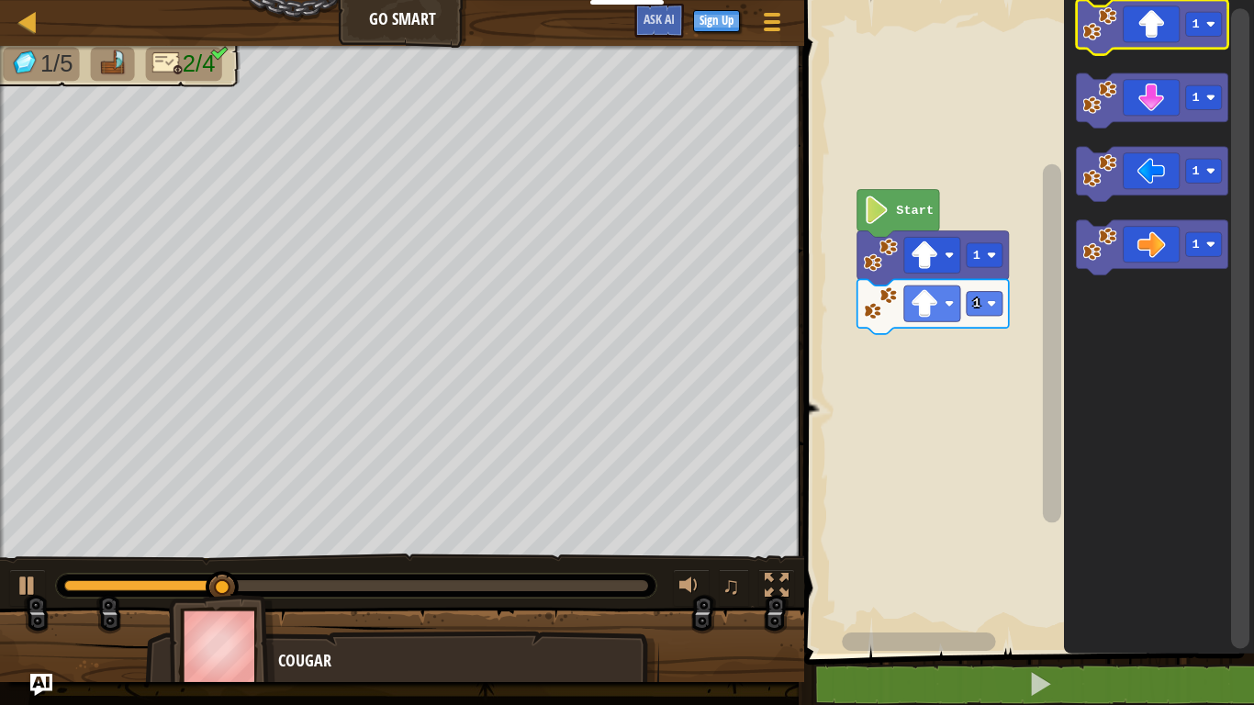
click at [1213, 1] on icon "Blockly Workspace" at bounding box center [1153, 27] width 152 height 55
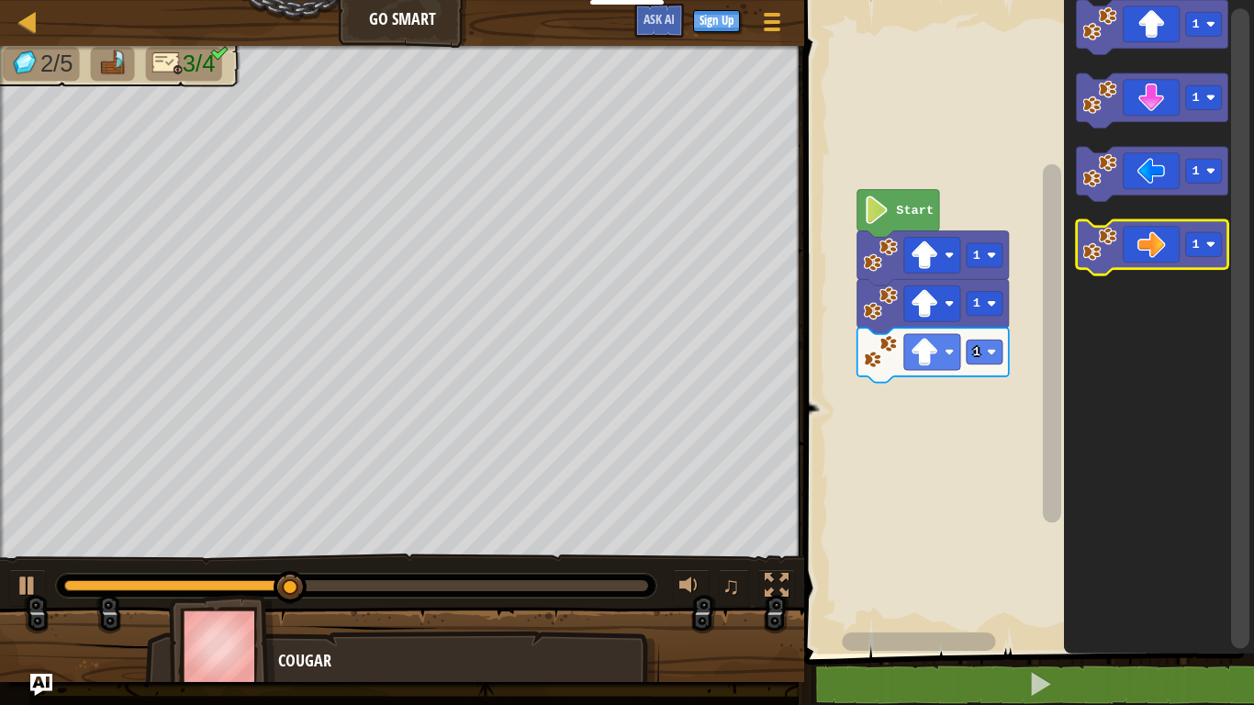
click at [1117, 230] on image "Blockly Workspace" at bounding box center [1100, 244] width 34 height 34
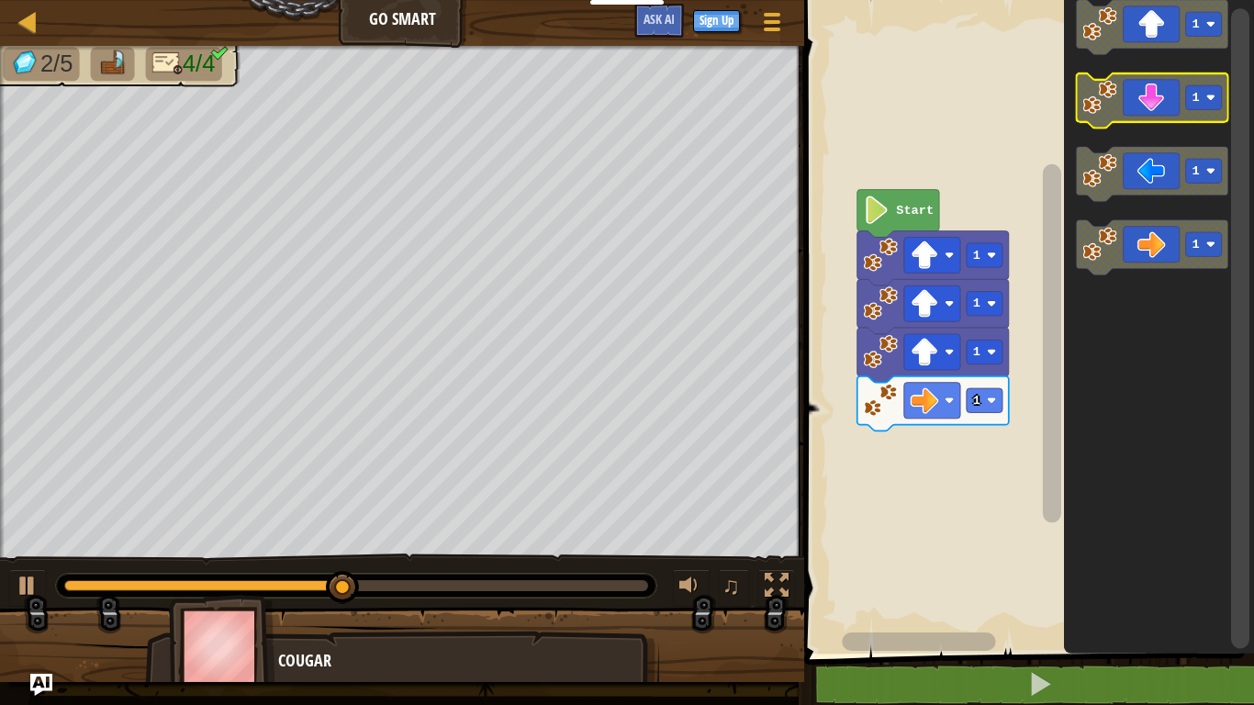
click at [1175, 96] on icon "Blockly Workspace" at bounding box center [1153, 100] width 152 height 55
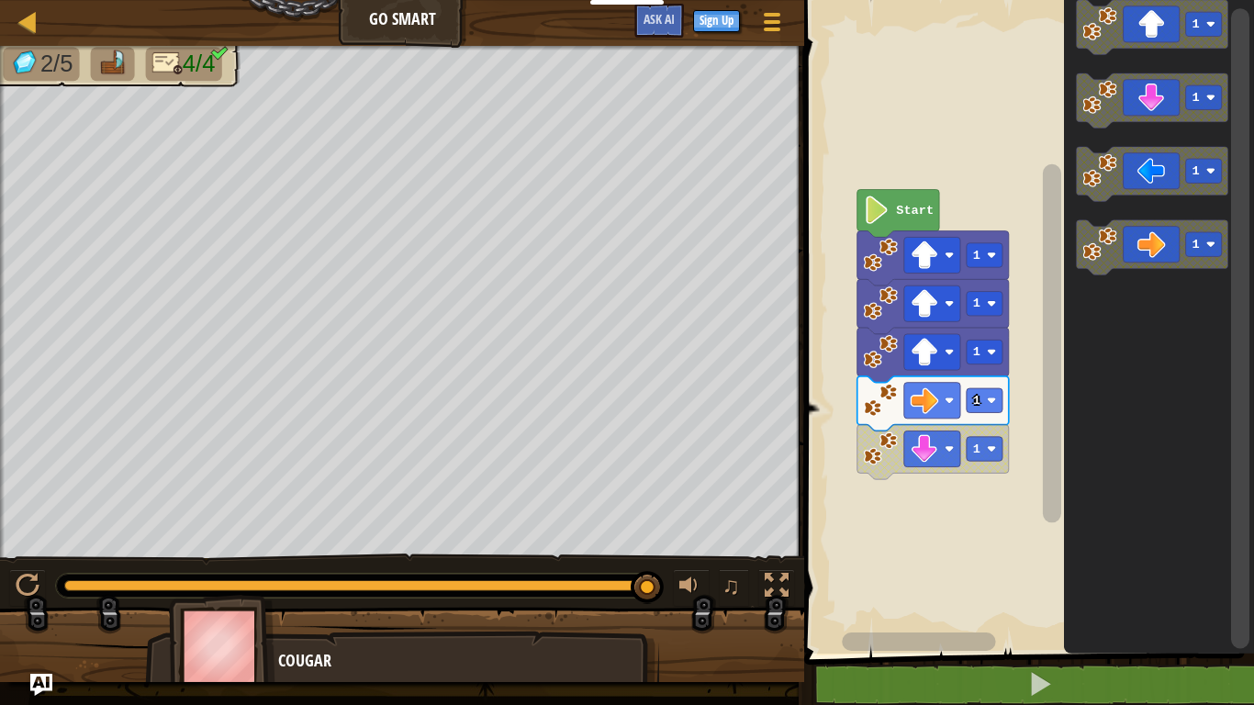
click at [29, 549] on div "♫" at bounding box center [402, 581] width 804 height 55
click at [55, 549] on div "♫" at bounding box center [402, 581] width 804 height 55
click at [28, 549] on div at bounding box center [28, 586] width 24 height 24
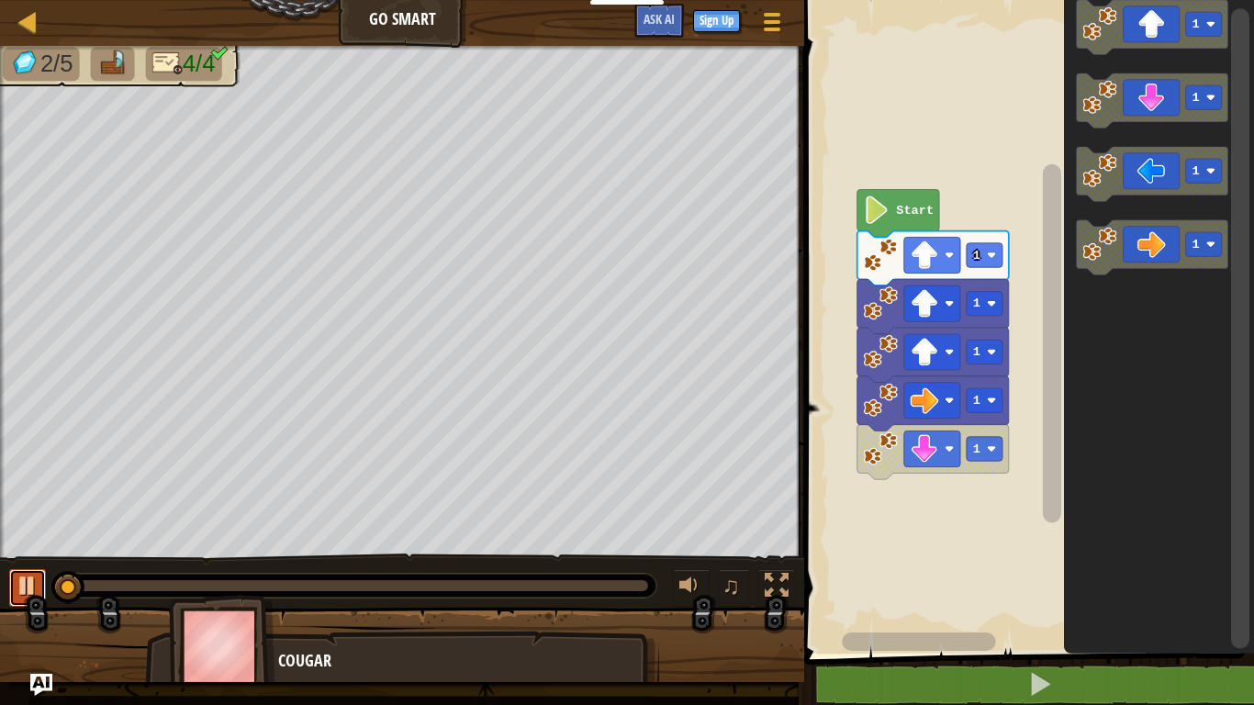
click at [28, 549] on div at bounding box center [28, 586] width 24 height 24
click at [28, 549] on button at bounding box center [27, 588] width 37 height 38
click at [973, 257] on text "1" at bounding box center [976, 256] width 7 height 14
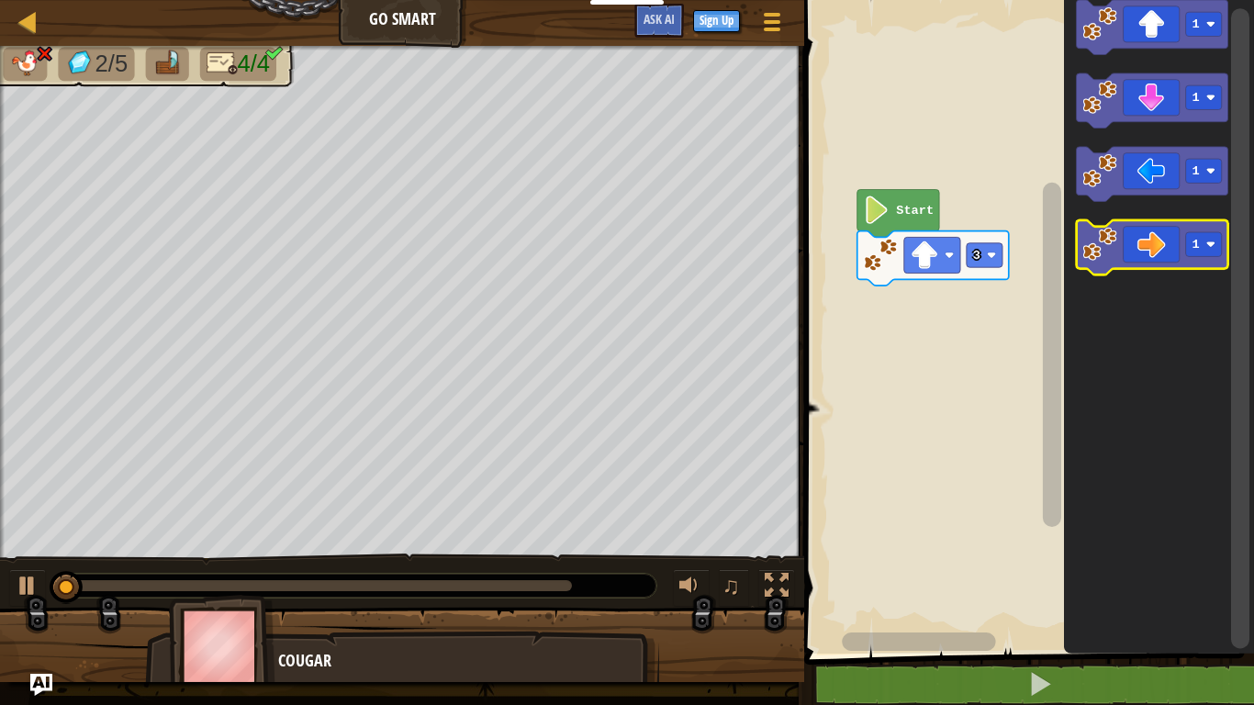
click at [1183, 238] on icon "Blockly Workspace" at bounding box center [1153, 247] width 152 height 55
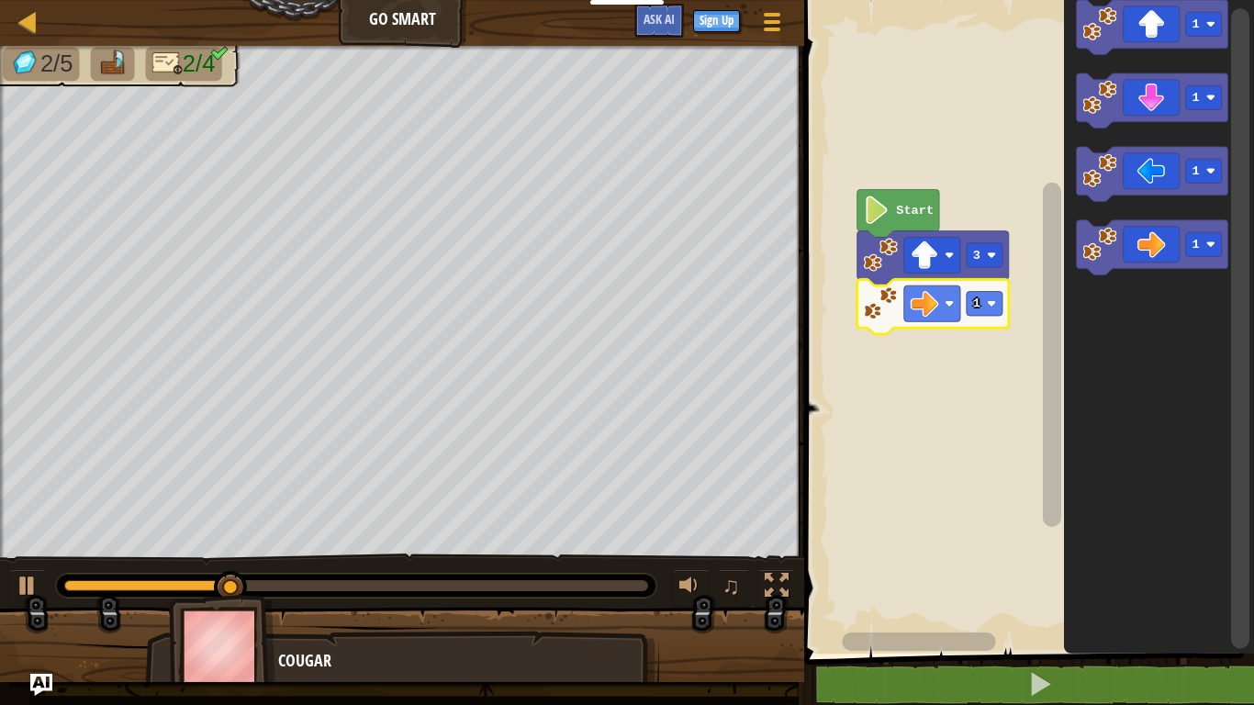
click at [995, 318] on icon "Blockly Workspace" at bounding box center [934, 306] width 152 height 55
click at [981, 313] on rect "Blockly Workspace" at bounding box center [985, 304] width 36 height 24
click at [1138, 110] on icon "Blockly Workspace" at bounding box center [1153, 100] width 152 height 55
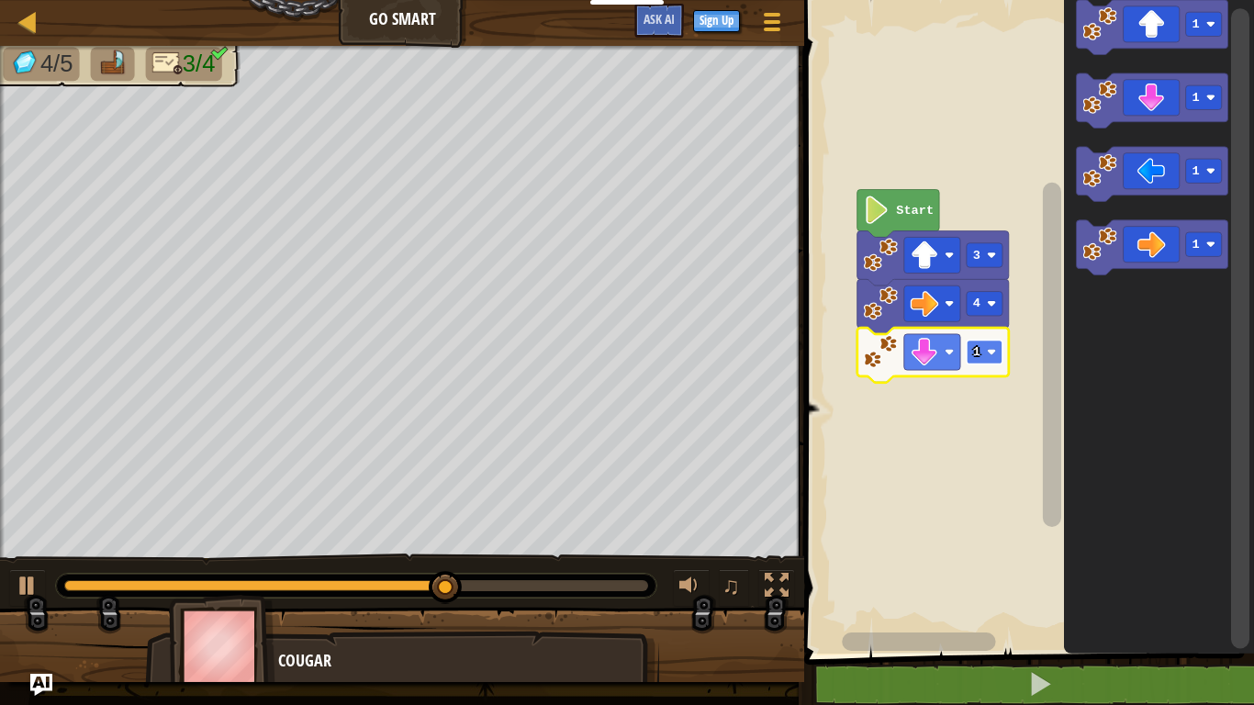
click at [995, 353] on image "Blockly Workspace" at bounding box center [991, 351] width 9 height 9
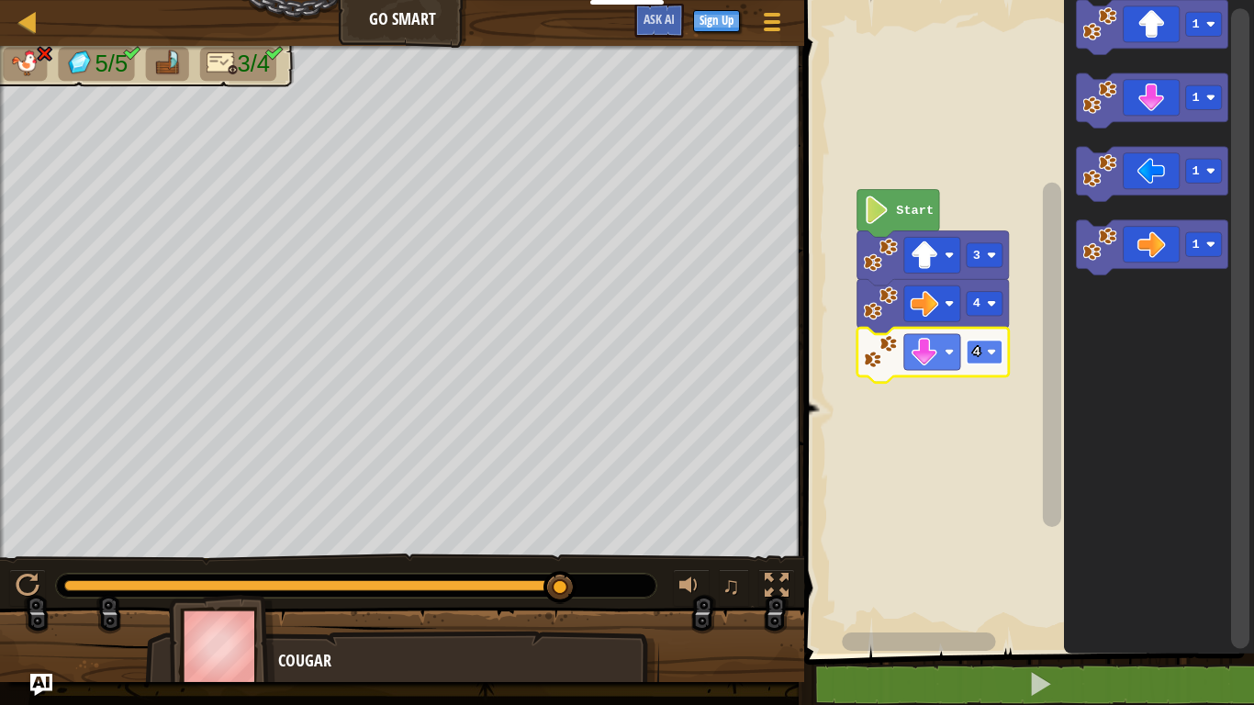
click at [972, 342] on rect "Blockly Workspace" at bounding box center [985, 352] width 36 height 24
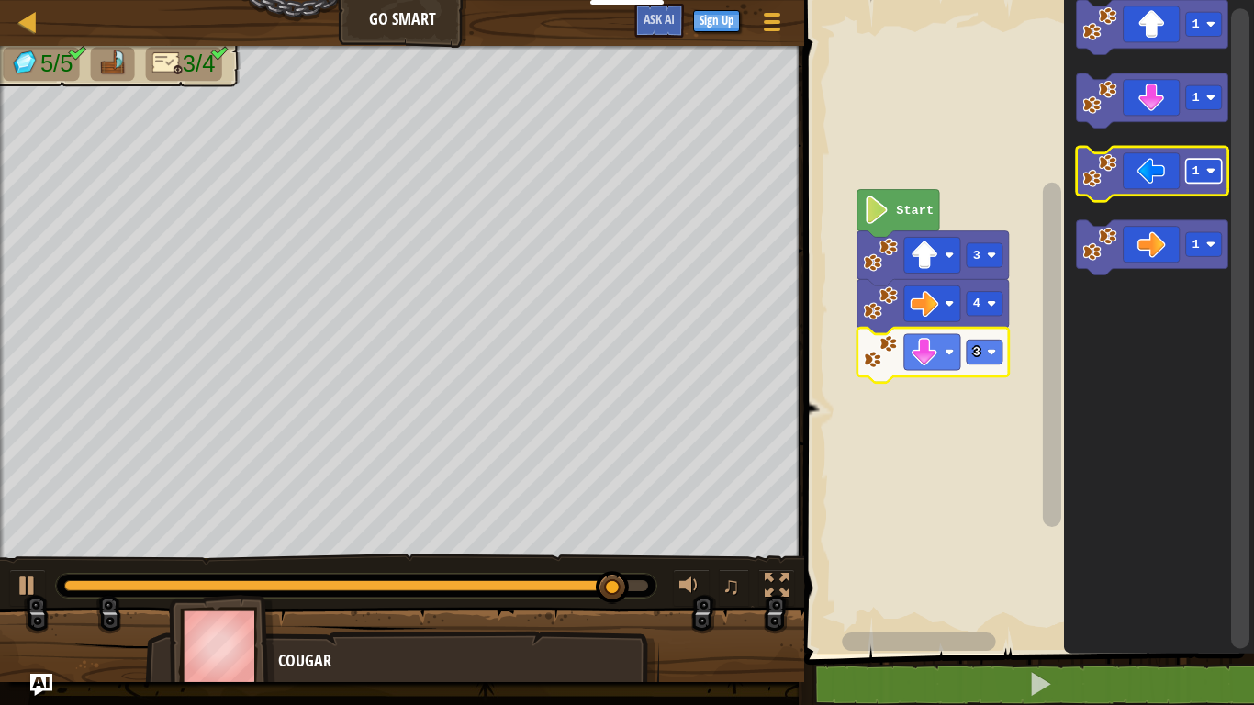
click at [1168, 176] on icon "Blockly Workspace" at bounding box center [1153, 174] width 152 height 55
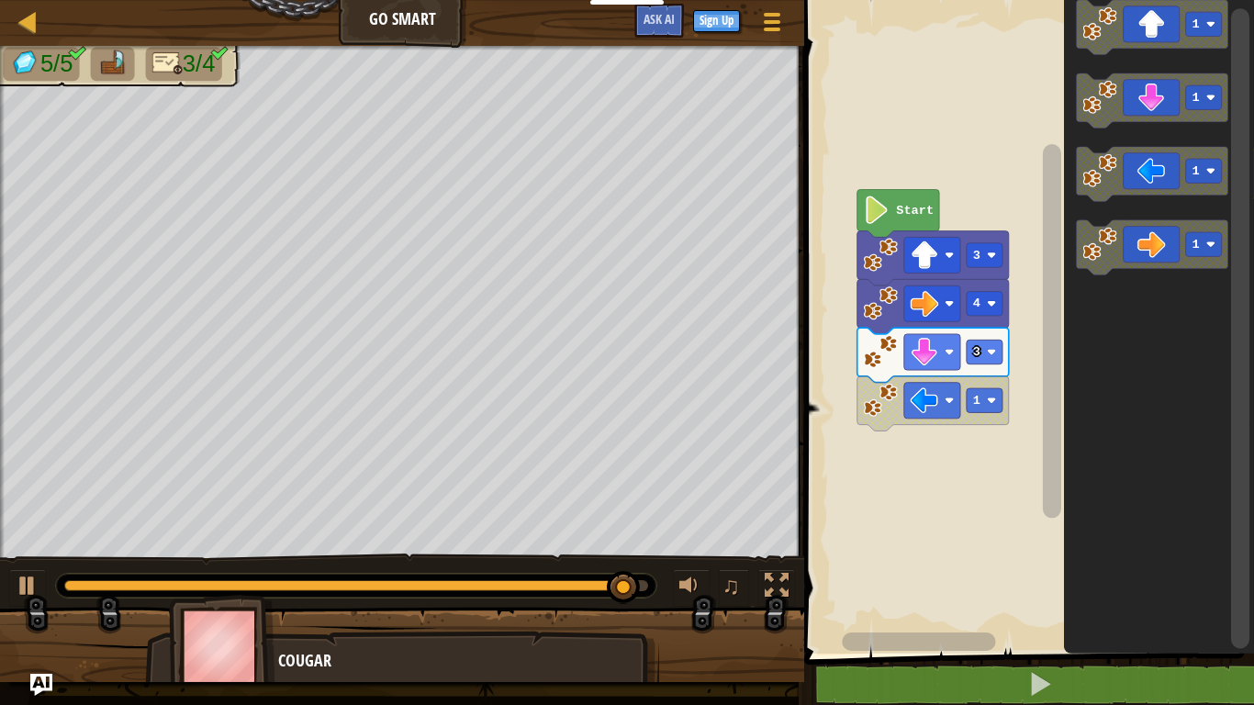
click at [1188, 174] on rect "Blockly Workspace" at bounding box center [1204, 171] width 36 height 24
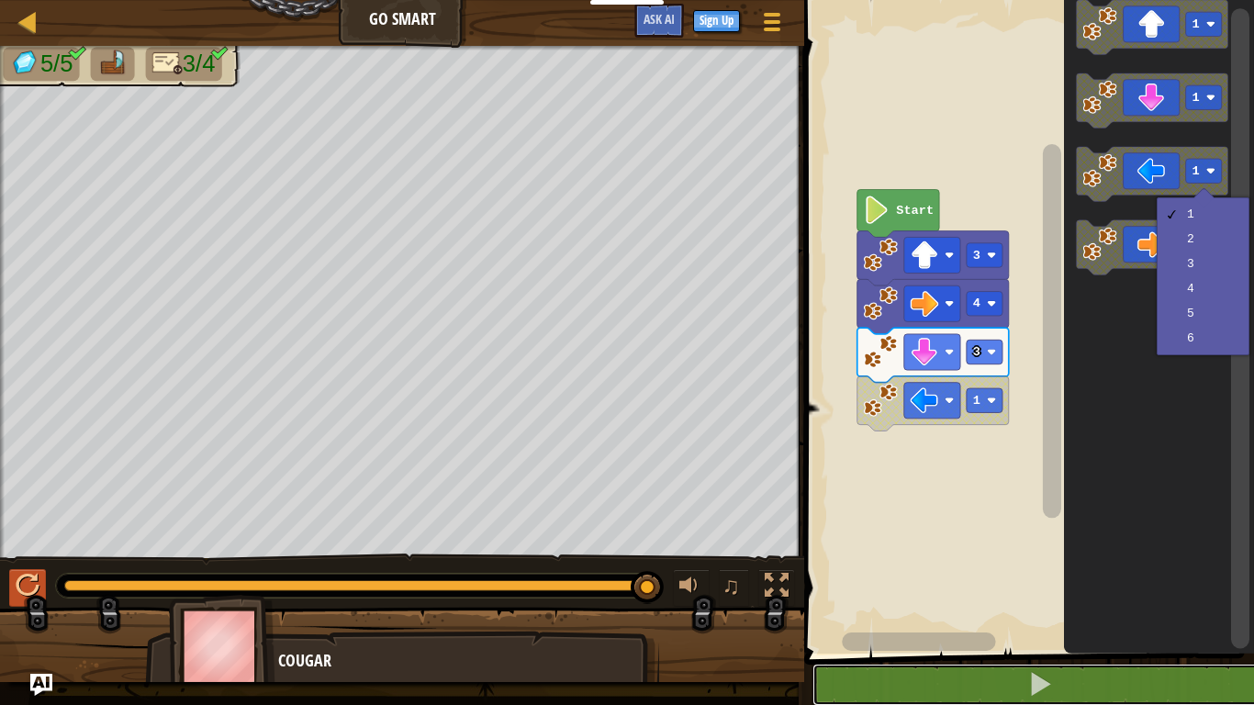
click at [1132, 549] on button at bounding box center [1040, 685] width 455 height 42
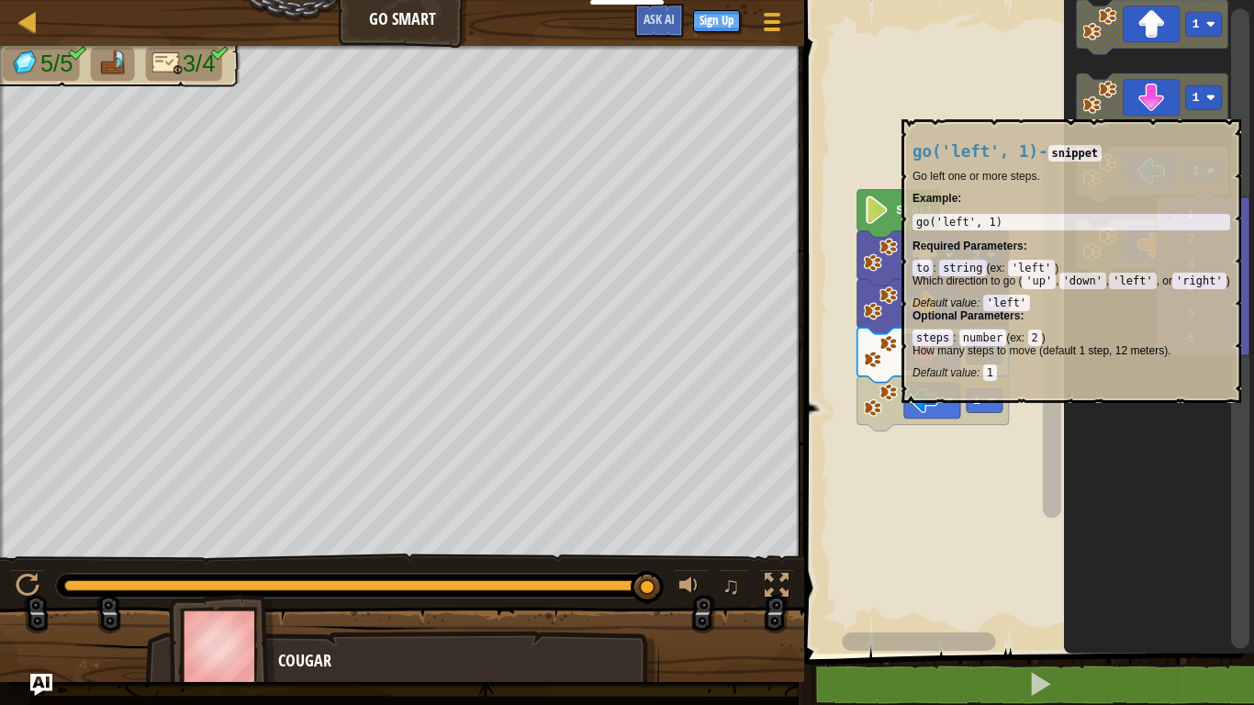
click at [986, 415] on icon "Blockly Workspace" at bounding box center [934, 404] width 152 height 55
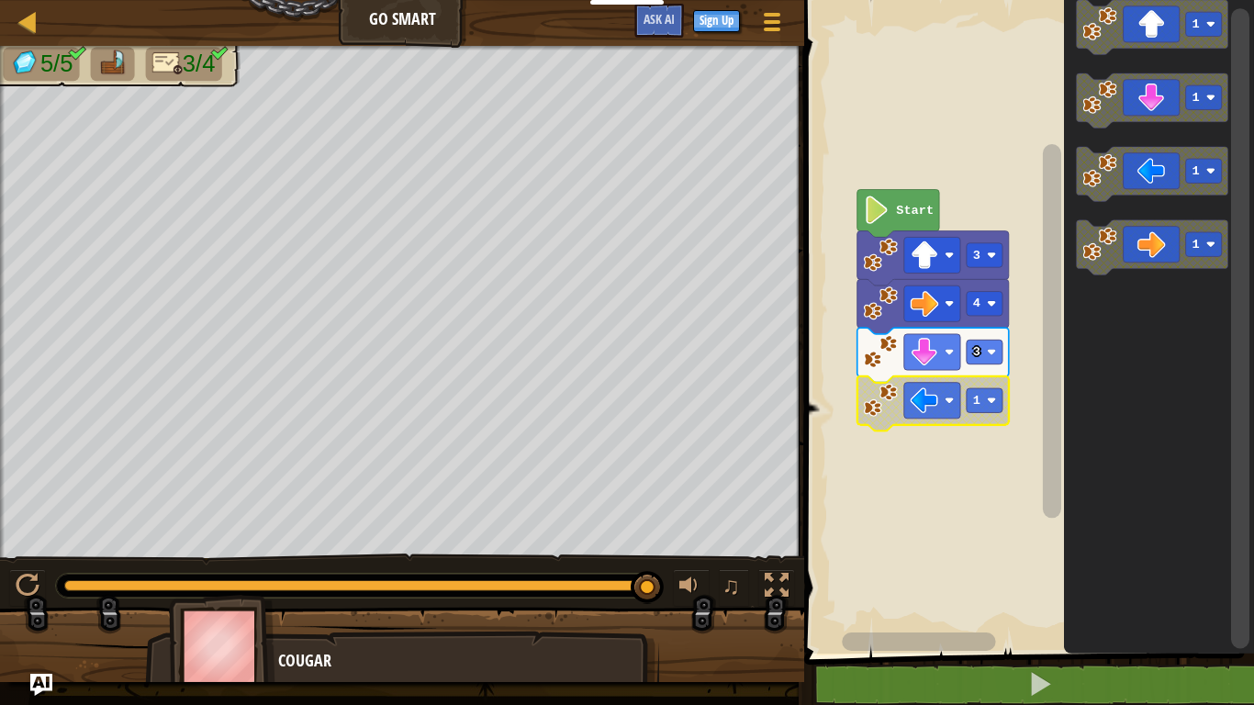
click at [973, 414] on icon "Blockly Workspace" at bounding box center [934, 404] width 152 height 55
click at [985, 399] on rect "Blockly Workspace" at bounding box center [985, 400] width 36 height 24
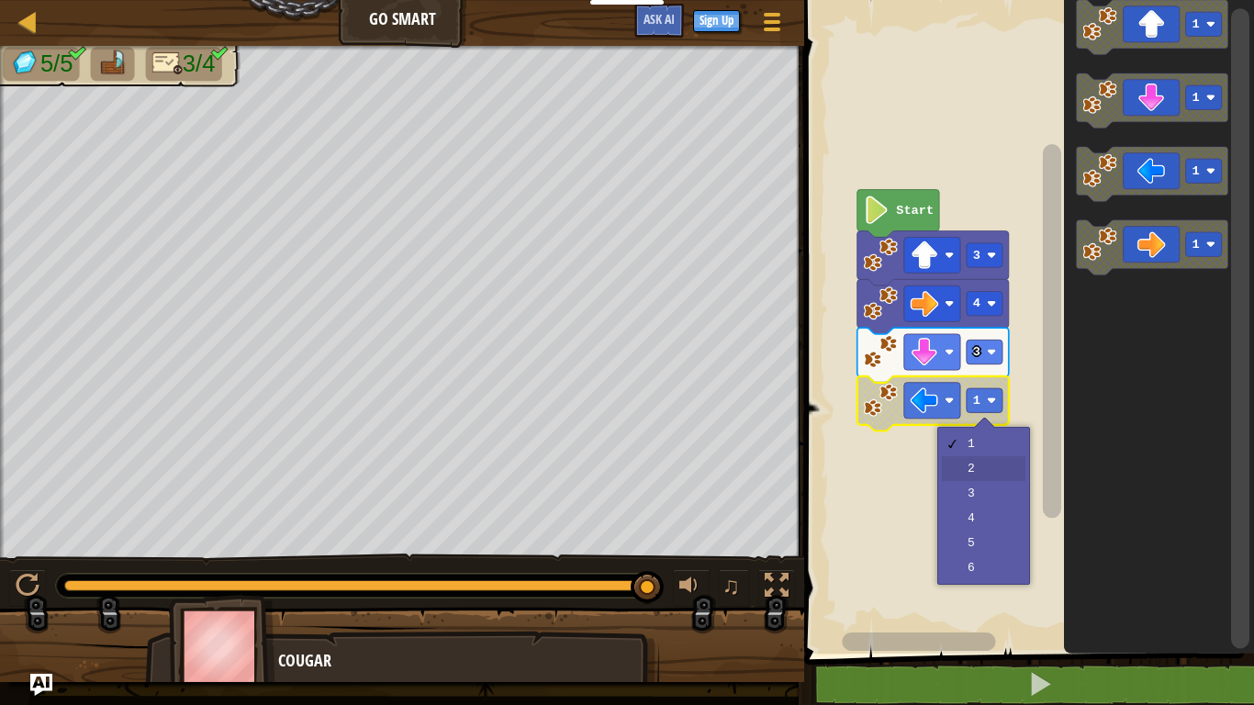
click at [975, 470] on rect "Blockly Workspace" at bounding box center [1026, 322] width 455 height 663
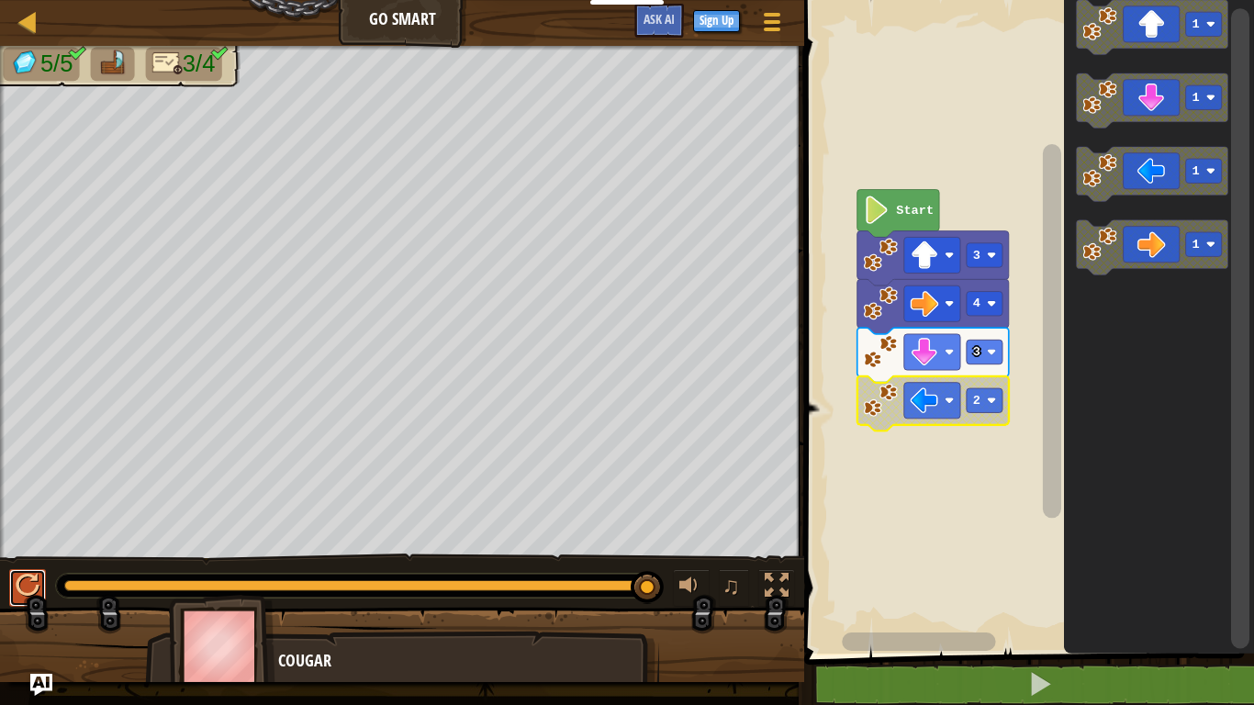
click at [35, 549] on div at bounding box center [28, 586] width 24 height 24
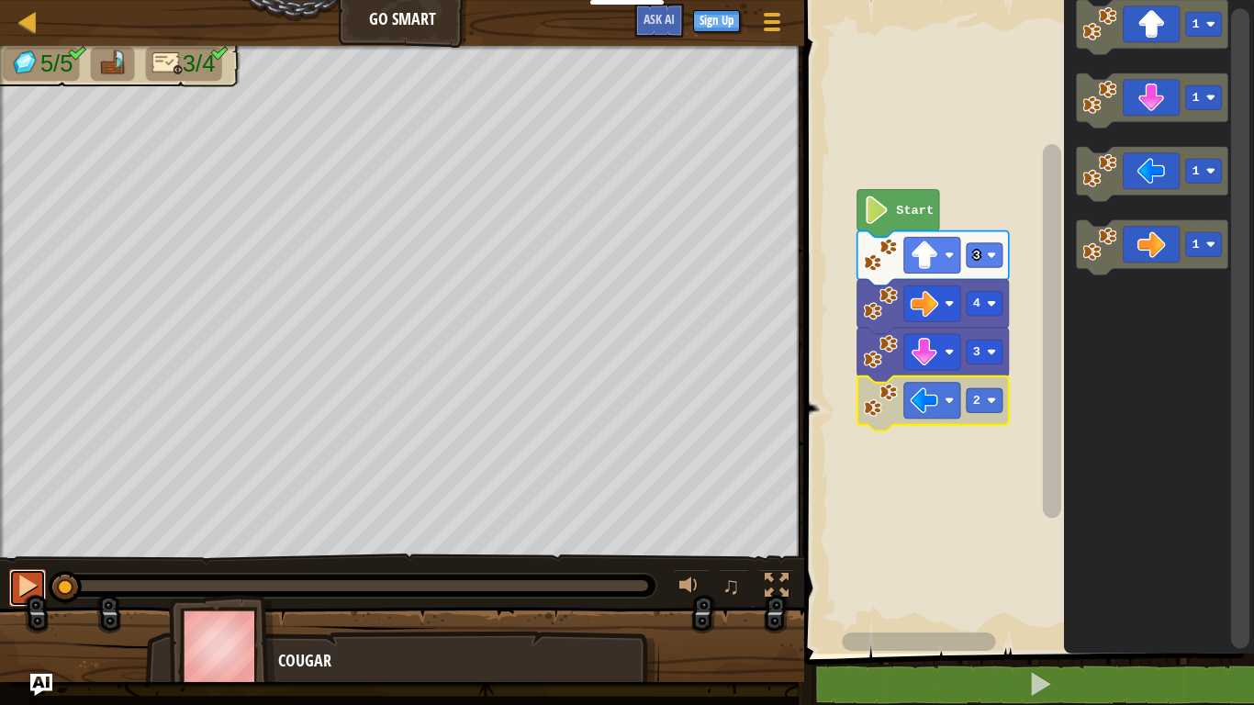
click at [35, 549] on button at bounding box center [27, 588] width 37 height 38
click at [35, 549] on div at bounding box center [28, 586] width 24 height 24
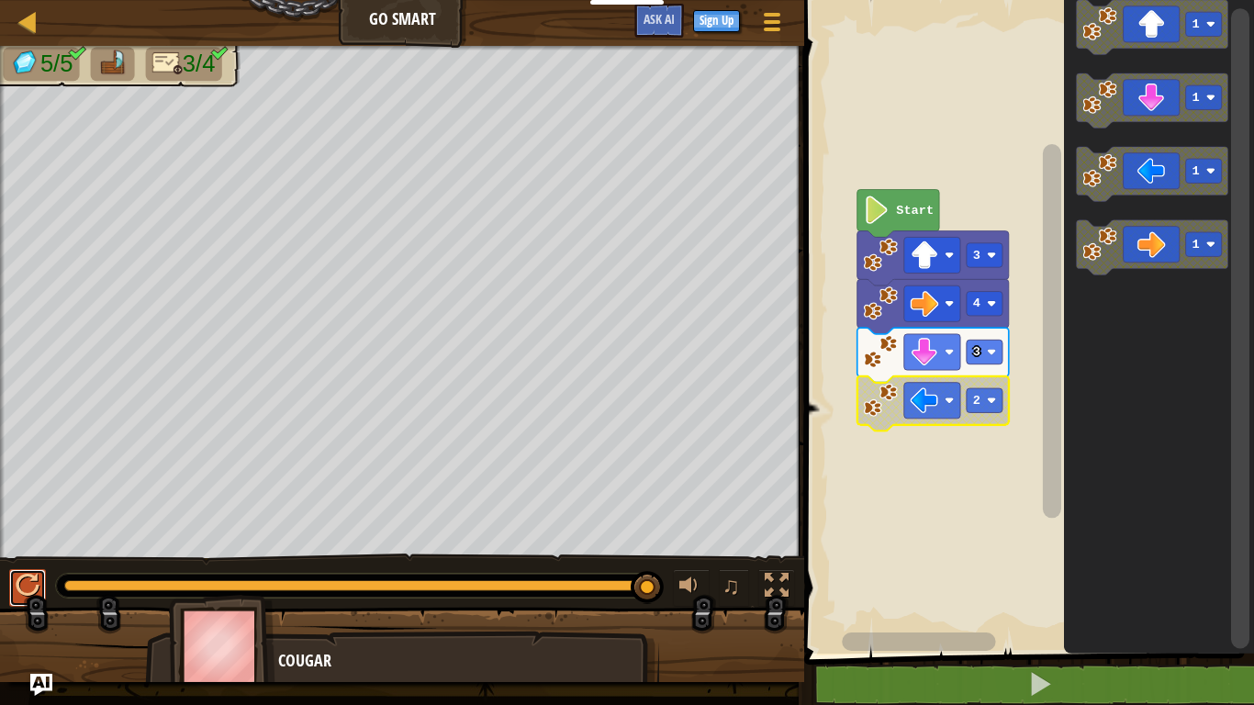
click at [26, 549] on div at bounding box center [28, 586] width 24 height 24
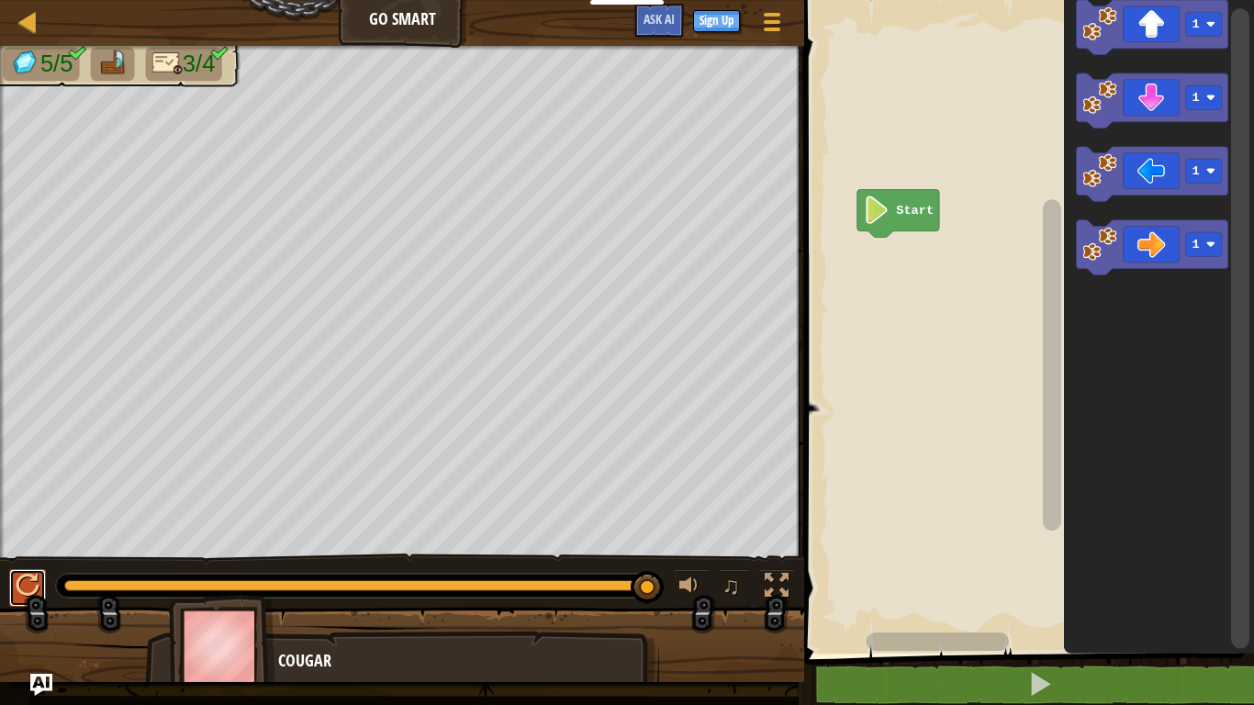
click at [12, 549] on button at bounding box center [27, 588] width 37 height 38
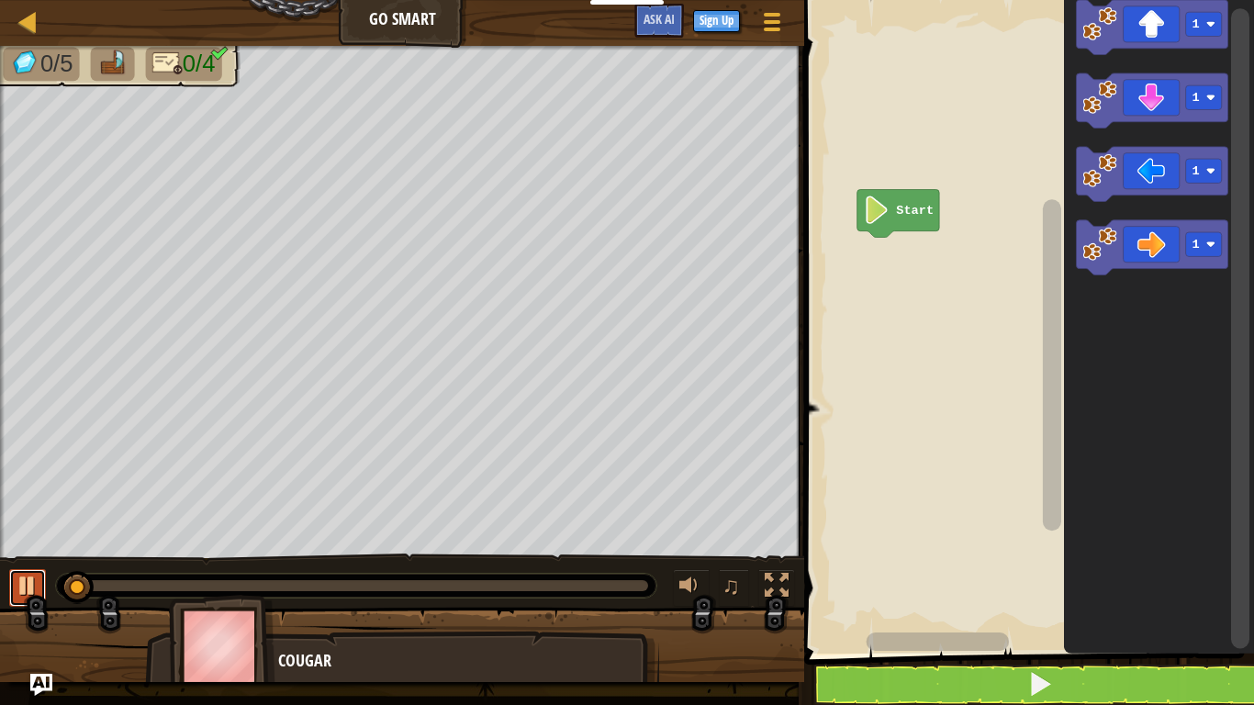
click at [26, 549] on div at bounding box center [28, 586] width 24 height 24
click at [28, 549] on div at bounding box center [28, 586] width 24 height 24
click at [33, 549] on div at bounding box center [28, 586] width 24 height 24
click at [1178, 41] on icon "Blockly Workspace" at bounding box center [1153, 27] width 152 height 55
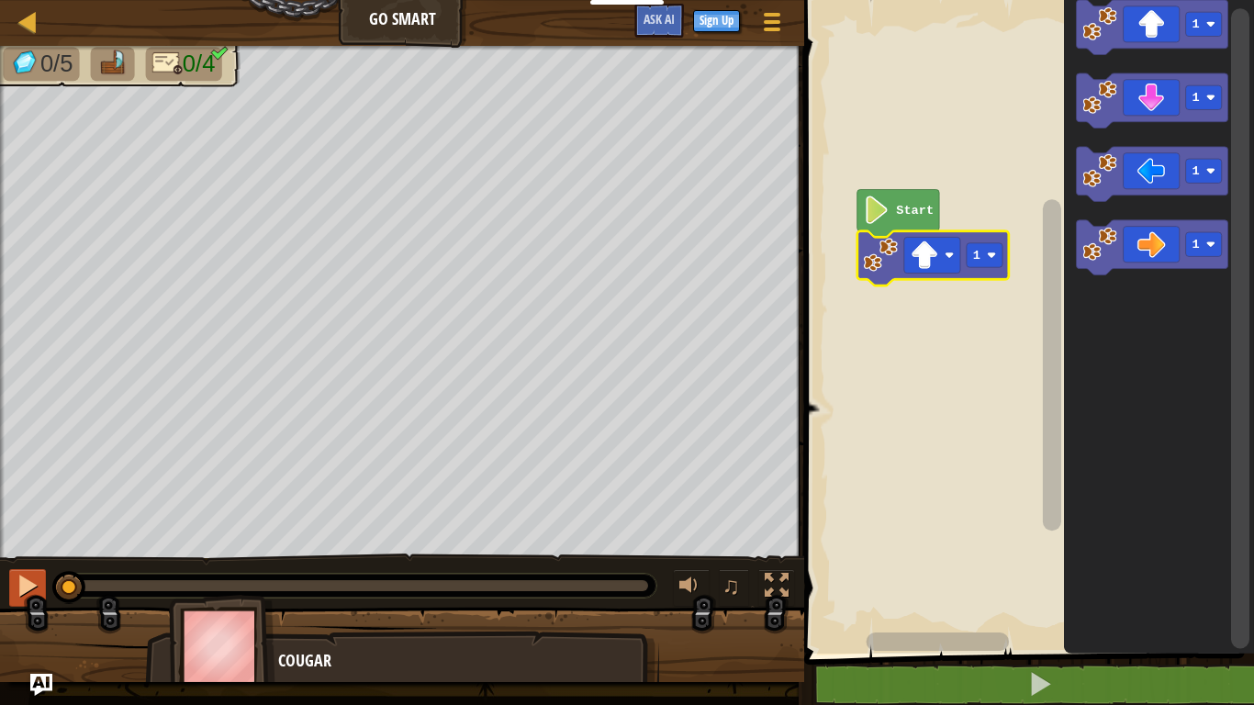
click at [976, 255] on text "1" at bounding box center [976, 256] width 7 height 14
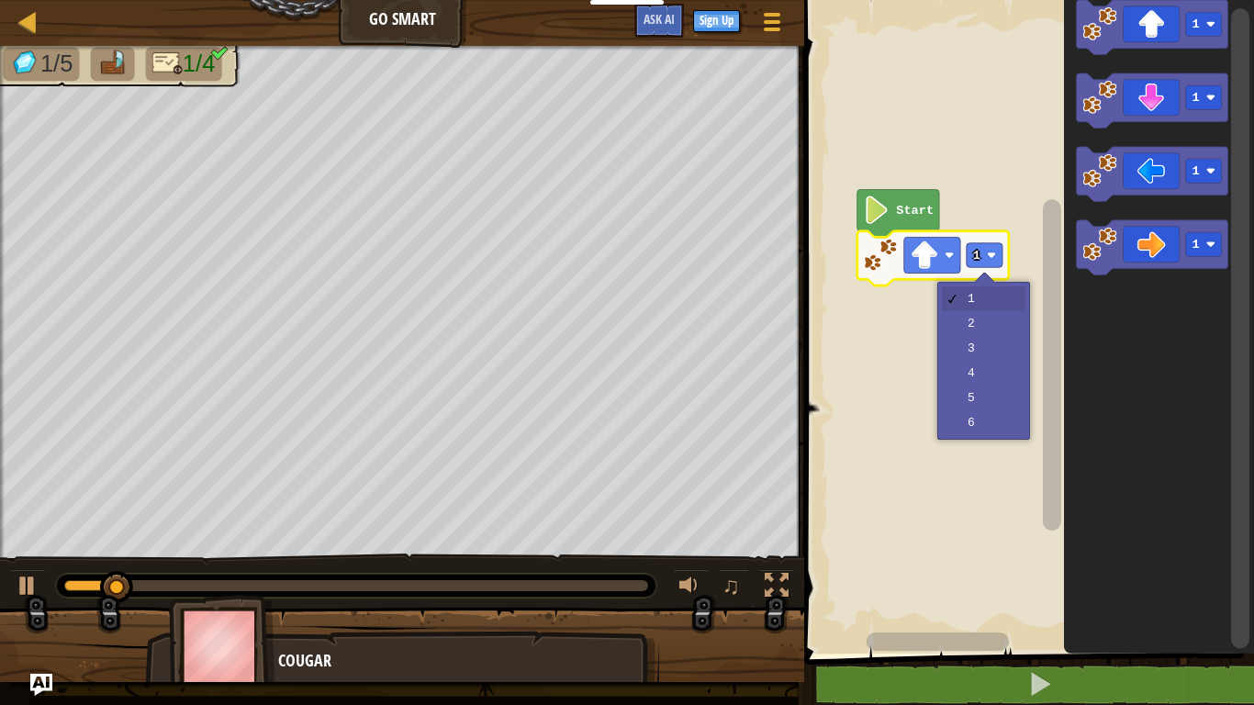
click at [972, 376] on rect "Blockly Workspace" at bounding box center [1026, 322] width 455 height 663
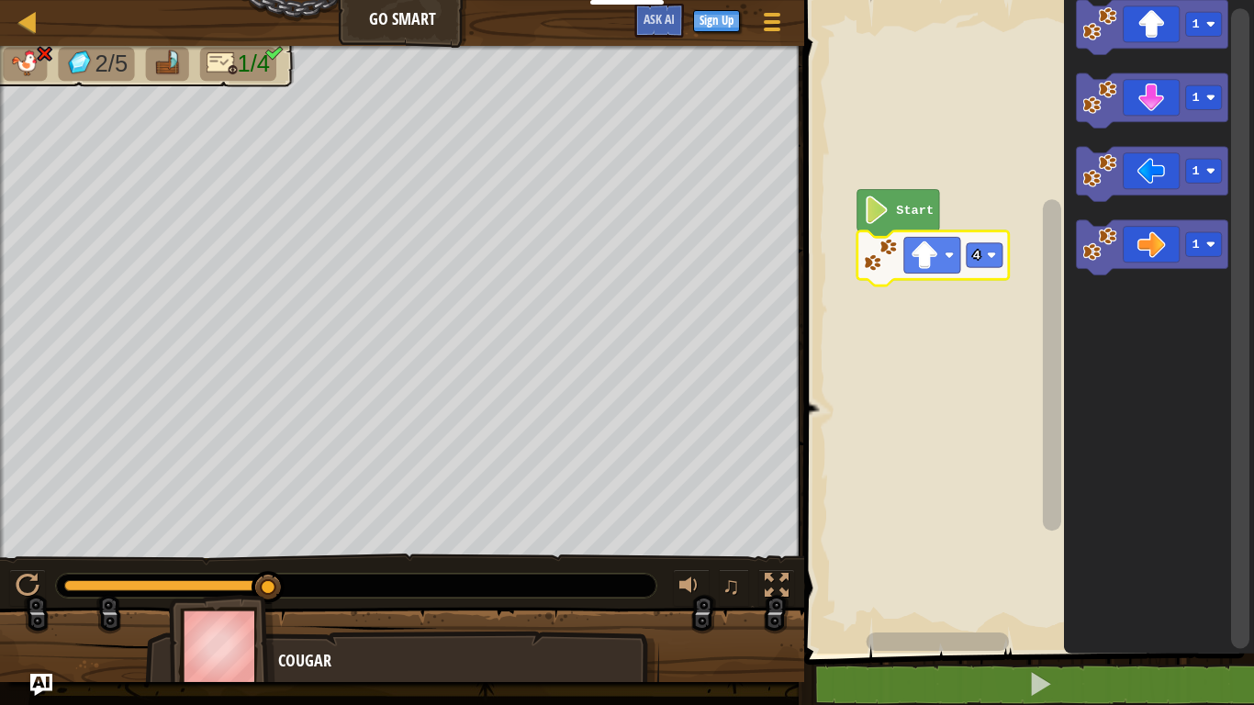
click at [993, 251] on image "Blockly Workspace" at bounding box center [991, 255] width 9 height 9
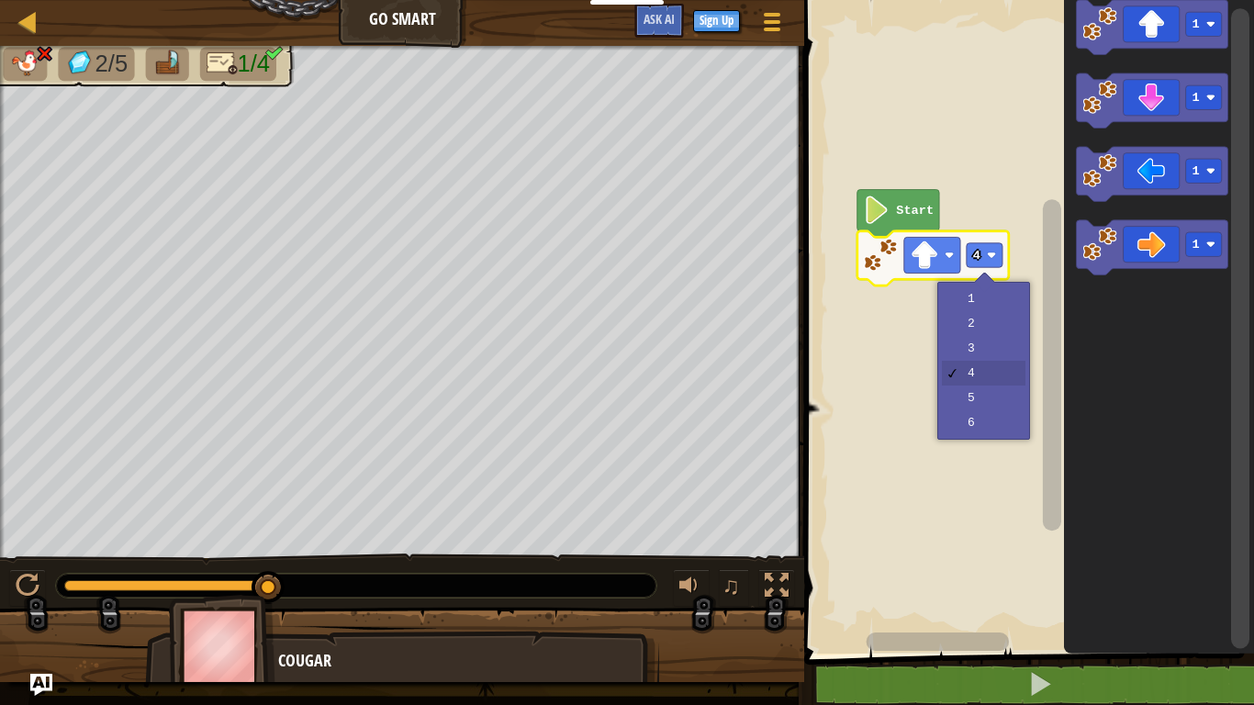
click at [980, 349] on rect "Blockly Workspace" at bounding box center [1026, 322] width 455 height 663
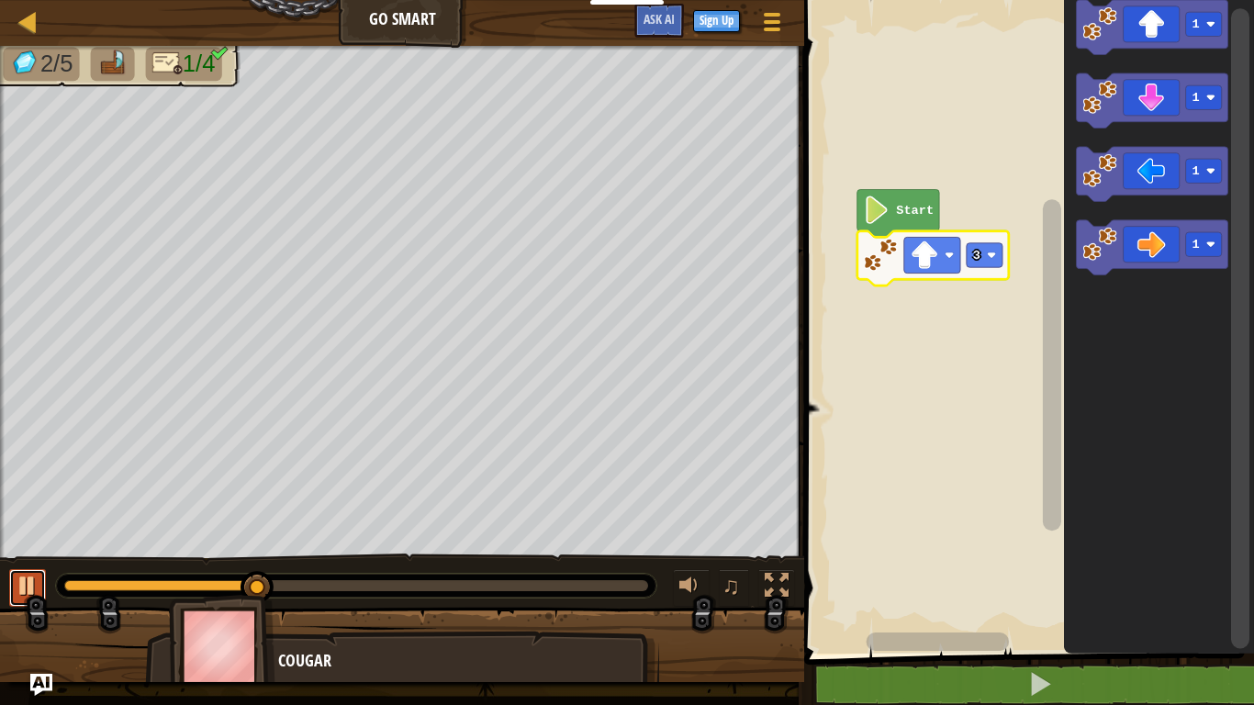
click at [24, 549] on div at bounding box center [28, 586] width 24 height 24
click at [274, 549] on div at bounding box center [267, 587] width 33 height 33
drag, startPoint x: 265, startPoint y: 586, endPoint x: 40, endPoint y: 592, distance: 225.1
click at [40, 549] on div "♫" at bounding box center [402, 581] width 804 height 55
click at [17, 549] on div at bounding box center [28, 586] width 24 height 24
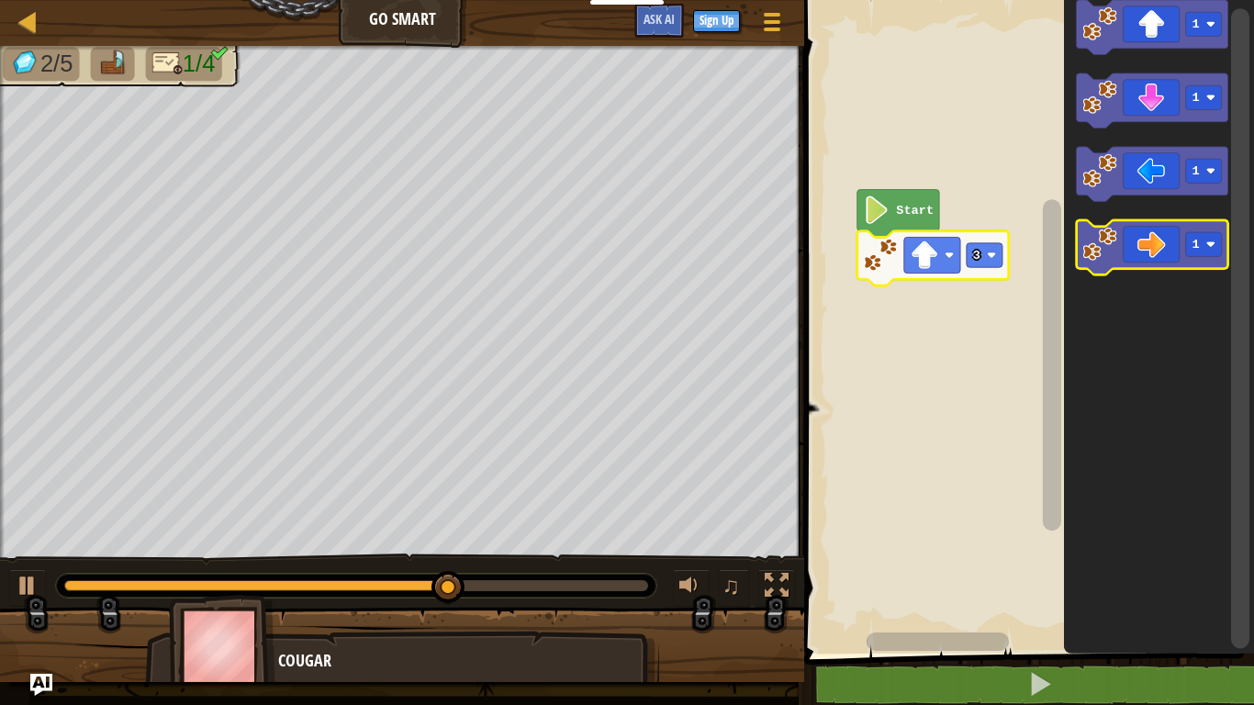
click at [1153, 235] on icon "Blockly Workspace" at bounding box center [1153, 247] width 152 height 55
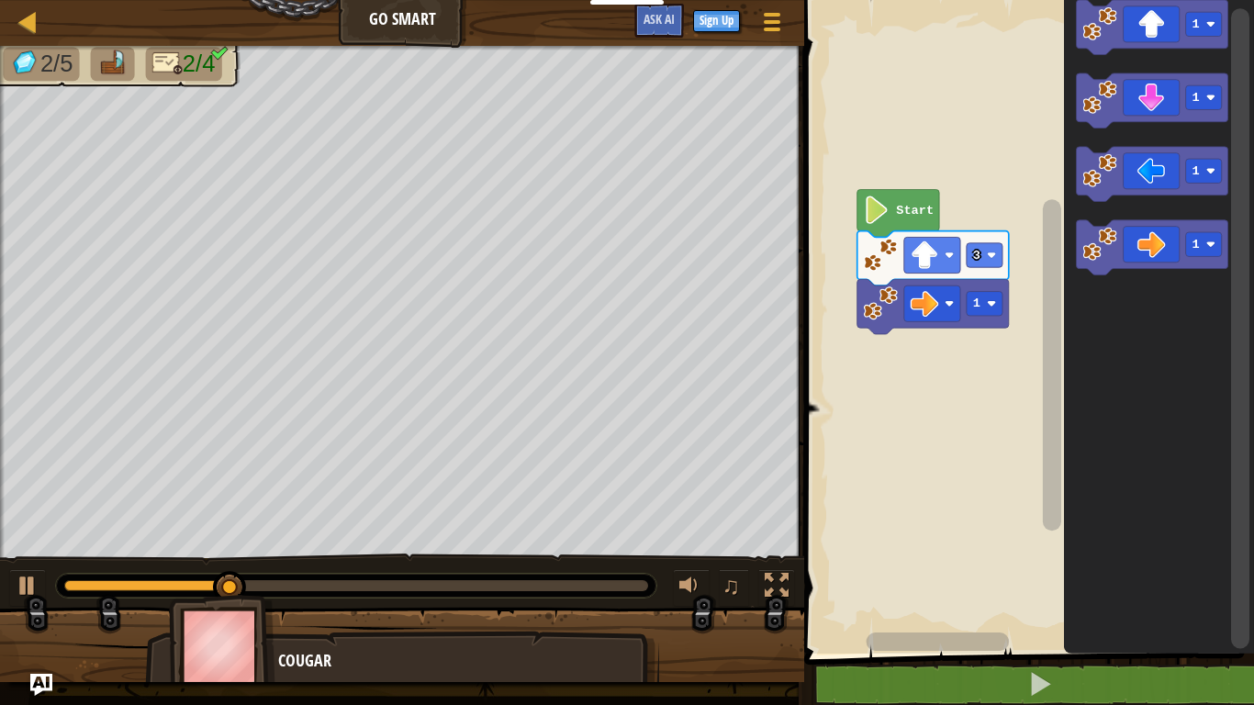
click at [984, 322] on icon "Blockly Workspace" at bounding box center [934, 306] width 152 height 55
click at [983, 305] on rect "Blockly Workspace" at bounding box center [985, 304] width 36 height 24
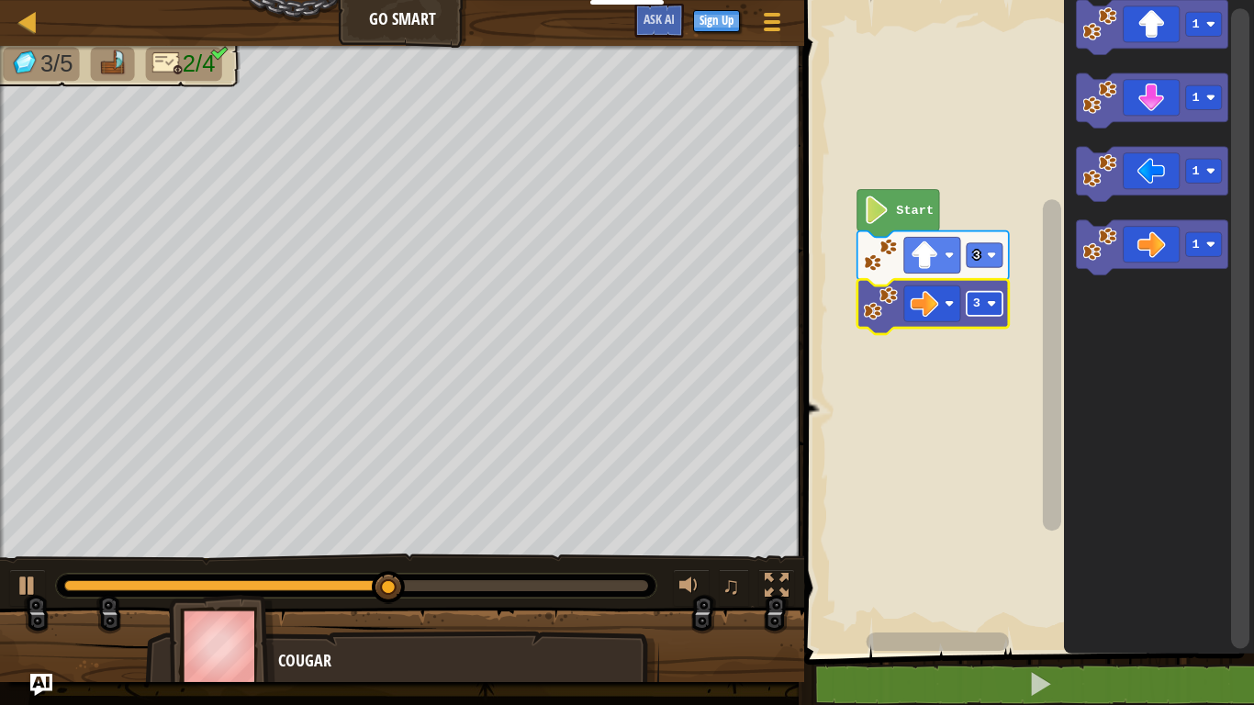
click at [973, 307] on text "3" at bounding box center [976, 304] width 7 height 14
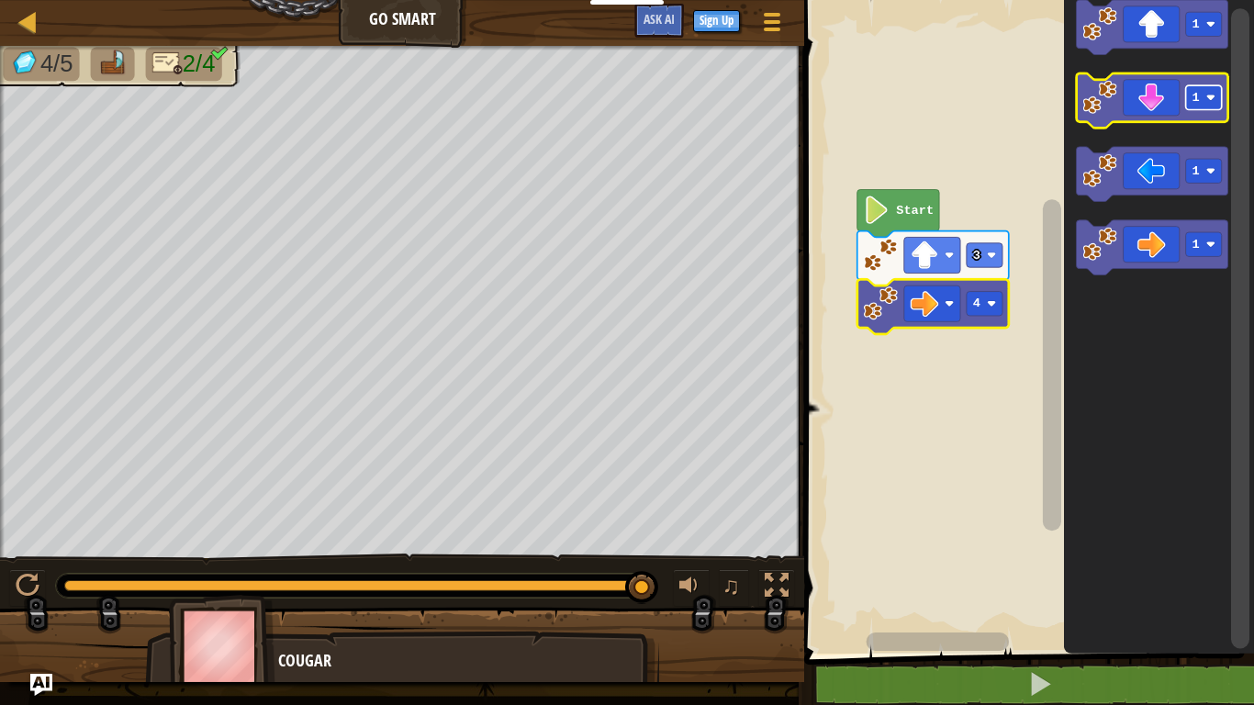
click at [1193, 100] on text "1" at bounding box center [1195, 98] width 7 height 14
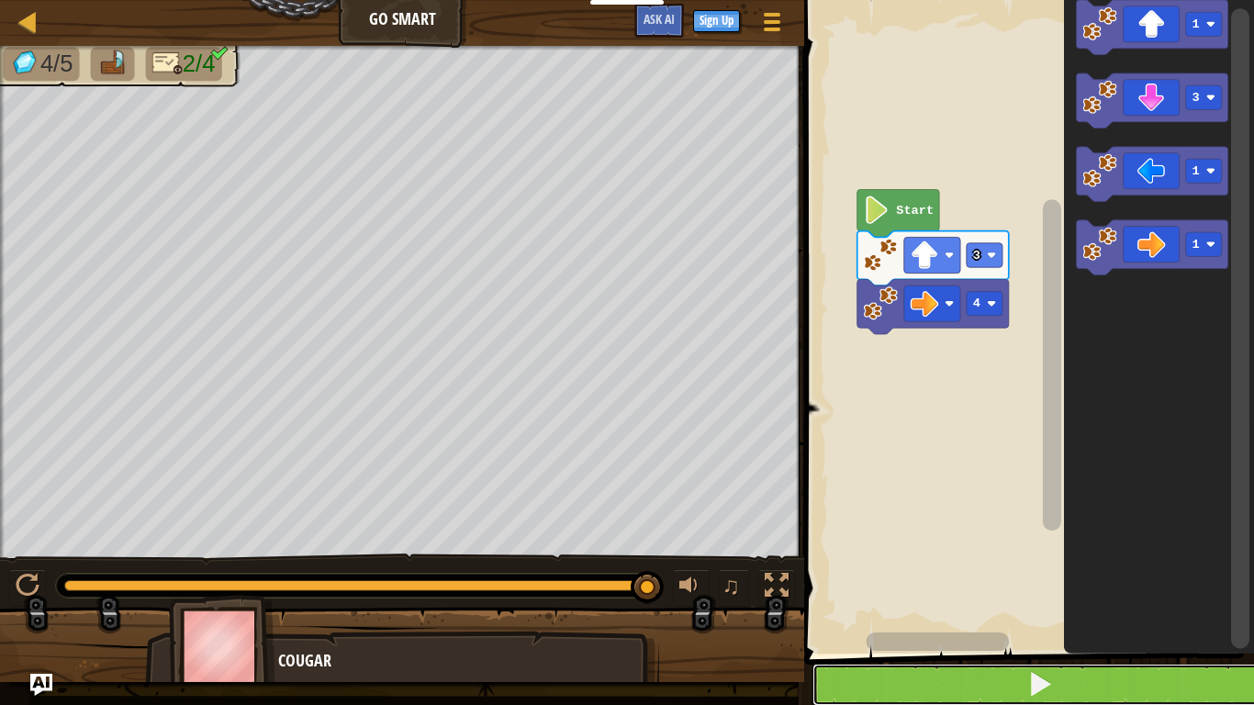
click at [926, 549] on button at bounding box center [1040, 685] width 455 height 42
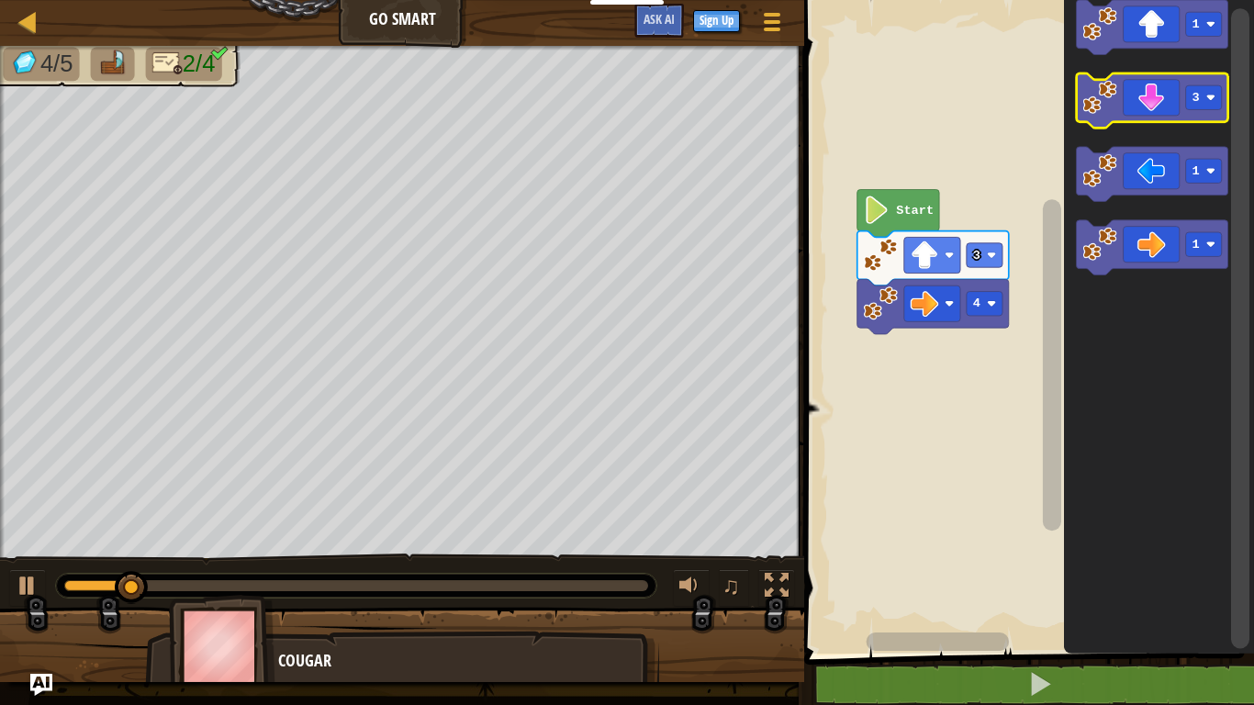
click at [1160, 107] on icon "Blockly Workspace" at bounding box center [1153, 100] width 152 height 55
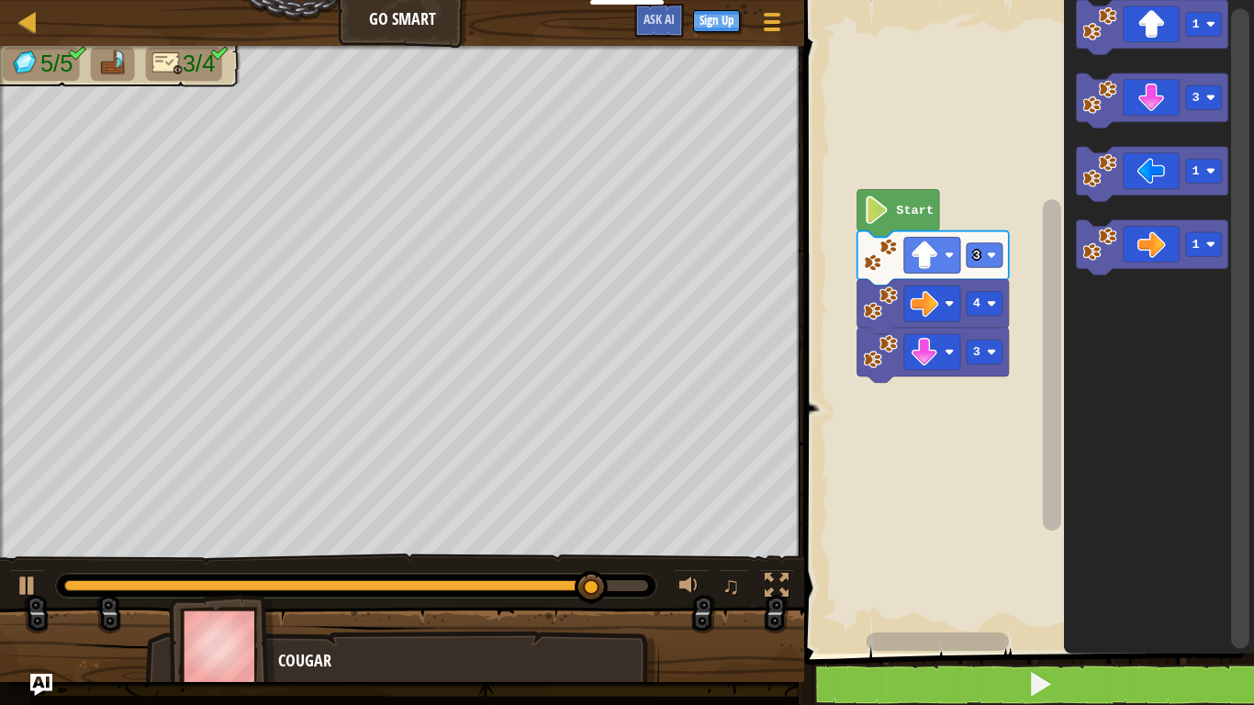
click at [1131, 192] on icon "Blockly Workspace" at bounding box center [1153, 174] width 152 height 55
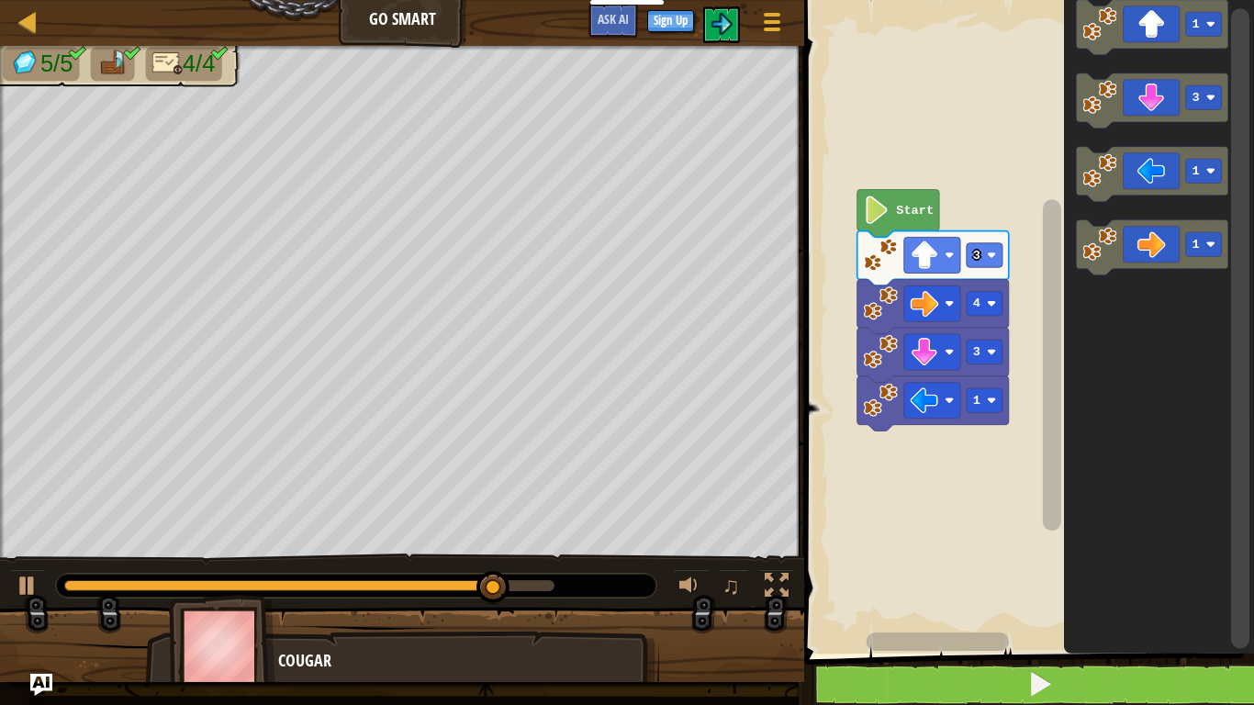
click at [992, 400] on image "Blockly Workspace" at bounding box center [991, 400] width 9 height 9
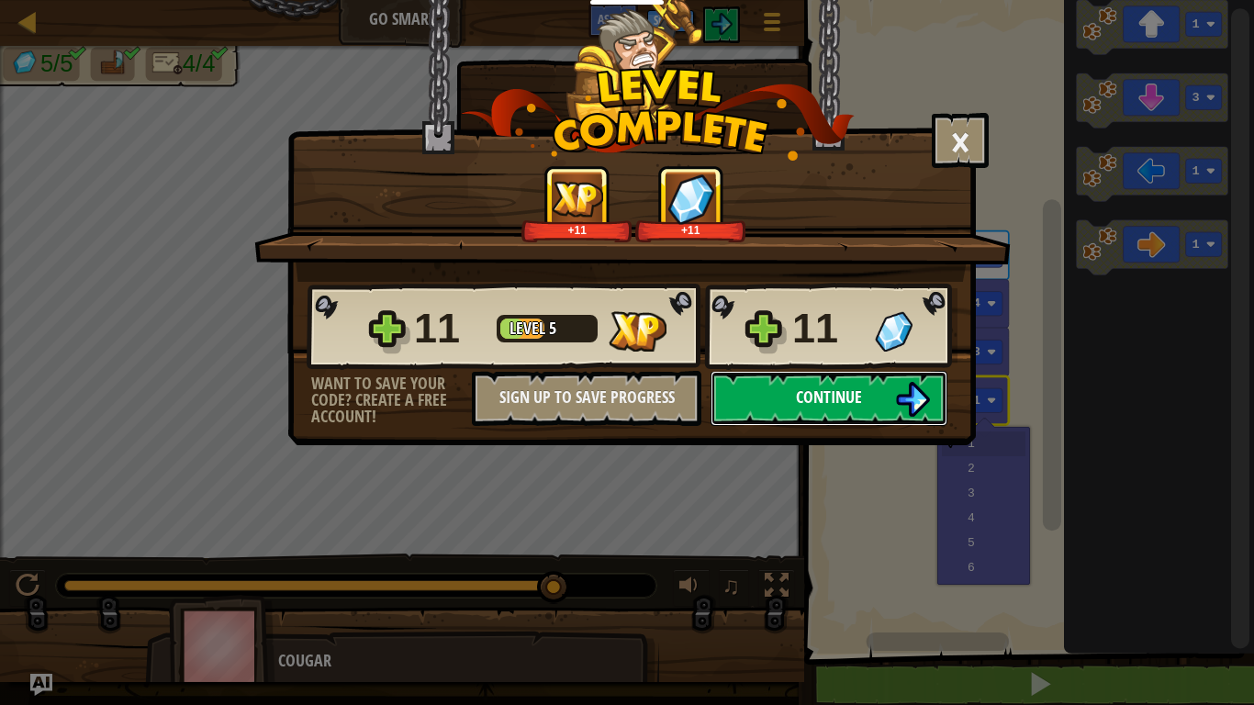
click at [746, 422] on button "Continue" at bounding box center [829, 398] width 237 height 55
